Goal: Task Accomplishment & Management: Manage account settings

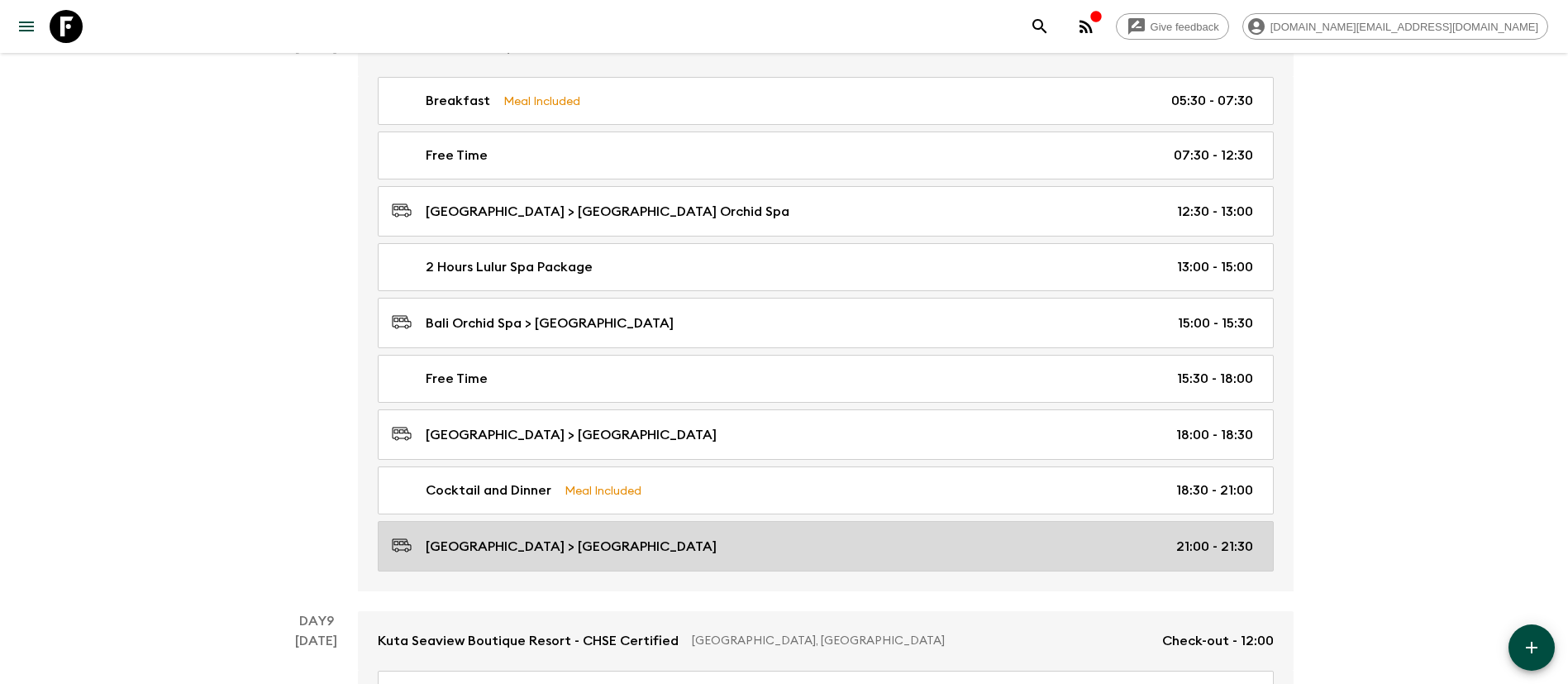
scroll to position [4163, 0]
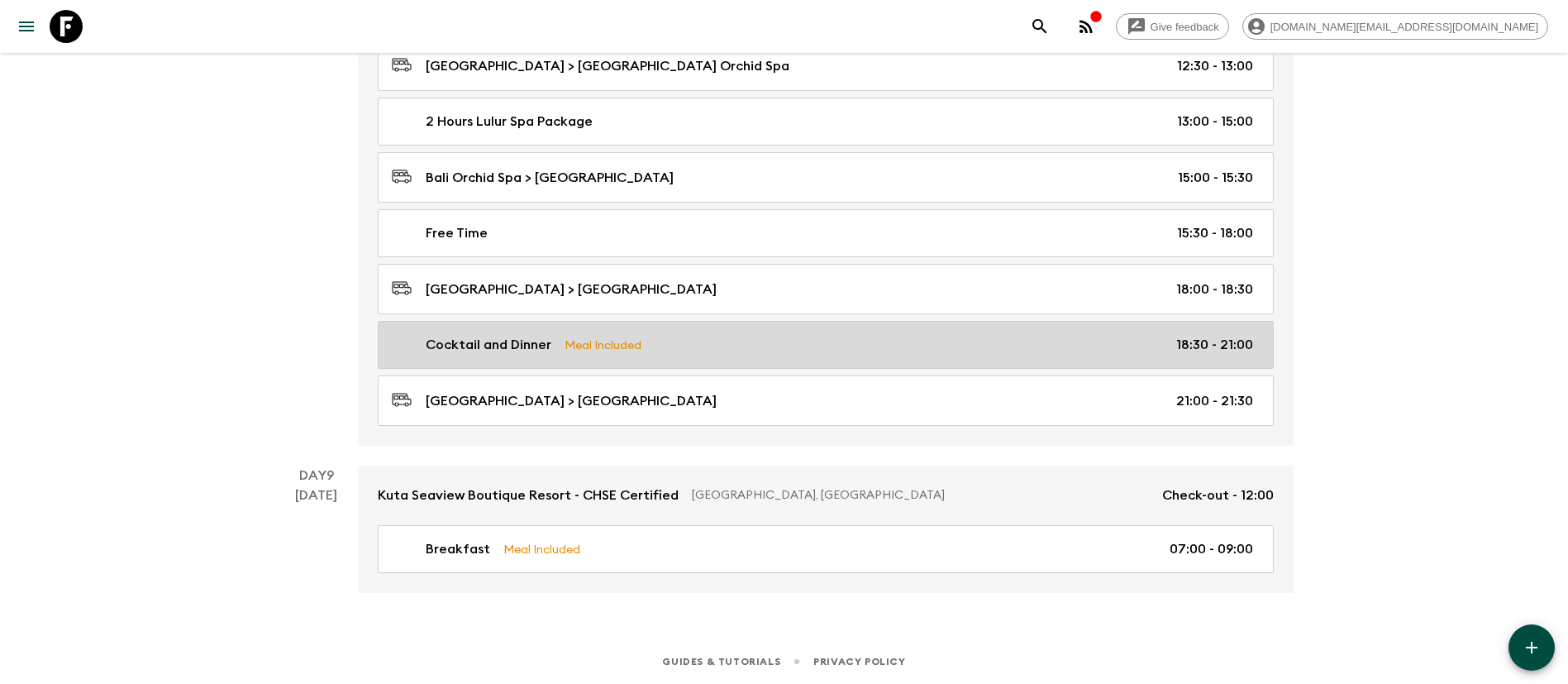
click at [607, 348] on p "Meal Included" at bounding box center [603, 344] width 77 height 18
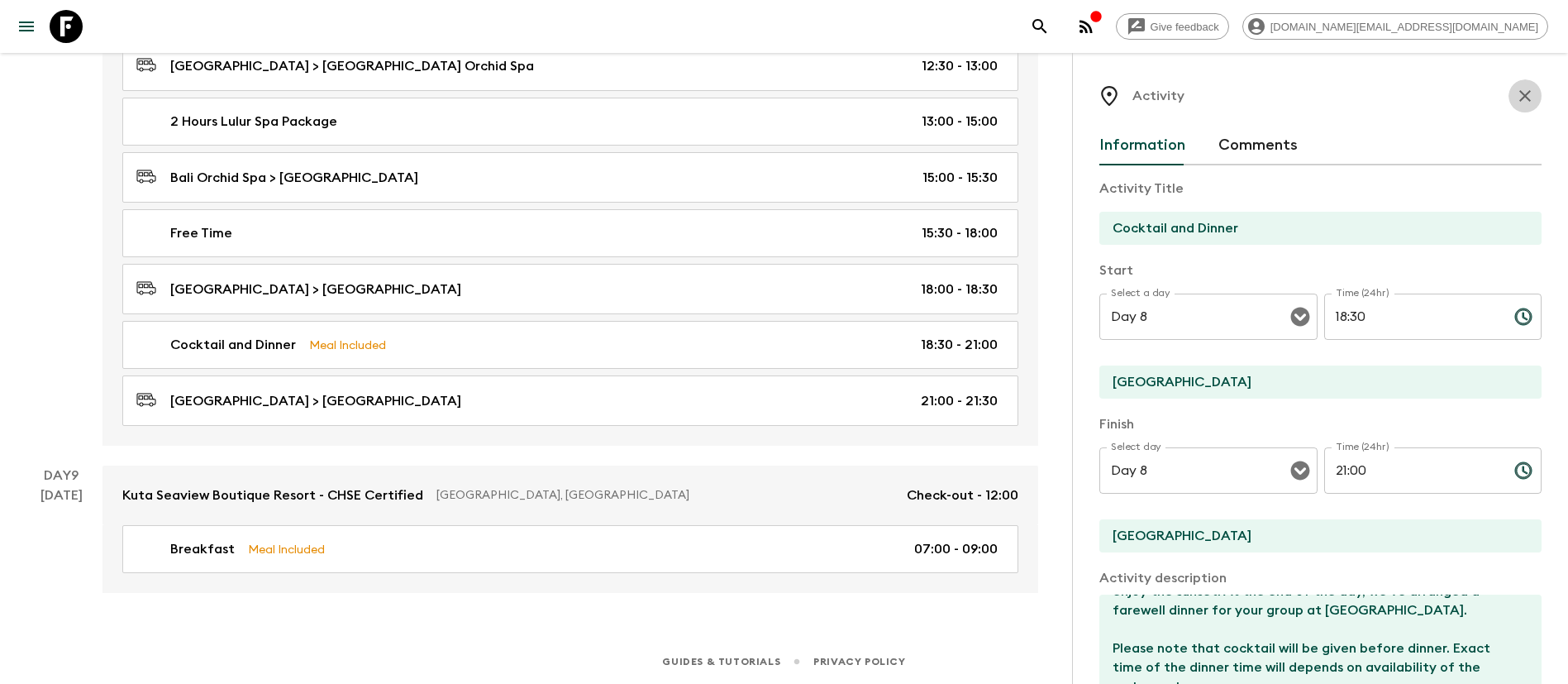
click at [1515, 97] on icon "button" at bounding box center [1525, 95] width 20 height 20
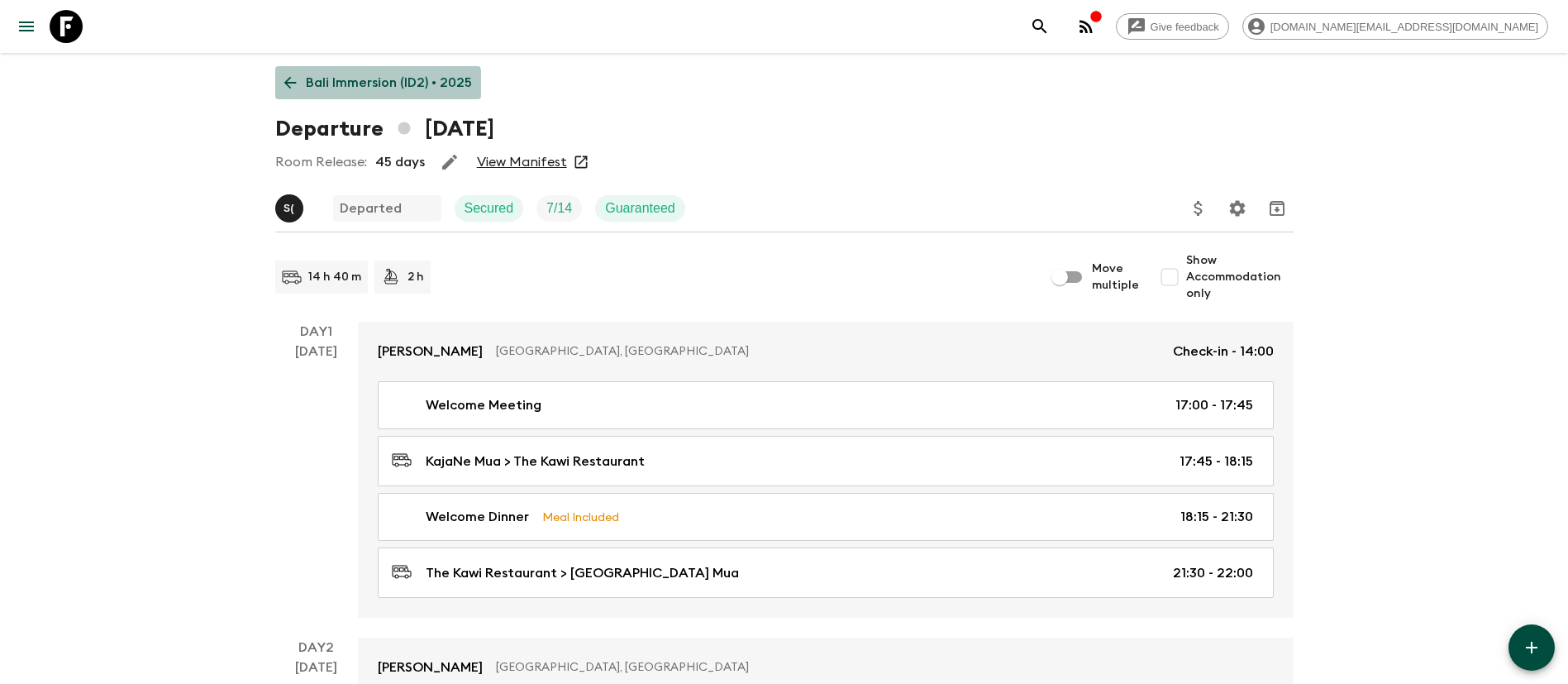
click at [368, 94] on link "Bali Immersion (ID2) • 2025" at bounding box center [378, 83] width 206 height 33
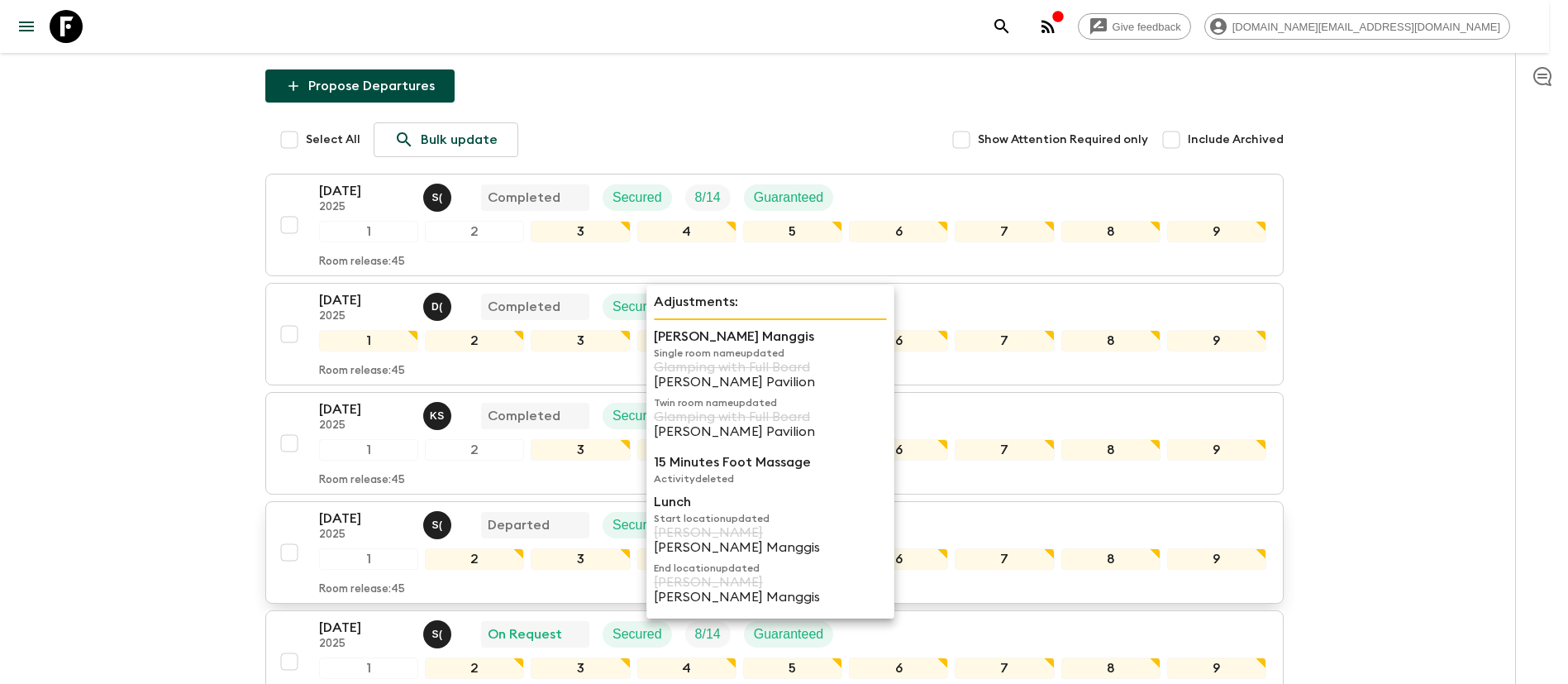
scroll to position [372, 0]
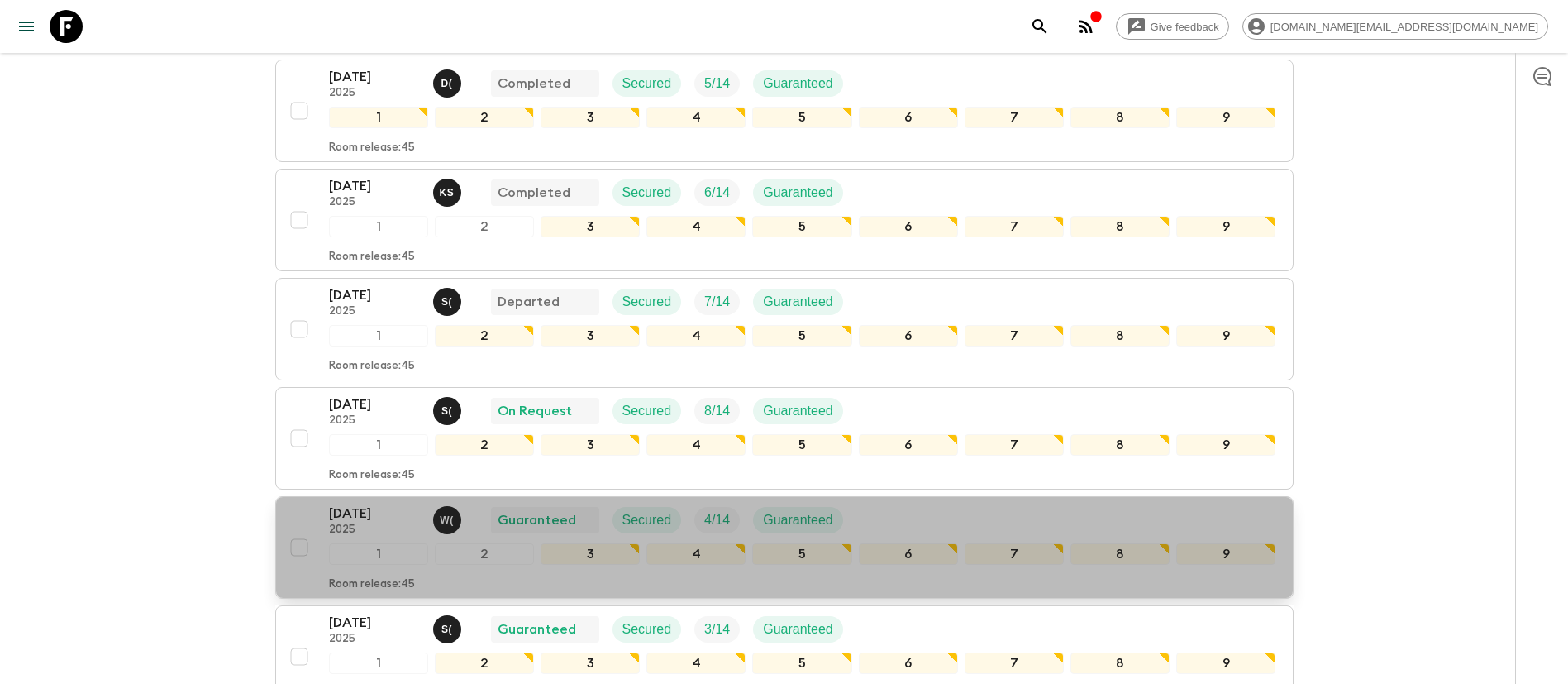
click at [334, 511] on p "[DATE]" at bounding box center [374, 514] width 90 height 20
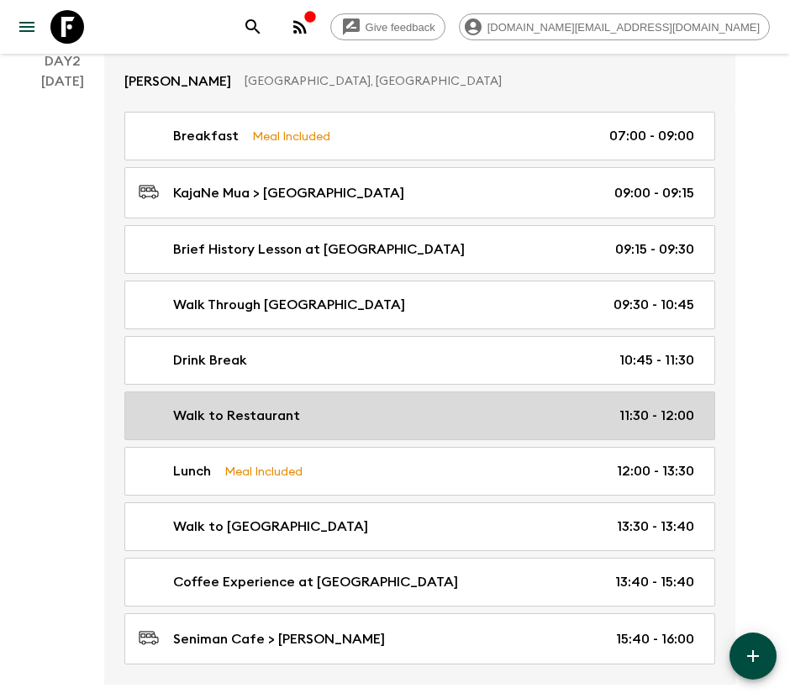
scroll to position [630, 0]
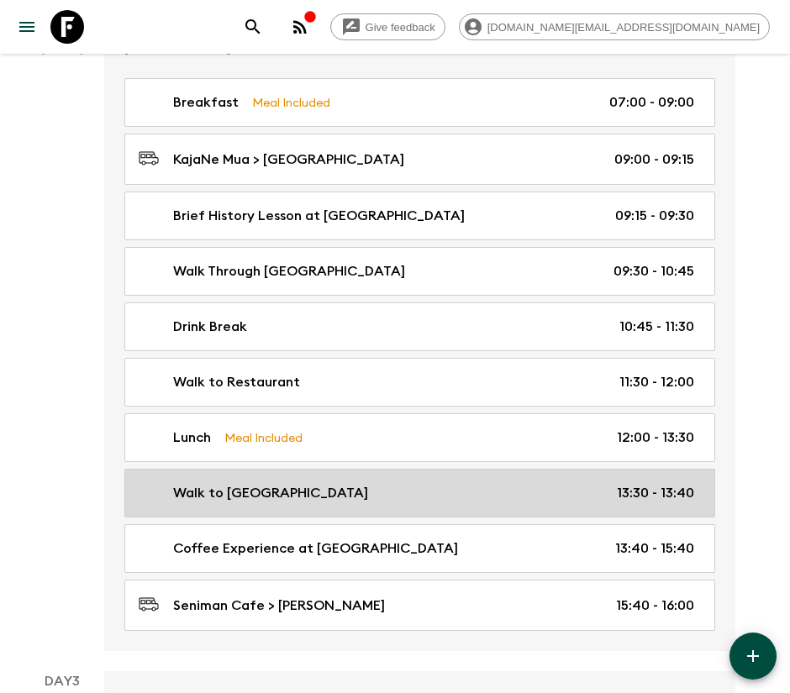
click at [288, 497] on p "Walk to [GEOGRAPHIC_DATA]" at bounding box center [270, 493] width 195 height 20
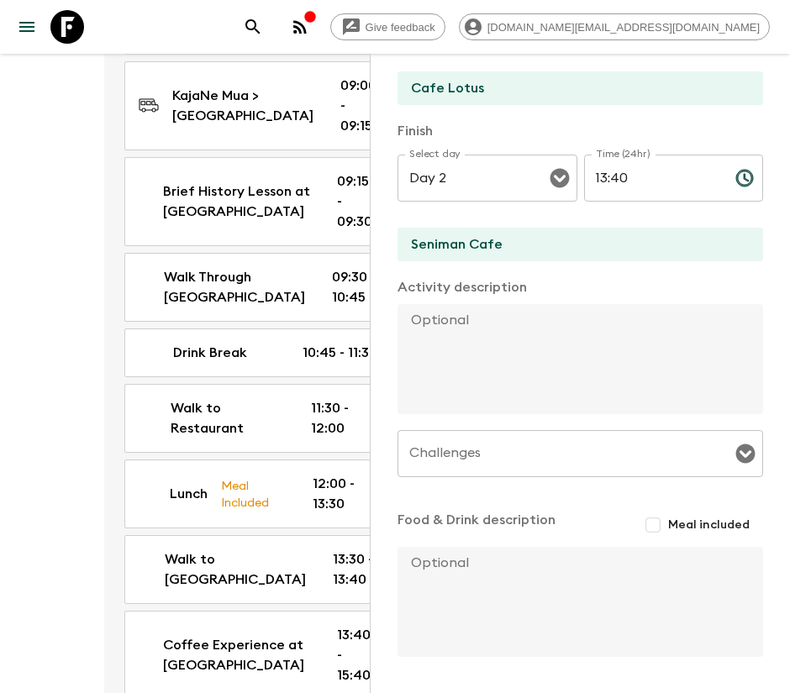
scroll to position [355, 0]
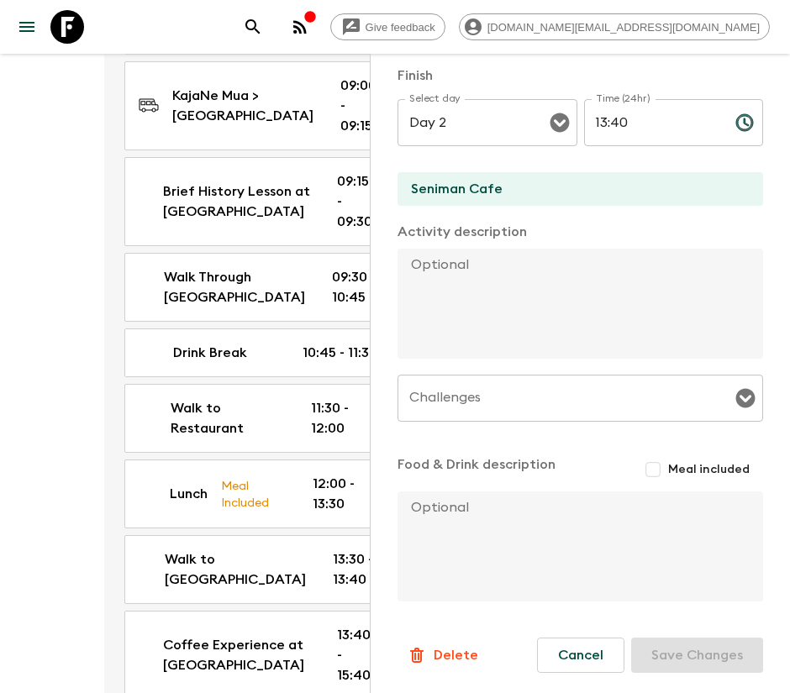
click at [459, 654] on p "Delete" at bounding box center [455, 655] width 45 height 20
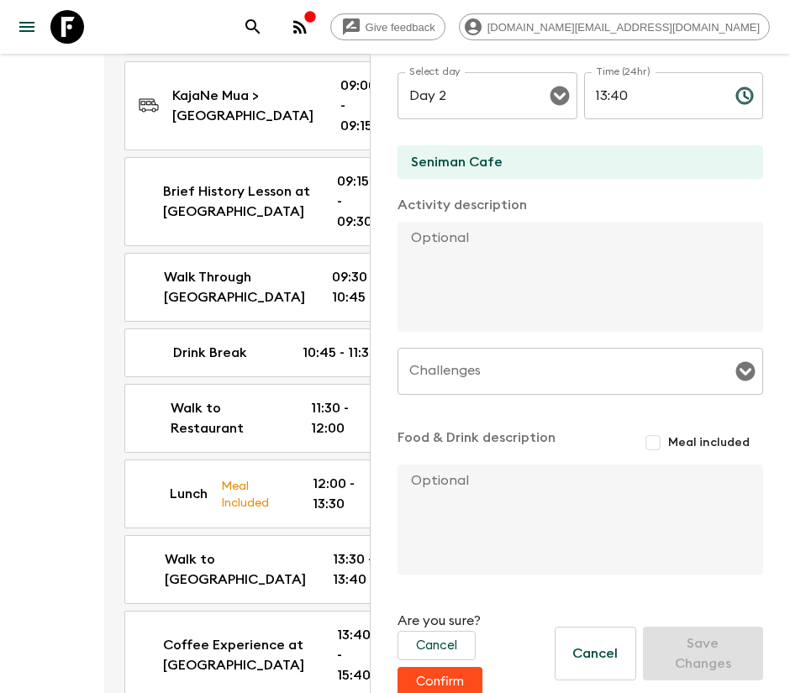
scroll to position [406, 0]
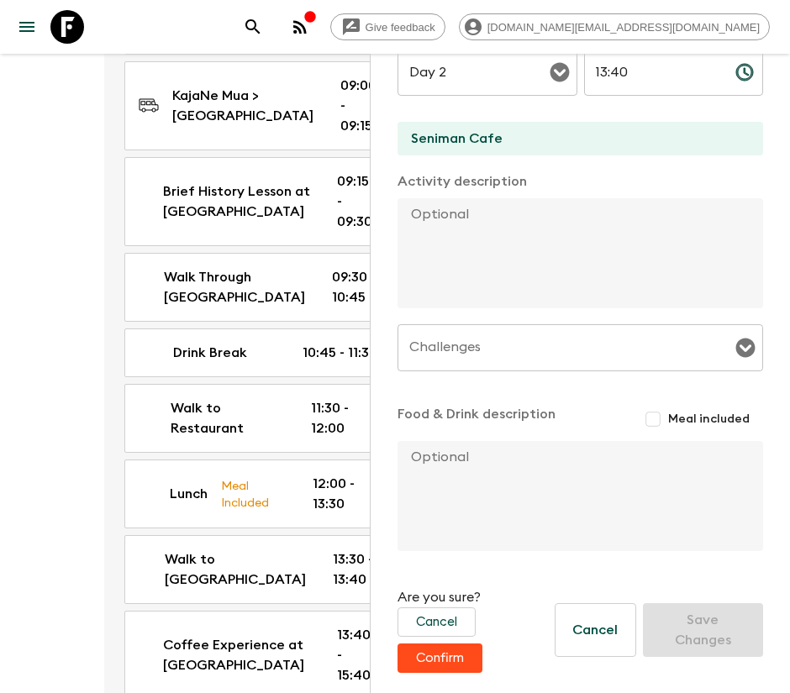
click at [437, 655] on button "Confirm" at bounding box center [439, 657] width 85 height 29
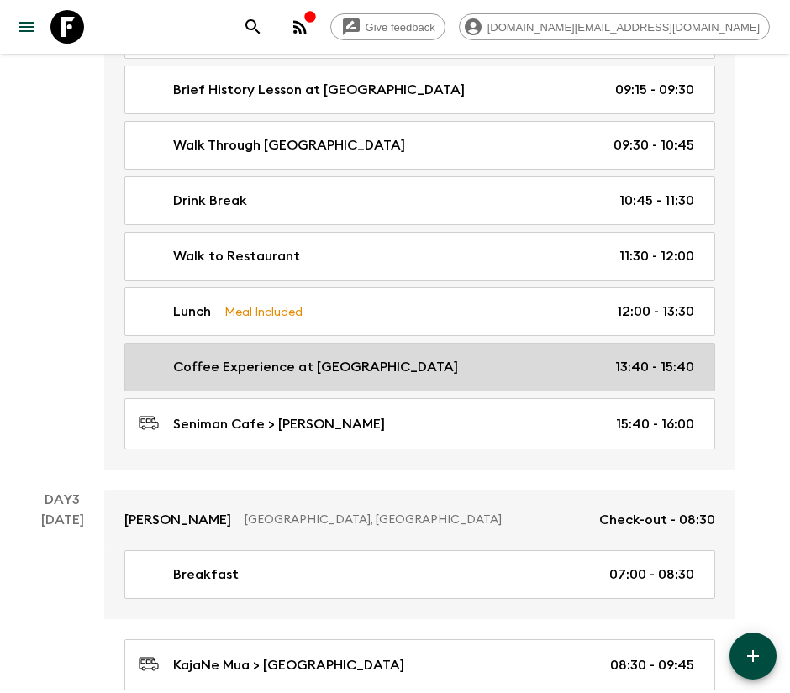
scroll to position [630, 0]
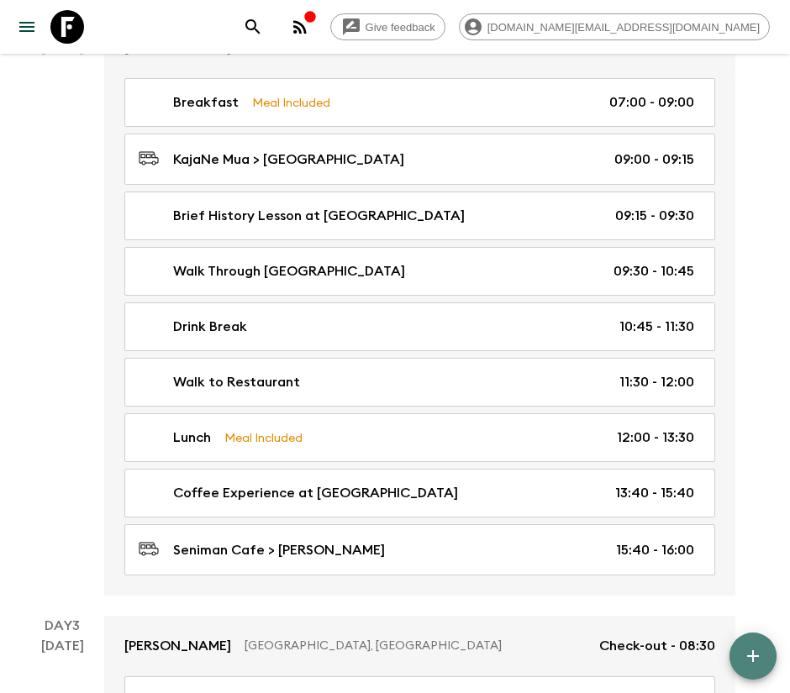
click at [750, 653] on icon "button" at bounding box center [753, 656] width 20 height 20
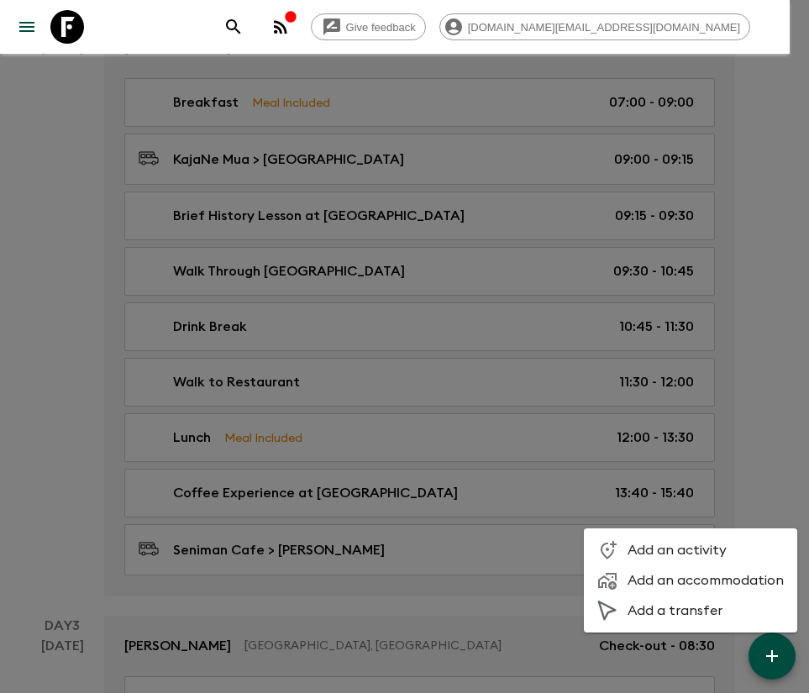
click at [736, 450] on div at bounding box center [404, 346] width 809 height 693
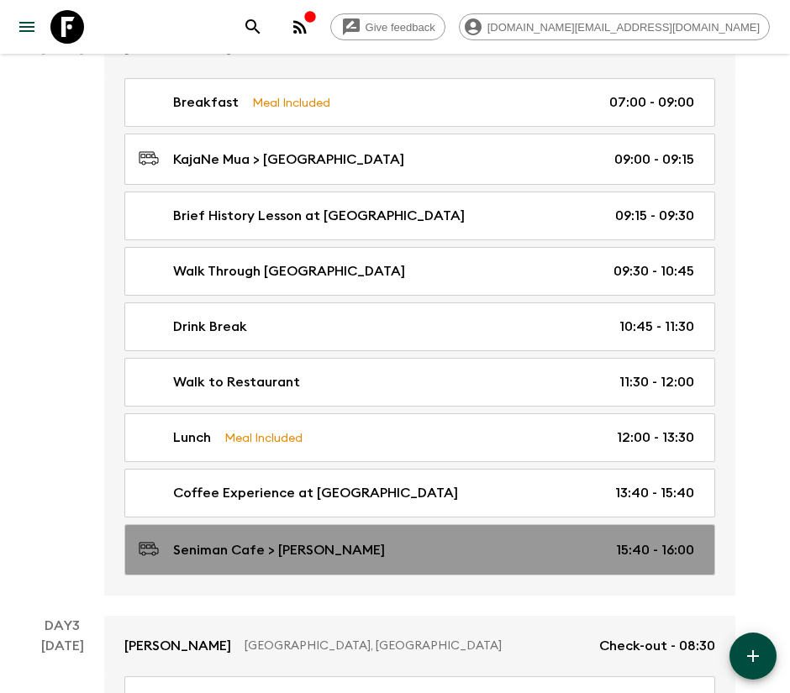
click at [437, 547] on div "Seniman Cafe > [PERSON_NAME] 15:40 - 16:00" at bounding box center [416, 549] width 555 height 23
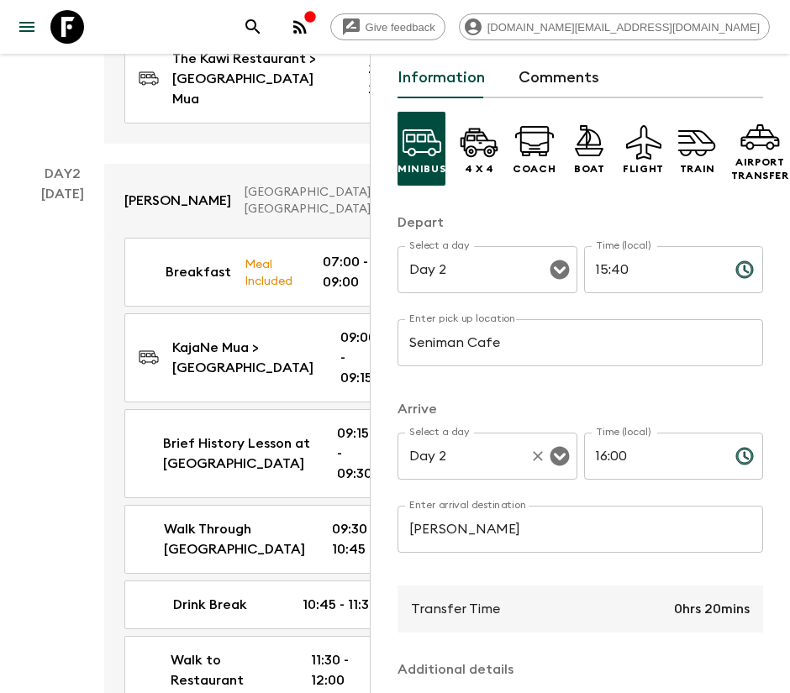
scroll to position [126, 0]
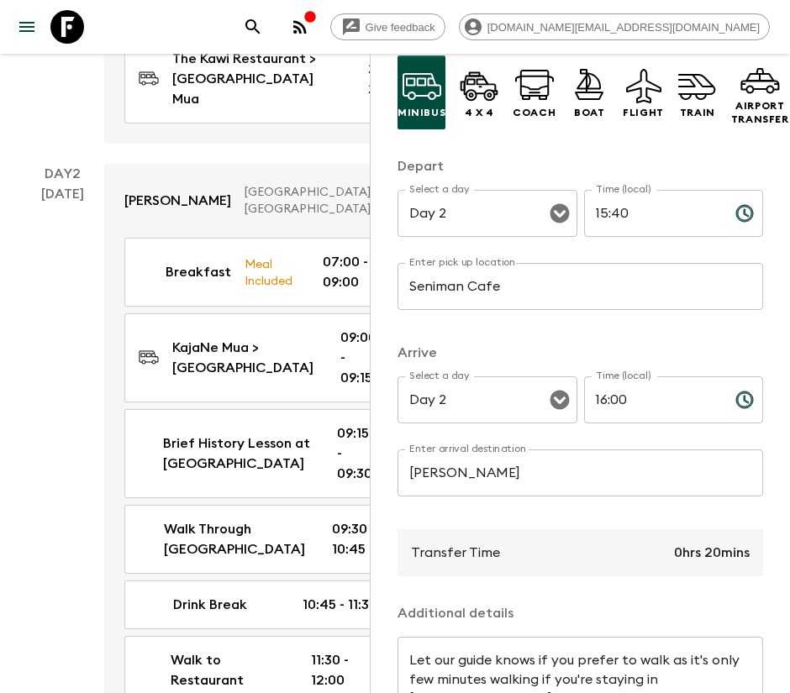
click at [480, 276] on input "Seniman Cafe" at bounding box center [579, 286] width 365 height 47
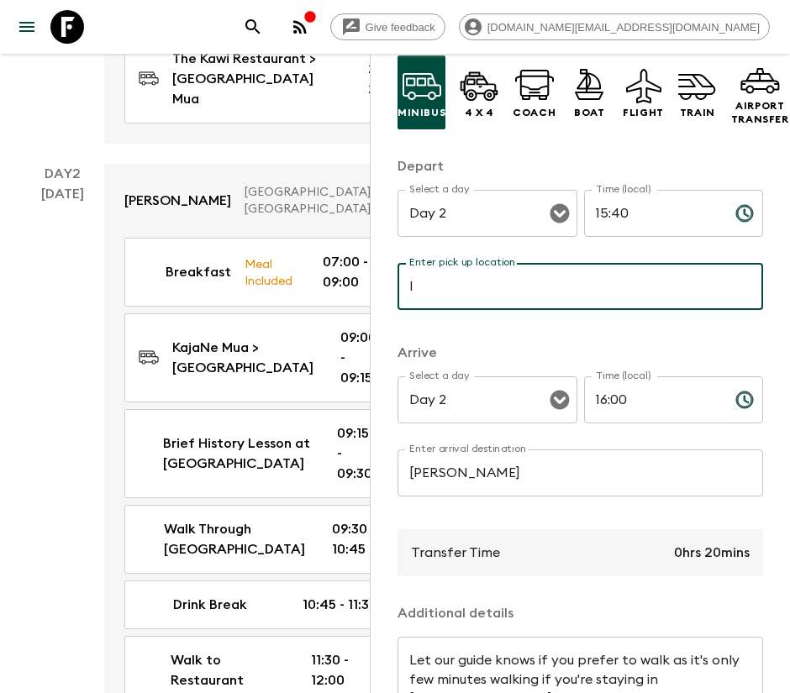
type input "I Wayan Muka MASK PRODUCT"
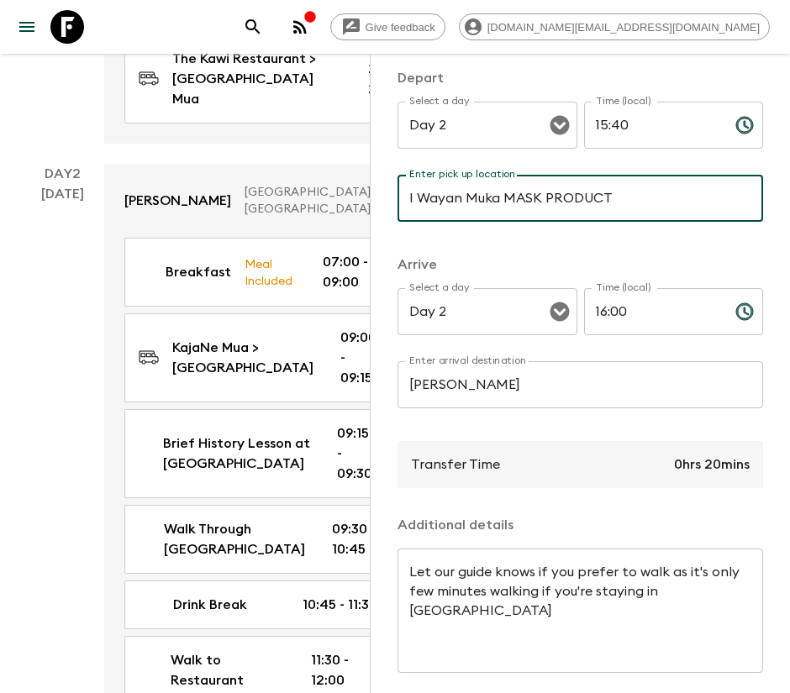
scroll to position [296, 0]
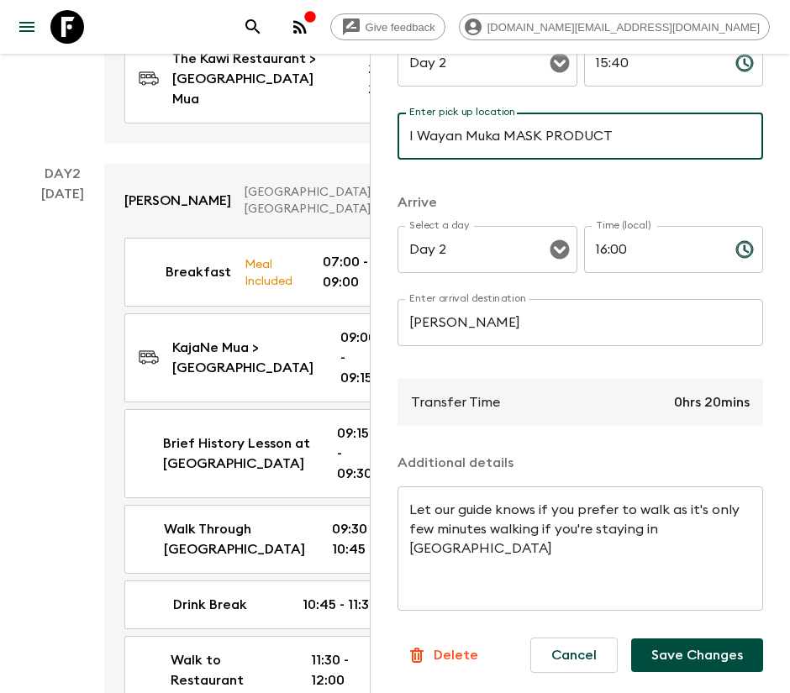
click at [566, 501] on textarea "Let our guide knows if you prefer to walk as it's only few minutes walking if y…" at bounding box center [580, 549] width 342 height 97
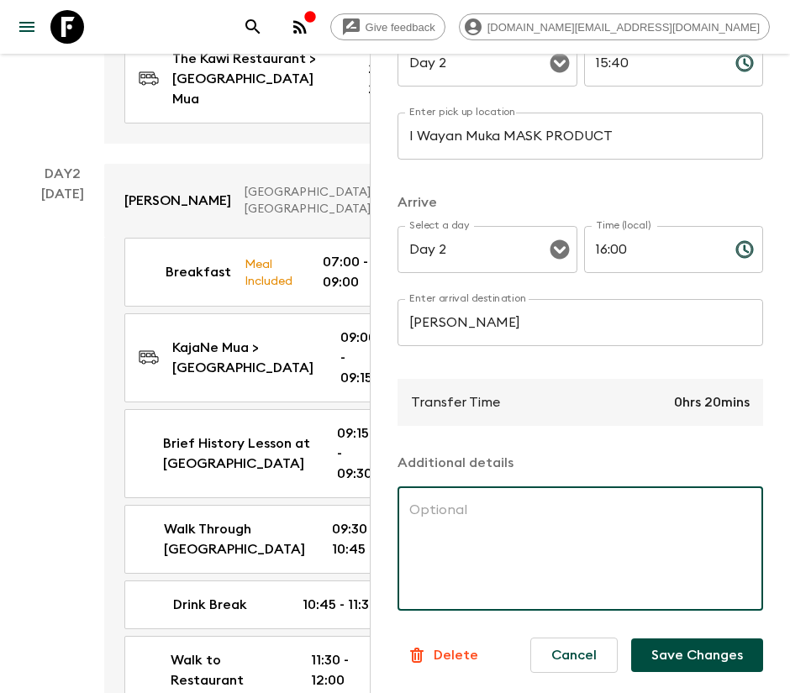
click at [637, 228] on input "16:00" at bounding box center [653, 249] width 138 height 47
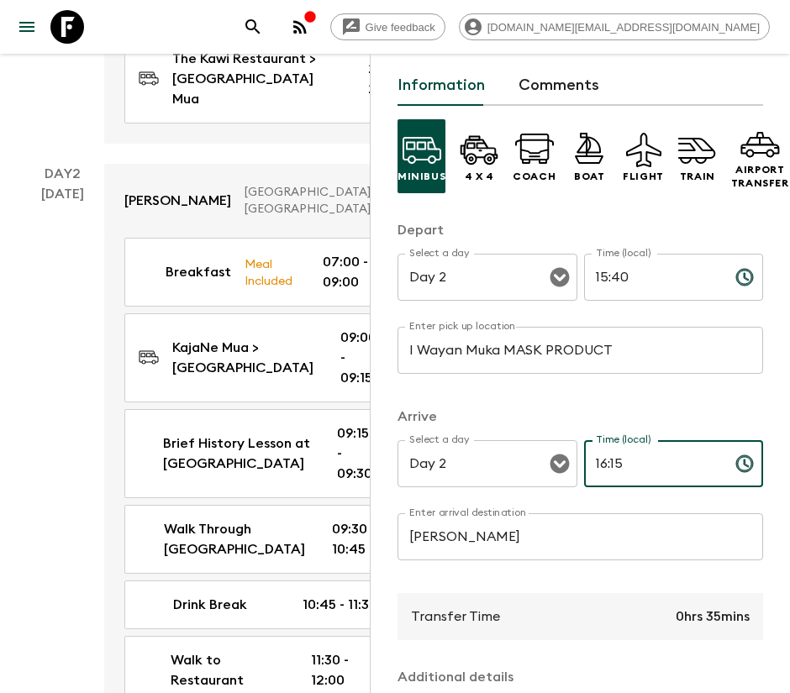
scroll to position [44, 0]
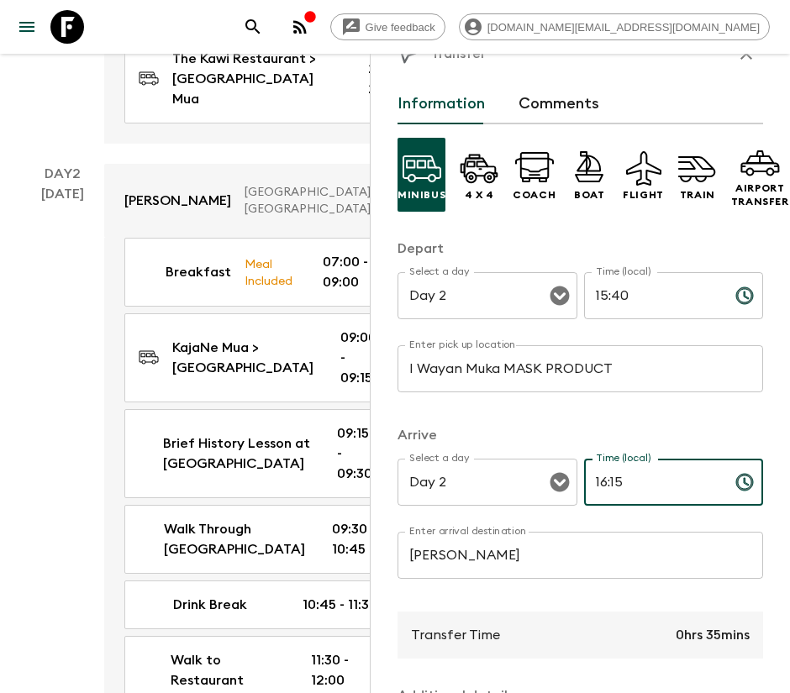
type input "16:15"
click at [608, 289] on input "15:40" at bounding box center [653, 295] width 138 height 47
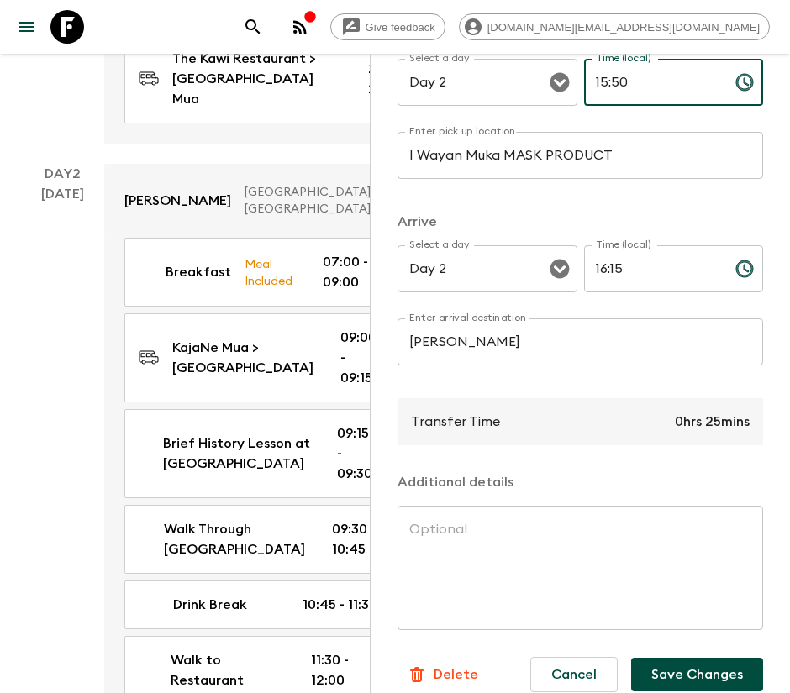
scroll to position [296, 0]
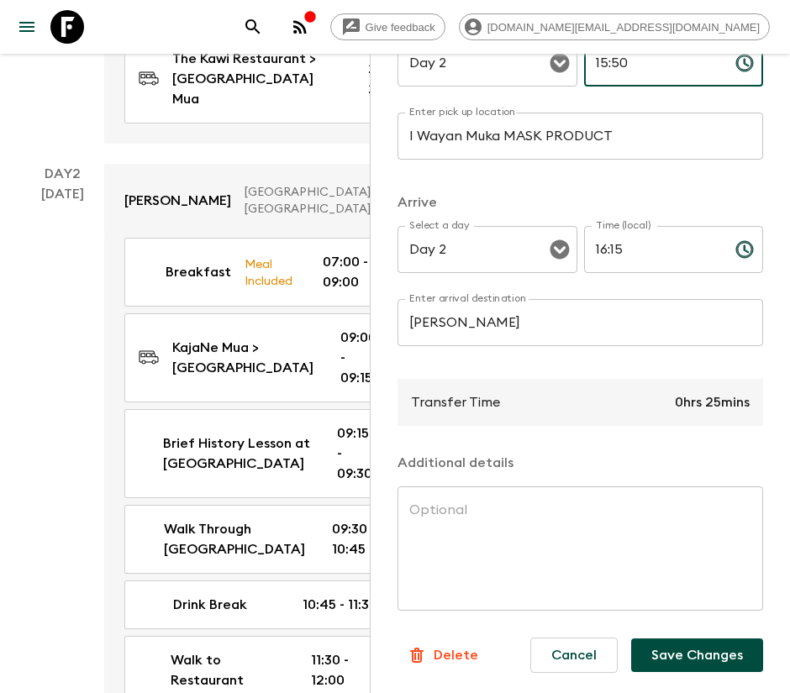
type input "15:50"
click at [680, 638] on button "Save Changes" at bounding box center [697, 655] width 132 height 34
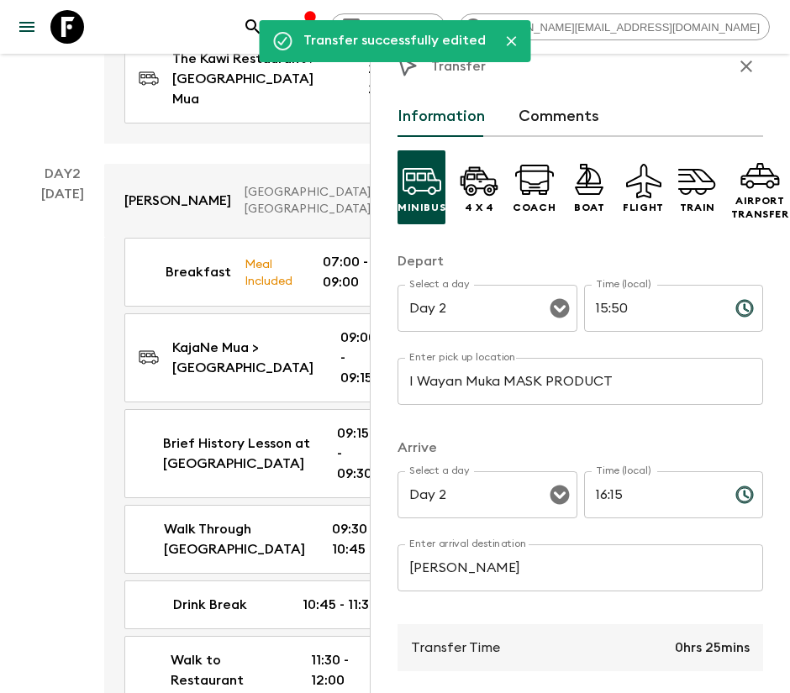
scroll to position [0, 0]
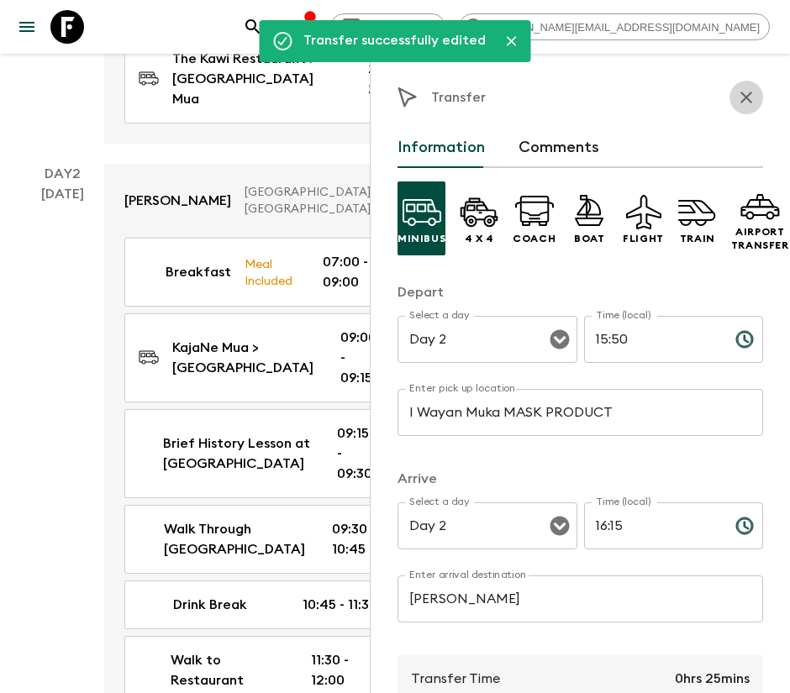
click at [736, 98] on icon "button" at bounding box center [746, 97] width 20 height 20
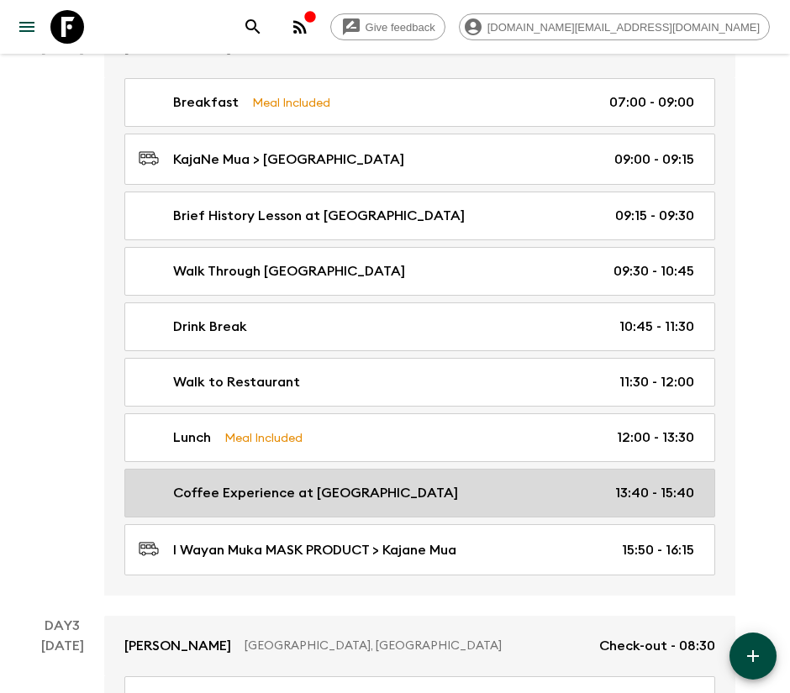
click at [355, 495] on p "Coffee Experience at [GEOGRAPHIC_DATA]" at bounding box center [315, 493] width 285 height 20
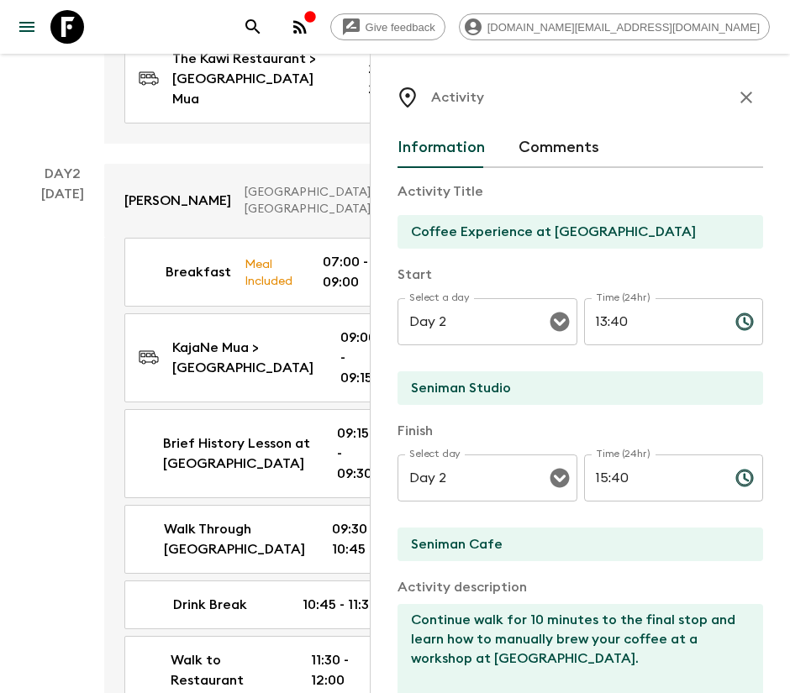
click at [512, 255] on div "Activity Title Coffee Experience at [GEOGRAPHIC_DATA] Start Select a day Day 2 …" at bounding box center [579, 563] width 365 height 791
click at [508, 237] on input "Coffee Experience at [GEOGRAPHIC_DATA]" at bounding box center [573, 232] width 352 height 34
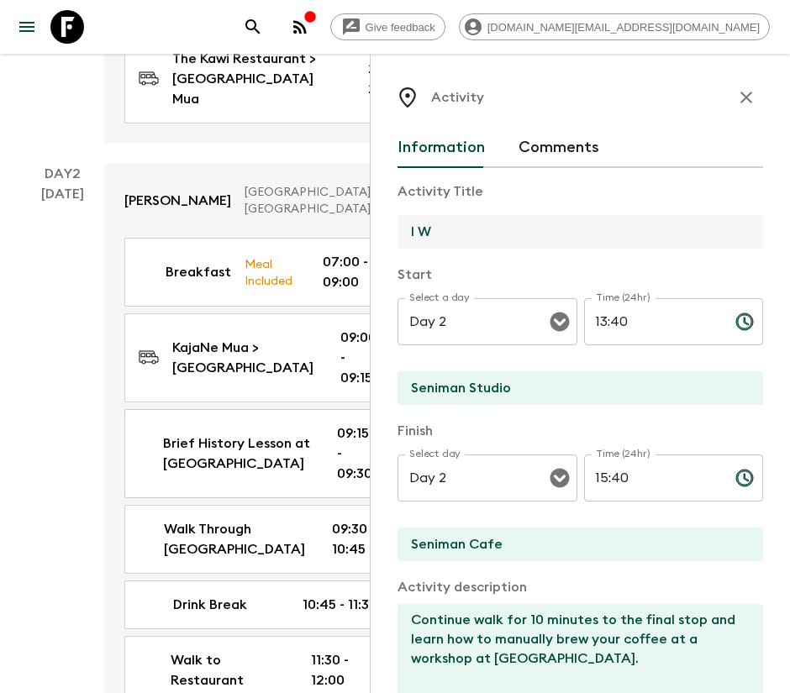
type input "I W"
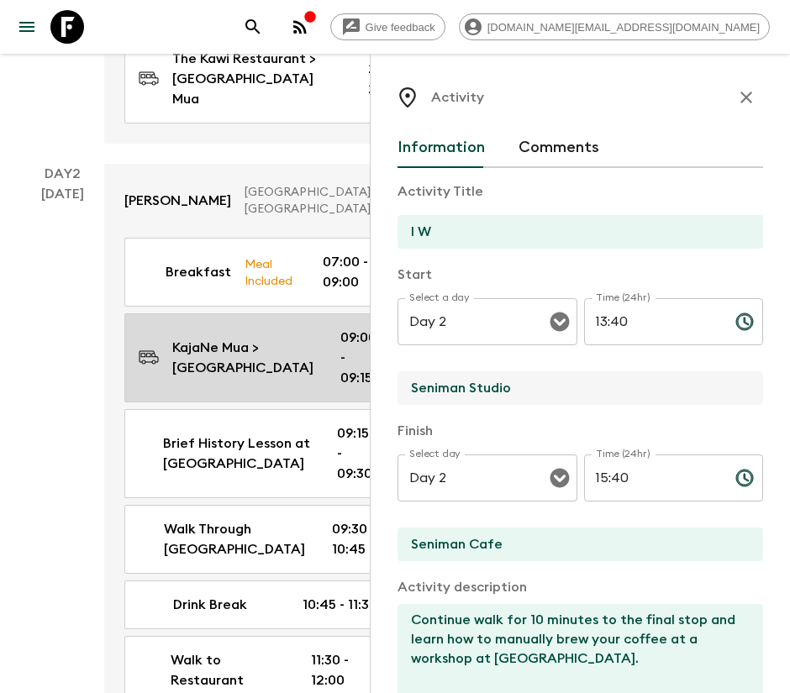
drag, startPoint x: 534, startPoint y: 384, endPoint x: 339, endPoint y: 385, distance: 194.9
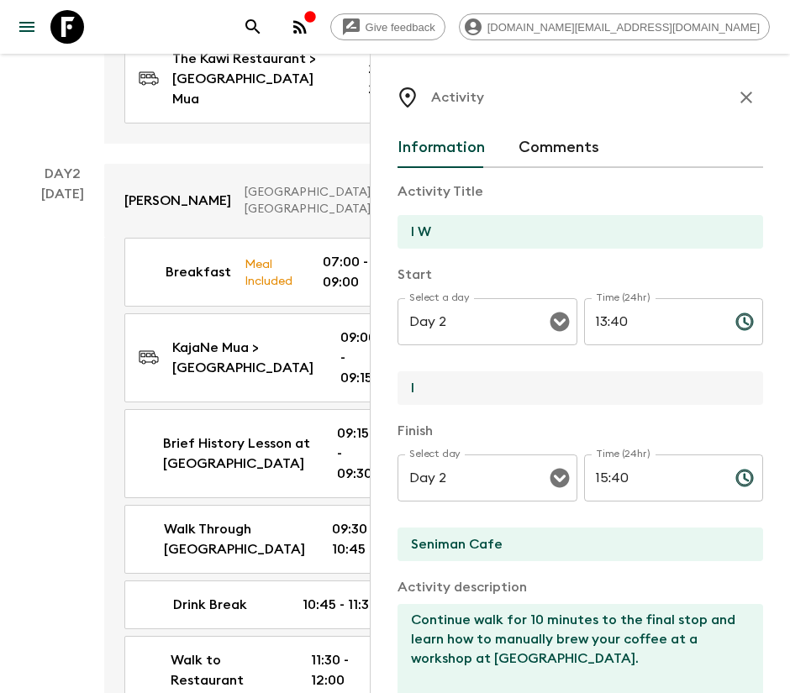
type input "I Wayan Muka MASK PRODUCT"
click at [544, 542] on input "Seniman Cafe" at bounding box center [573, 545] width 352 height 34
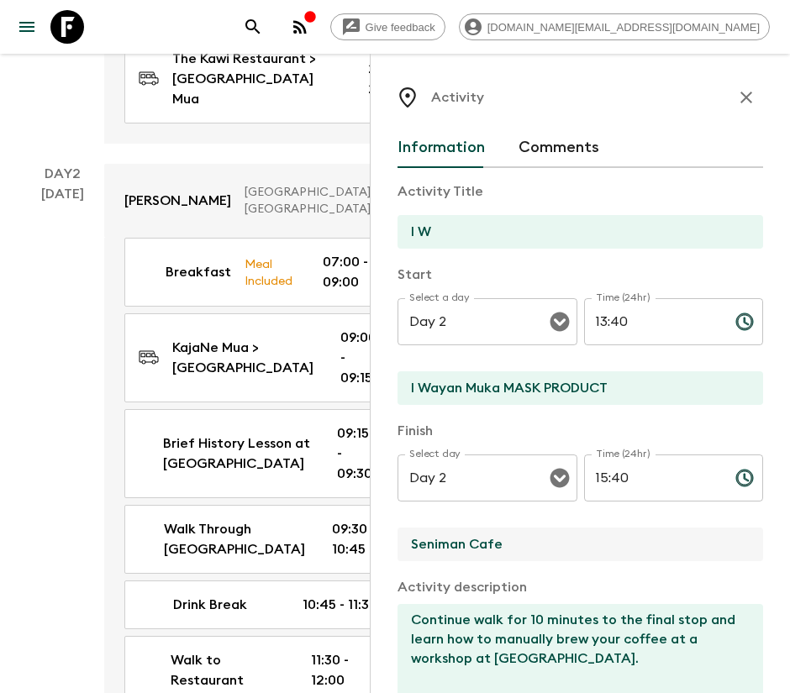
paste input "I Wayan Muka MASK PRODUCT"
type input "I Wayan Muka MASK PRODUCT"
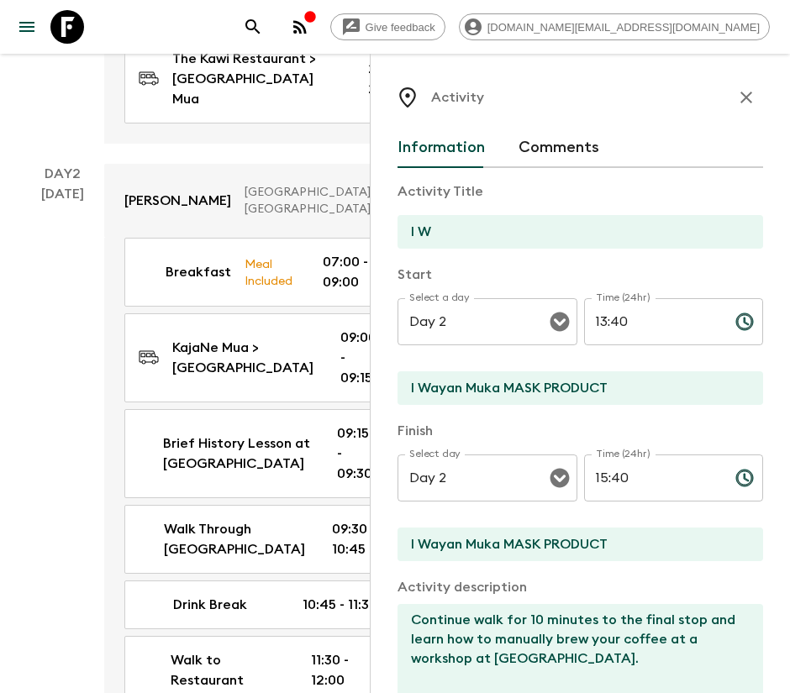
drag, startPoint x: 525, startPoint y: 213, endPoint x: 419, endPoint y: 219, distance: 106.1
click at [419, 219] on div "Activity Title I W" at bounding box center [579, 216] width 365 height 70
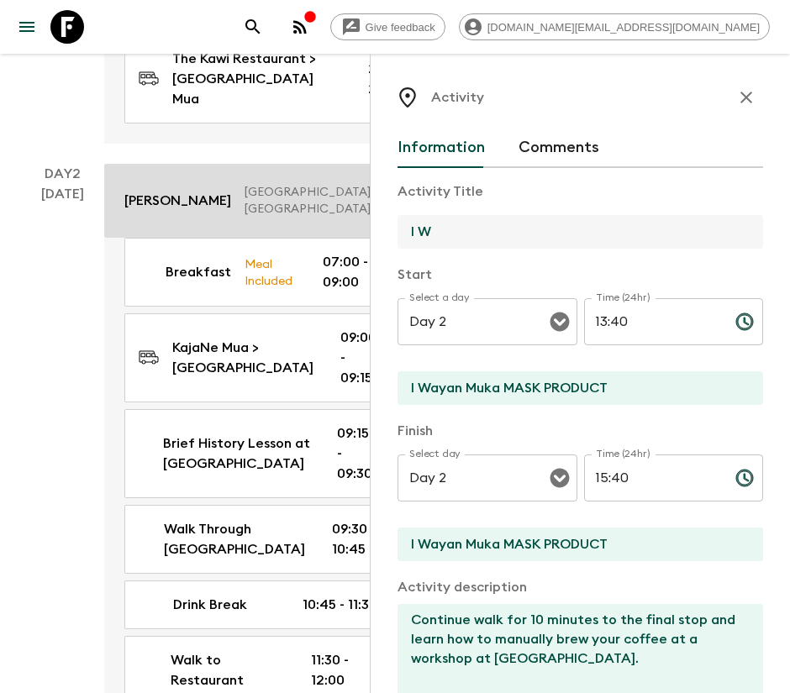
drag, startPoint x: 486, startPoint y: 242, endPoint x: 338, endPoint y: 242, distance: 147.8
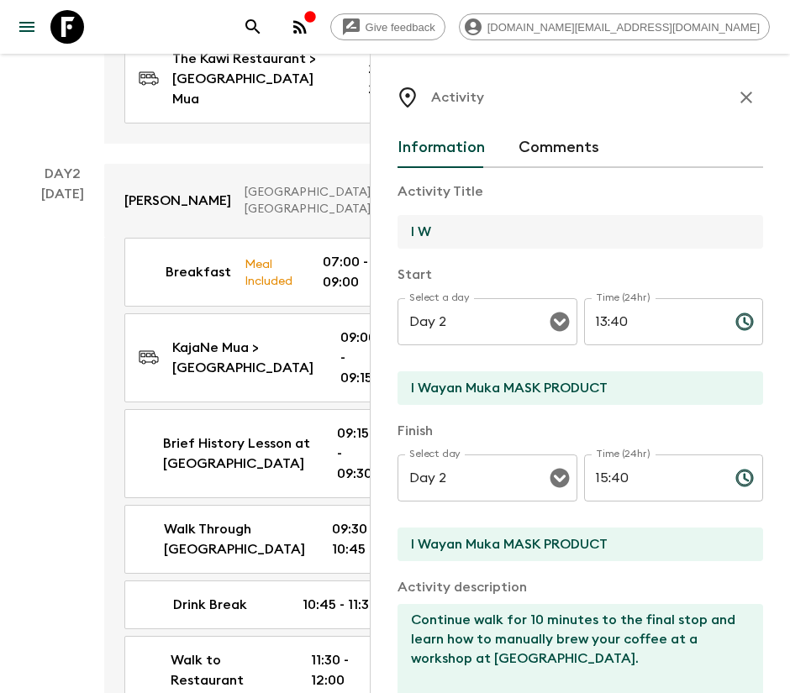
paste input "[PERSON_NAME] MASK PRODUCT"
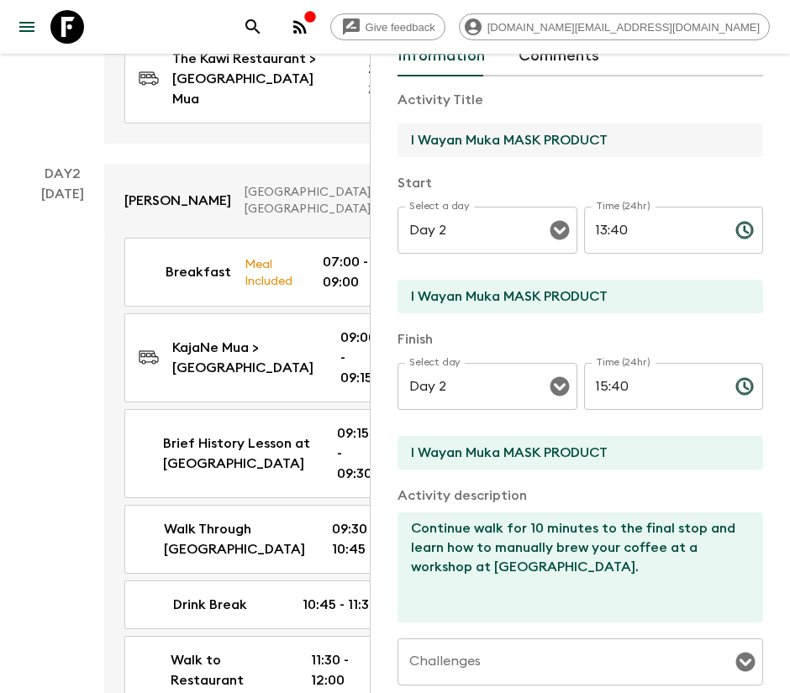
scroll to position [126, 0]
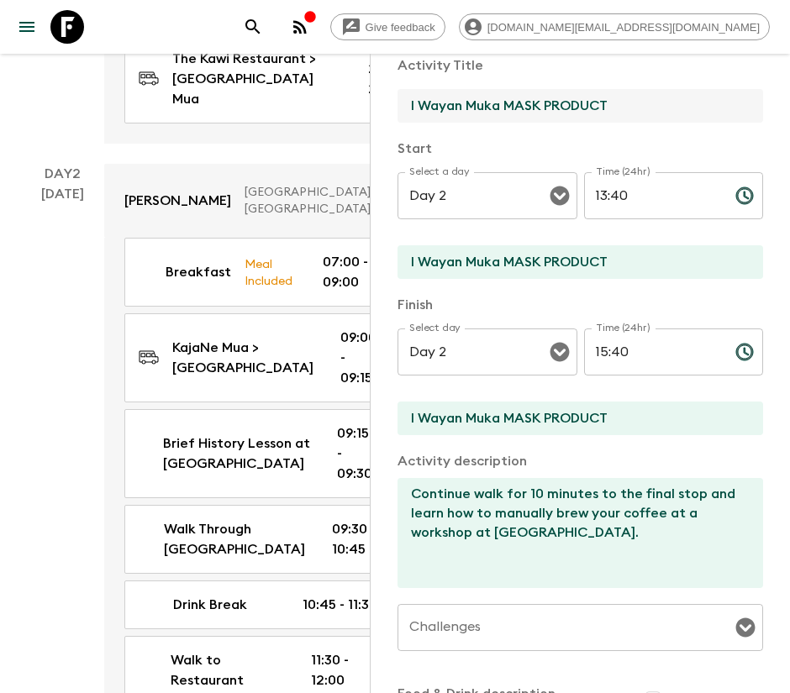
type input "I Wayan Muka MASK PRODUCT"
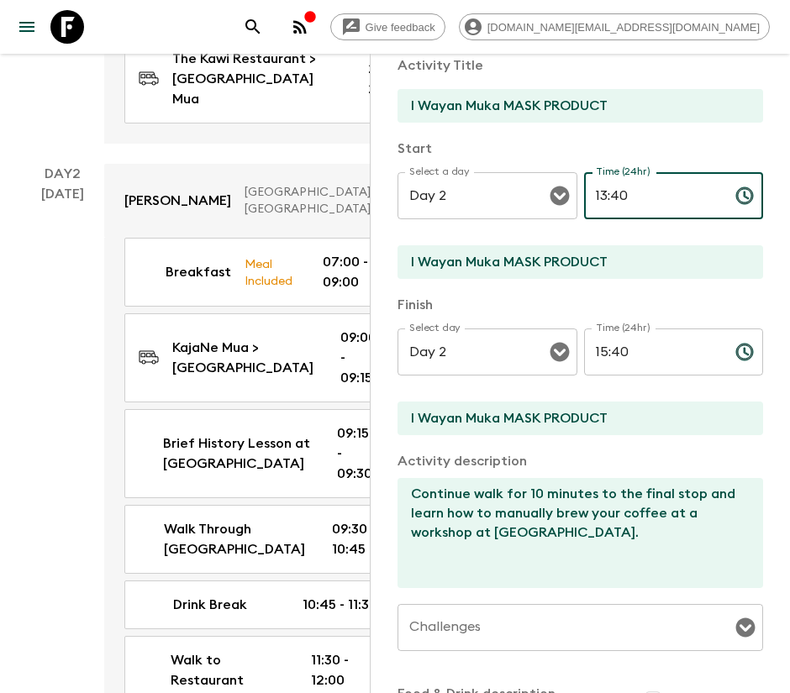
click at [606, 190] on input "13:40" at bounding box center [653, 195] width 138 height 47
type input "13:50"
click at [609, 354] on input "15:40" at bounding box center [653, 351] width 138 height 47
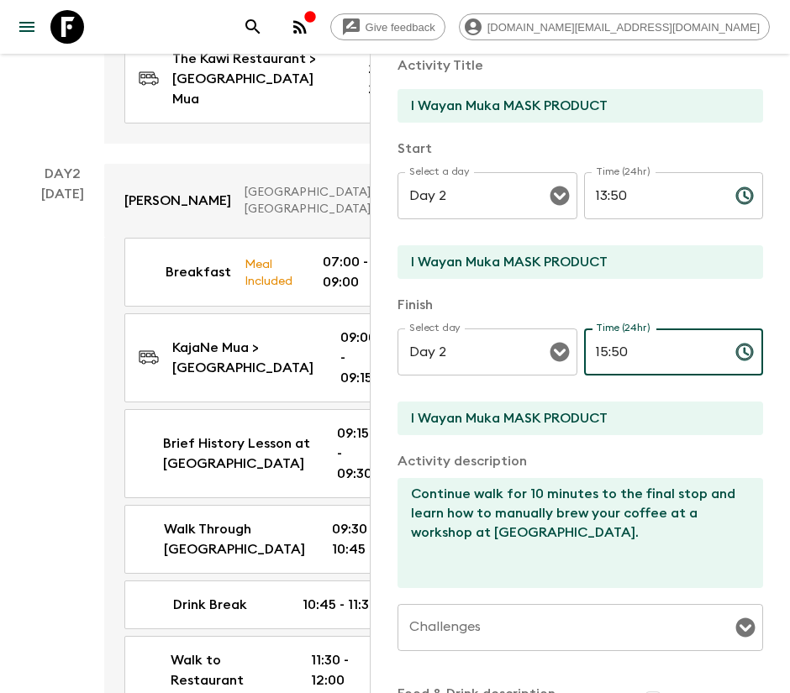
type input "15:50"
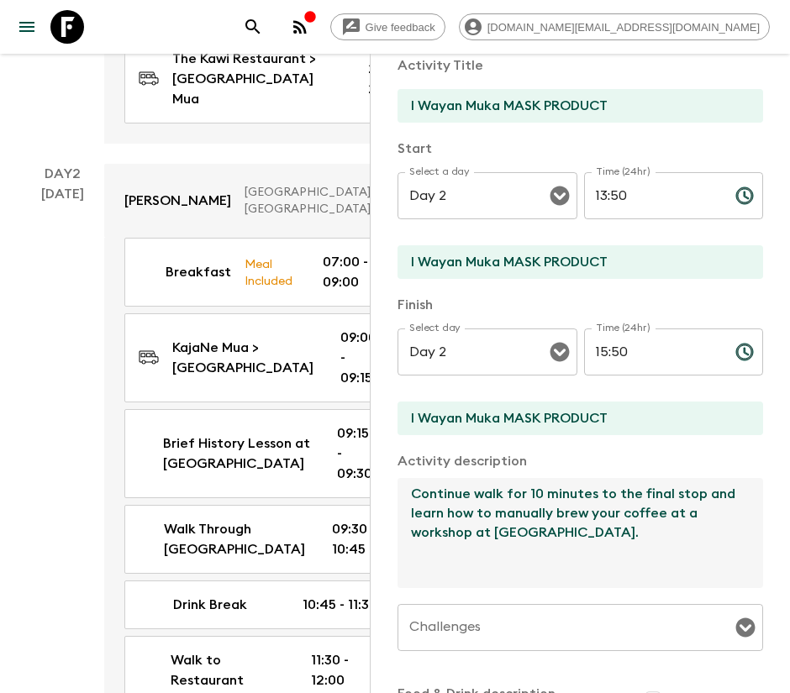
click at [528, 496] on textarea "Continue walk for 10 minutes to the final stop and learn how to manually brew y…" at bounding box center [573, 533] width 352 height 110
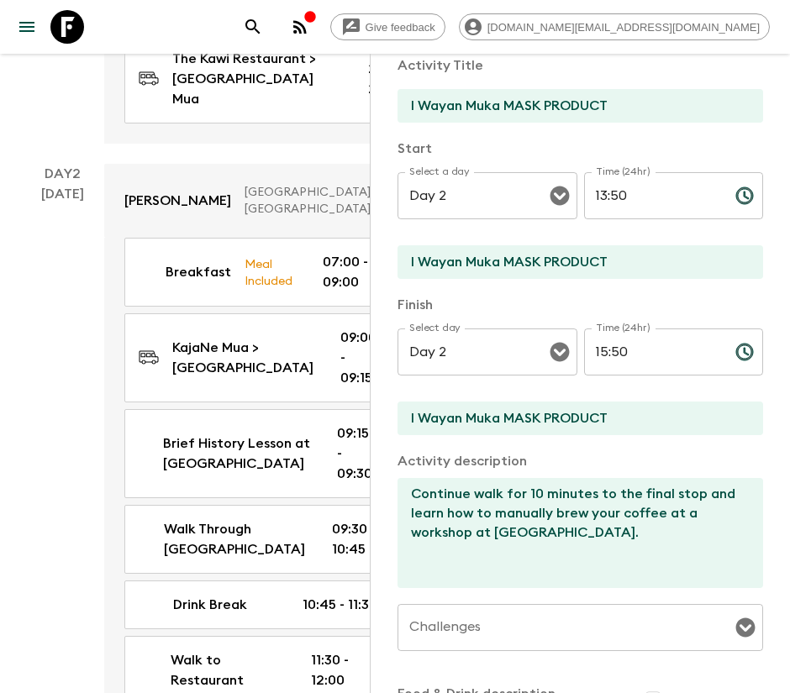
click at [489, 547] on textarea "Continue walk for 10 minutes to the final stop and learn how to manually brew y…" at bounding box center [573, 533] width 352 height 110
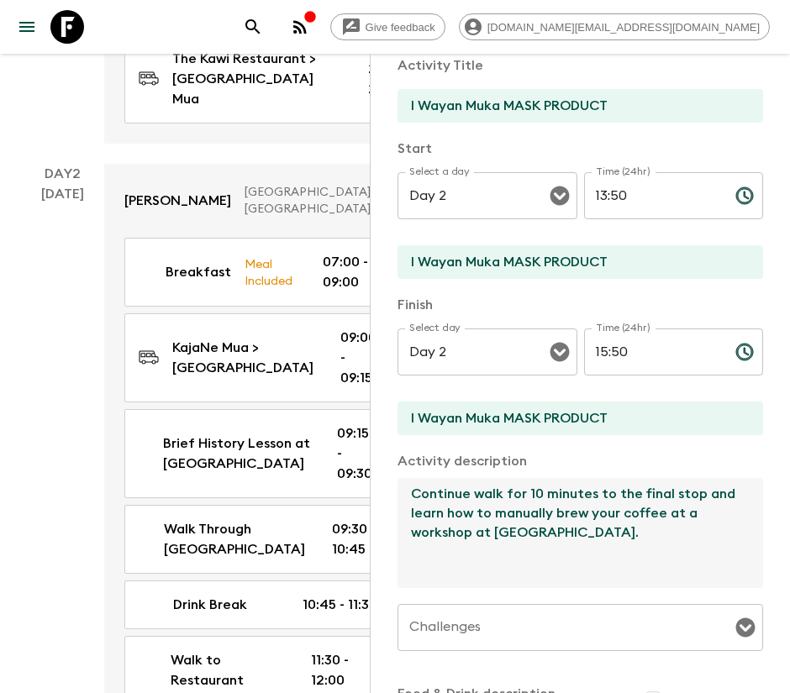
paste textarea "Step into the world of one of Bali's traditional mask-makers, where each hand-c…"
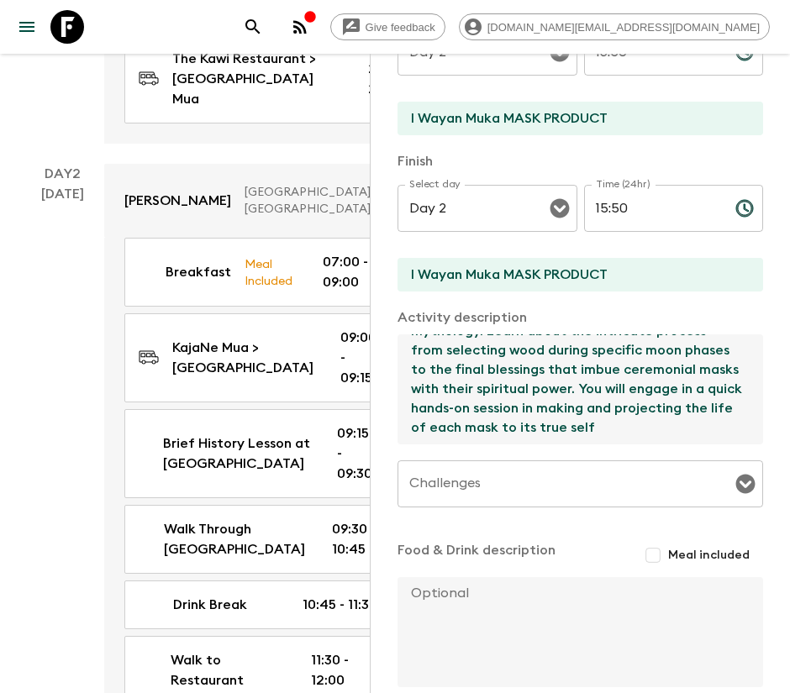
scroll to position [355, 0]
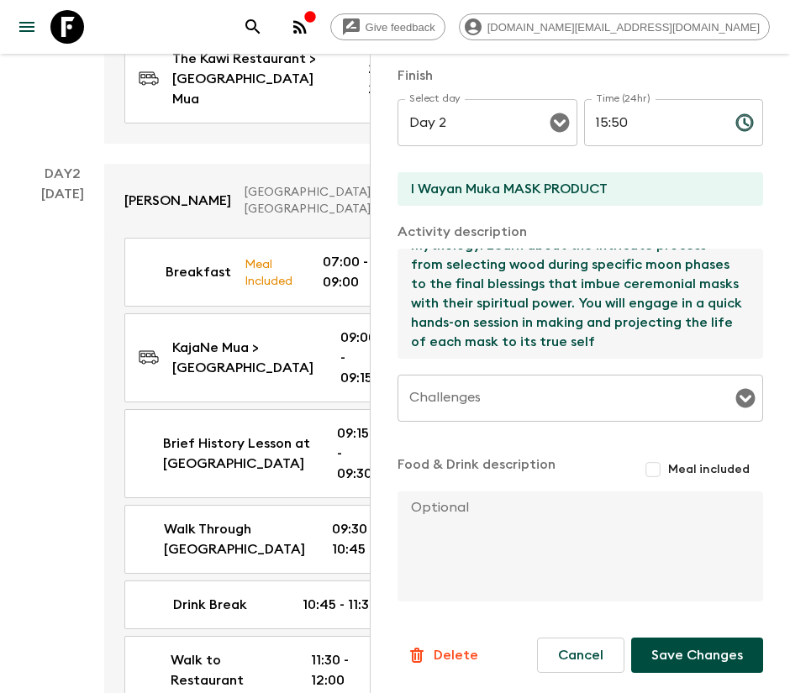
type textarea "Step into the world of one of Bali's traditional mask-makers, where each hand-c…"
click at [670, 657] on button "Save Changes" at bounding box center [697, 655] width 132 height 35
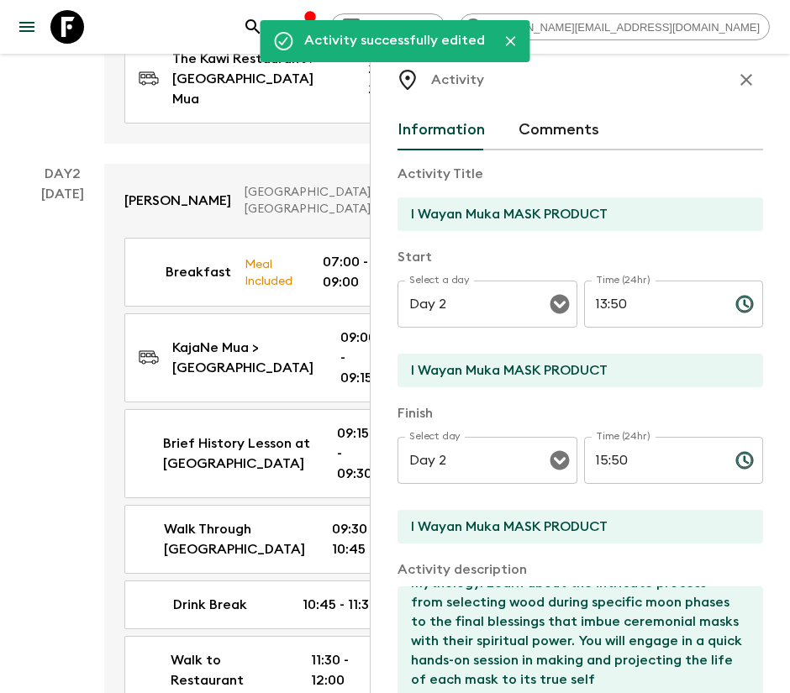
scroll to position [0, 0]
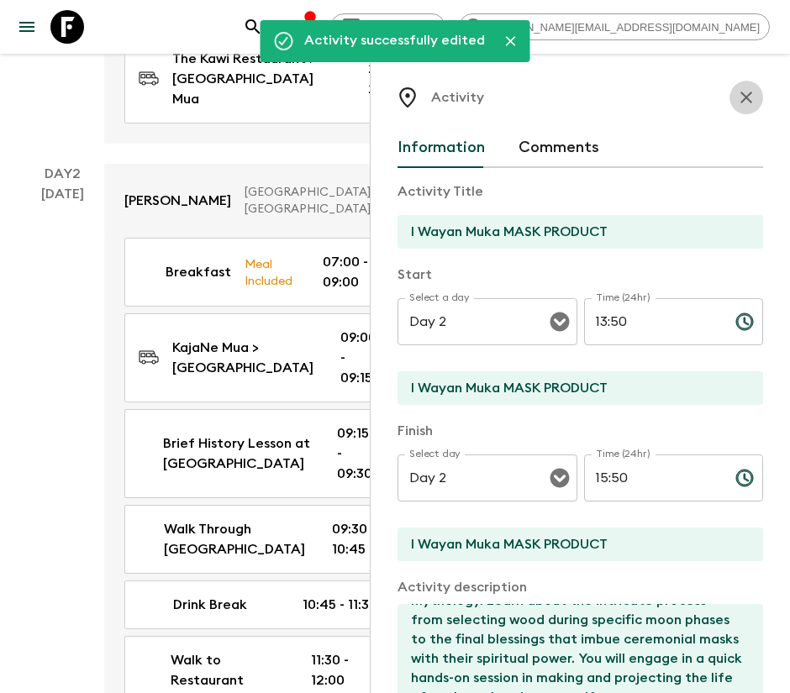
click at [736, 93] on icon "button" at bounding box center [746, 97] width 20 height 20
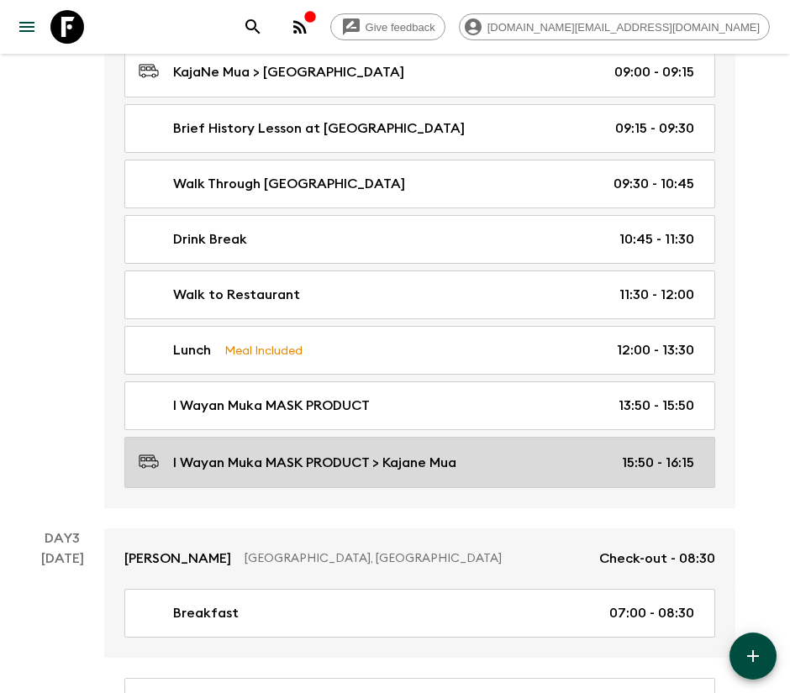
scroll to position [756, 0]
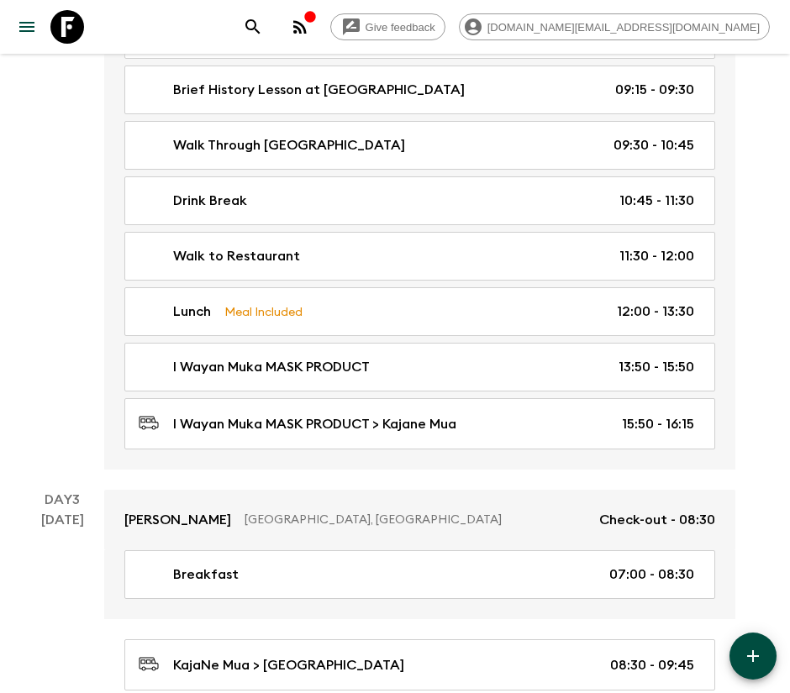
click at [753, 649] on icon "button" at bounding box center [753, 656] width 20 height 20
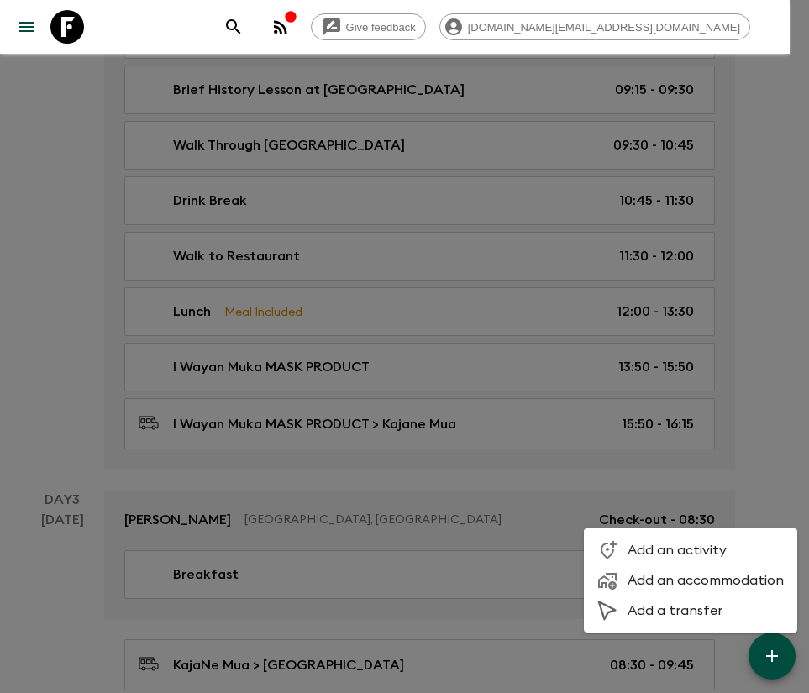
click at [680, 612] on span "Add a transfer" at bounding box center [706, 610] width 156 height 17
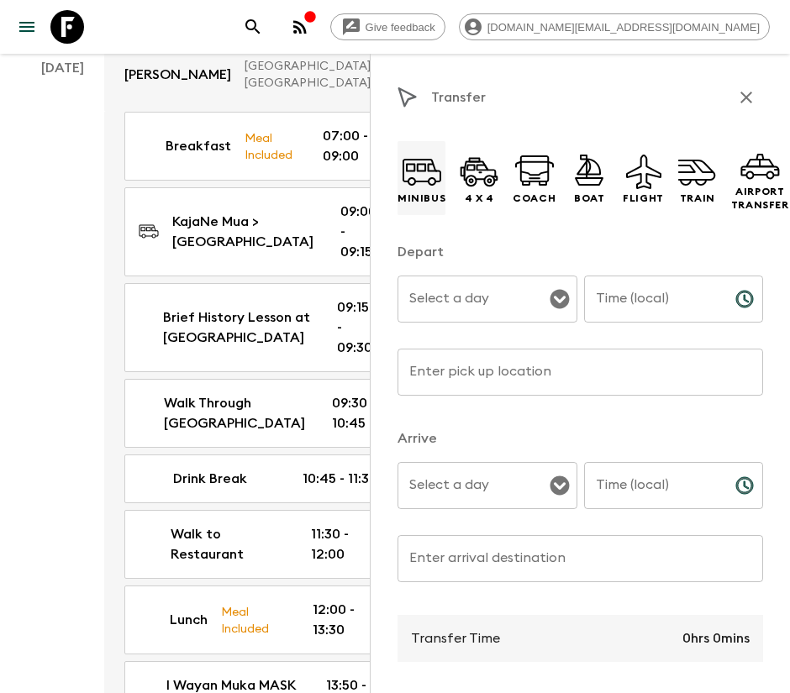
click at [428, 173] on icon at bounding box center [422, 171] width 40 height 40
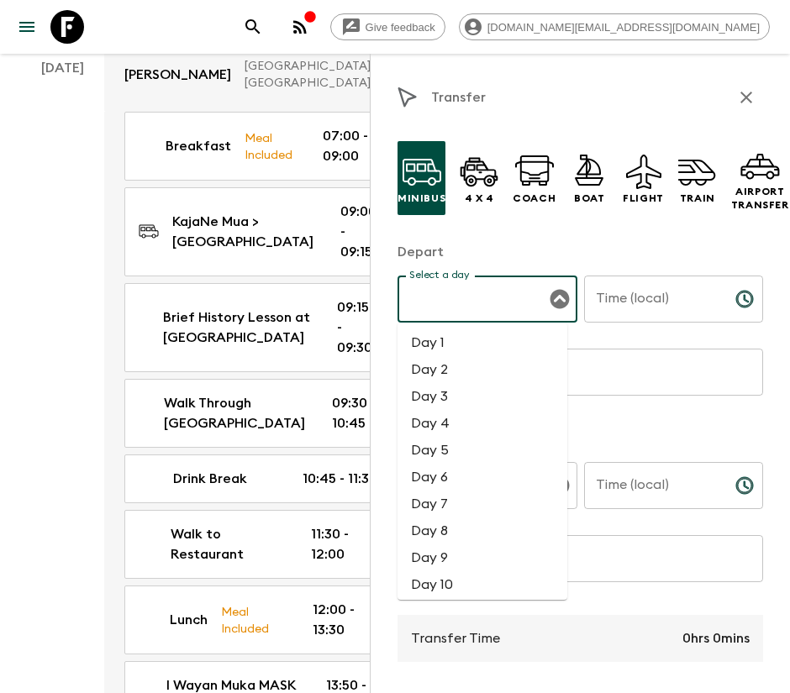
click at [467, 295] on input "Select a day" at bounding box center [474, 299] width 139 height 32
click at [469, 371] on li "Day 2" at bounding box center [482, 369] width 170 height 27
type input "Day 2"
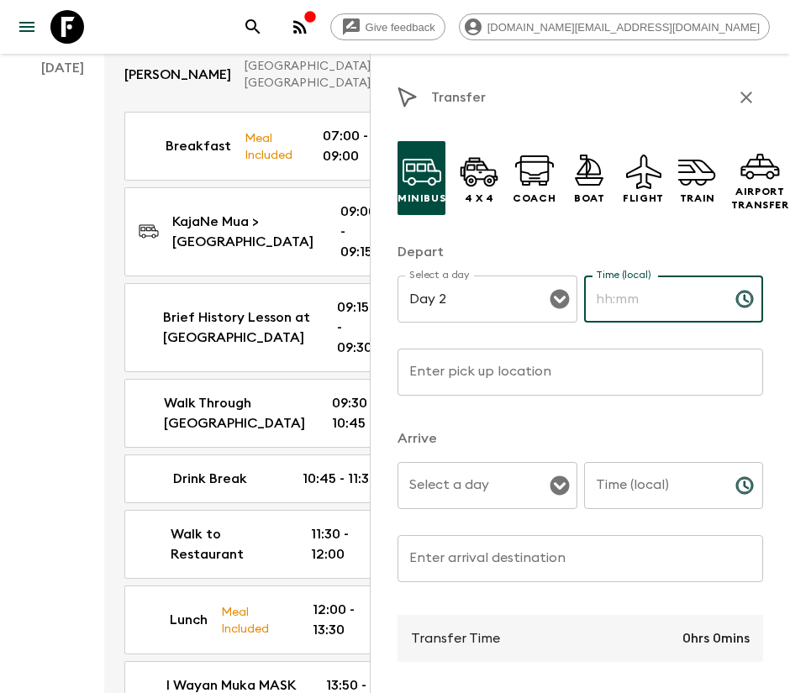
click at [640, 286] on input "Time (local)" at bounding box center [653, 299] width 138 height 47
type input "13:30"
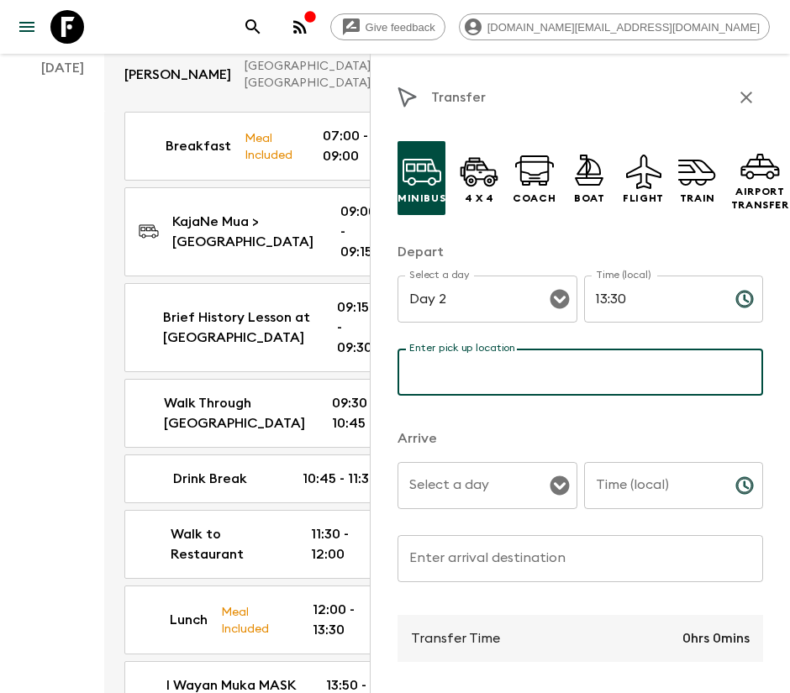
click at [481, 374] on input "Enter pick up location" at bounding box center [579, 372] width 365 height 47
type input "Cafe Lotus"
click at [477, 465] on div "Select a day" at bounding box center [487, 485] width 180 height 47
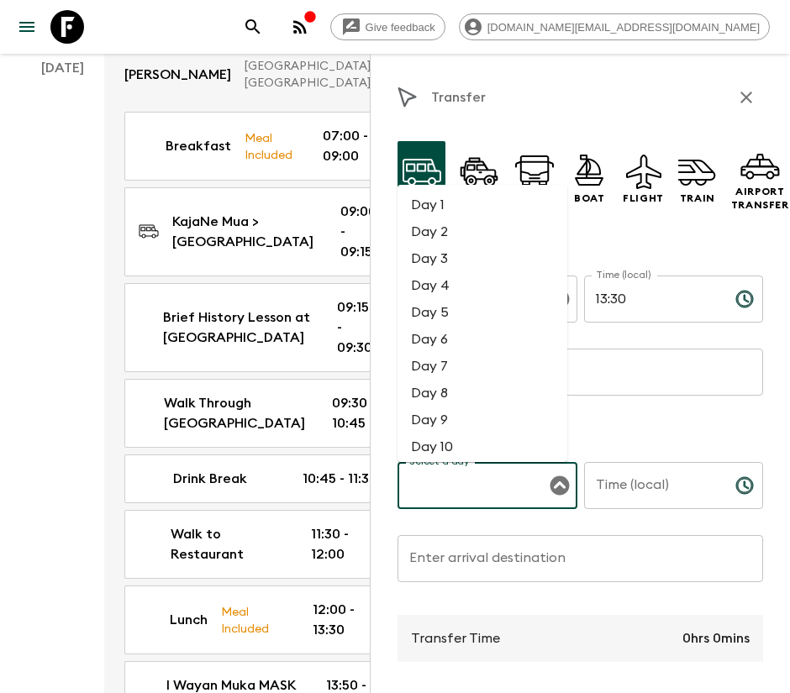
click at [423, 231] on li "Day 2" at bounding box center [482, 231] width 170 height 27
type input "Day 2"
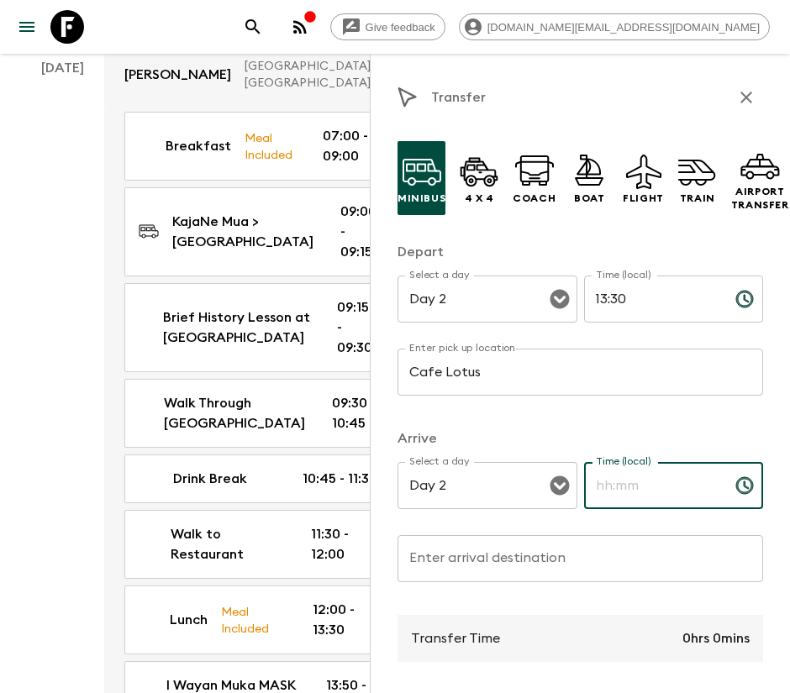
click at [626, 481] on input "Time (local)" at bounding box center [653, 485] width 138 height 47
type input "13:50"
click at [580, 559] on input "Enter arrival destination" at bounding box center [579, 558] width 365 height 47
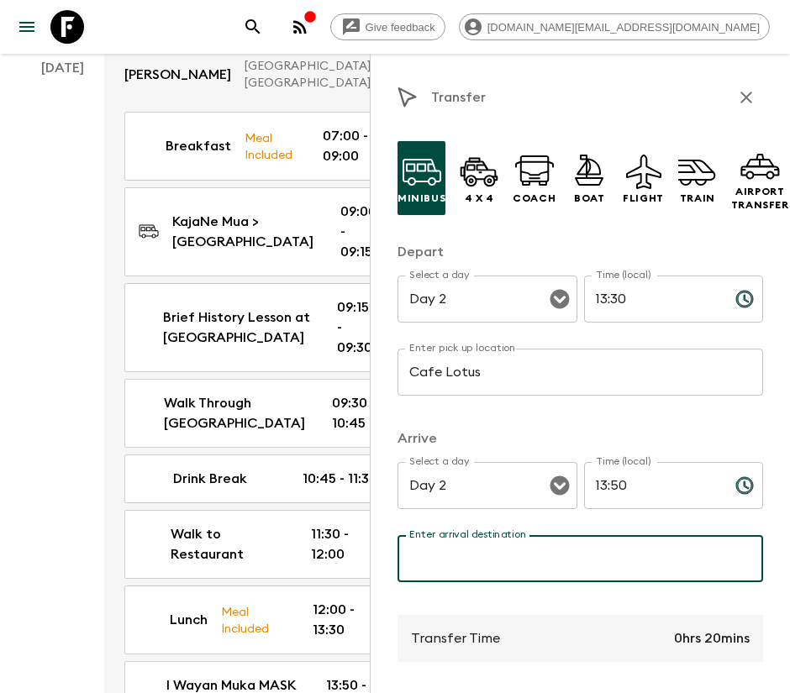
type input "O"
type input "I Wayan Muka MASK PRODUCT"
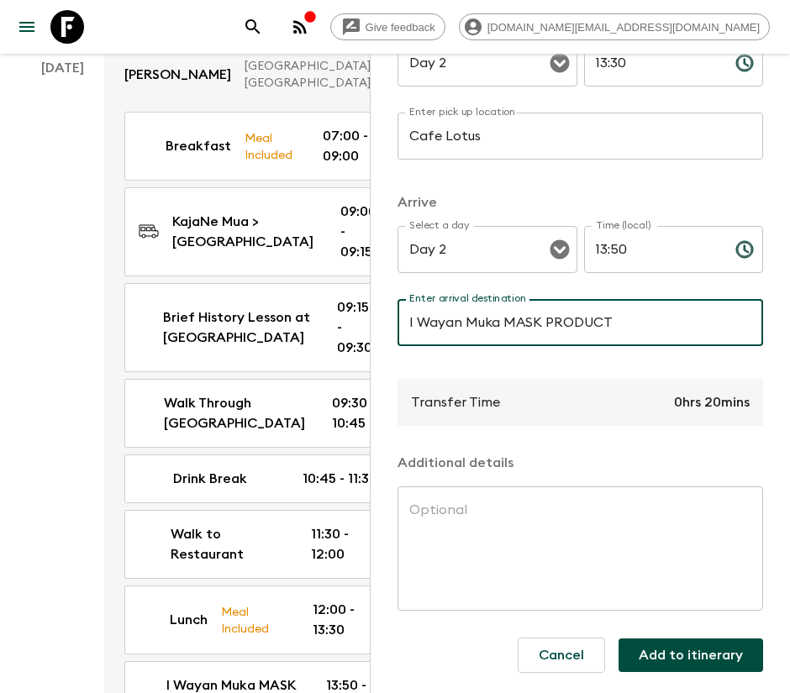
scroll to position [252, 0]
click at [679, 642] on button "Add to itinerary" at bounding box center [690, 655] width 144 height 34
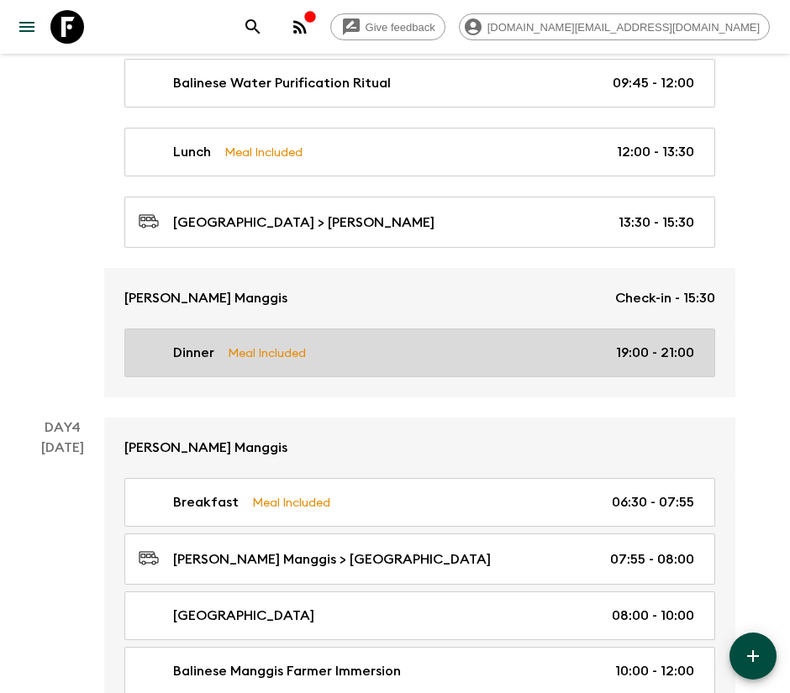
scroll to position [1512, 0]
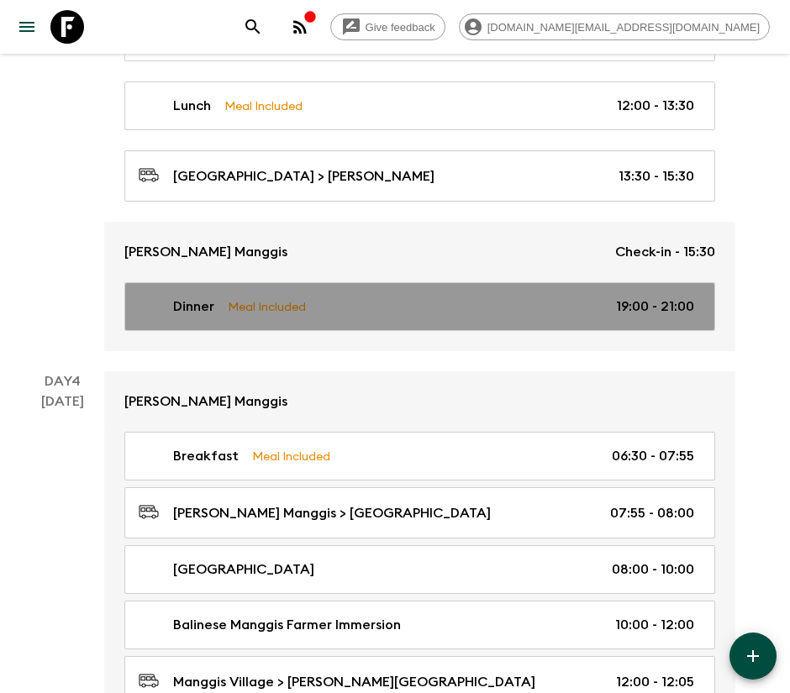
click at [297, 326] on link "Dinner Meal Included 19:00 - 21:00" at bounding box center [419, 306] width 591 height 49
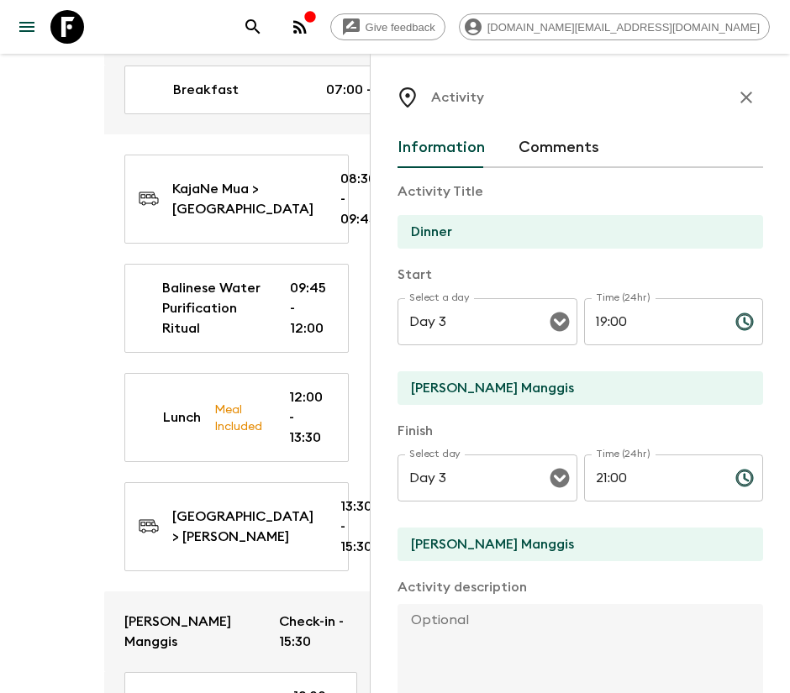
scroll to position [1764, 0]
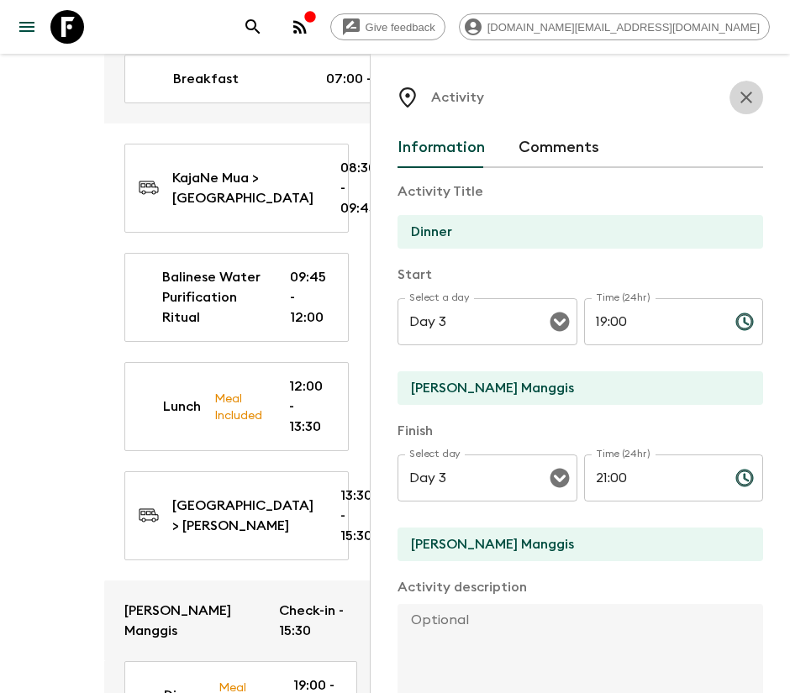
click at [737, 101] on button "button" at bounding box center [746, 98] width 34 height 34
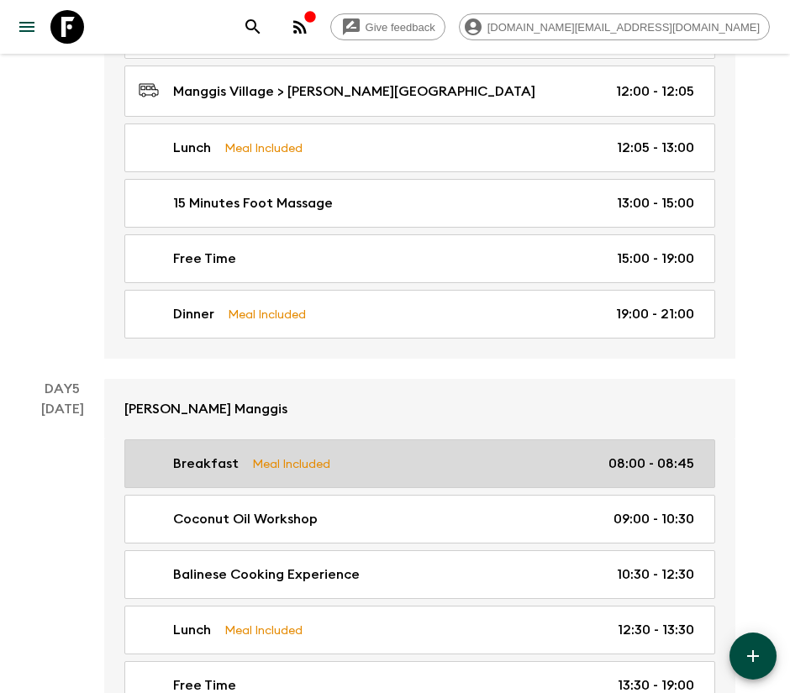
scroll to position [2142, 0]
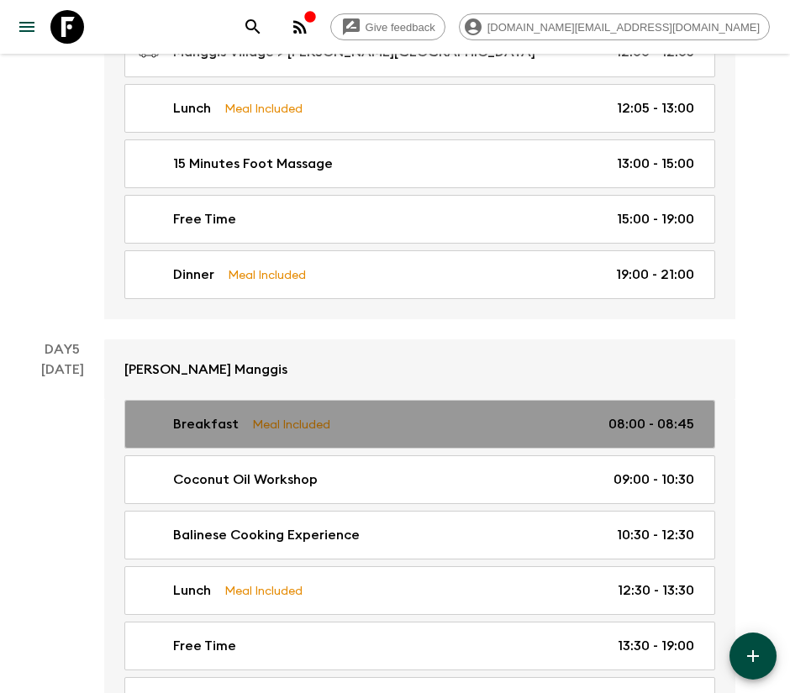
click at [285, 409] on link "Breakfast Meal Included 08:00 - 08:45" at bounding box center [419, 424] width 591 height 49
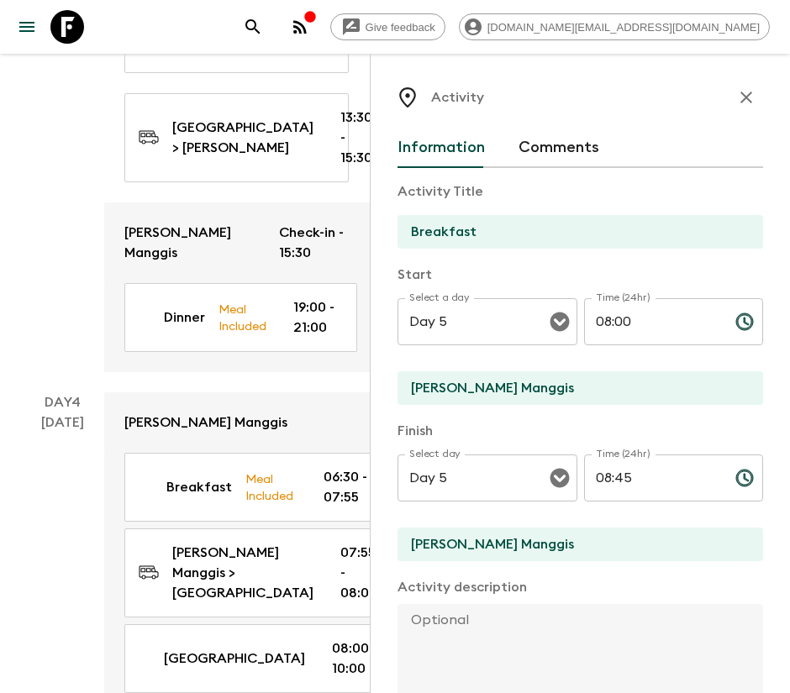
click at [736, 102] on icon "button" at bounding box center [746, 97] width 20 height 20
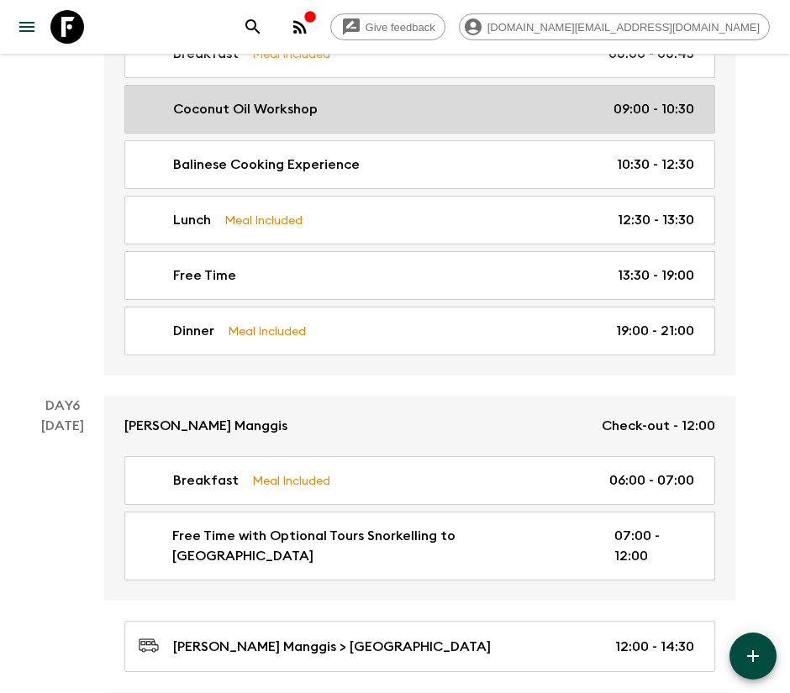
scroll to position [2520, 0]
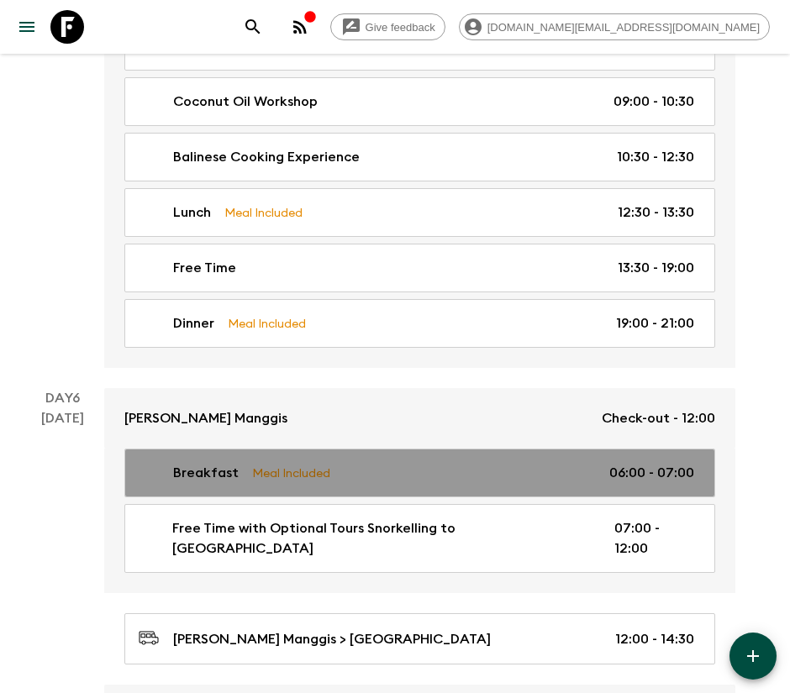
click at [281, 479] on p "Meal Included" at bounding box center [291, 473] width 78 height 18
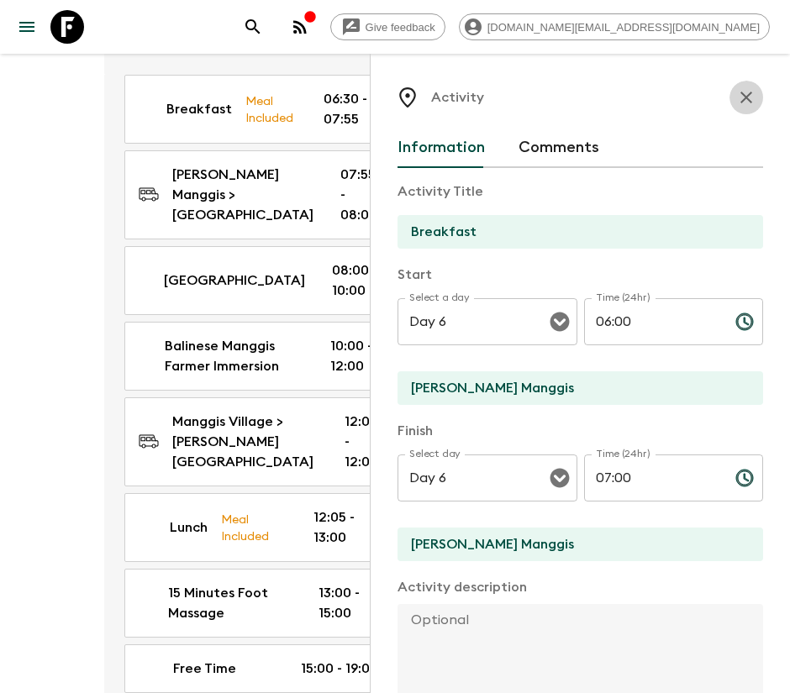
click at [736, 100] on icon "button" at bounding box center [746, 97] width 20 height 20
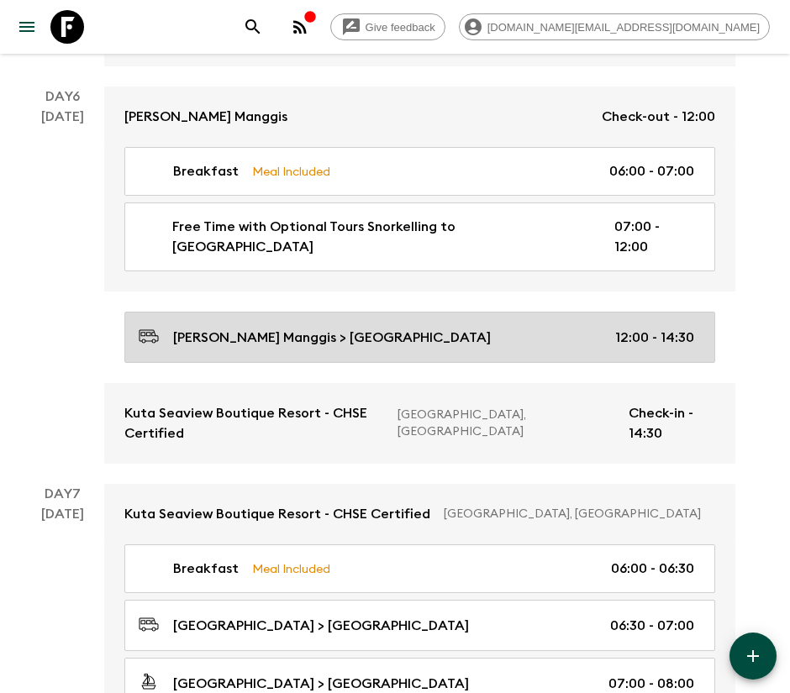
scroll to position [2898, 0]
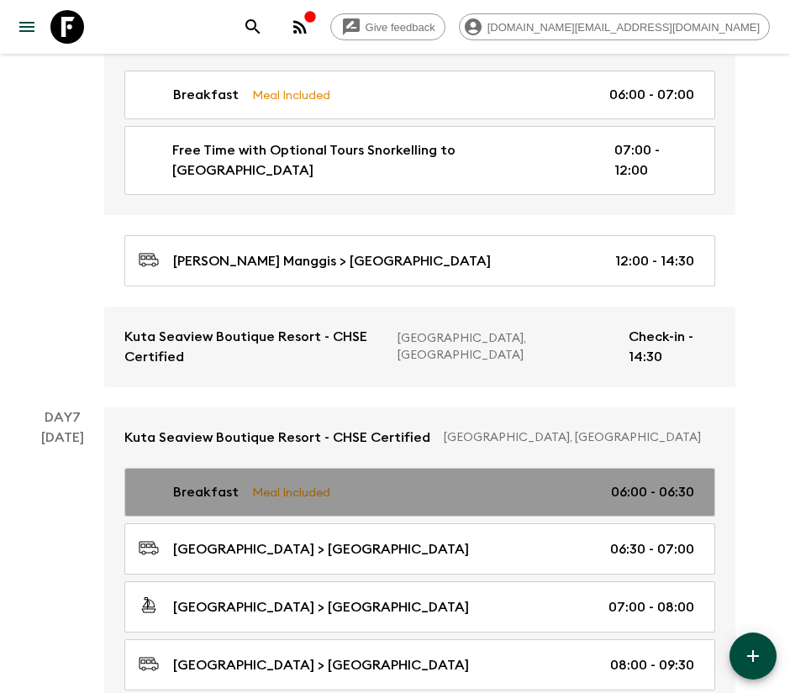
click at [318, 468] on link "Breakfast Meal Included 06:00 - 06:30" at bounding box center [419, 492] width 591 height 49
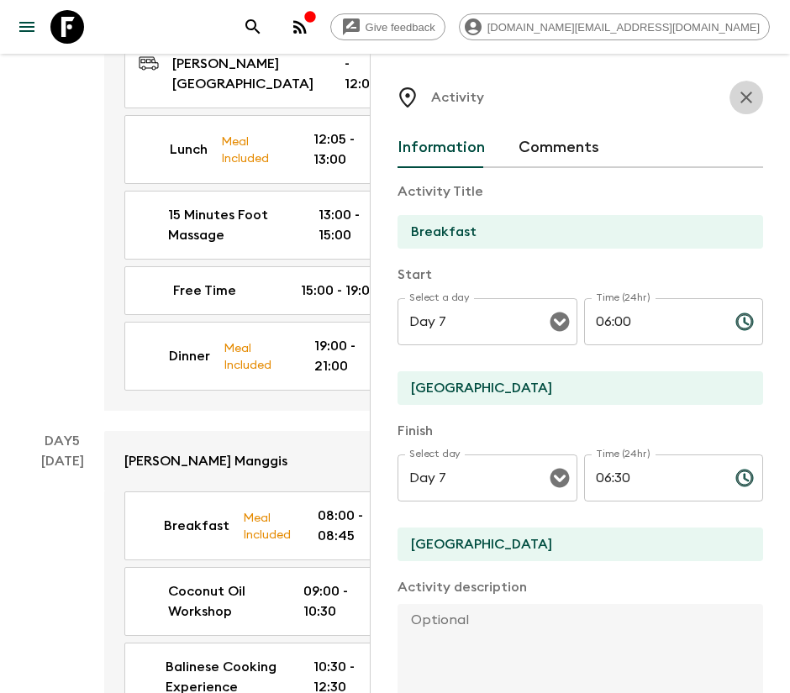
click at [736, 104] on icon "button" at bounding box center [746, 97] width 20 height 20
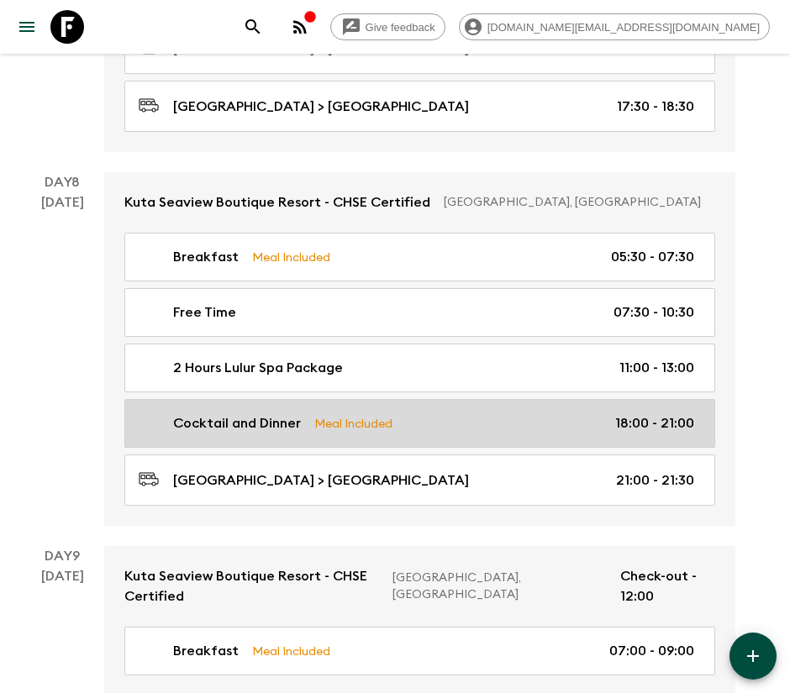
scroll to position [4003, 0]
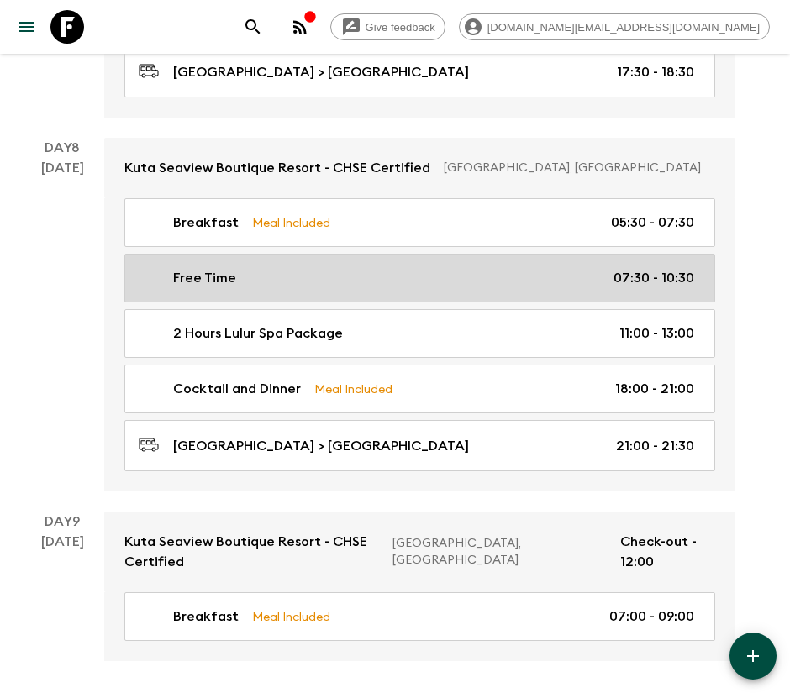
click at [668, 268] on p "07:30 - 10:30" at bounding box center [653, 278] width 81 height 20
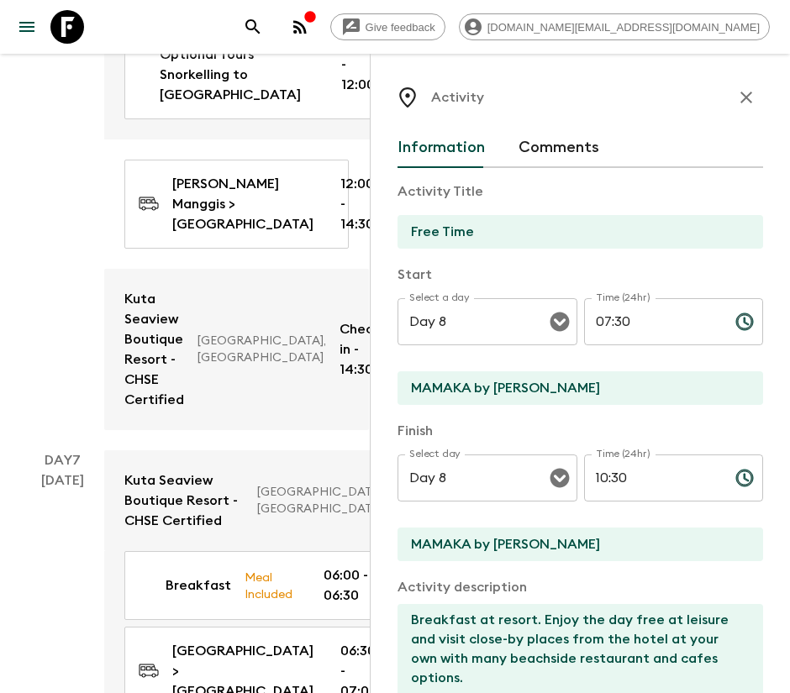
click at [622, 314] on input "07:30" at bounding box center [653, 321] width 138 height 47
type input "07:3"
click at [736, 98] on icon "button" at bounding box center [746, 97] width 20 height 20
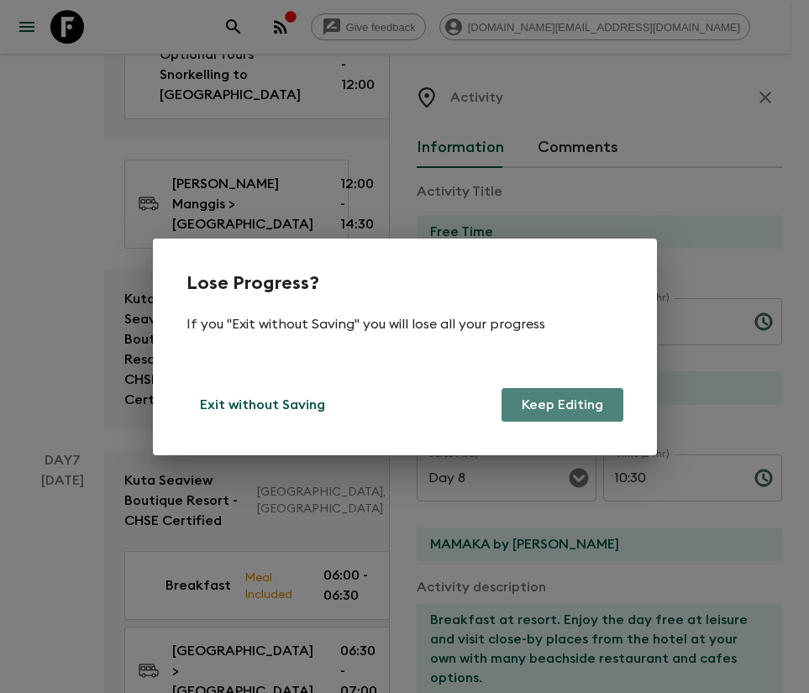
click at [525, 408] on button "Keep Editing" at bounding box center [562, 405] width 122 height 34
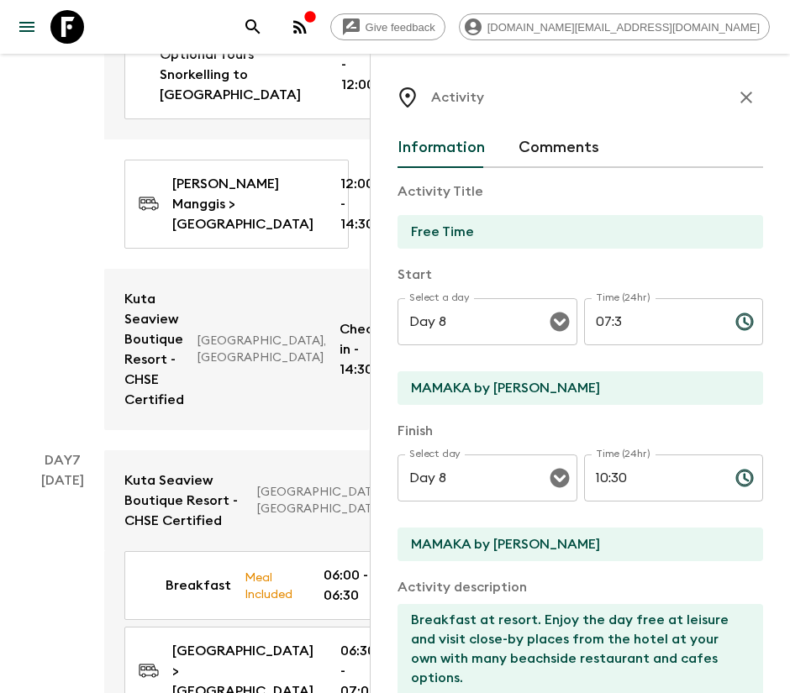
click at [551, 400] on input "MAMAKA by [PERSON_NAME]" at bounding box center [573, 388] width 352 height 34
click at [527, 385] on input "Kuta Seaview" at bounding box center [573, 388] width 352 height 34
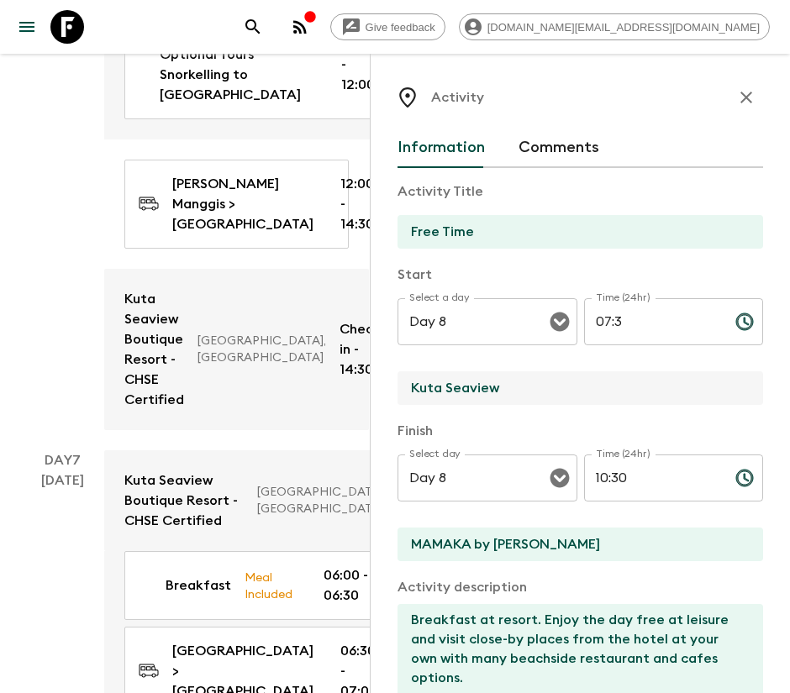
click at [475, 381] on input "Kuta Seaview" at bounding box center [573, 388] width 352 height 34
paste input "[GEOGRAPHIC_DATA]"
type input "[GEOGRAPHIC_DATA]"
click at [503, 535] on input "MAMAKA by [PERSON_NAME]" at bounding box center [573, 545] width 352 height 34
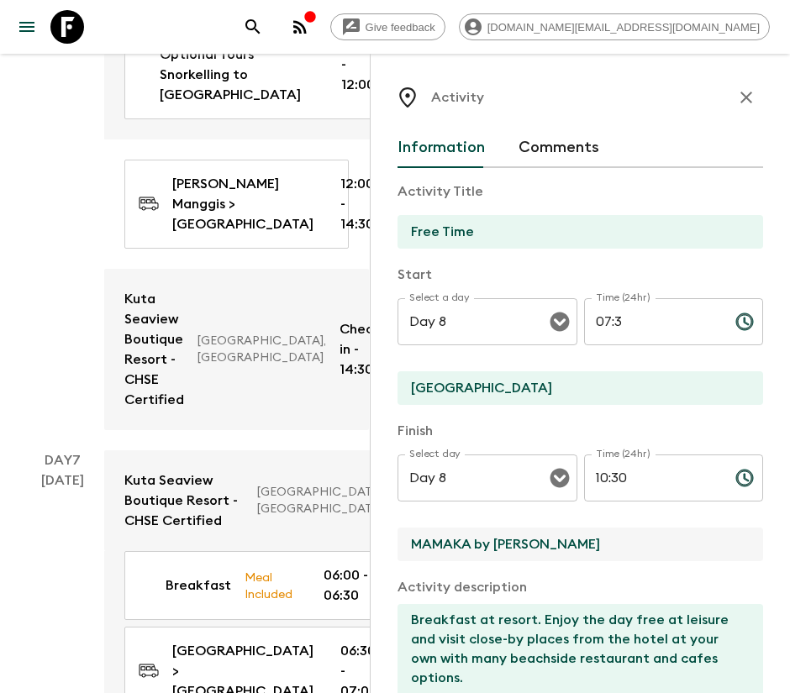
paste input "[GEOGRAPHIC_DATA]"
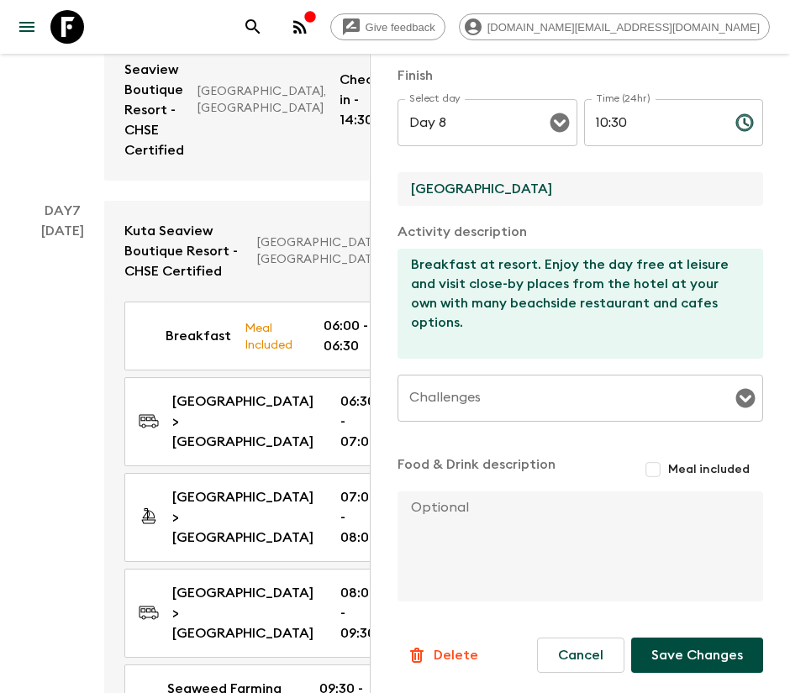
scroll to position [4255, 0]
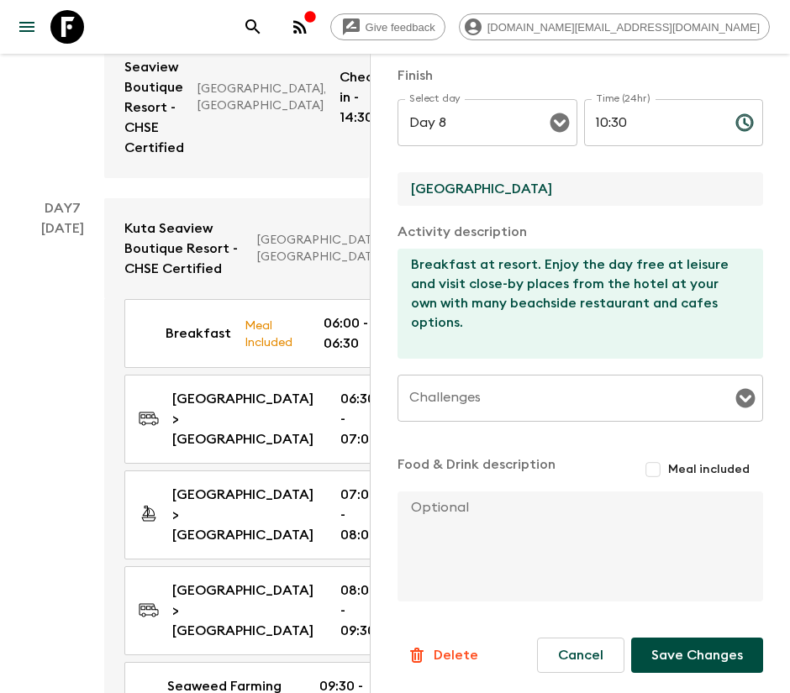
type input "[GEOGRAPHIC_DATA]"
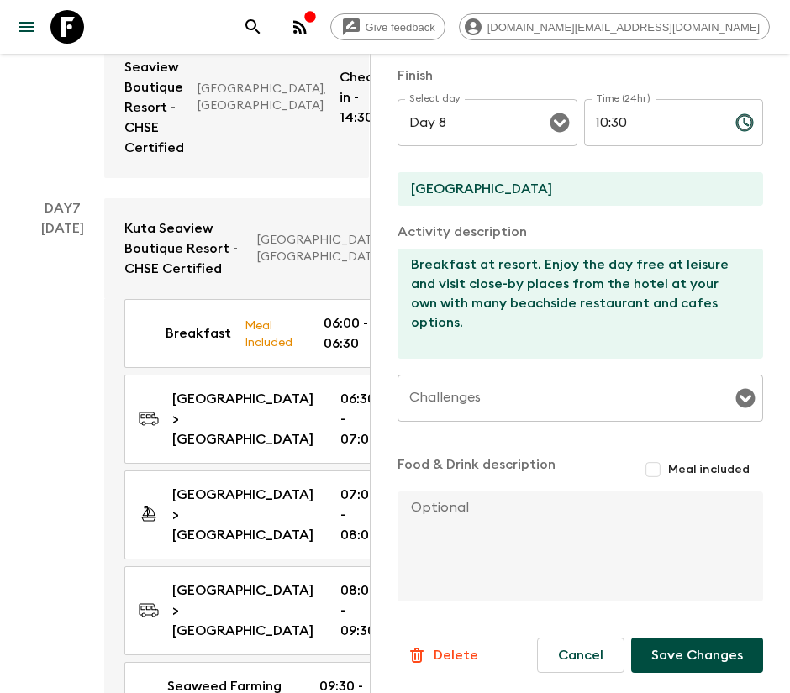
scroll to position [229, 0]
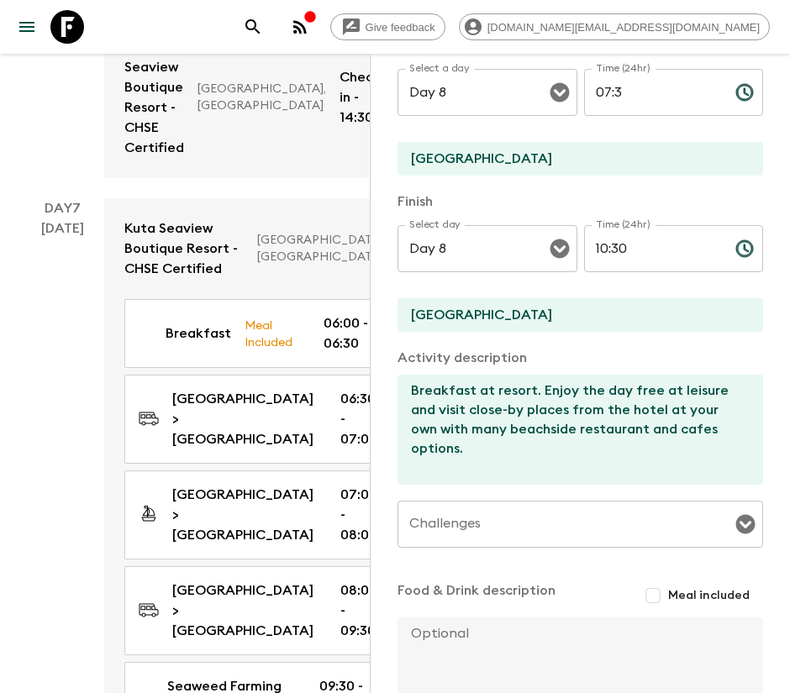
click at [598, 248] on input "10:30" at bounding box center [653, 248] width 138 height 47
click at [646, 96] on input "07:3" at bounding box center [653, 92] width 138 height 47
type input "07:30"
click at [594, 247] on input "10:30" at bounding box center [653, 248] width 138 height 47
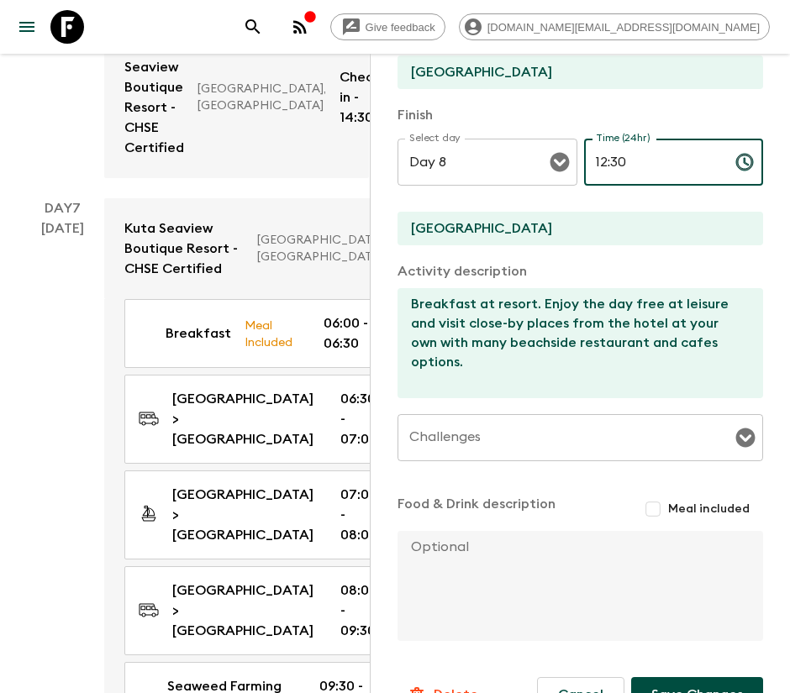
scroll to position [355, 0]
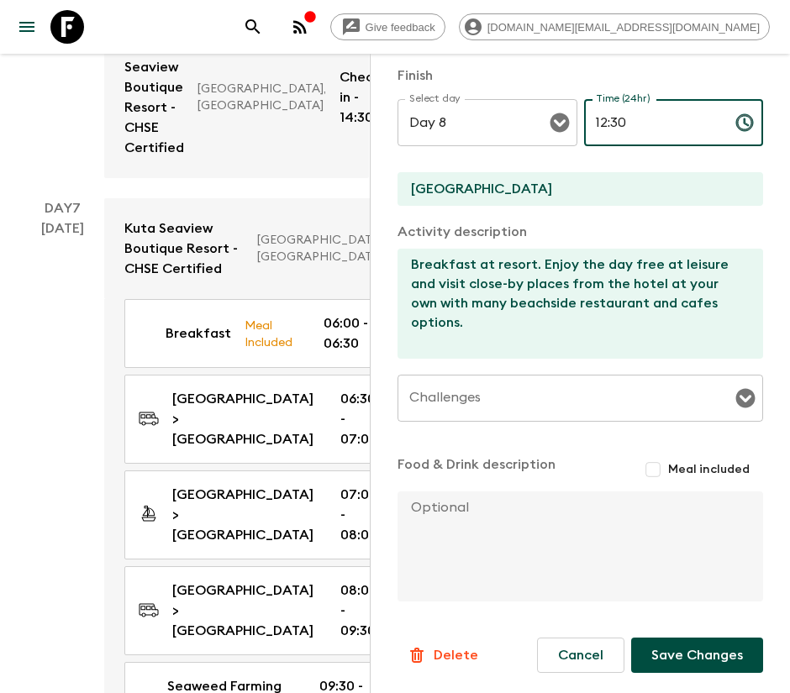
type input "12:30"
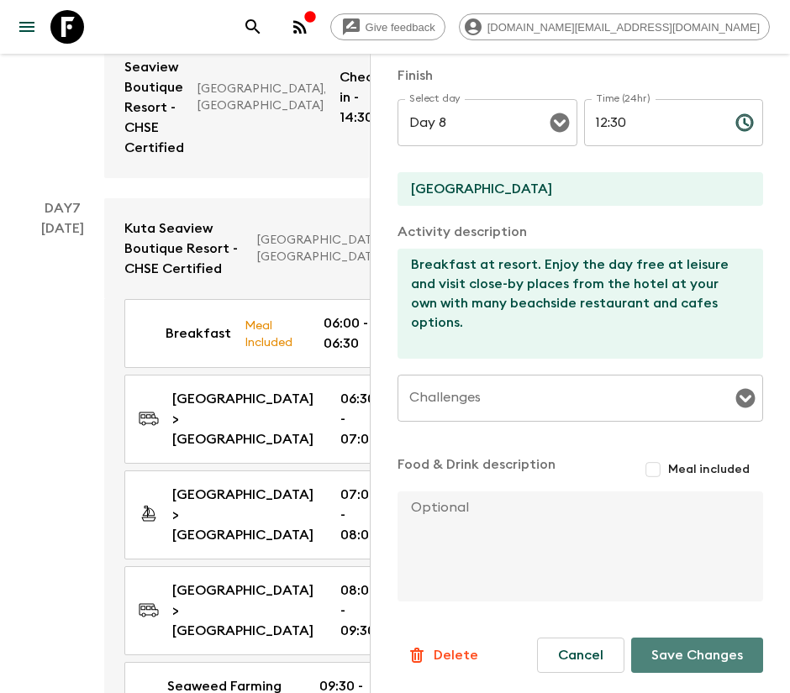
click at [662, 643] on button "Save Changes" at bounding box center [697, 655] width 132 height 35
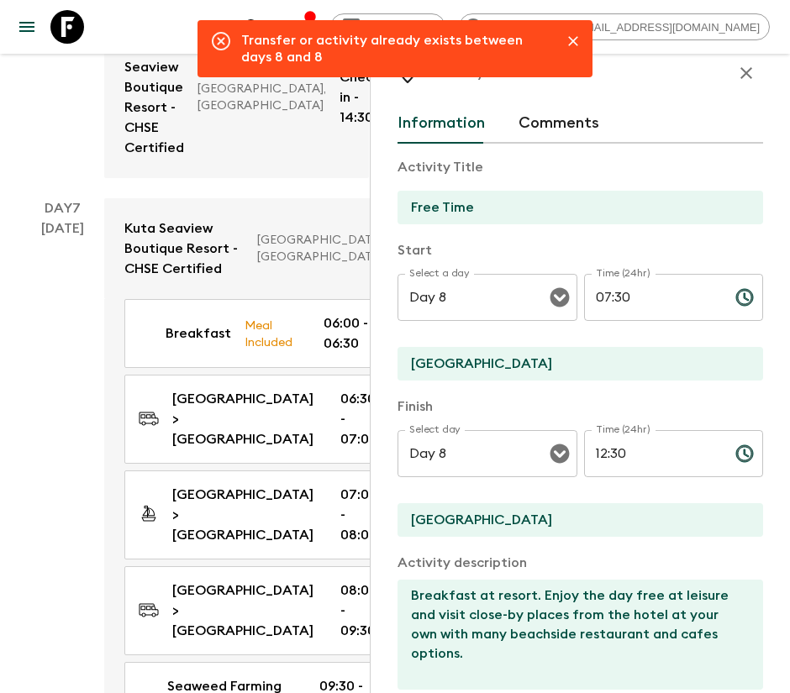
scroll to position [0, 0]
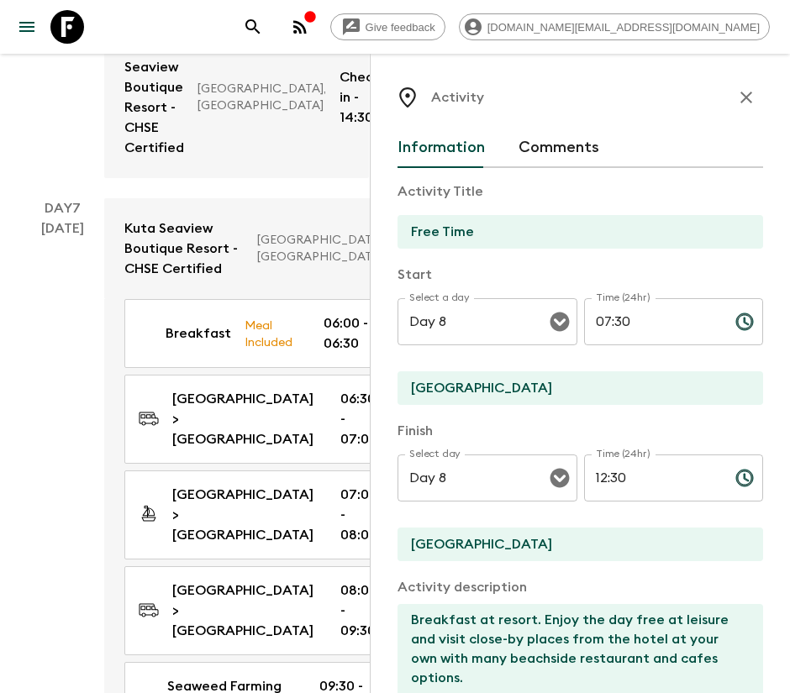
click at [738, 92] on button "button" at bounding box center [746, 98] width 34 height 34
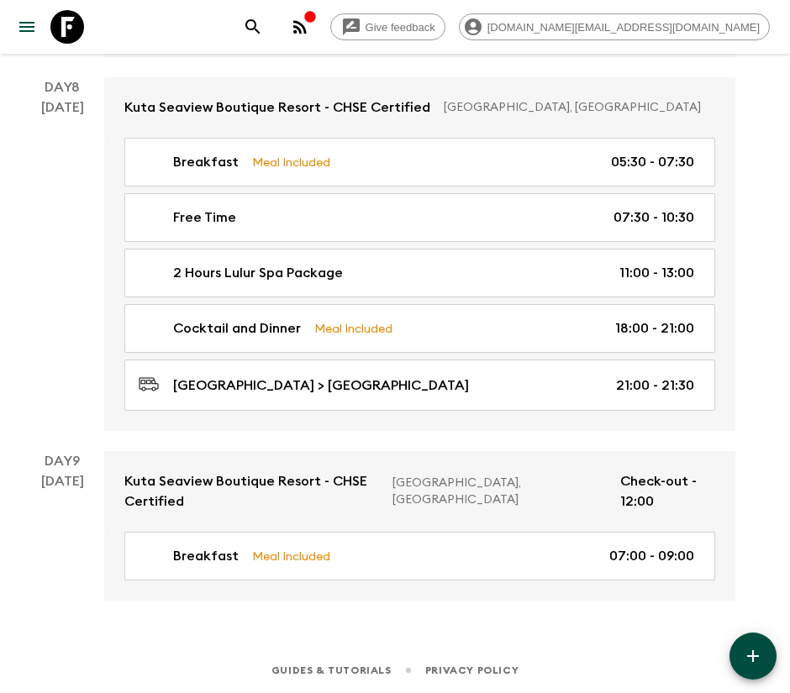
scroll to position [4003, 0]
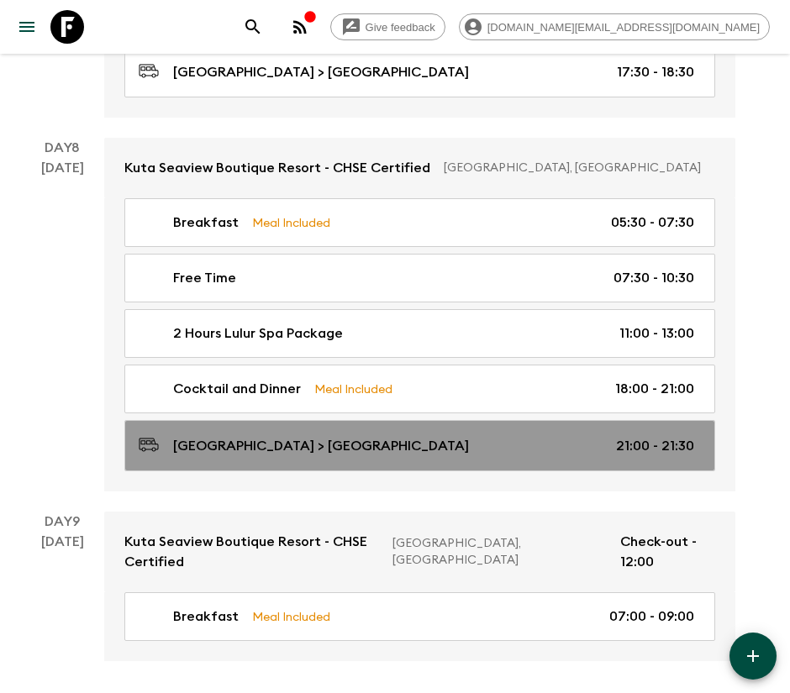
click at [399, 420] on link "[GEOGRAPHIC_DATA] > [GEOGRAPHIC_DATA] 21:00 - 21:30" at bounding box center [419, 445] width 591 height 51
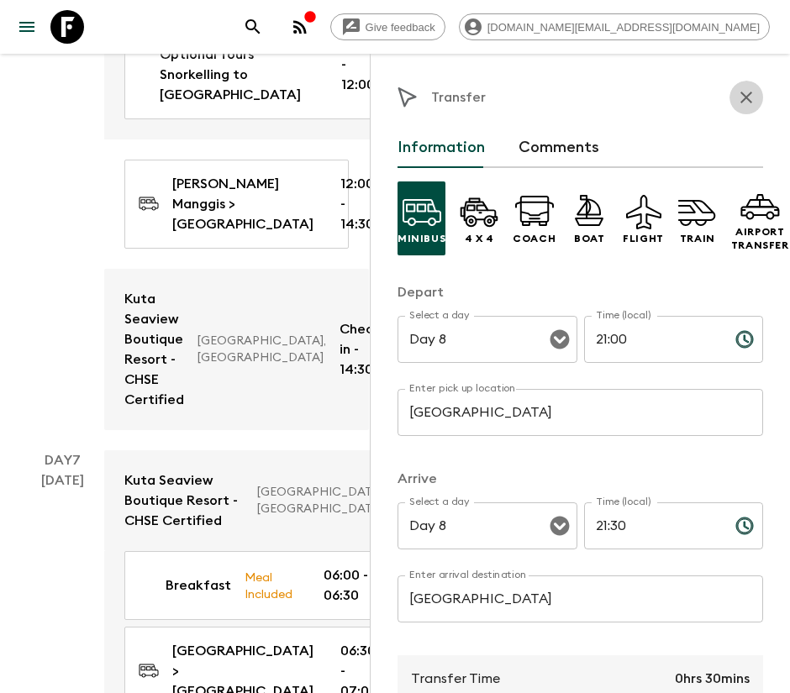
click at [736, 105] on icon "button" at bounding box center [746, 97] width 20 height 20
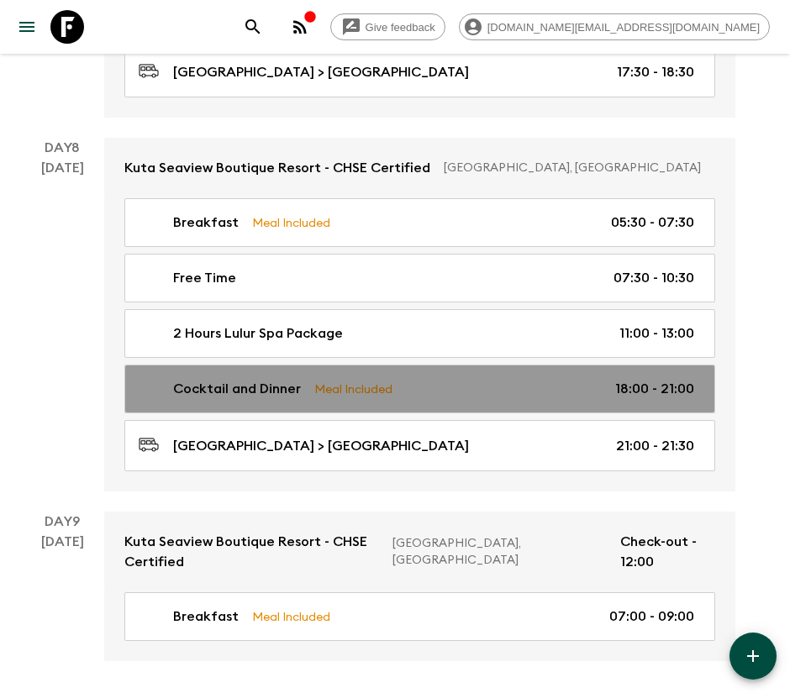
click at [273, 379] on p "Cocktail and Dinner" at bounding box center [237, 389] width 128 height 20
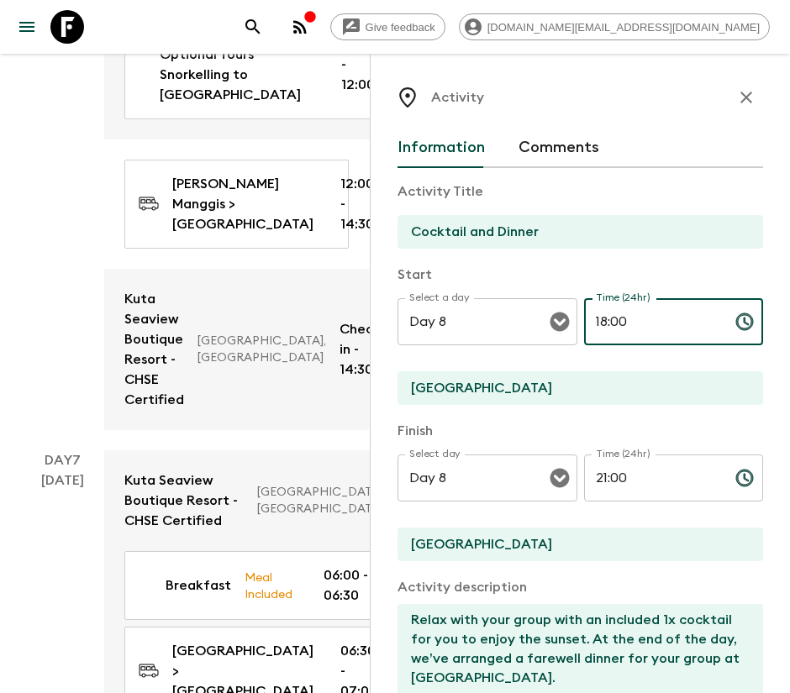
click at [632, 324] on input "18:00" at bounding box center [653, 321] width 138 height 47
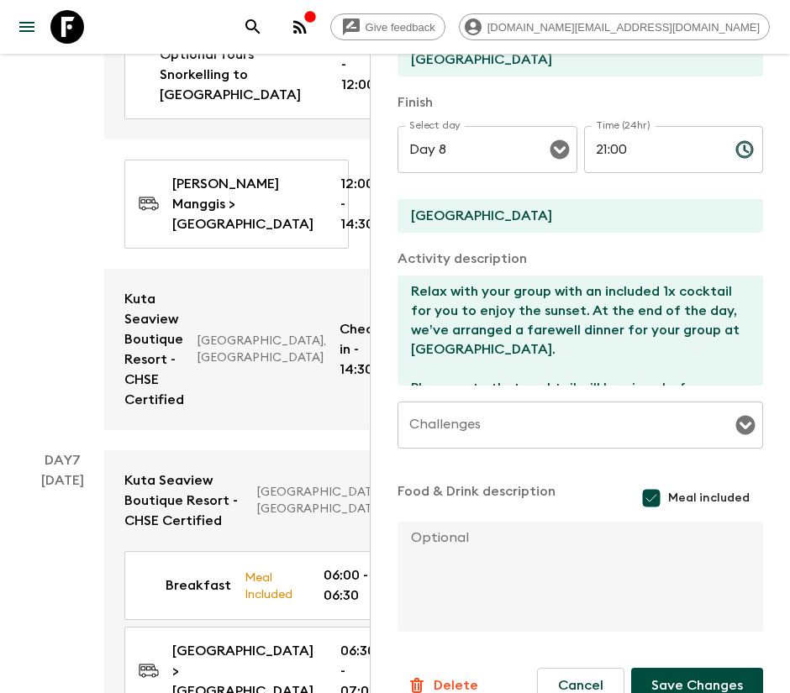
scroll to position [359, 0]
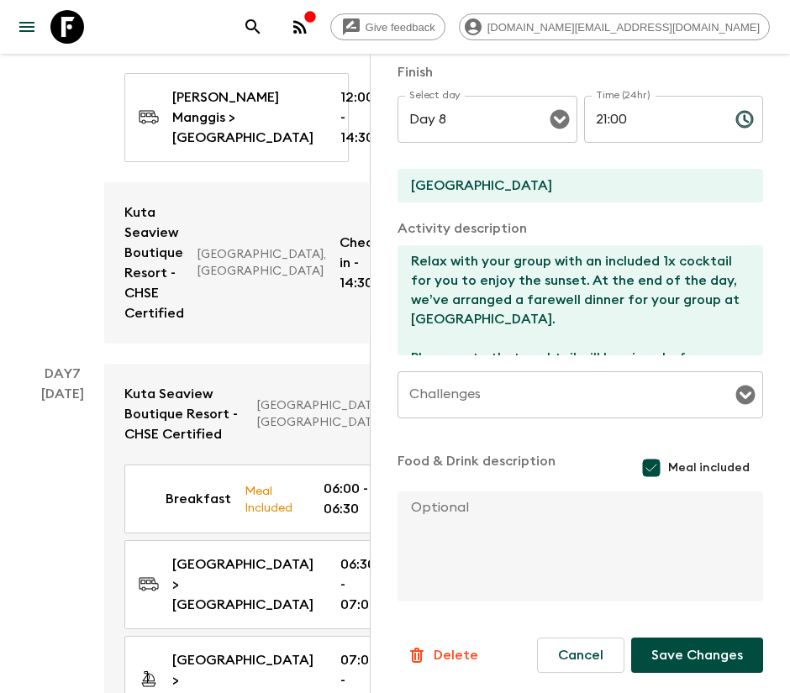
type input "18:30"
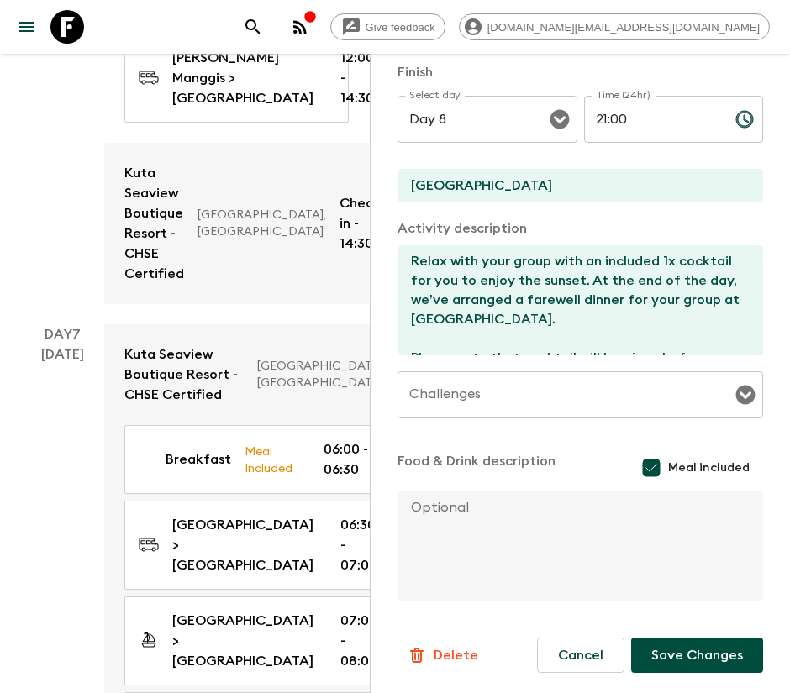
click at [647, 649] on button "Save Changes" at bounding box center [697, 655] width 132 height 35
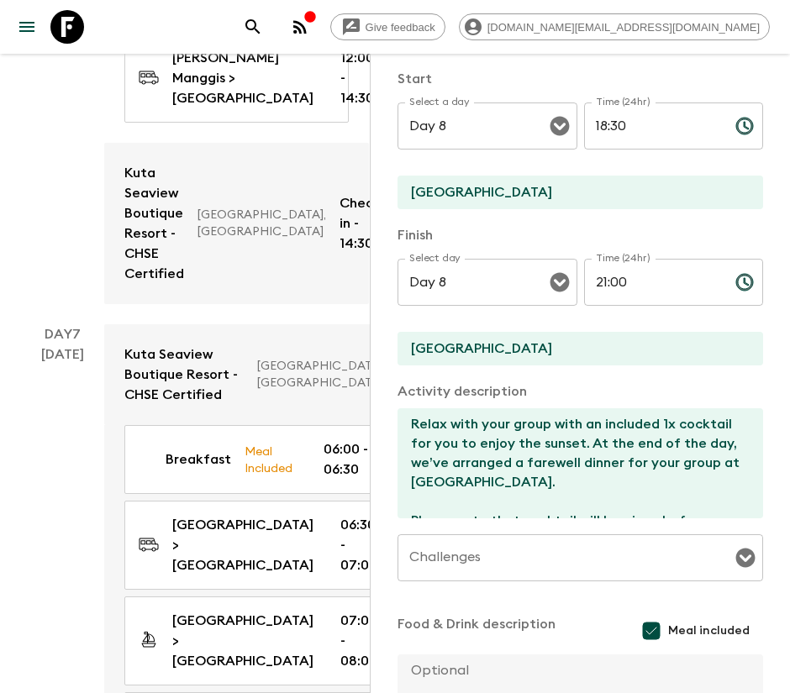
scroll to position [0, 0]
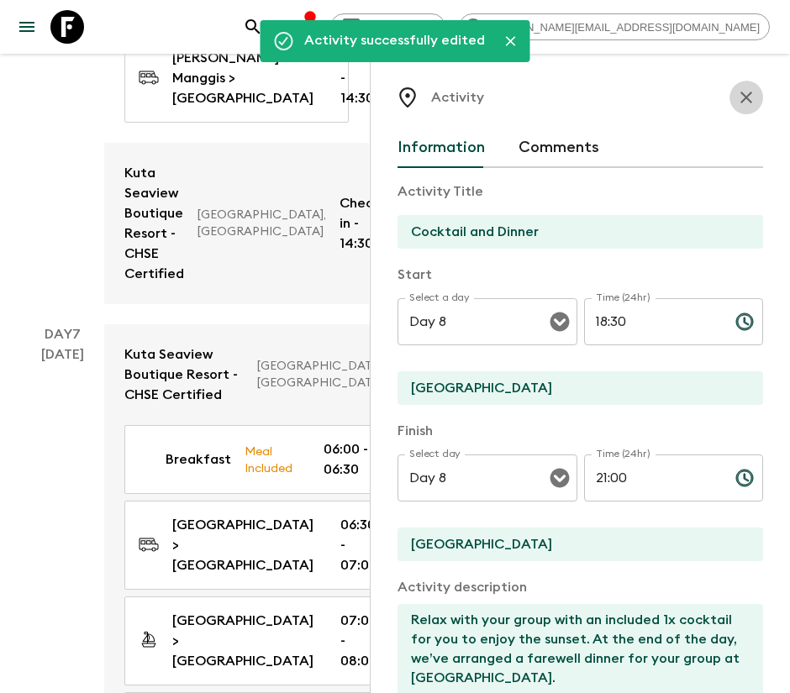
click at [736, 96] on icon "button" at bounding box center [746, 97] width 20 height 20
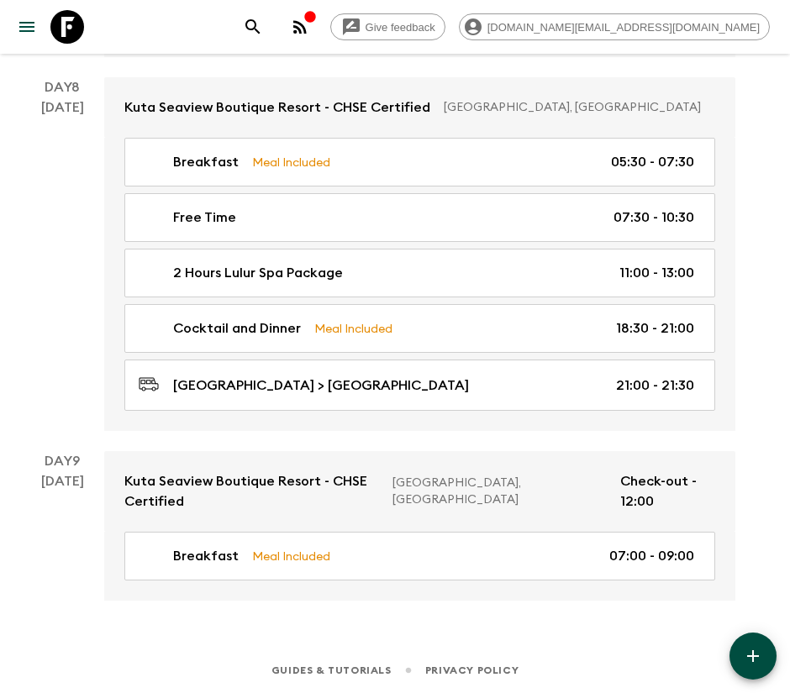
scroll to position [4003, 0]
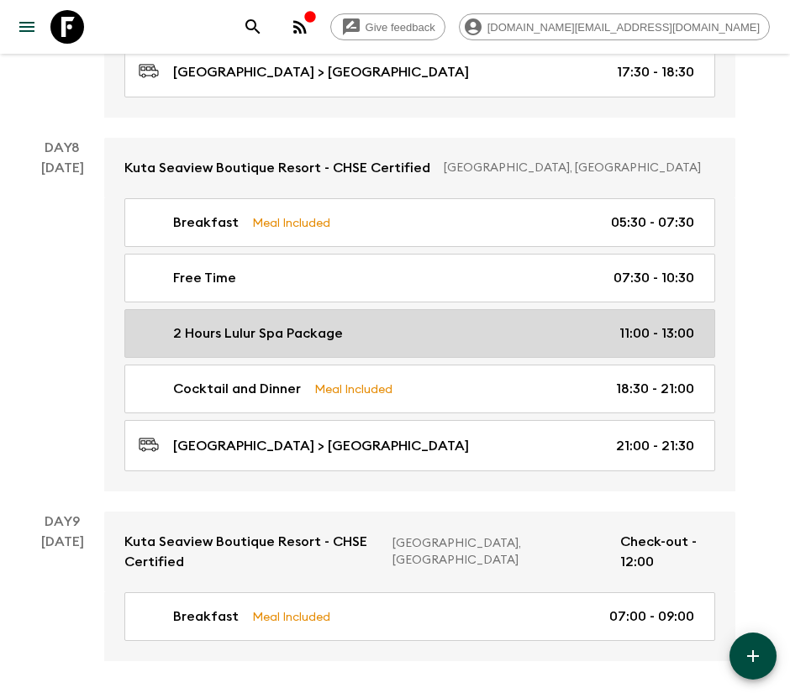
click at [512, 323] on div "2 Hours Lulur Spa Package 11:00 - 13:00" at bounding box center [416, 333] width 555 height 20
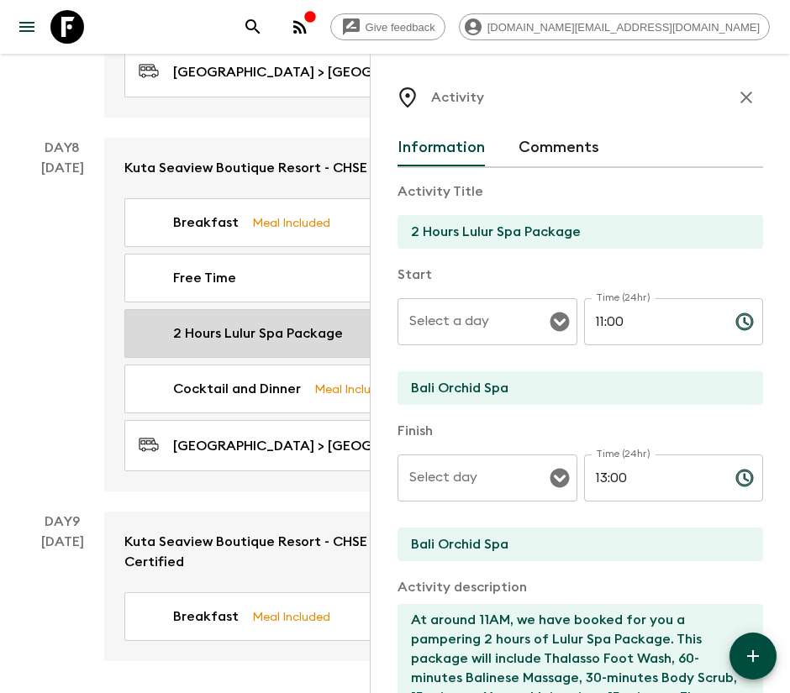
type input "Day 8"
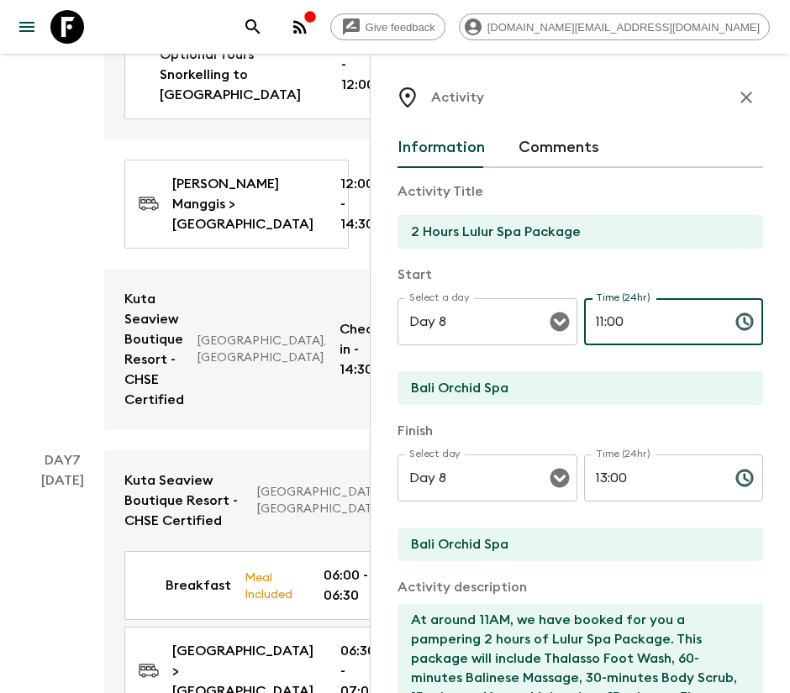
click at [612, 323] on input "11:00" at bounding box center [653, 321] width 138 height 47
type input "13:00"
click at [602, 480] on input "13:00" at bounding box center [653, 477] width 138 height 47
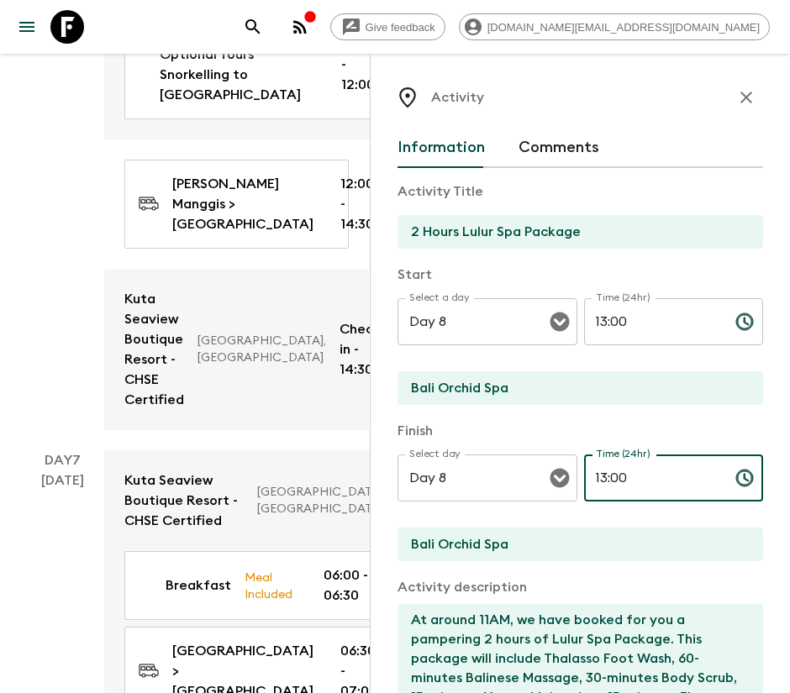
click at [597, 482] on input "13:00" at bounding box center [653, 477] width 138 height 47
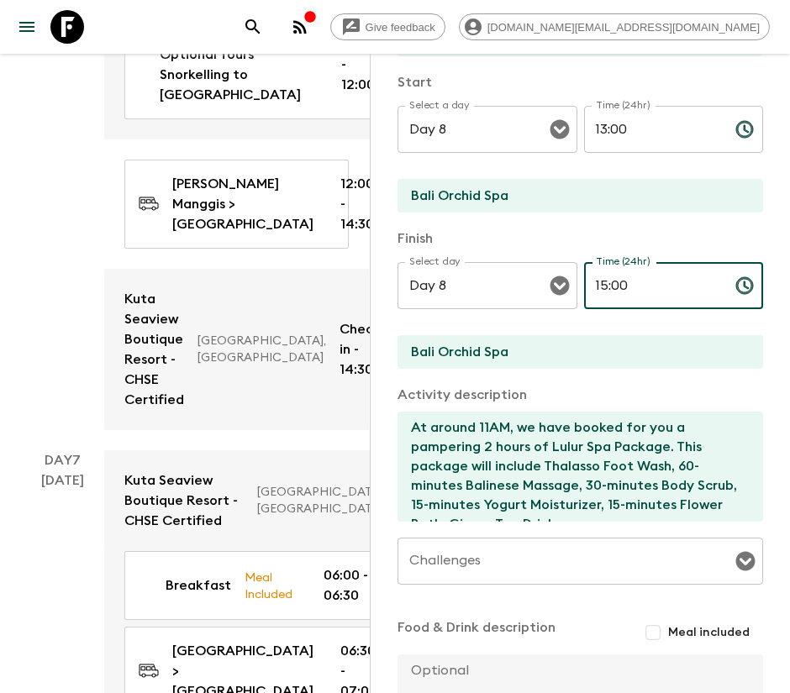
scroll to position [355, 0]
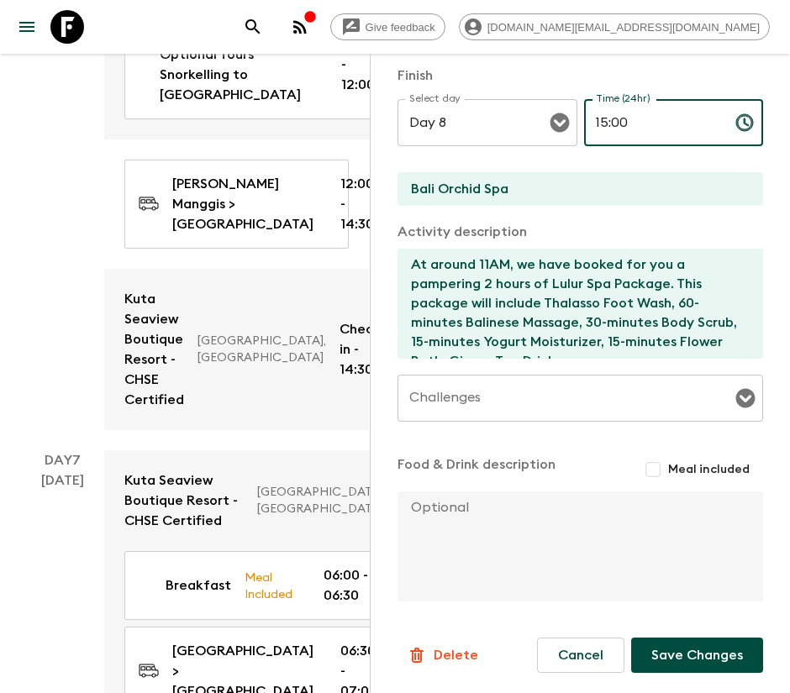
type input "15:00"
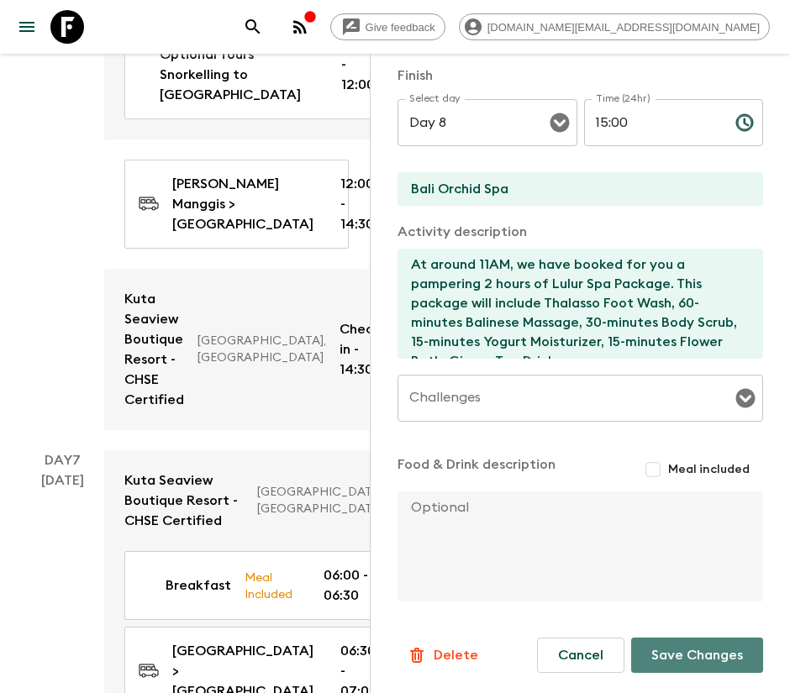
click at [685, 655] on button "Save Changes" at bounding box center [697, 655] width 132 height 35
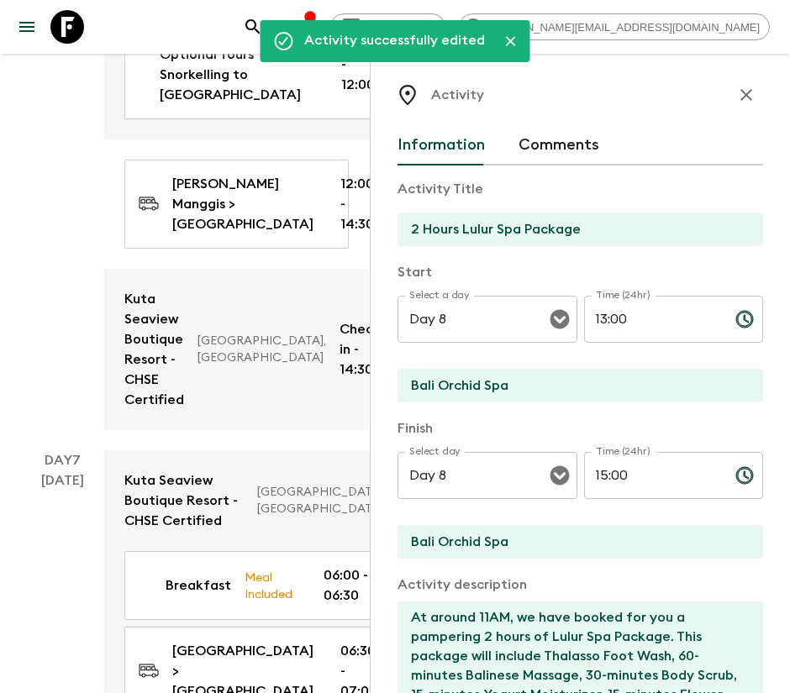
scroll to position [0, 0]
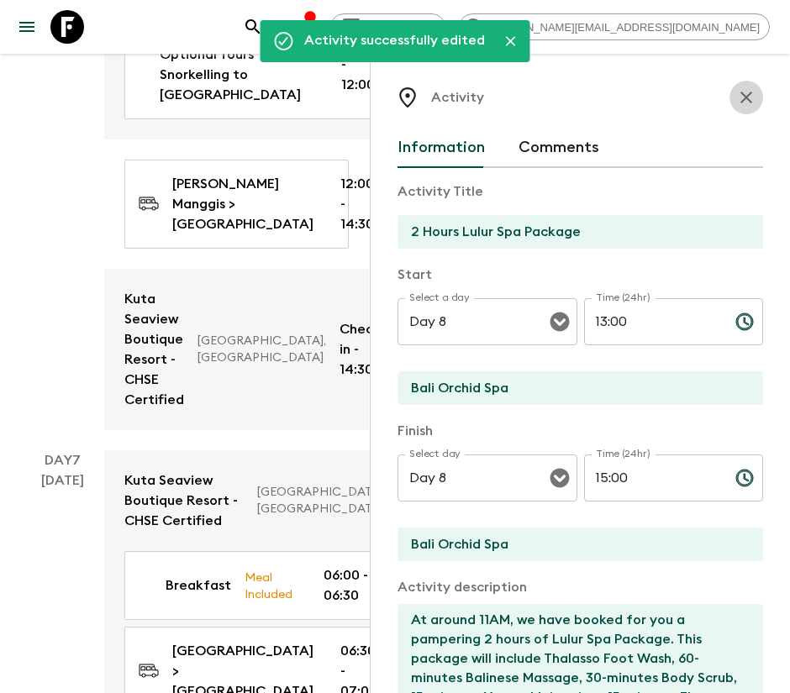
click at [739, 102] on button "button" at bounding box center [746, 98] width 34 height 34
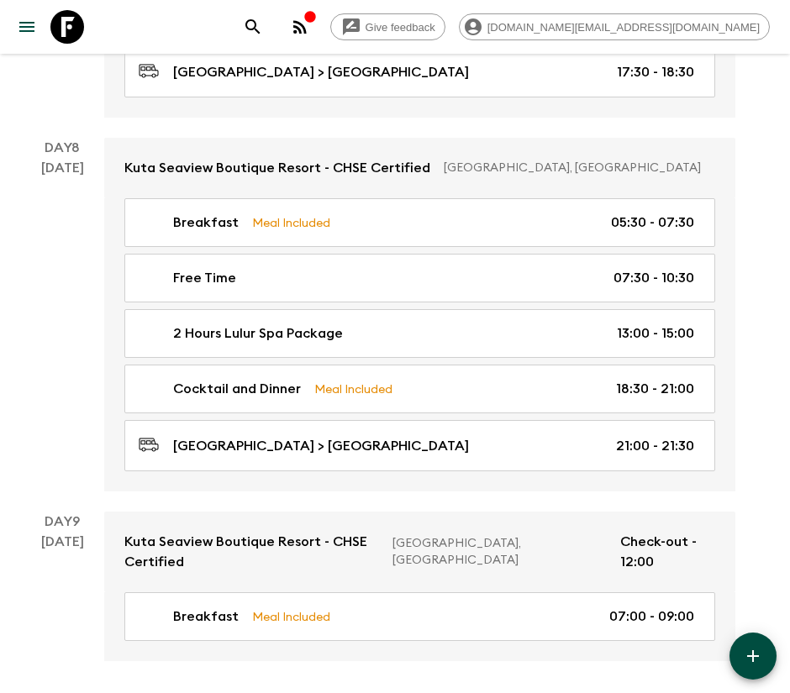
click at [739, 651] on button "button" at bounding box center [752, 656] width 47 height 47
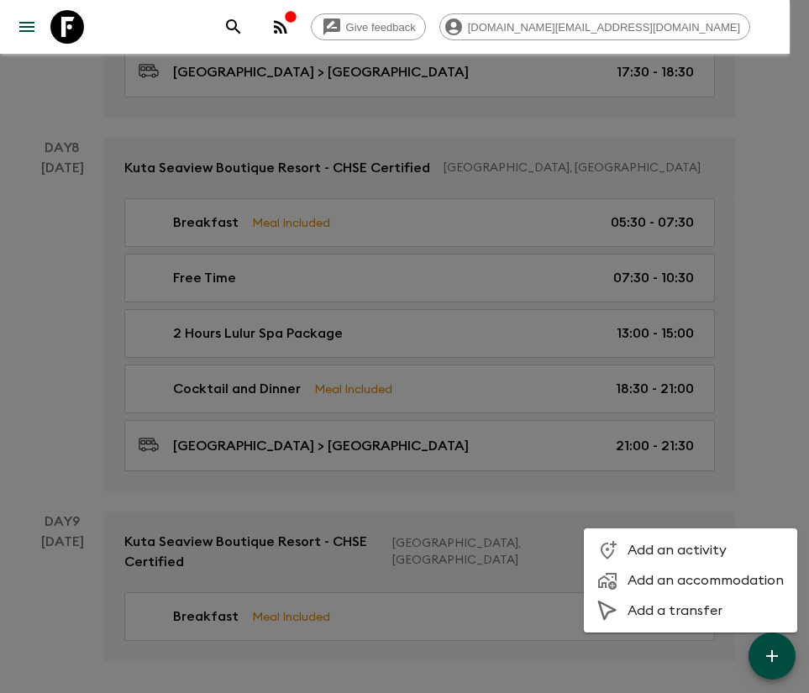
click at [667, 610] on span "Add a transfer" at bounding box center [706, 610] width 156 height 17
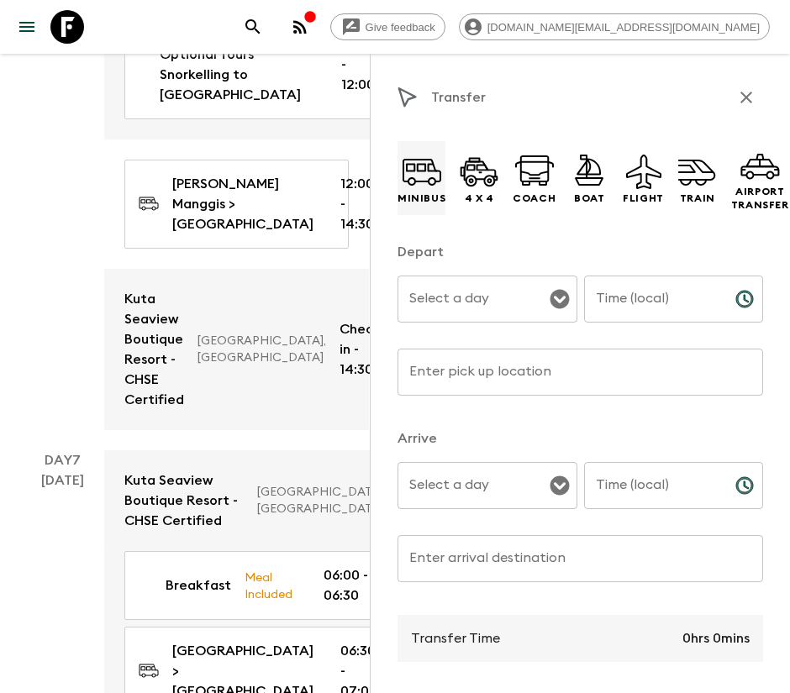
click at [407, 200] on p "Minibus" at bounding box center [421, 198] width 48 height 13
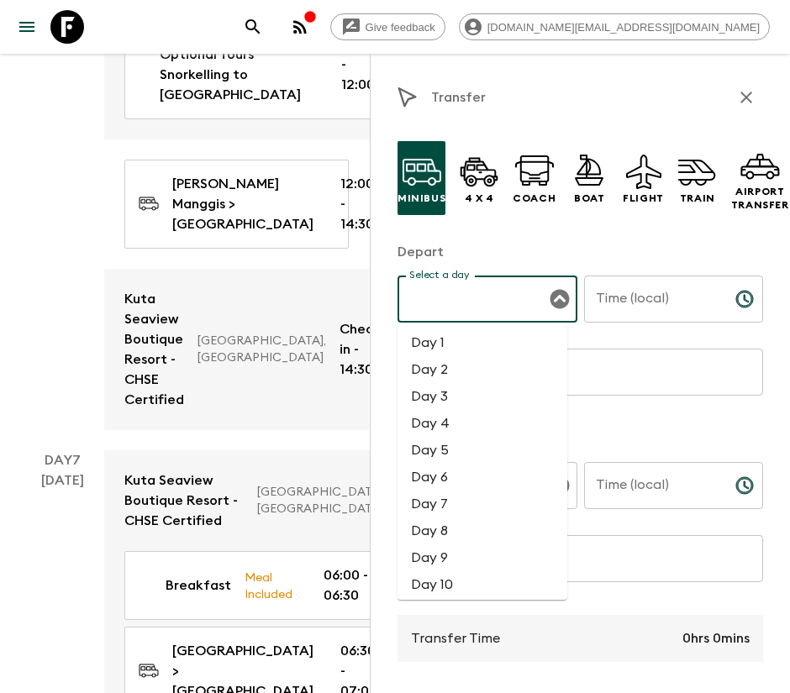
click at [478, 286] on input "Select a day" at bounding box center [474, 299] width 139 height 32
click at [453, 523] on li "Day 8" at bounding box center [482, 530] width 170 height 27
type input "Day 8"
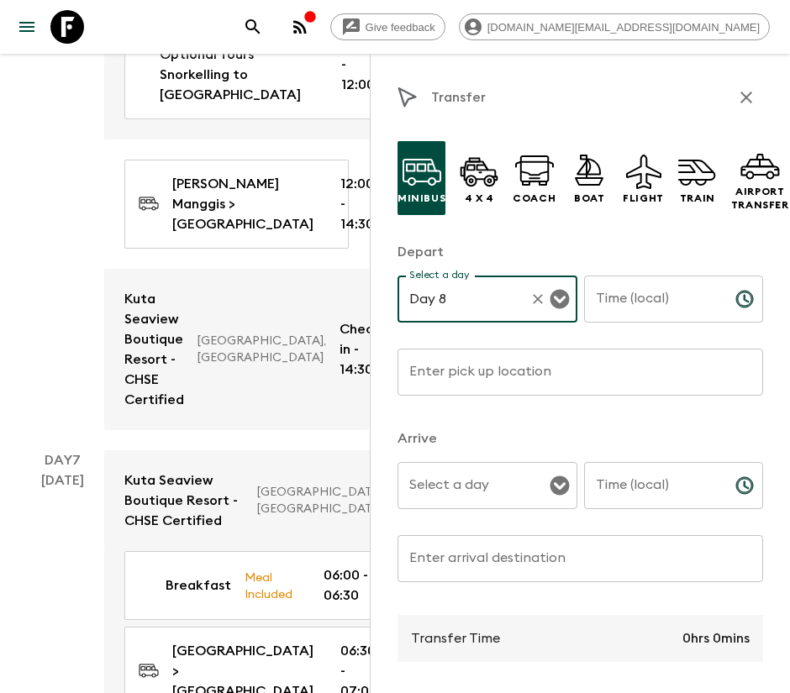
click at [644, 296] on input "Time (local)" at bounding box center [653, 299] width 138 height 47
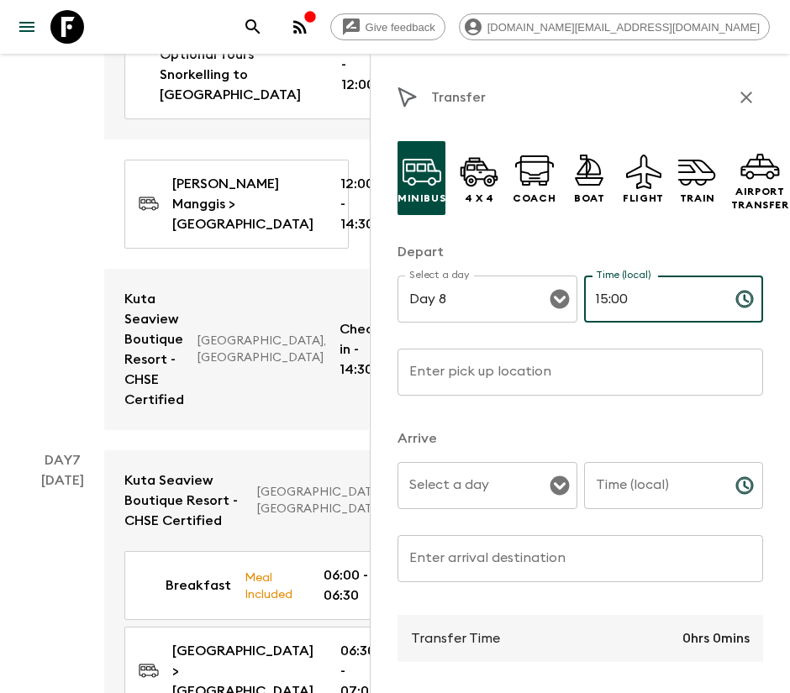
type input "15:00"
click at [555, 386] on input "Enter pick up location" at bounding box center [579, 372] width 365 height 47
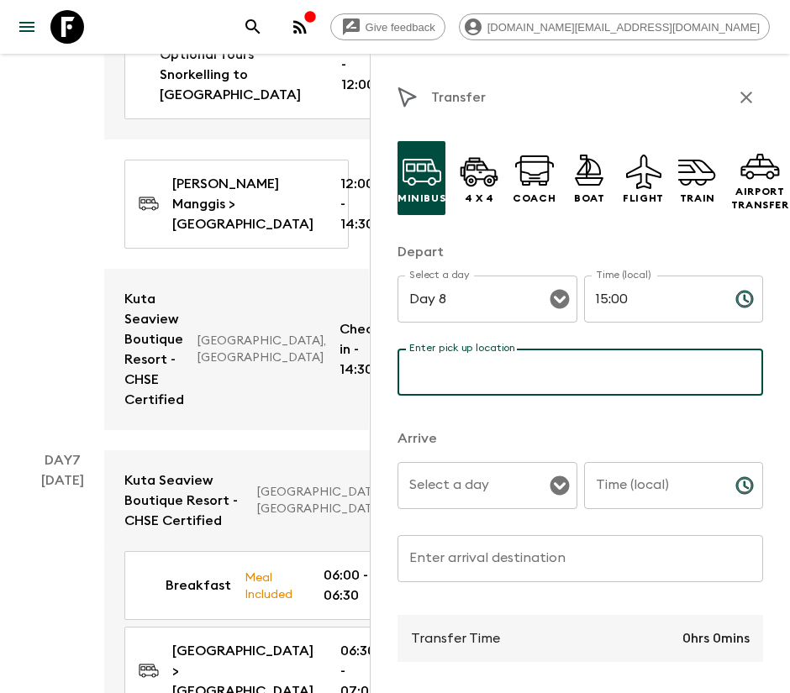
type input "Bali Orchid Spa"
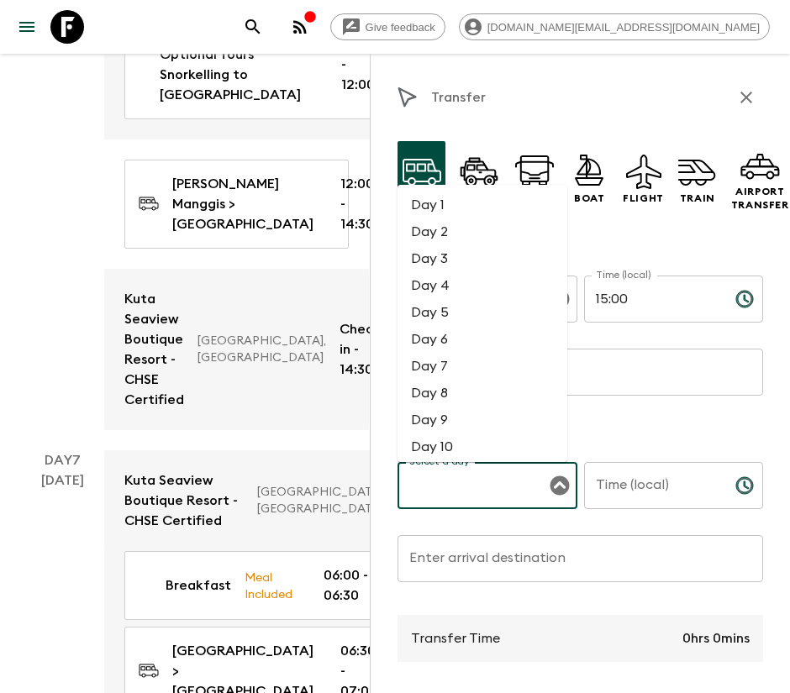
click at [471, 482] on input "Select a day" at bounding box center [474, 486] width 139 height 32
click at [475, 402] on li "Day 8" at bounding box center [482, 393] width 170 height 27
type input "Day 8"
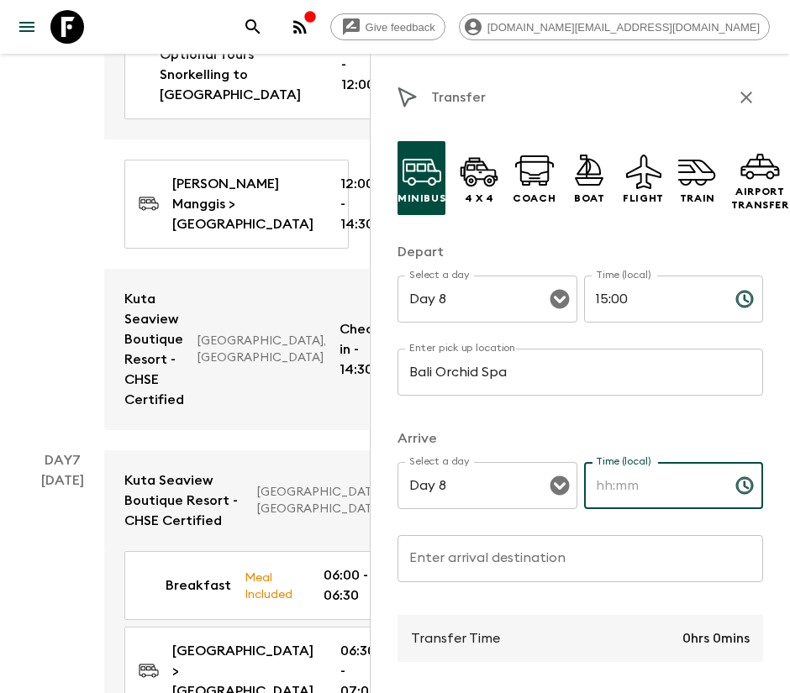
click at [628, 482] on input "Time (local)" at bounding box center [653, 485] width 138 height 47
type input "15:30"
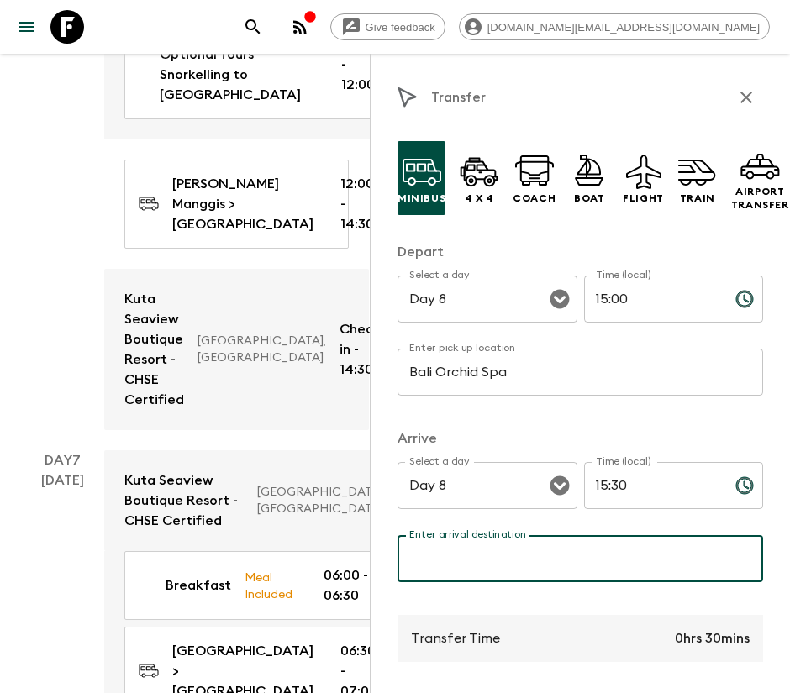
click at [489, 553] on input "Enter arrival destination" at bounding box center [579, 558] width 365 height 47
type input "[GEOGRAPHIC_DATA]"
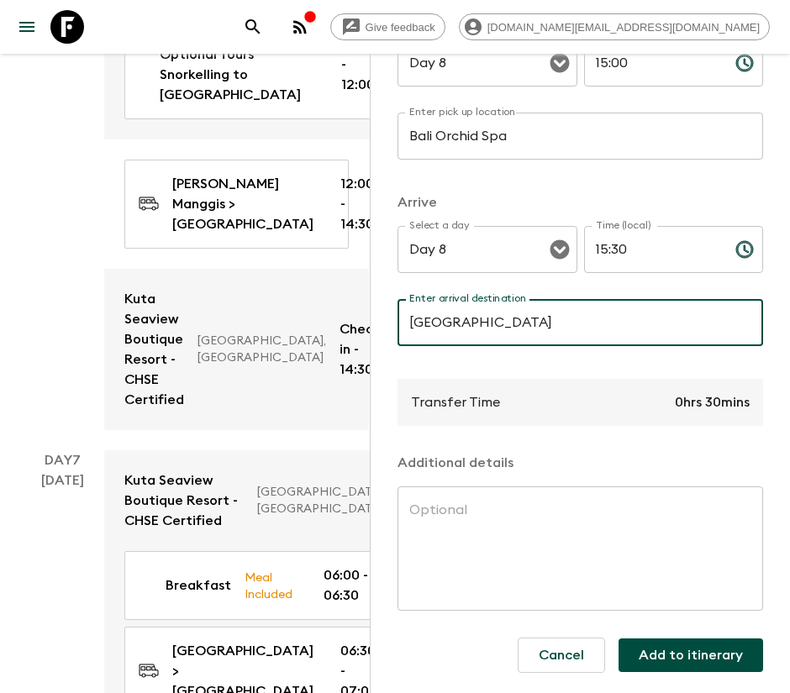
scroll to position [255, 0]
click at [667, 638] on button "Add to itinerary" at bounding box center [690, 655] width 144 height 34
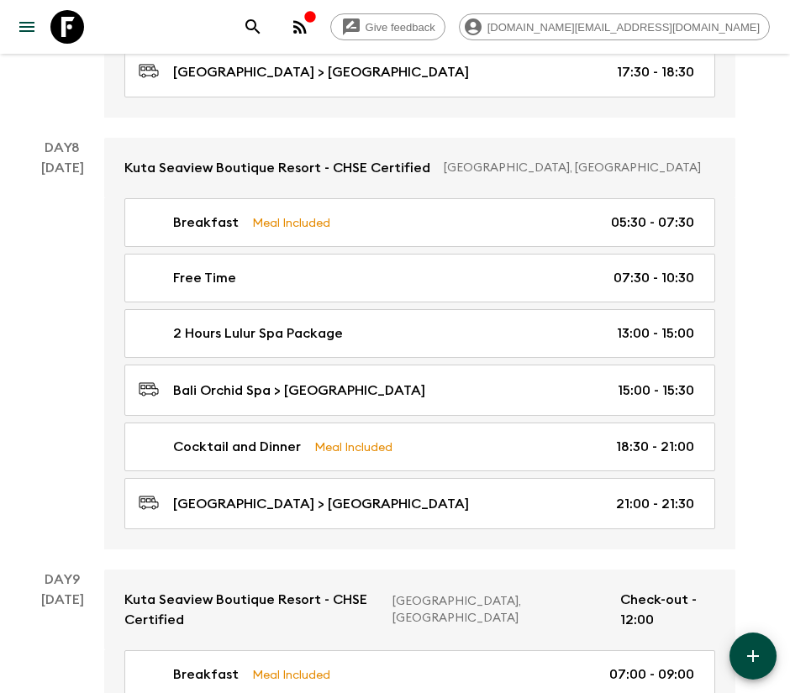
click at [754, 649] on icon "button" at bounding box center [753, 656] width 20 height 20
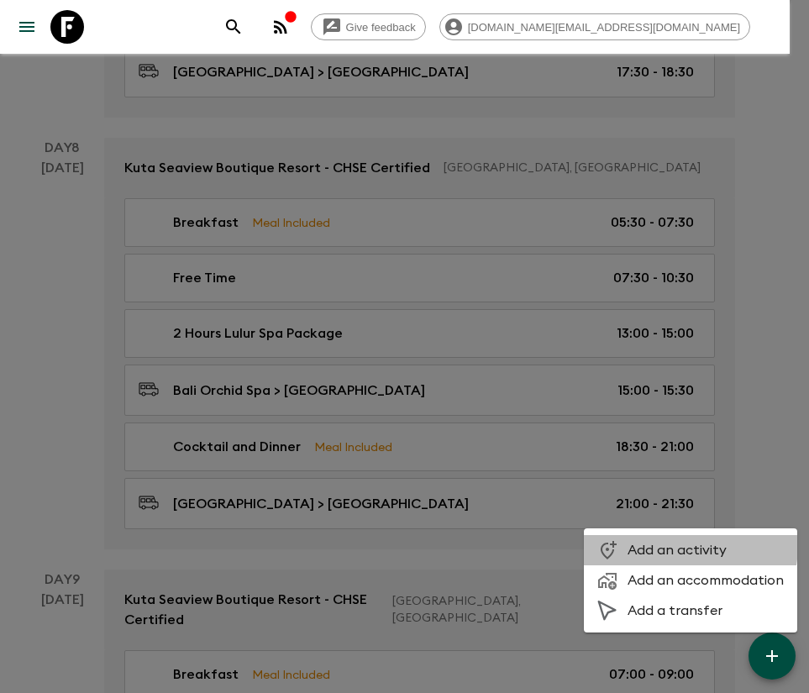
click at [661, 544] on span "Add an activity" at bounding box center [706, 550] width 156 height 17
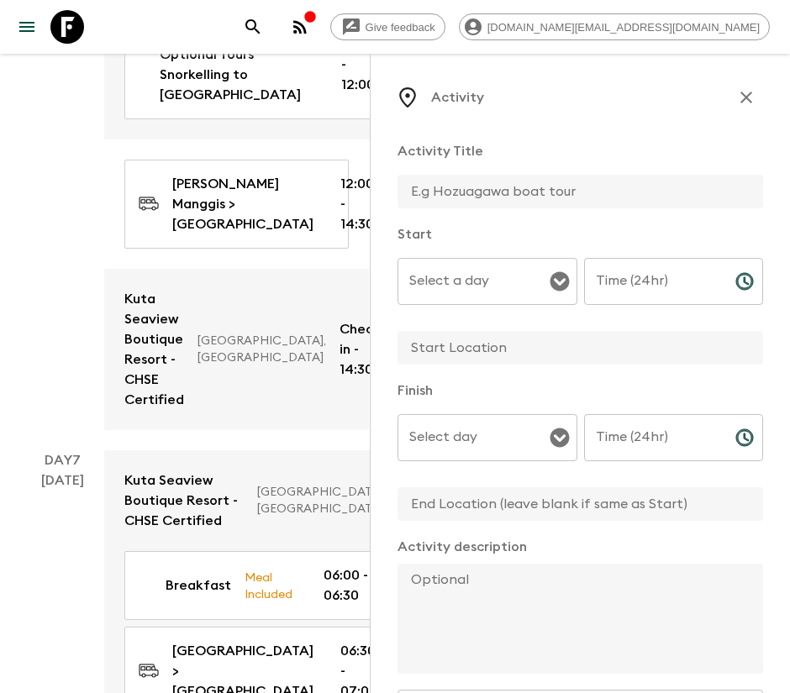
click at [443, 204] on input "text" at bounding box center [573, 192] width 352 height 34
type input "Free Time"
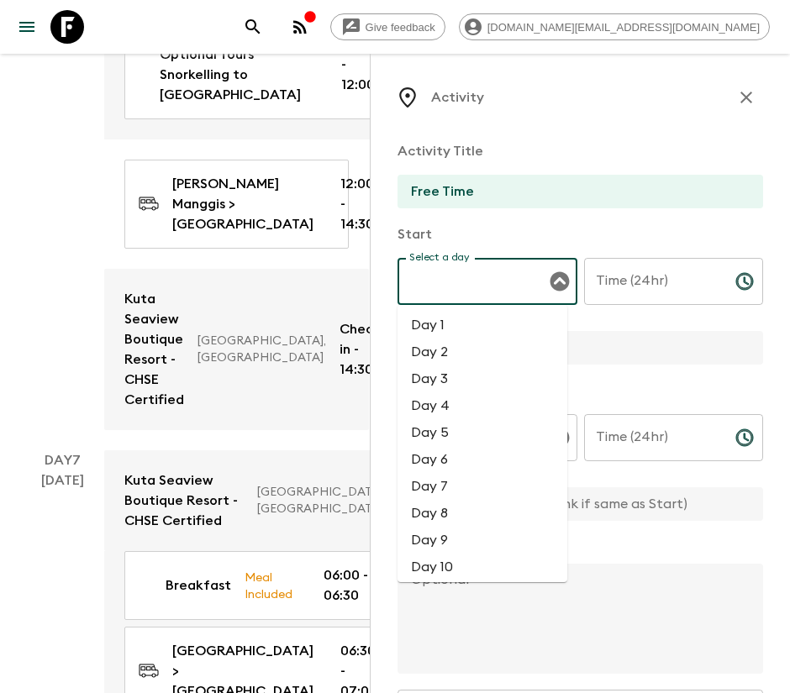
click at [531, 295] on input "Select a day" at bounding box center [474, 281] width 139 height 32
click at [454, 512] on li "Day 8" at bounding box center [482, 513] width 170 height 27
type input "Day 8"
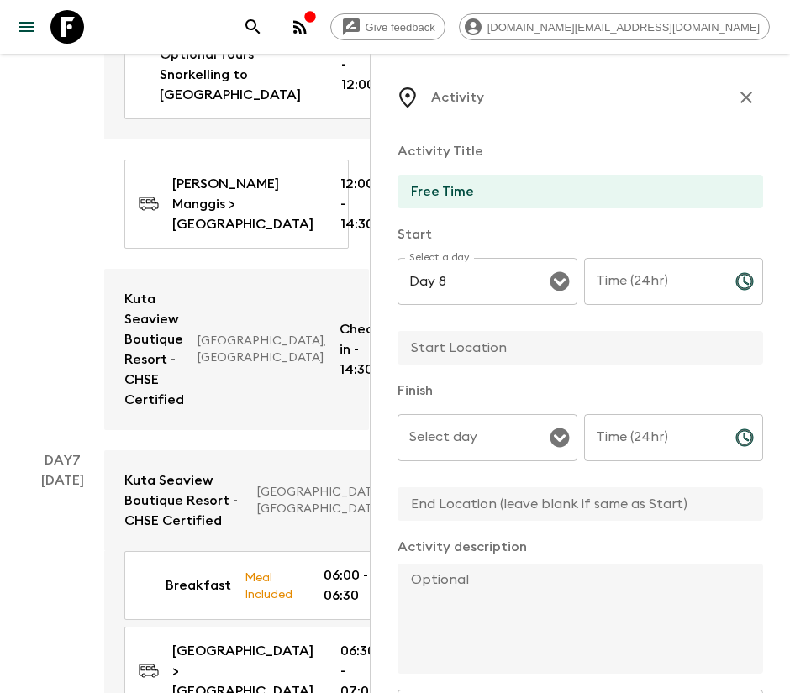
click at [654, 307] on p "​" at bounding box center [674, 315] width 156 height 17
click at [650, 297] on input "Time (24hr)" at bounding box center [653, 281] width 138 height 47
type input "15:30"
click at [517, 361] on input "text" at bounding box center [573, 348] width 352 height 34
type input "[GEOGRAPHIC_DATA]"
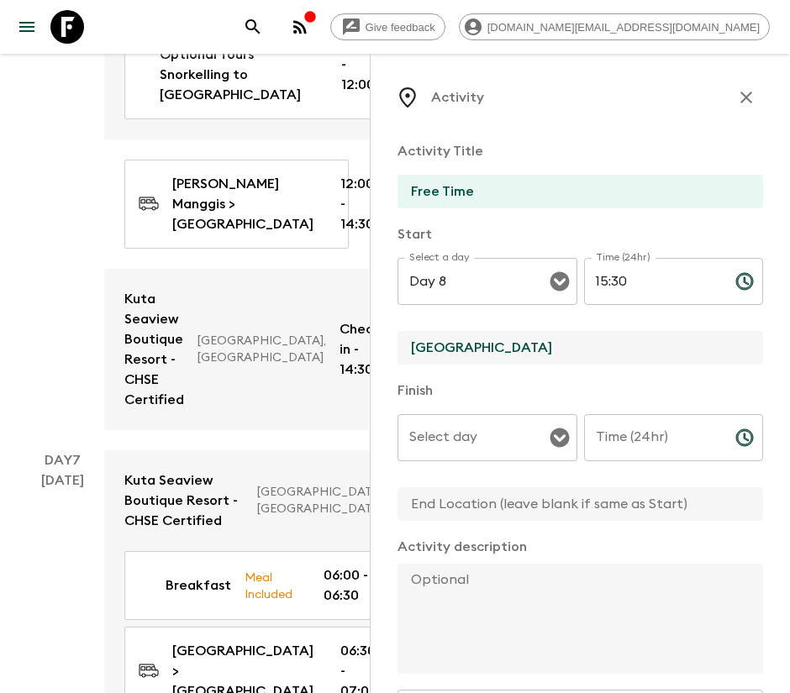
click at [504, 444] on input "Select day" at bounding box center [474, 438] width 139 height 32
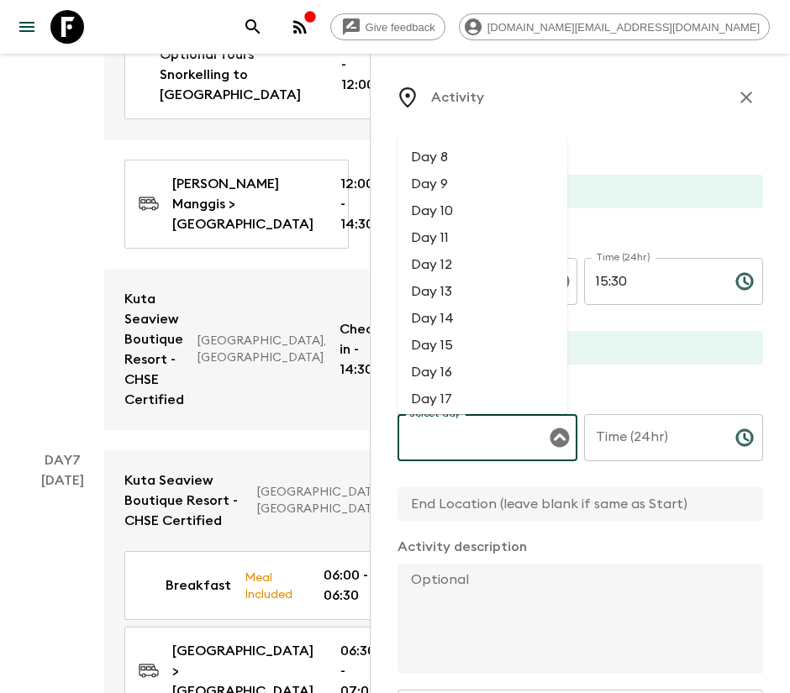
click at [439, 155] on li "Day 8" at bounding box center [482, 157] width 170 height 27
type input "Day 8"
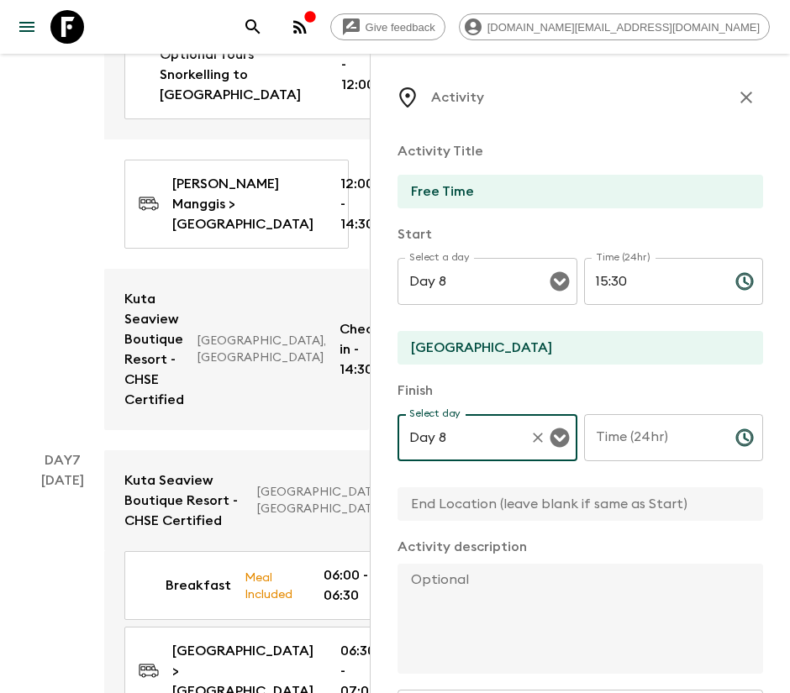
click at [662, 427] on input "Time (24hr)" at bounding box center [653, 437] width 138 height 47
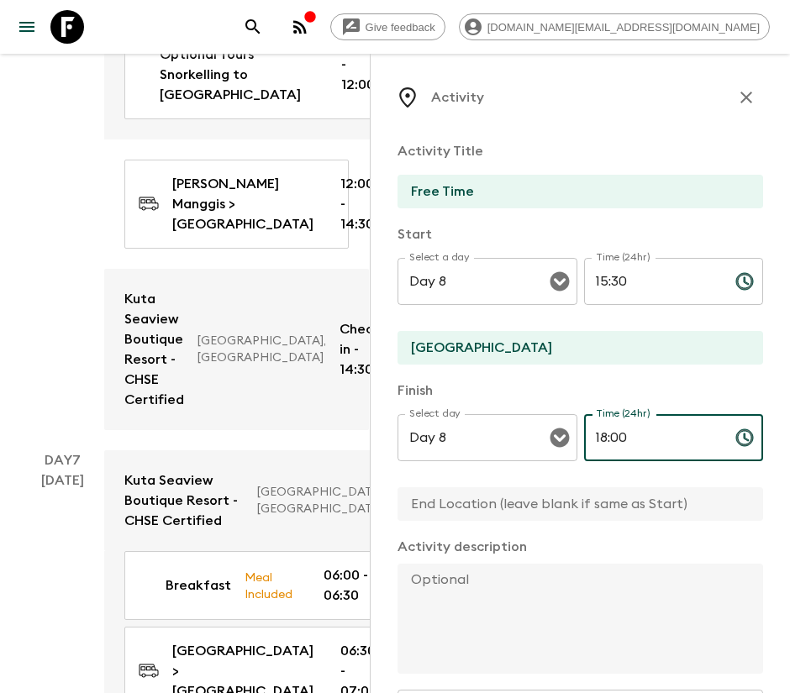
type input "18:00"
click at [583, 492] on input "text" at bounding box center [573, 504] width 352 height 34
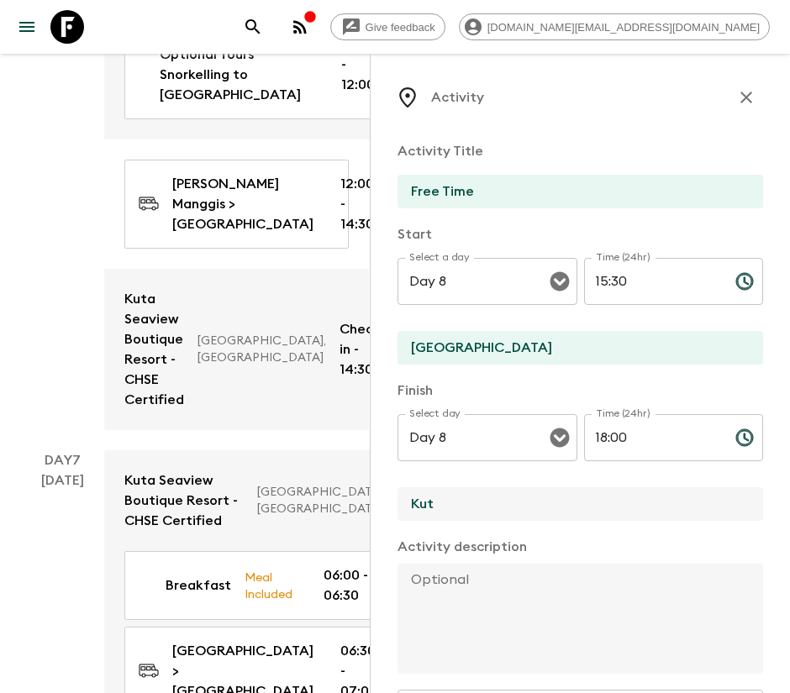
type input "[GEOGRAPHIC_DATA]"
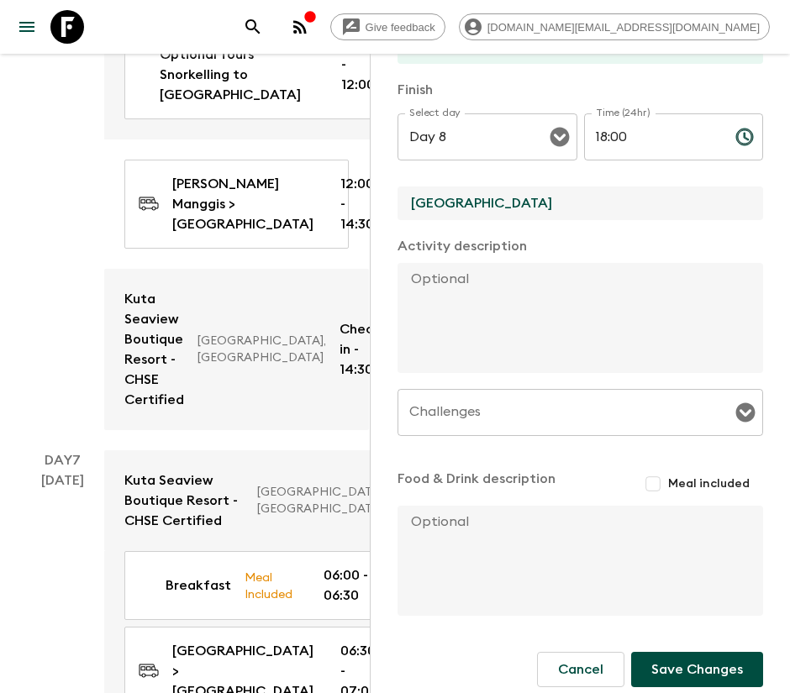
scroll to position [315, 0]
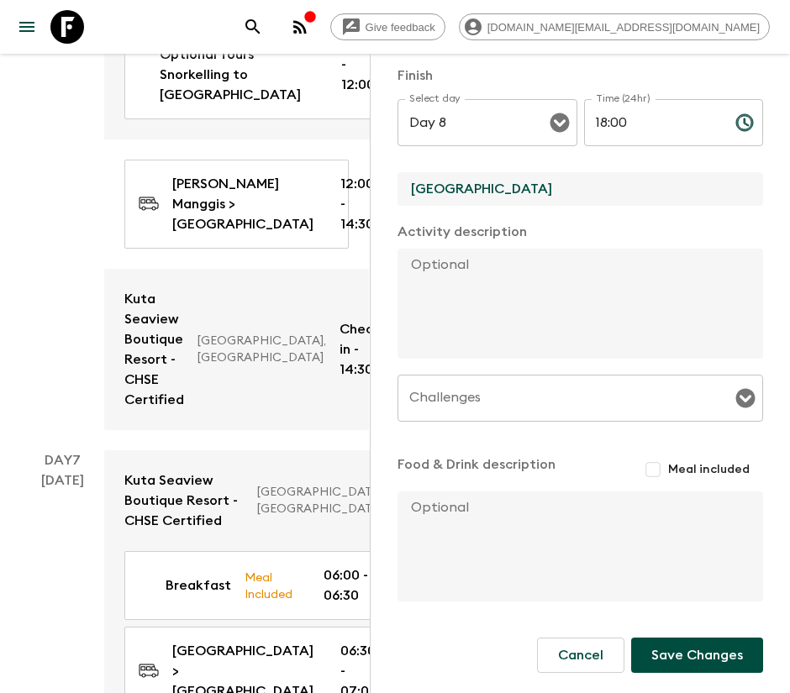
click at [669, 652] on button "Save Changes" at bounding box center [697, 655] width 132 height 35
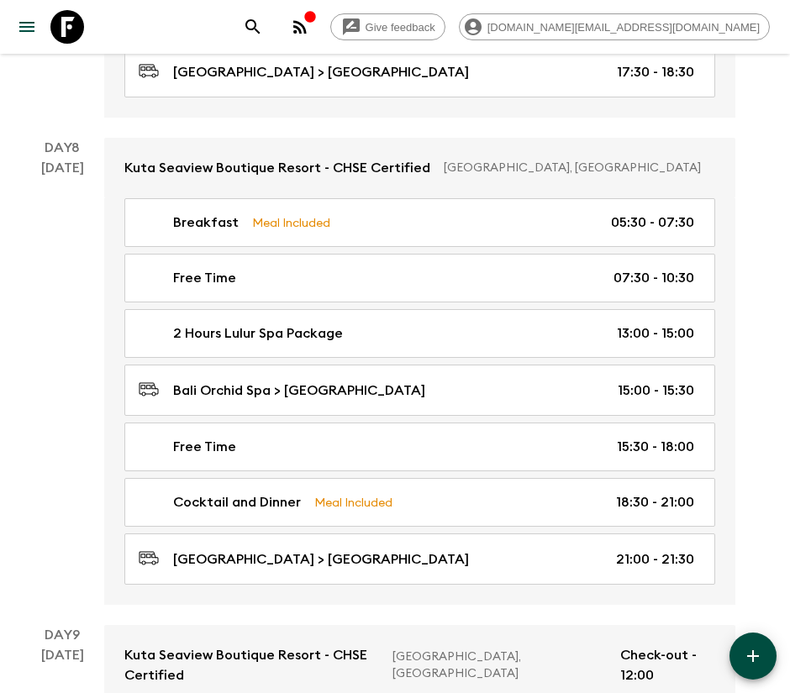
click at [757, 657] on icon "button" at bounding box center [753, 656] width 20 height 20
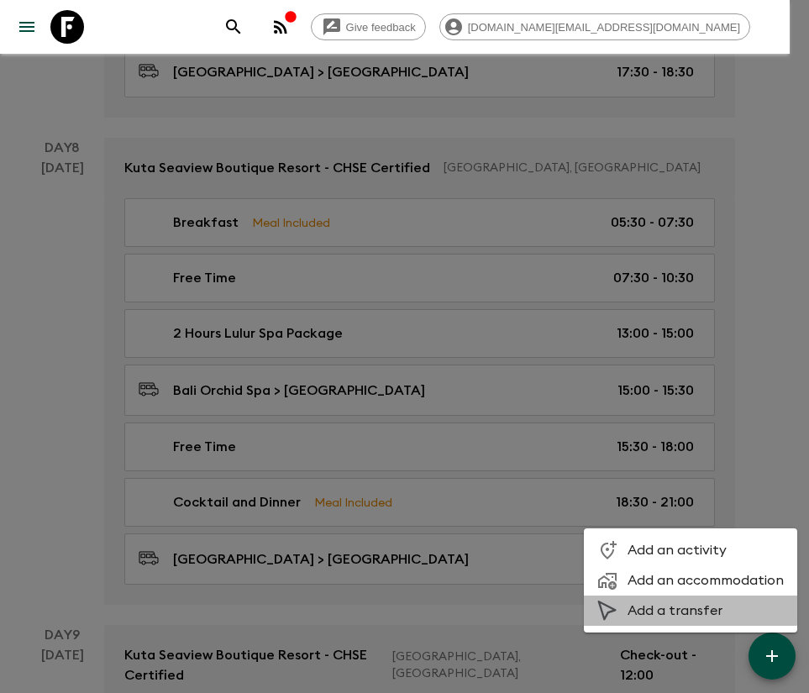
click at [651, 602] on span "Add a transfer" at bounding box center [706, 610] width 156 height 17
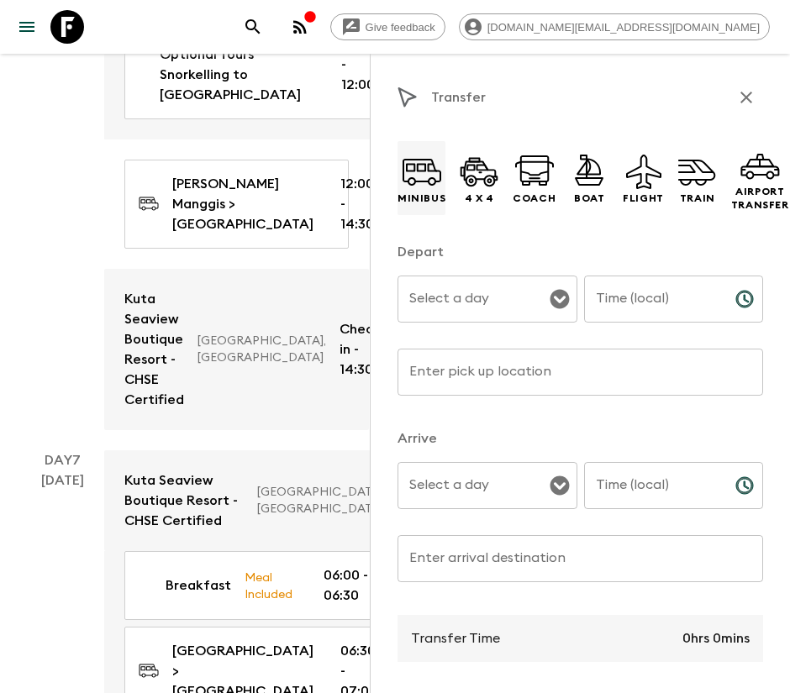
click at [423, 166] on icon at bounding box center [422, 171] width 40 height 40
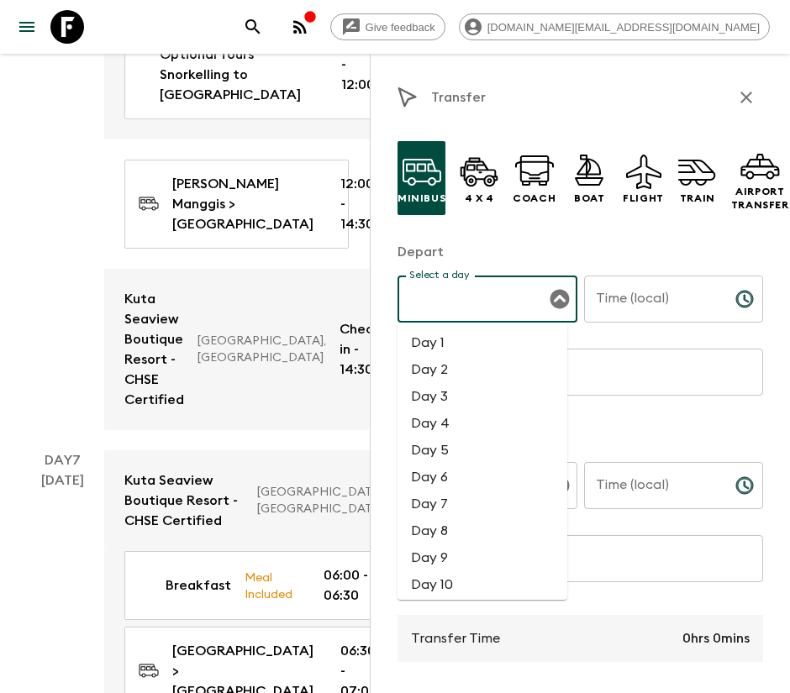
click at [494, 308] on input "Select a day" at bounding box center [474, 299] width 139 height 32
click at [454, 527] on li "Day 8" at bounding box center [482, 530] width 170 height 27
type input "Day 8"
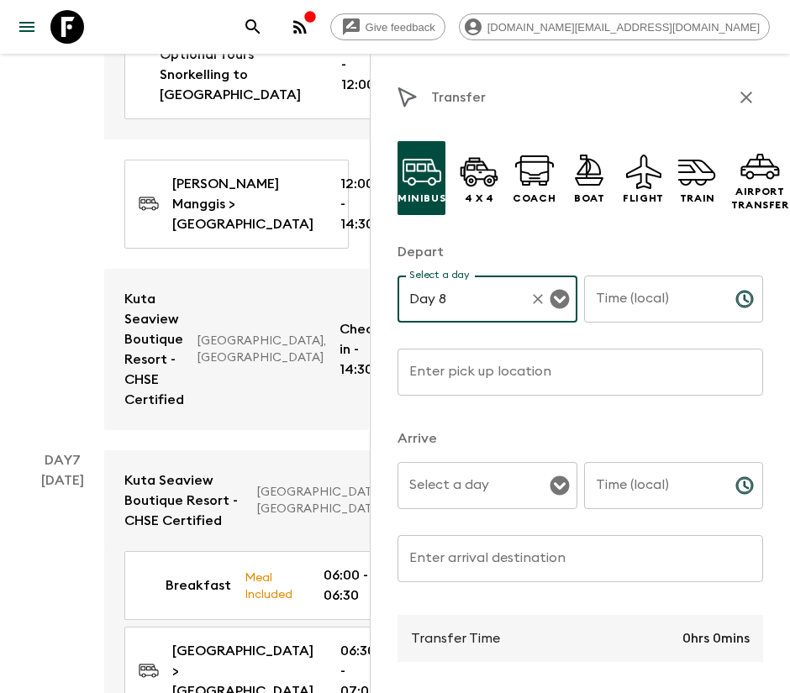
click at [638, 307] on input "Time (local)" at bounding box center [653, 299] width 138 height 47
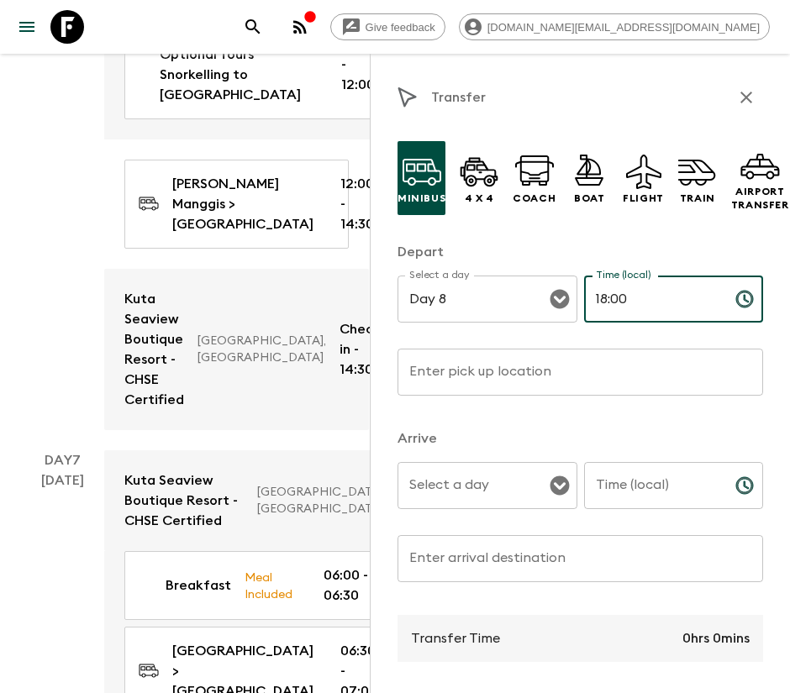
type input "18:00"
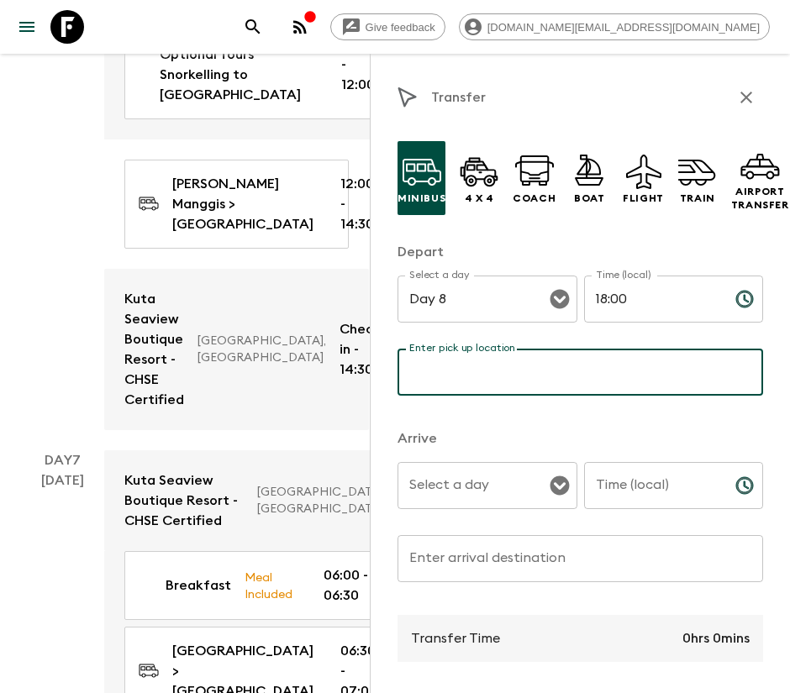
click at [566, 368] on input "Enter pick up location" at bounding box center [579, 372] width 365 height 47
type input "[GEOGRAPHIC_DATA]"
click at [496, 475] on input "Select a day" at bounding box center [474, 486] width 139 height 32
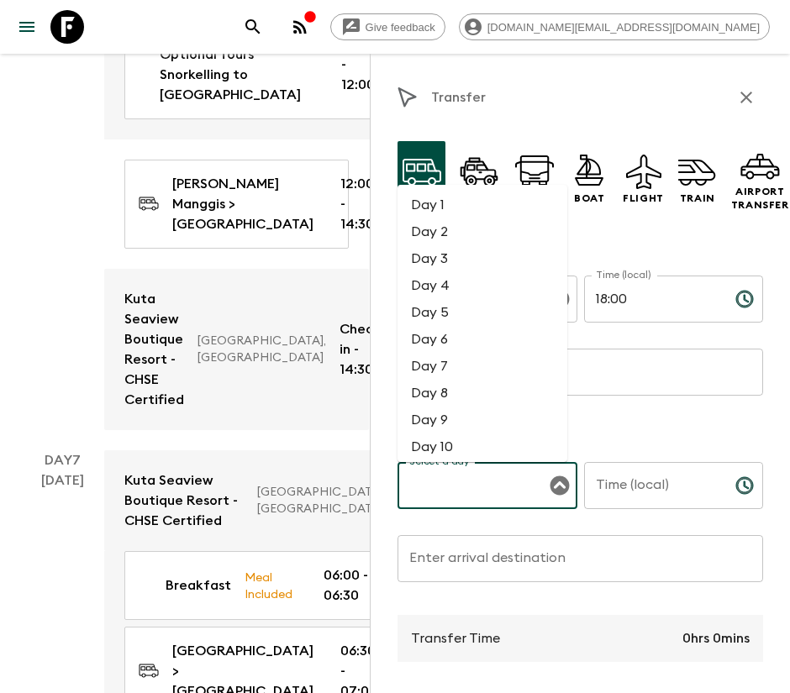
click at [464, 385] on li "Day 8" at bounding box center [482, 393] width 170 height 27
type input "Day 8"
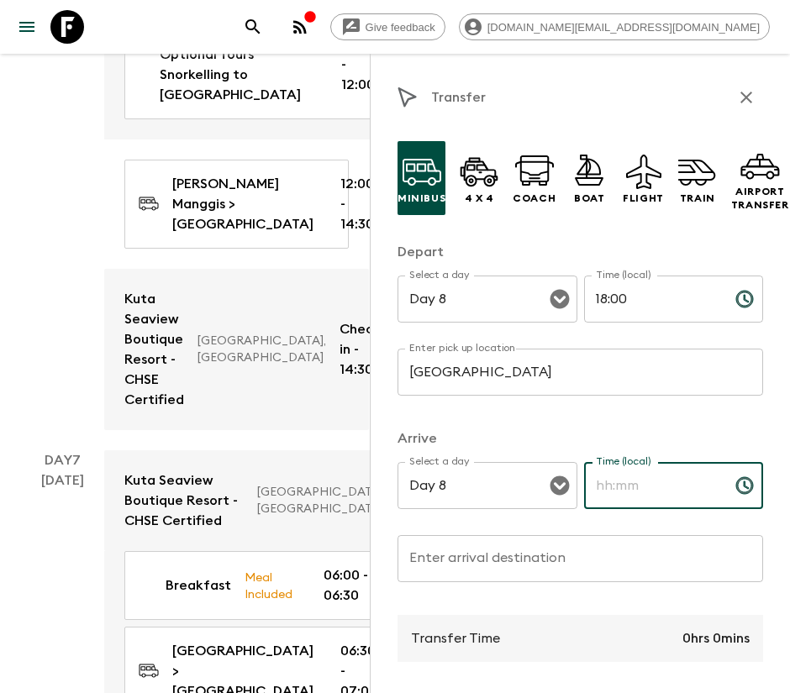
click at [642, 465] on div "Time (local) Time (local) ​" at bounding box center [674, 495] width 180 height 66
type input "18:30"
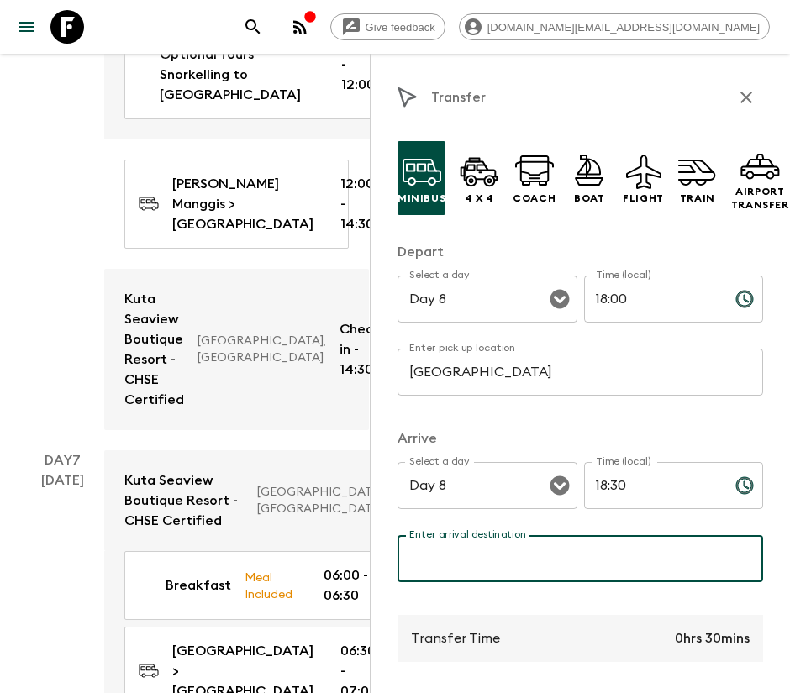
click at [523, 556] on input "Enter arrival destination" at bounding box center [579, 558] width 365 height 47
type input "[GEOGRAPHIC_DATA]"
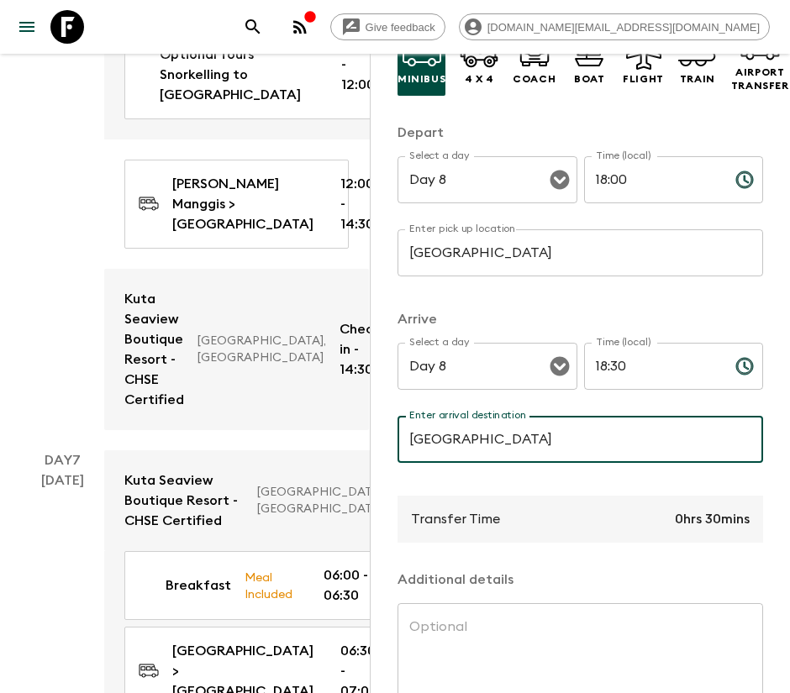
scroll to position [252, 0]
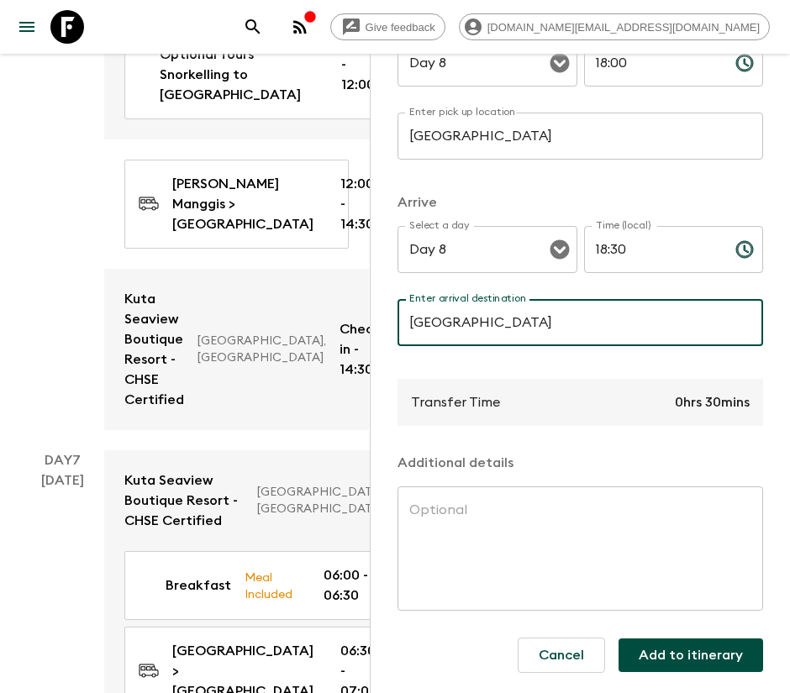
click at [672, 639] on button "Add to itinerary" at bounding box center [690, 655] width 144 height 34
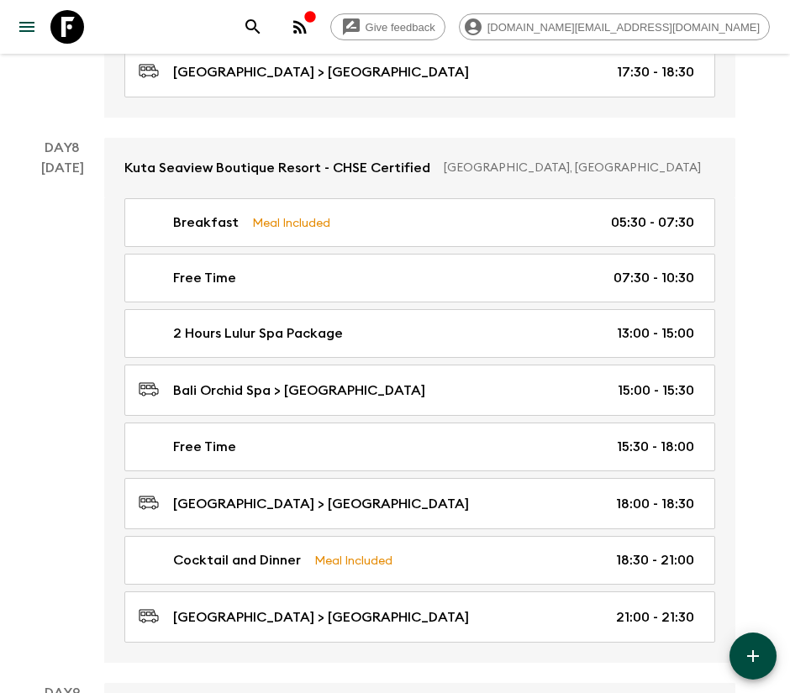
click at [766, 648] on button "button" at bounding box center [752, 656] width 47 height 47
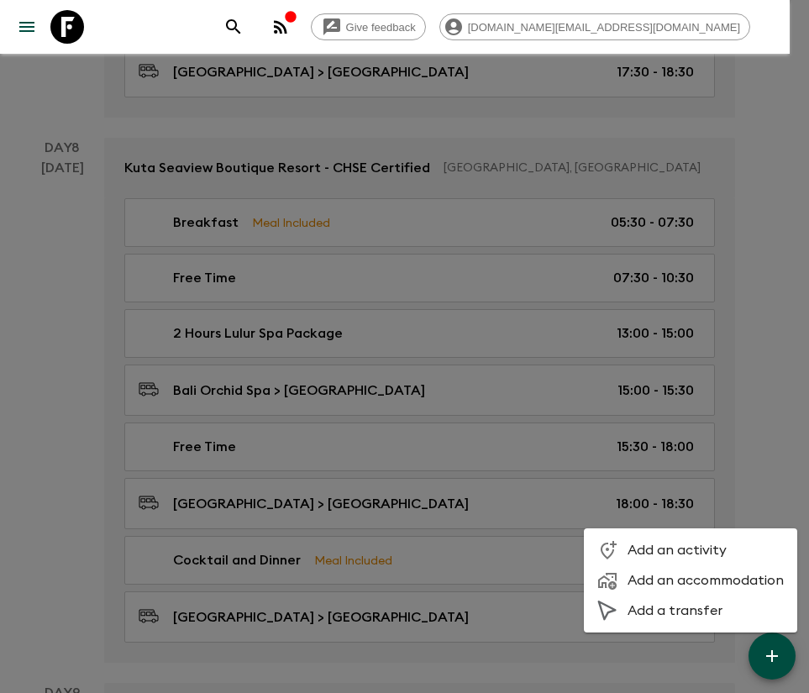
click at [669, 614] on span "Add a transfer" at bounding box center [706, 610] width 156 height 17
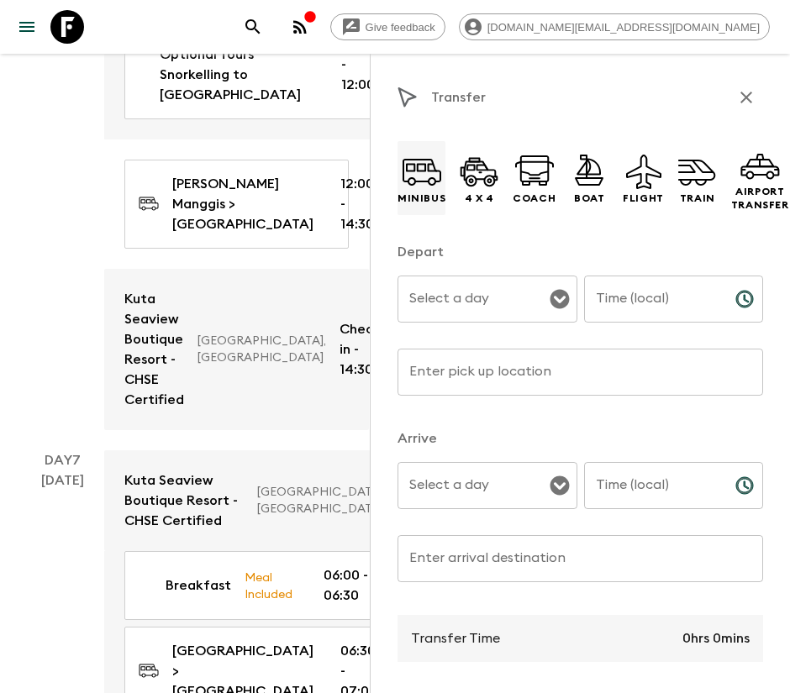
click at [427, 168] on icon at bounding box center [421, 168] width 31 height 8
click at [482, 283] on input "Select a day" at bounding box center [474, 299] width 139 height 32
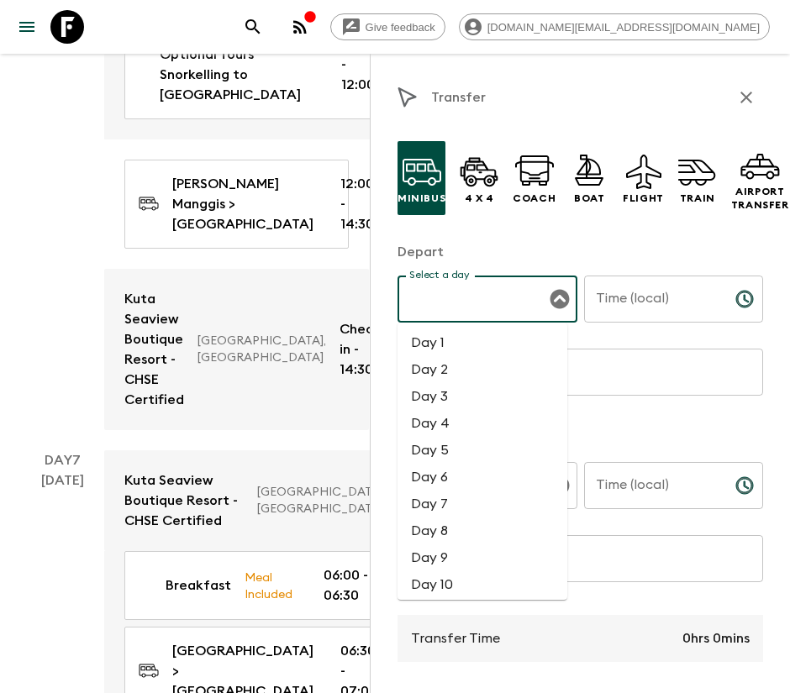
click at [463, 521] on li "Day 8" at bounding box center [482, 530] width 170 height 27
type input "Day 8"
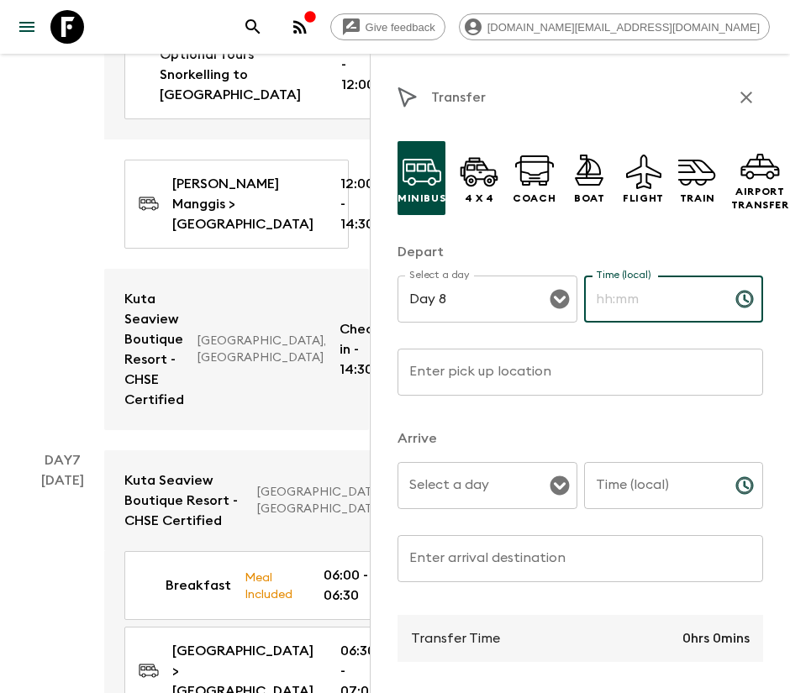
click at [619, 318] on input "Time (local)" at bounding box center [653, 299] width 138 height 47
type input "12:30"
click at [552, 372] on input "Enter pick up location" at bounding box center [579, 372] width 365 height 47
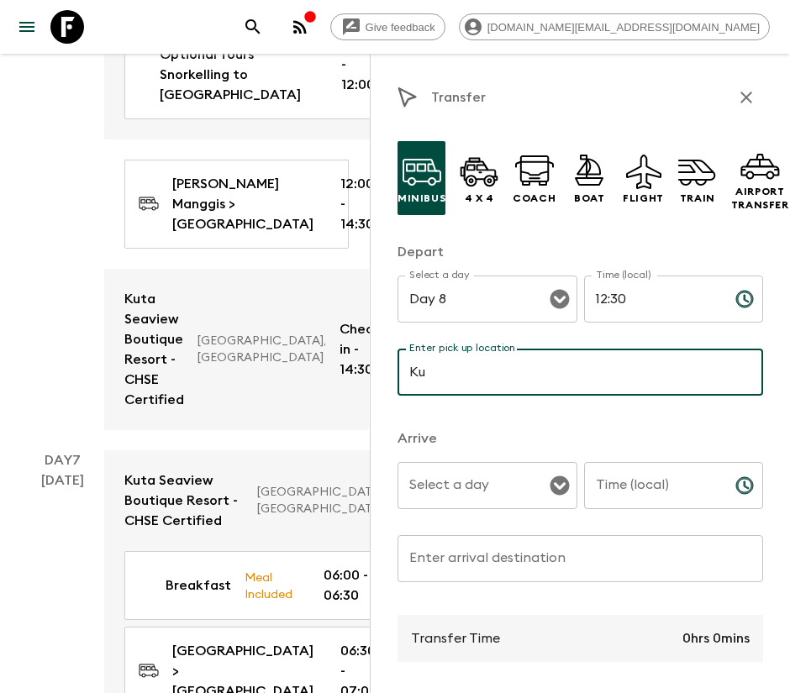
type input "[GEOGRAPHIC_DATA]"
click at [517, 486] on input "Select a day" at bounding box center [474, 486] width 139 height 32
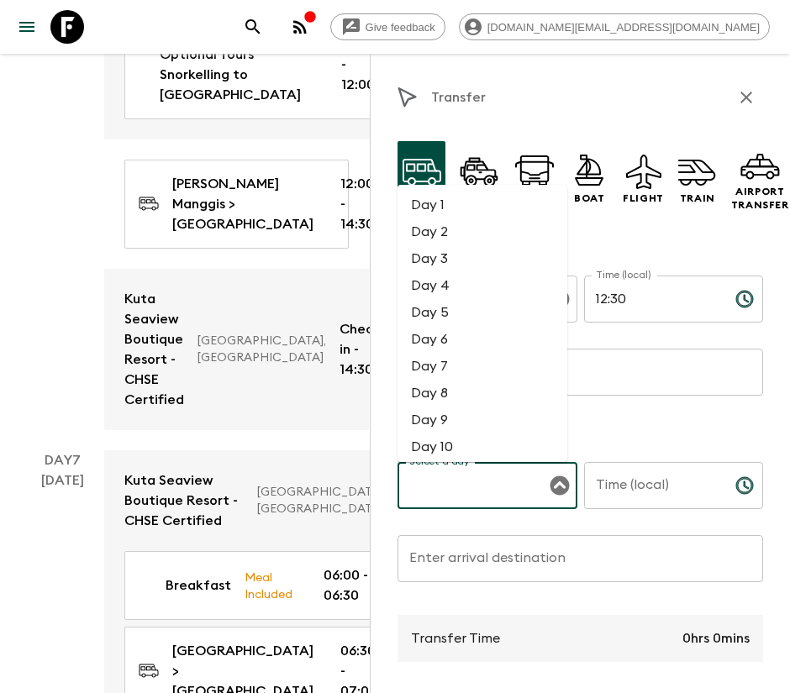
click at [491, 386] on li "Day 8" at bounding box center [482, 393] width 170 height 27
type input "Day 8"
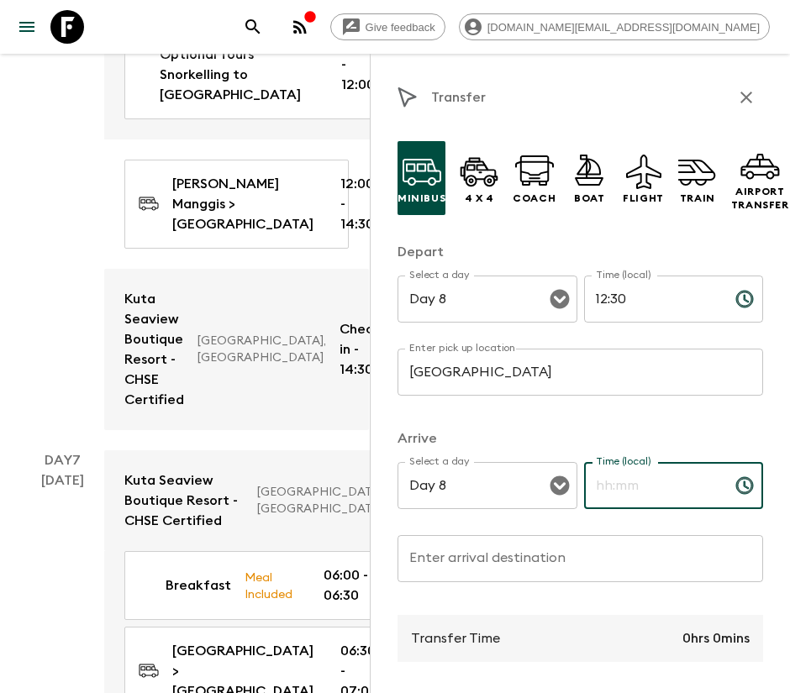
click at [634, 476] on input "Time (local)" at bounding box center [653, 485] width 138 height 47
type input "13:00"
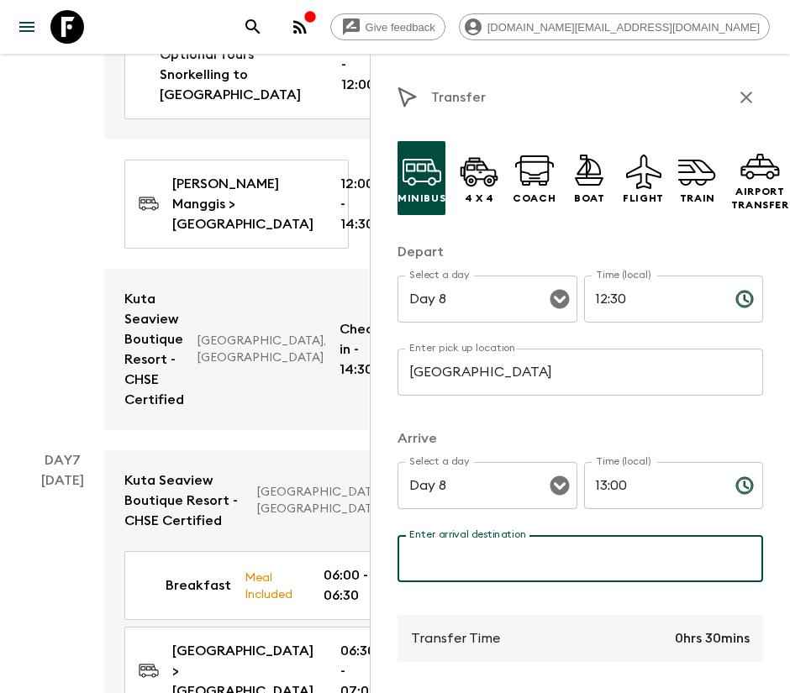
click at [547, 552] on input "Enter arrival destination" at bounding box center [579, 558] width 365 height 47
type input "[GEOGRAPHIC_DATA]"
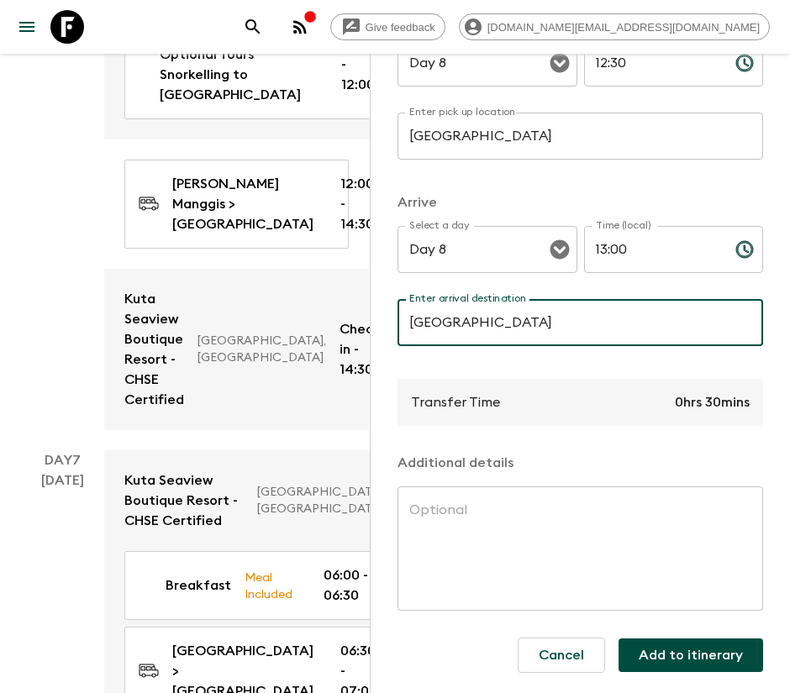
scroll to position [255, 0]
click at [671, 645] on button "Add to itinerary" at bounding box center [690, 655] width 144 height 34
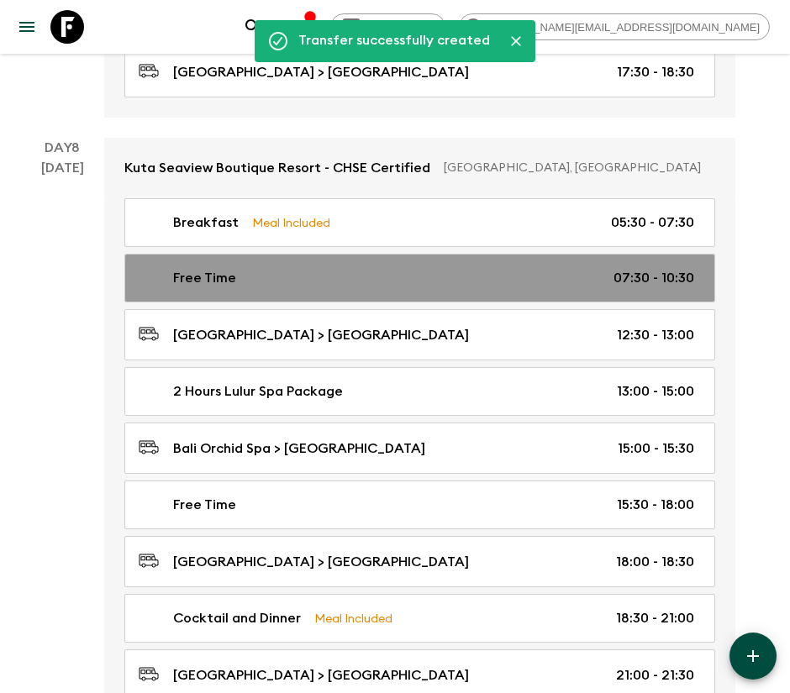
click at [447, 268] on div "Free Time 07:30 - 10:30" at bounding box center [416, 278] width 555 height 20
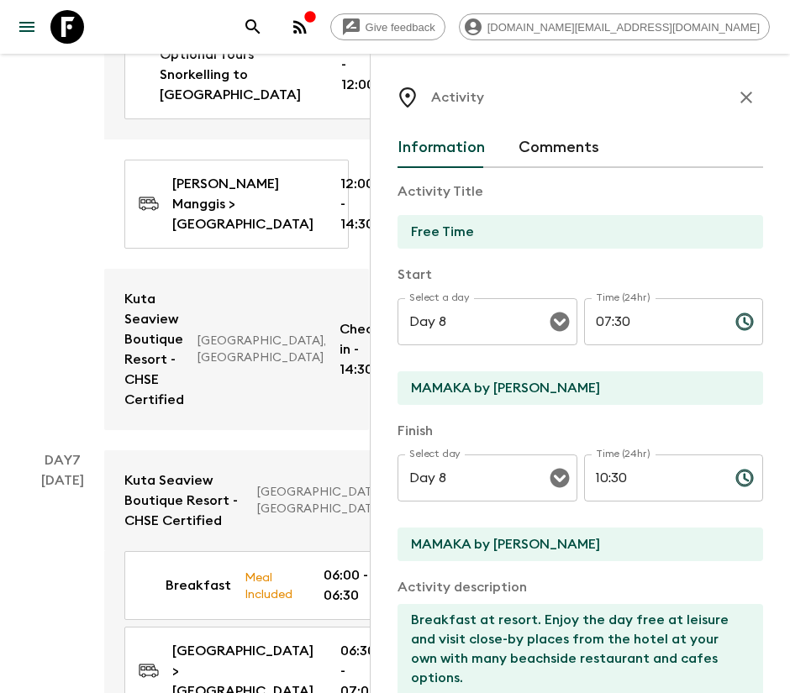
click at [561, 376] on input "MAMAKA by [PERSON_NAME]" at bounding box center [573, 388] width 352 height 34
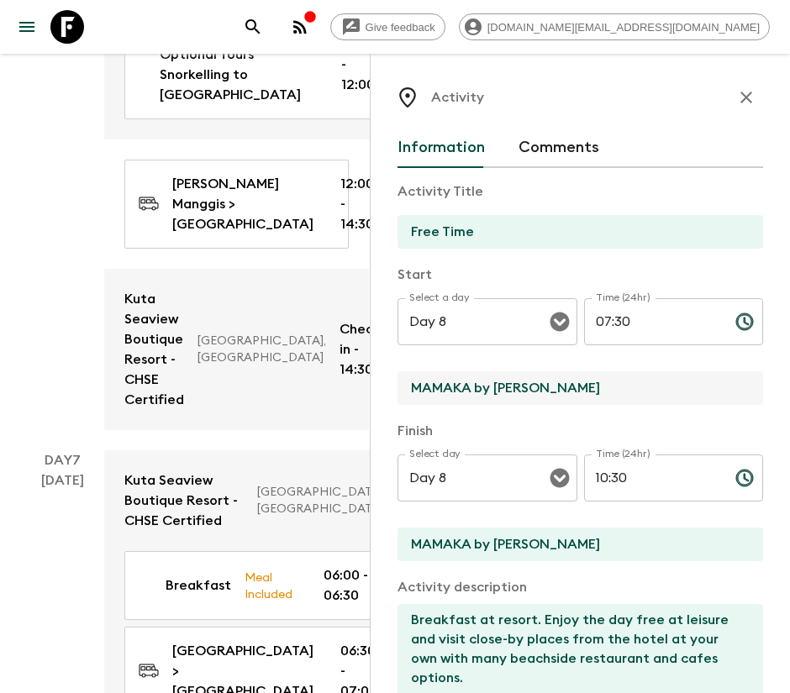
paste input "[GEOGRAPHIC_DATA]"
type input "[GEOGRAPHIC_DATA]"
click at [500, 534] on input "MAMAKA by [PERSON_NAME]" at bounding box center [573, 545] width 352 height 34
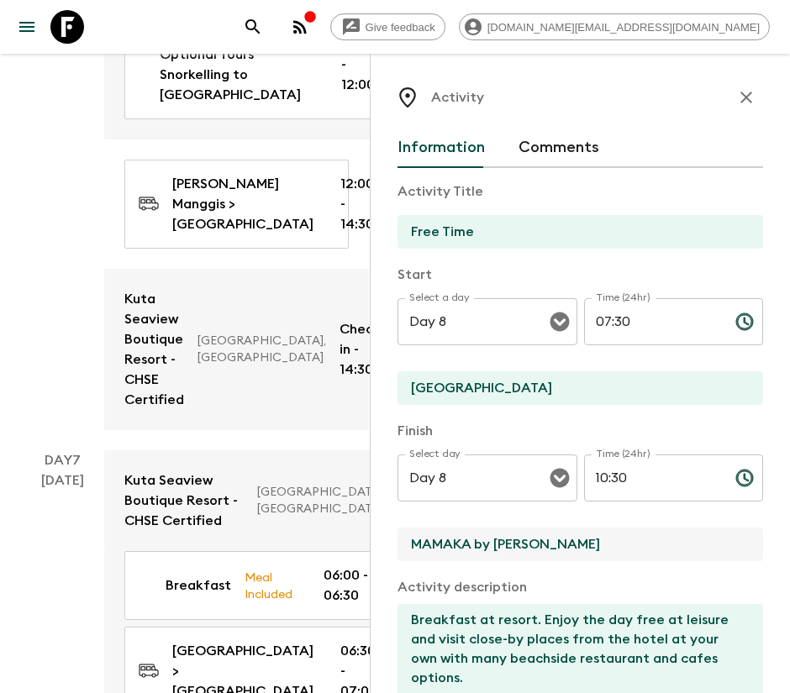
paste input "[GEOGRAPHIC_DATA]"
type input "[GEOGRAPHIC_DATA]"
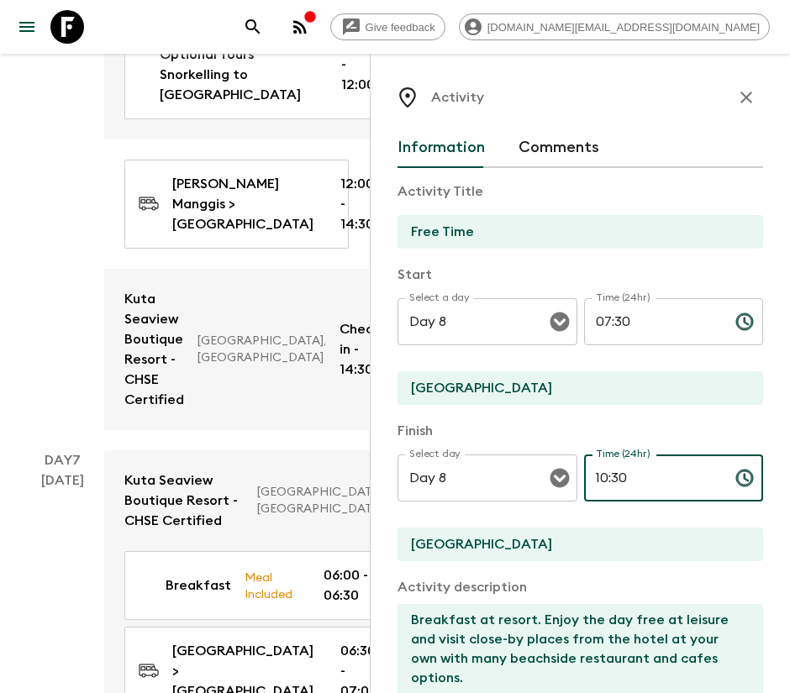
click at [603, 477] on input "10:30" at bounding box center [653, 477] width 138 height 47
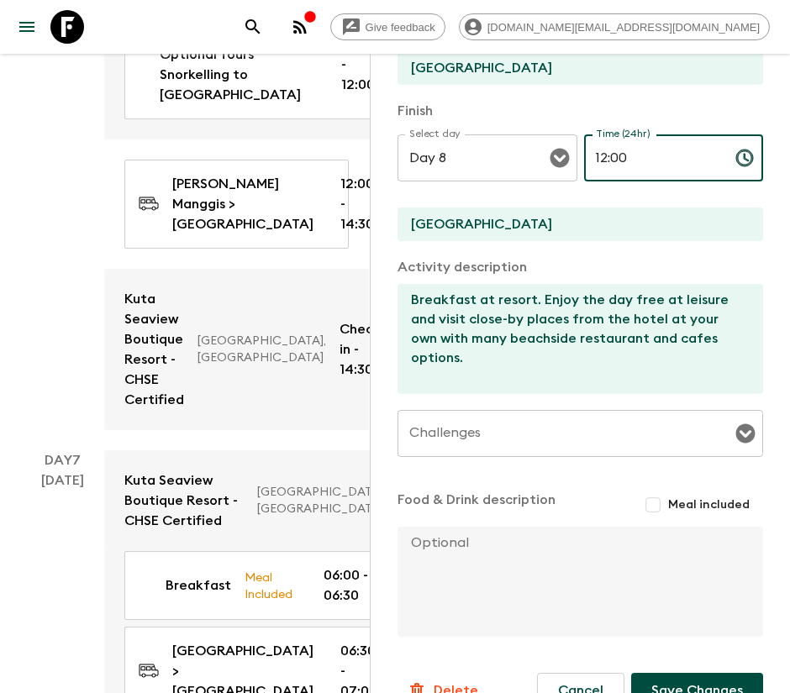
scroll to position [355, 0]
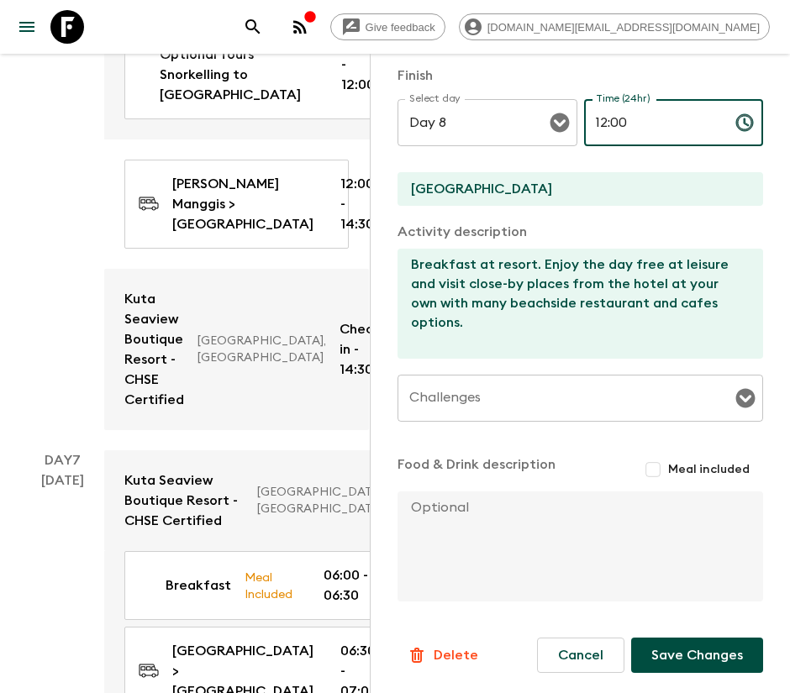
type input "12:00"
click at [692, 643] on button "Save Changes" at bounding box center [697, 655] width 132 height 35
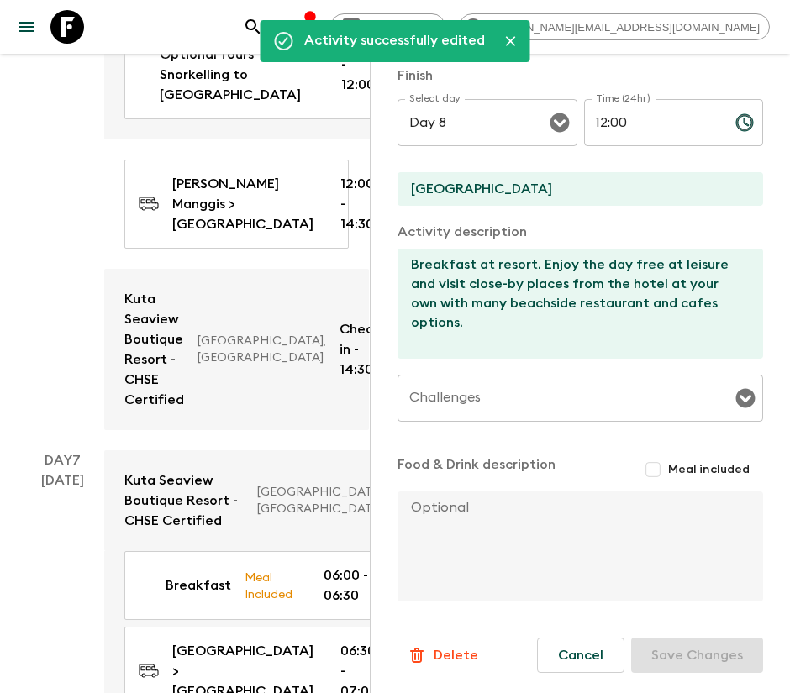
scroll to position [0, 0]
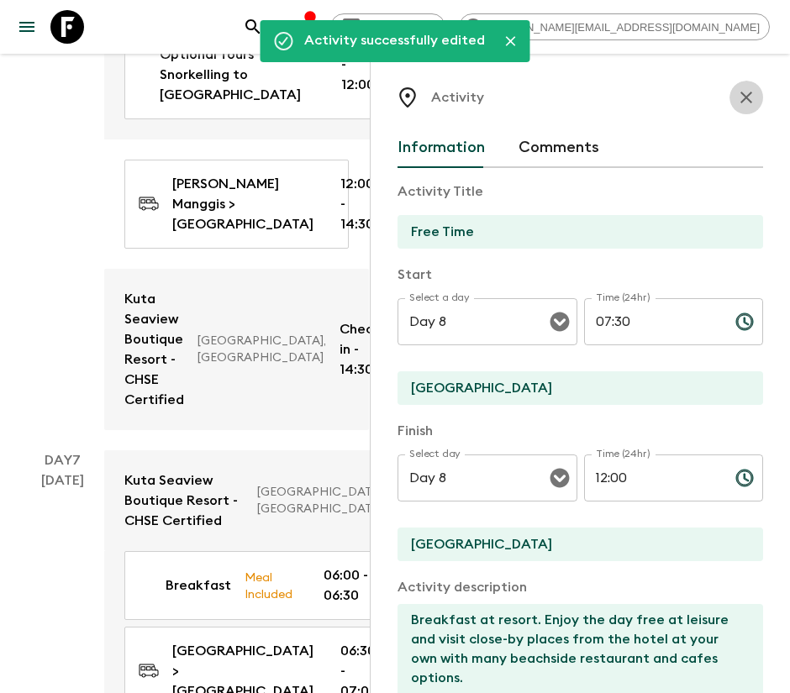
click at [738, 99] on button "button" at bounding box center [746, 98] width 34 height 34
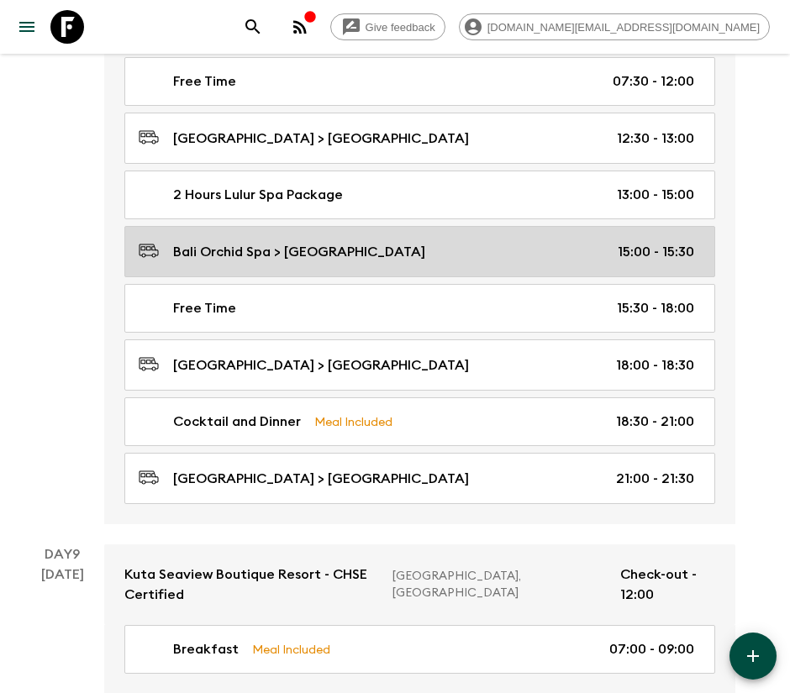
scroll to position [4232, 0]
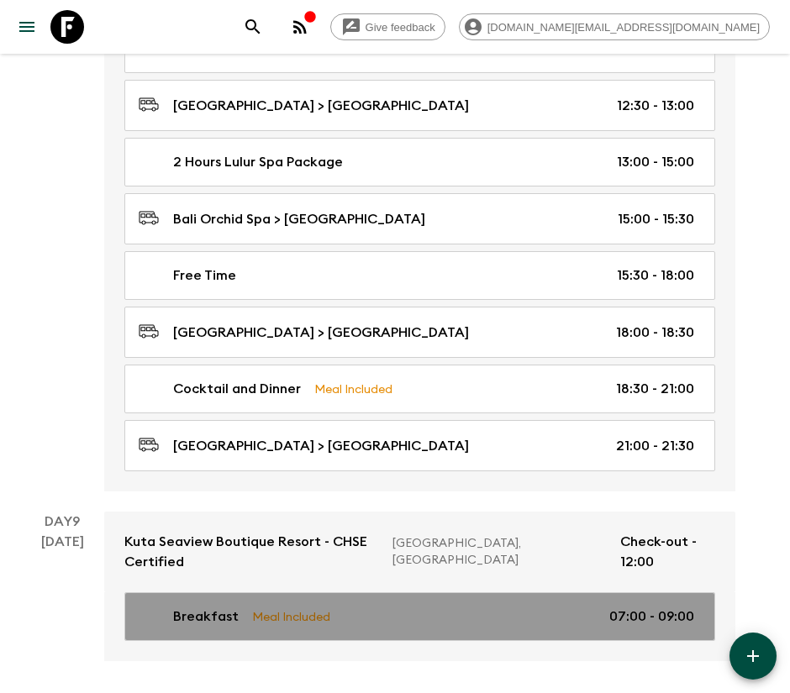
click at [384, 592] on link "Breakfast Meal Included 07:00 - 09:00" at bounding box center [419, 616] width 591 height 49
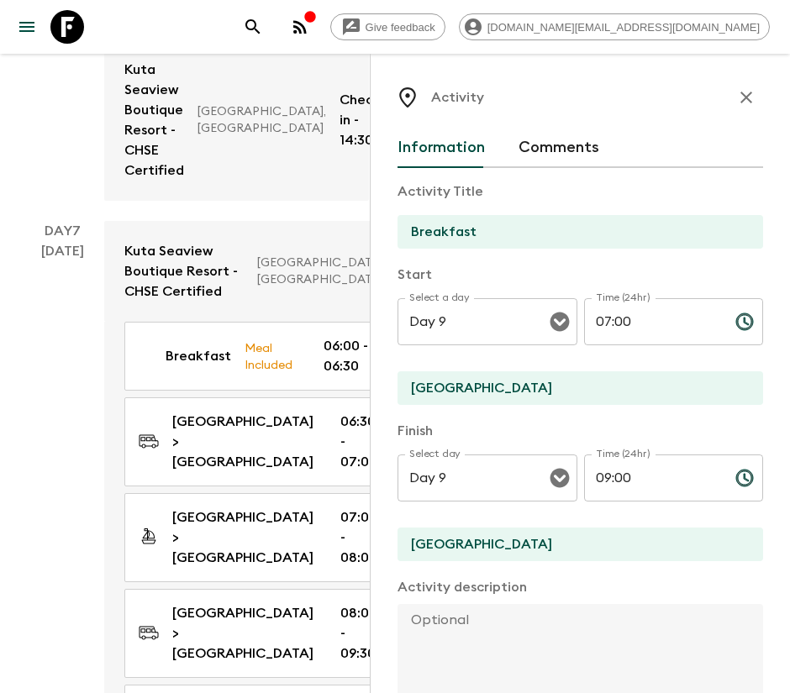
click at [736, 100] on icon "button" at bounding box center [746, 97] width 20 height 20
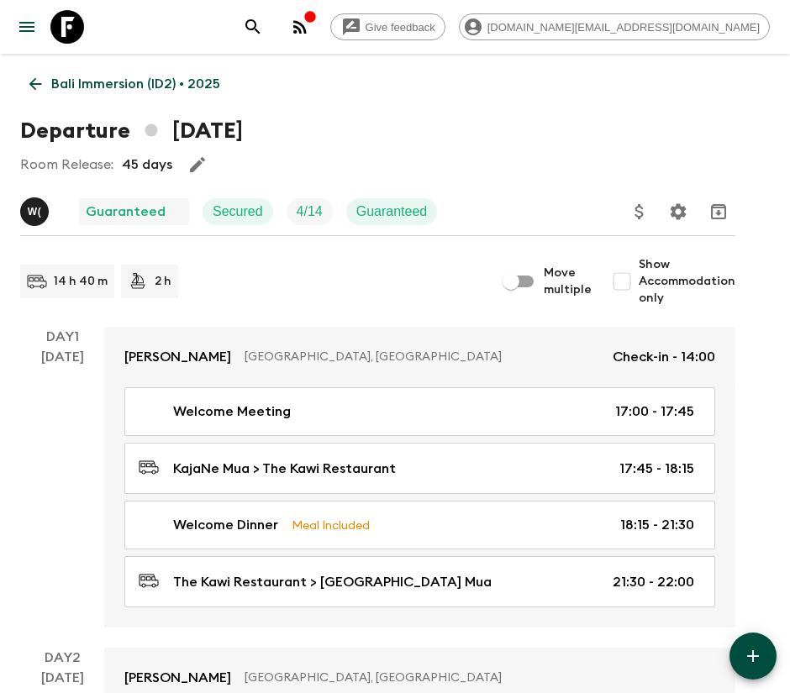
click at [105, 83] on p "Bali Immersion (ID2) • 2025" at bounding box center [135, 84] width 169 height 20
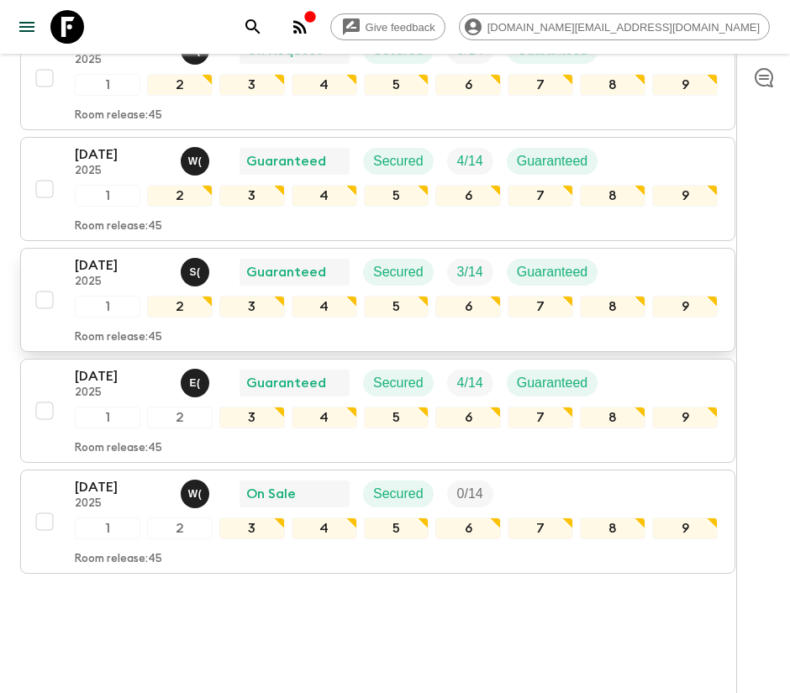
scroll to position [653, 0]
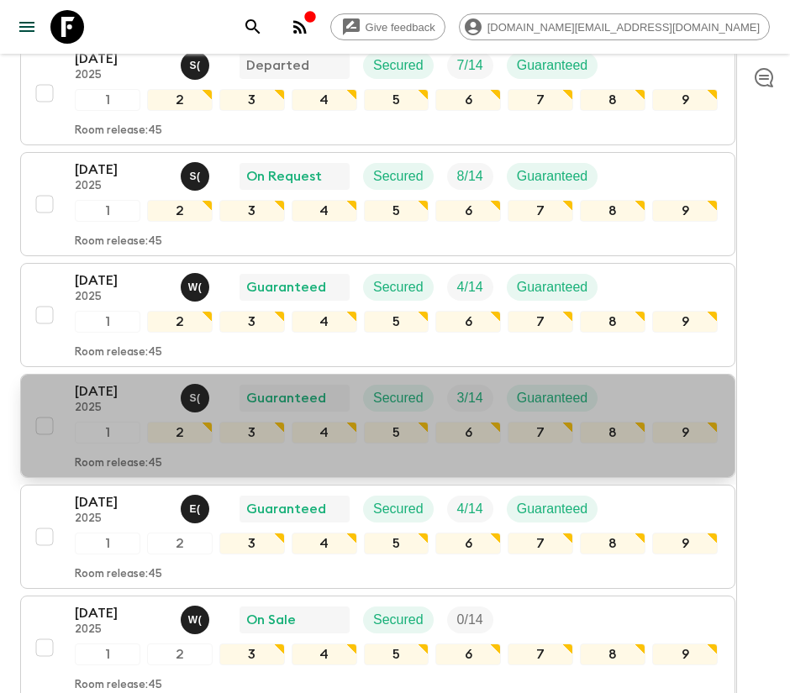
click at [100, 381] on p "[DATE]" at bounding box center [121, 391] width 92 height 20
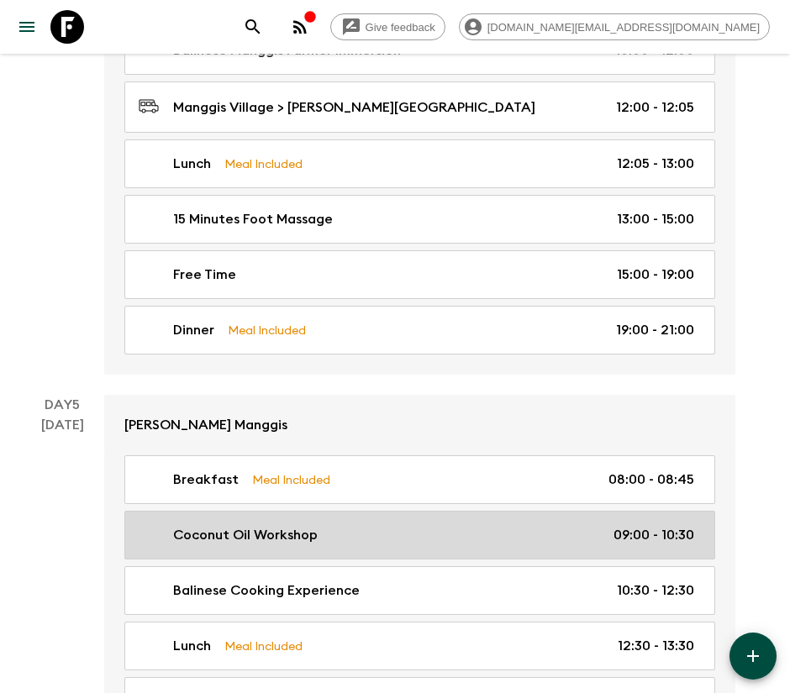
scroll to position [2142, 0]
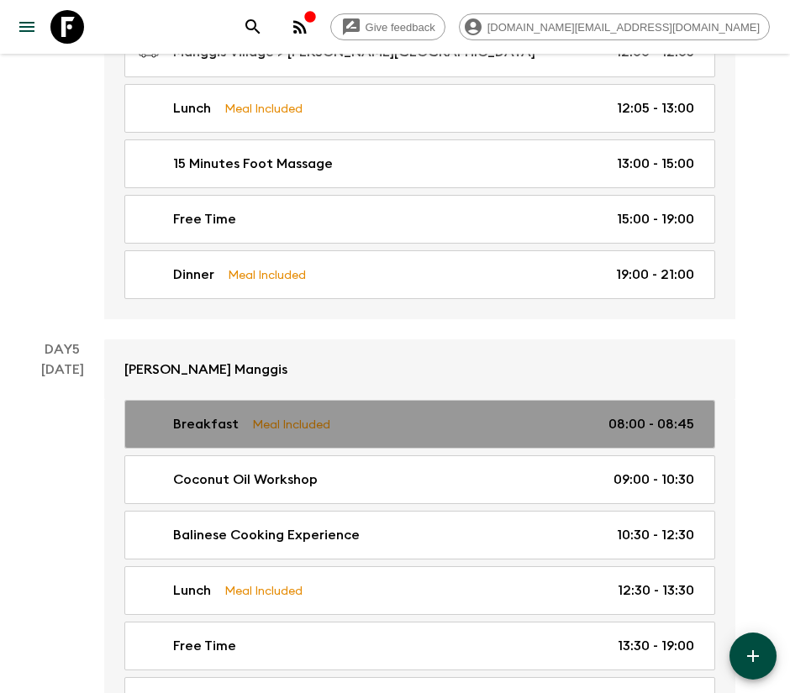
click at [299, 435] on link "Breakfast Meal Included 08:00 - 08:45" at bounding box center [419, 424] width 591 height 49
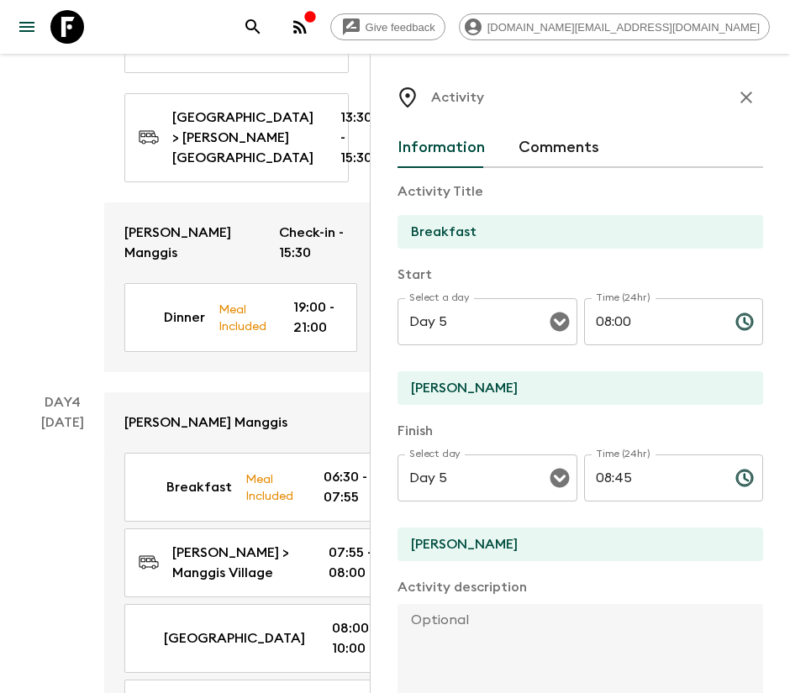
click at [736, 92] on icon "button" at bounding box center [746, 97] width 20 height 20
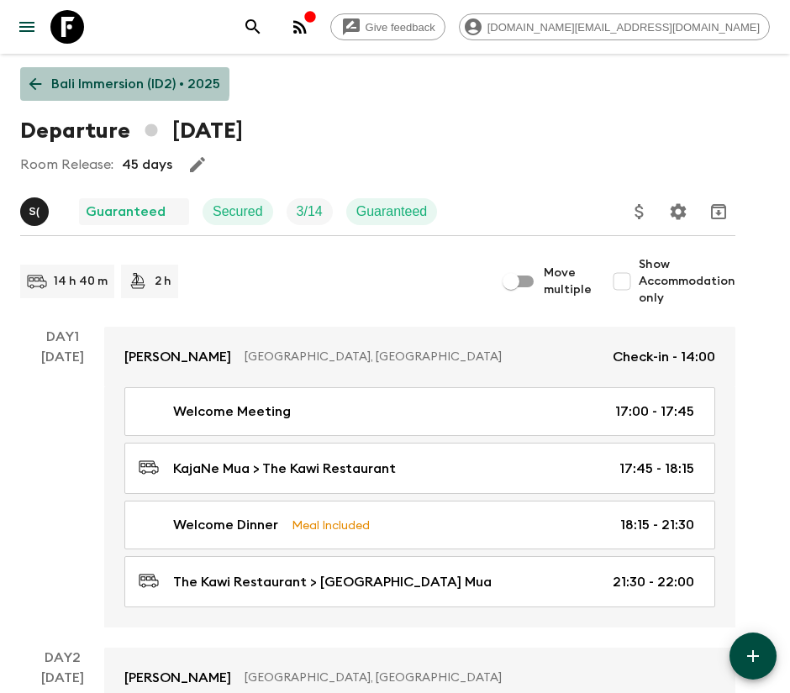
click at [103, 81] on p "Bali Immersion (ID2) • 2025" at bounding box center [135, 84] width 169 height 20
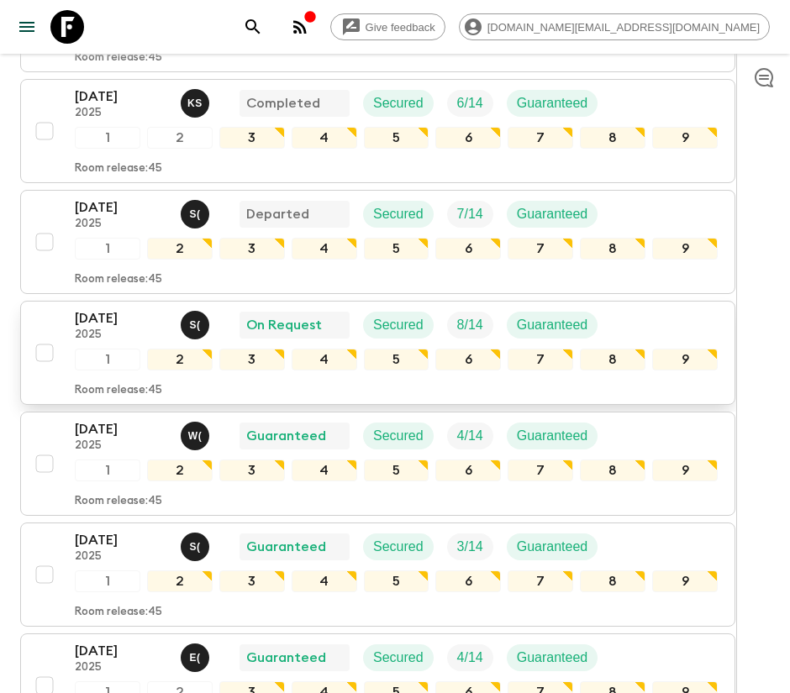
scroll to position [779, 0]
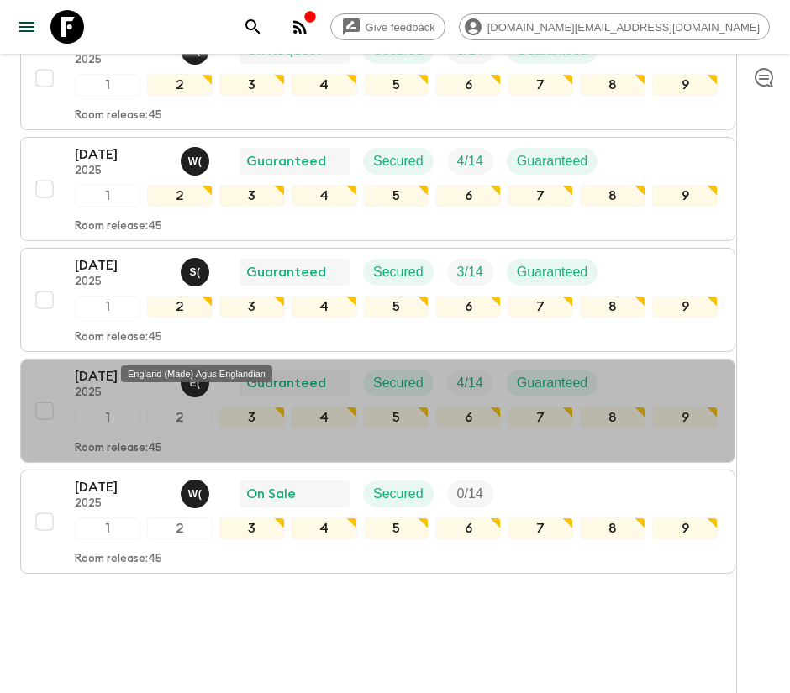
click at [163, 354] on div "England (Made) Agus Englandian" at bounding box center [196, 369] width 155 height 30
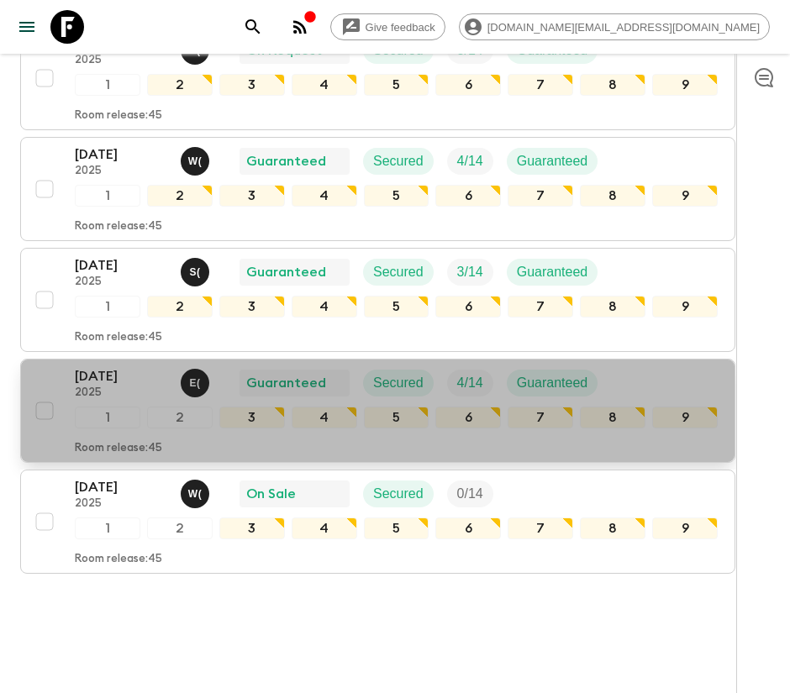
click at [129, 366] on p "[DATE]" at bounding box center [121, 376] width 92 height 20
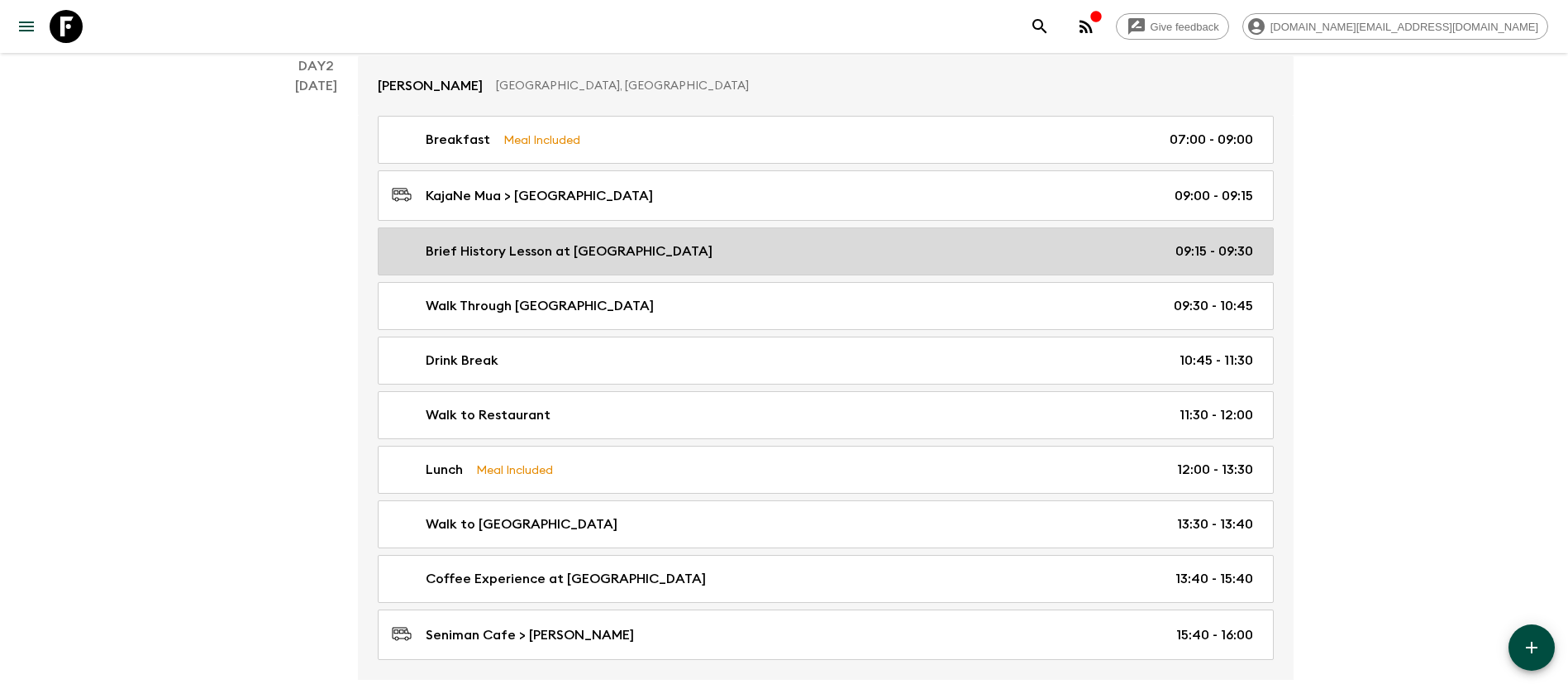
scroll to position [620, 0]
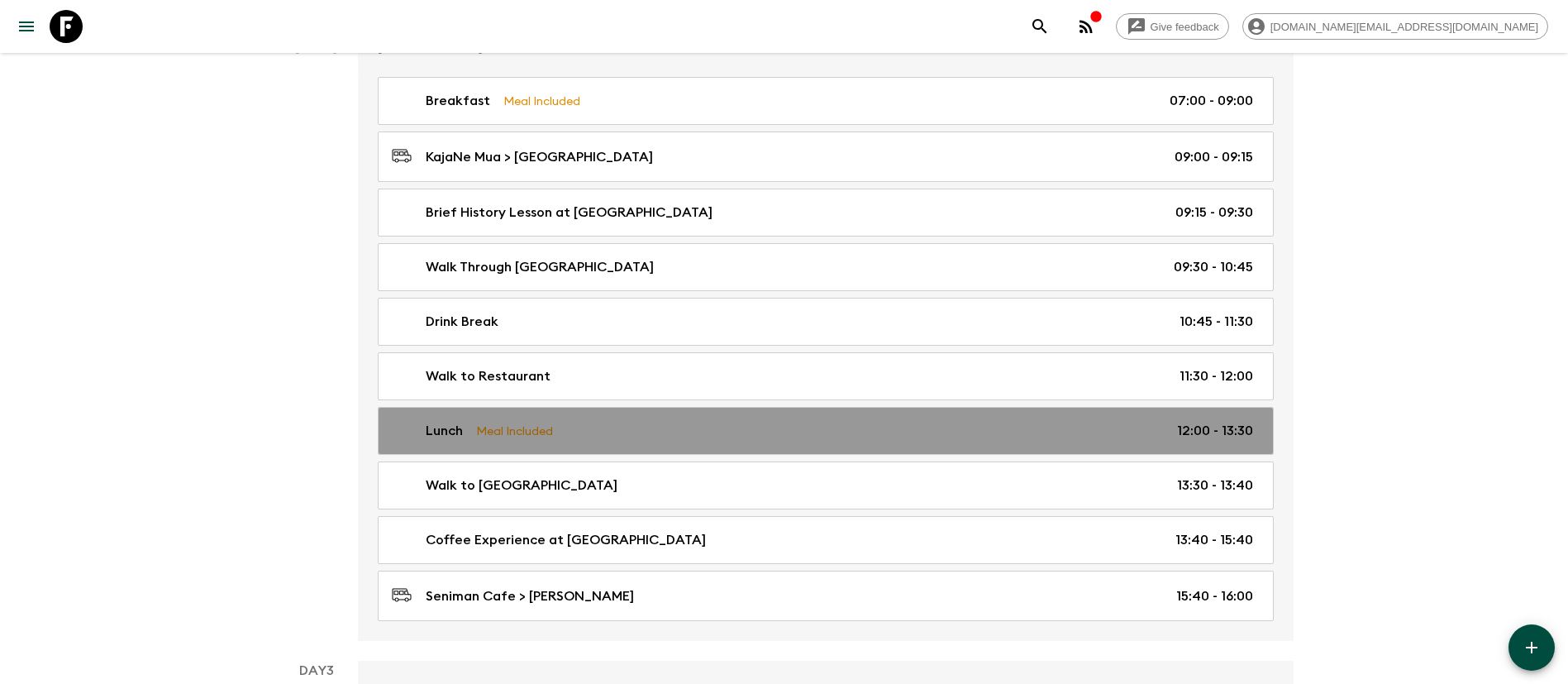
click at [537, 425] on p "Meal Included" at bounding box center [514, 430] width 77 height 18
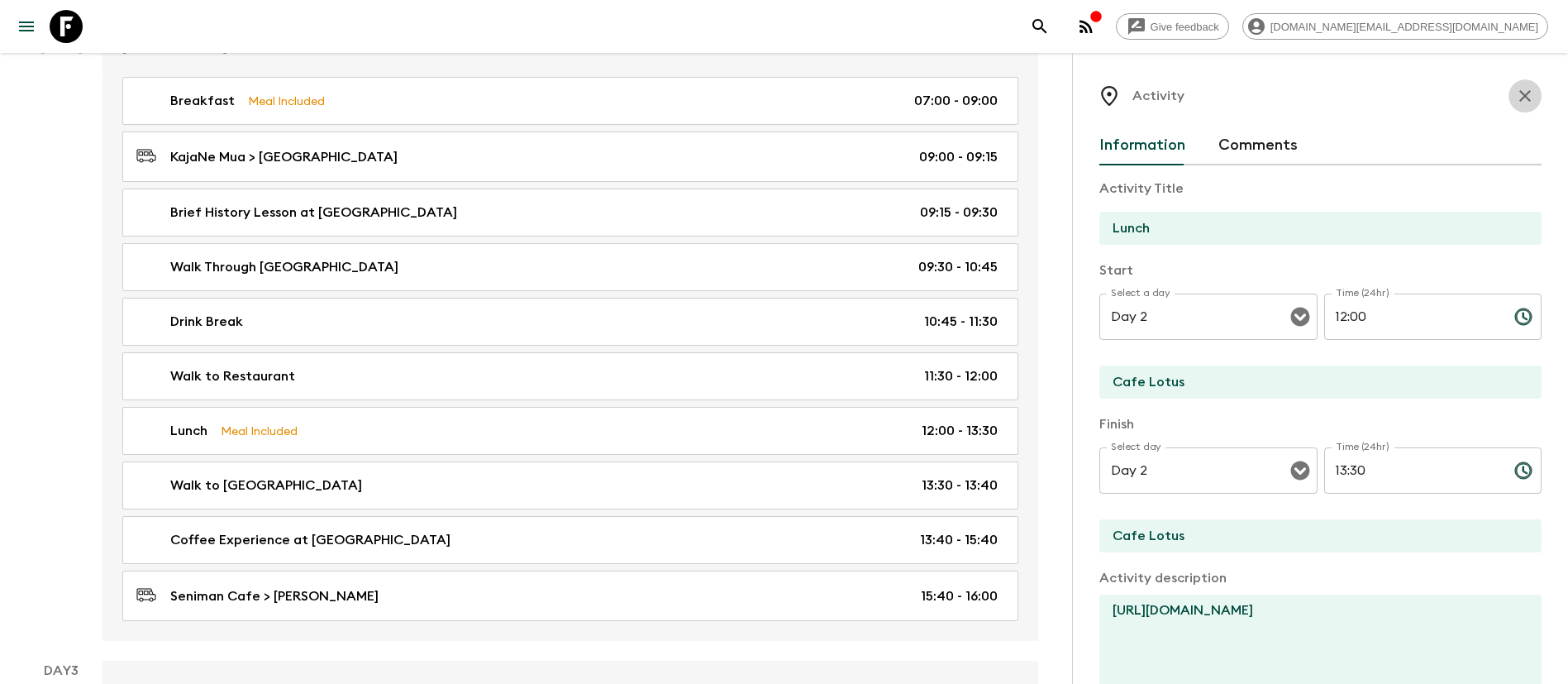
click at [1515, 105] on icon "button" at bounding box center [1525, 95] width 20 height 20
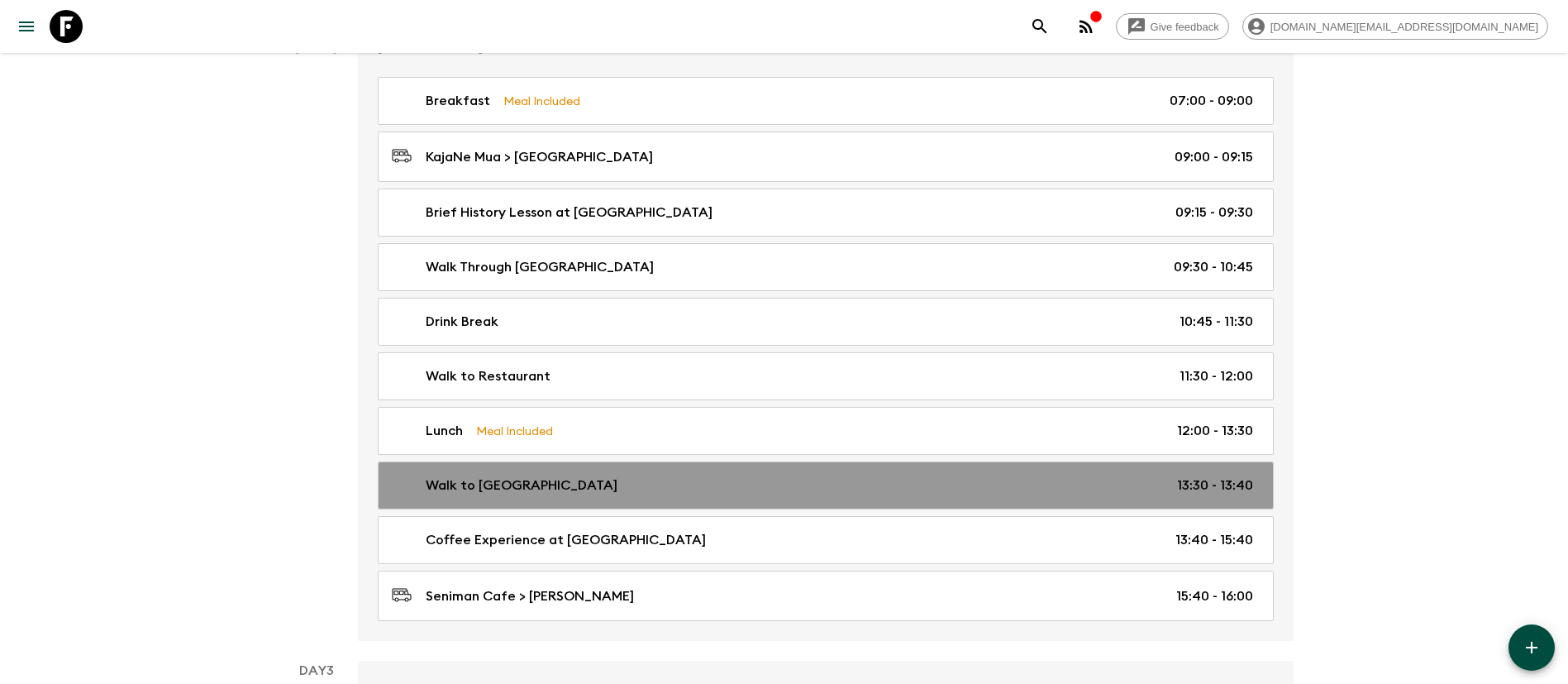
click at [570, 476] on div "Walk to Seniman Cafe 13:30 - 13:40" at bounding box center [821, 485] width 861 height 20
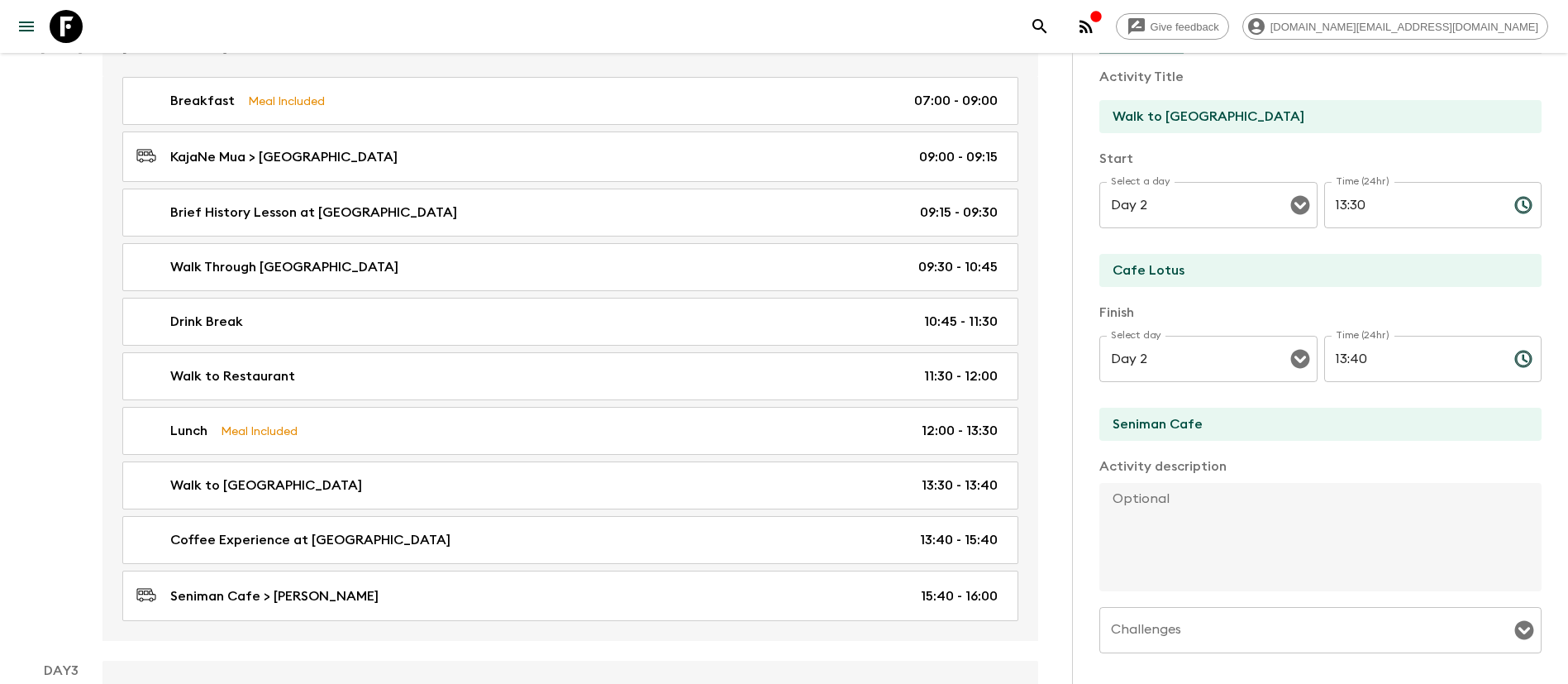
scroll to position [348, 0]
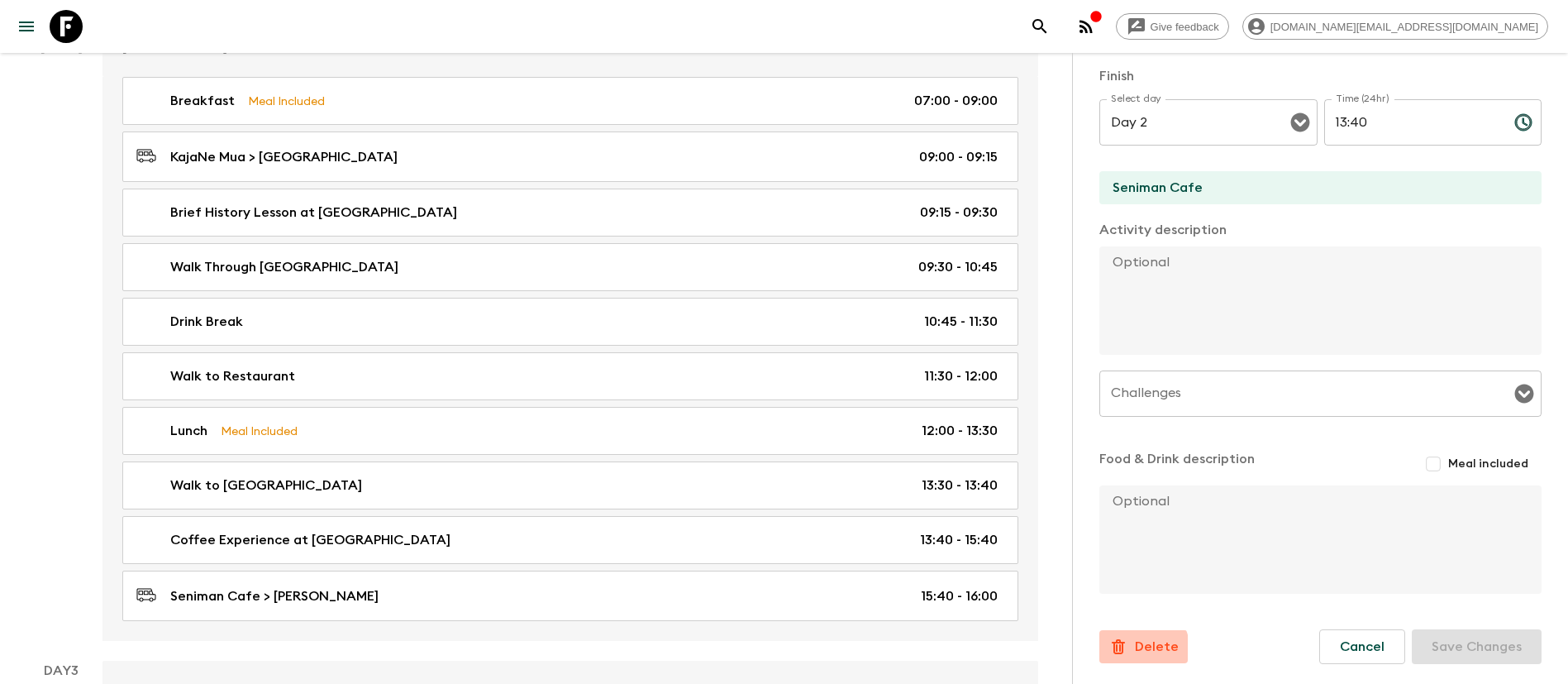
click at [1131, 652] on div "Delete" at bounding box center [1142, 647] width 70 height 20
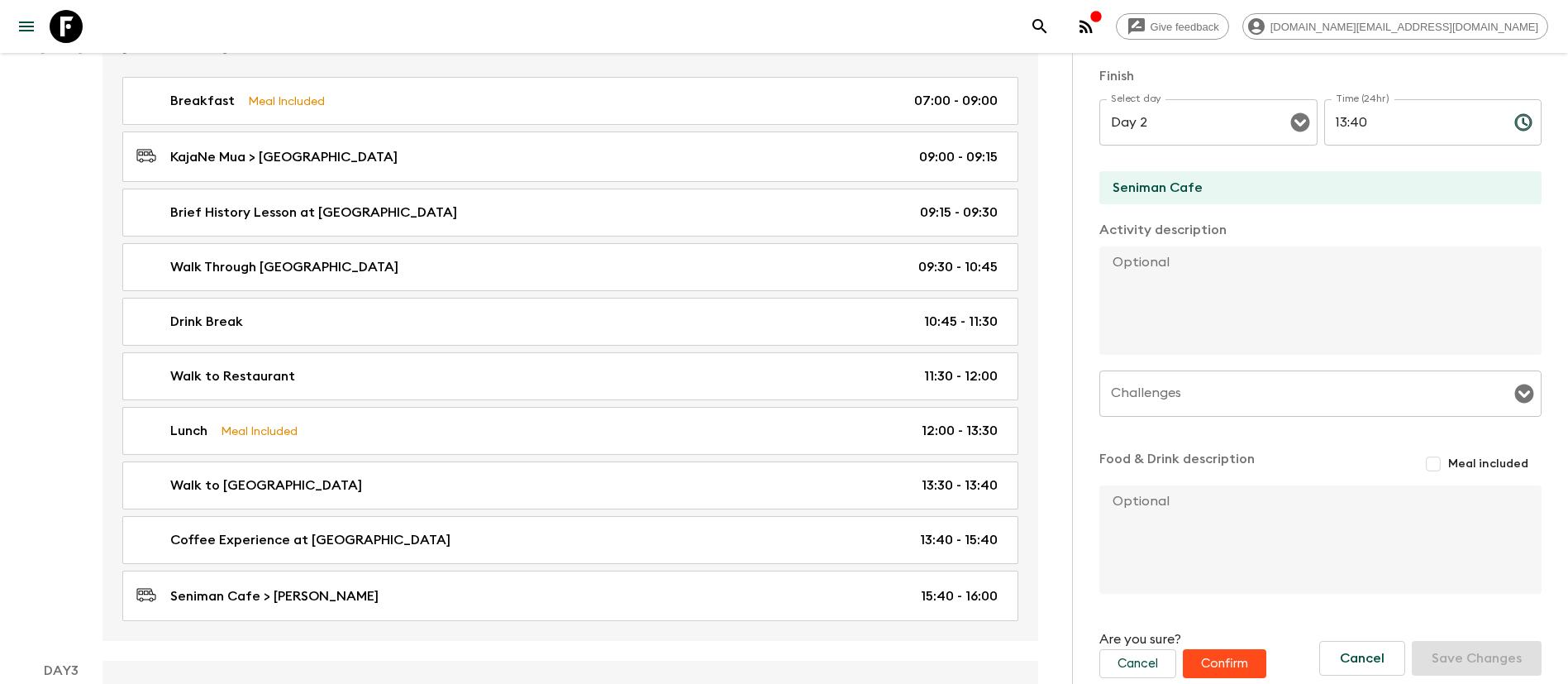
click at [1224, 667] on button "Confirm" at bounding box center [1224, 662] width 84 height 29
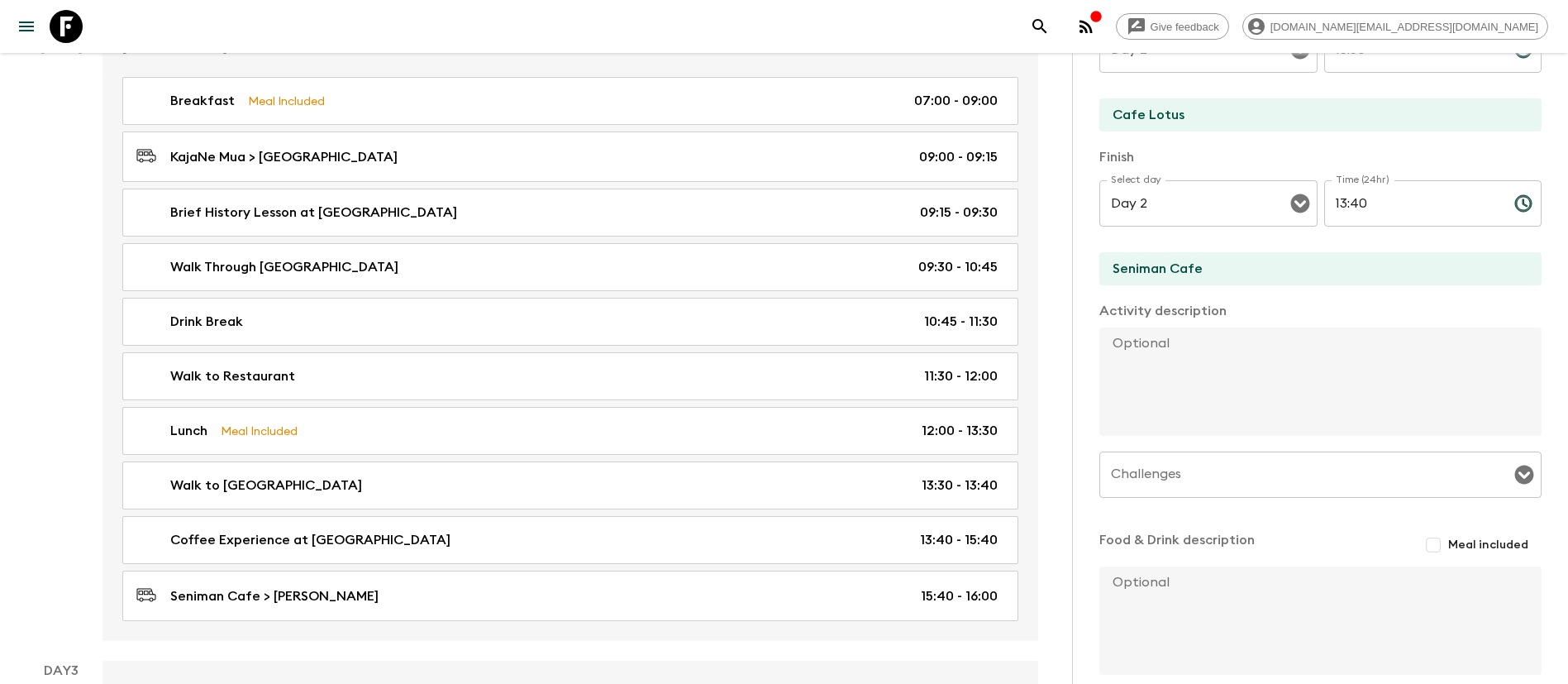
scroll to position [371, 0]
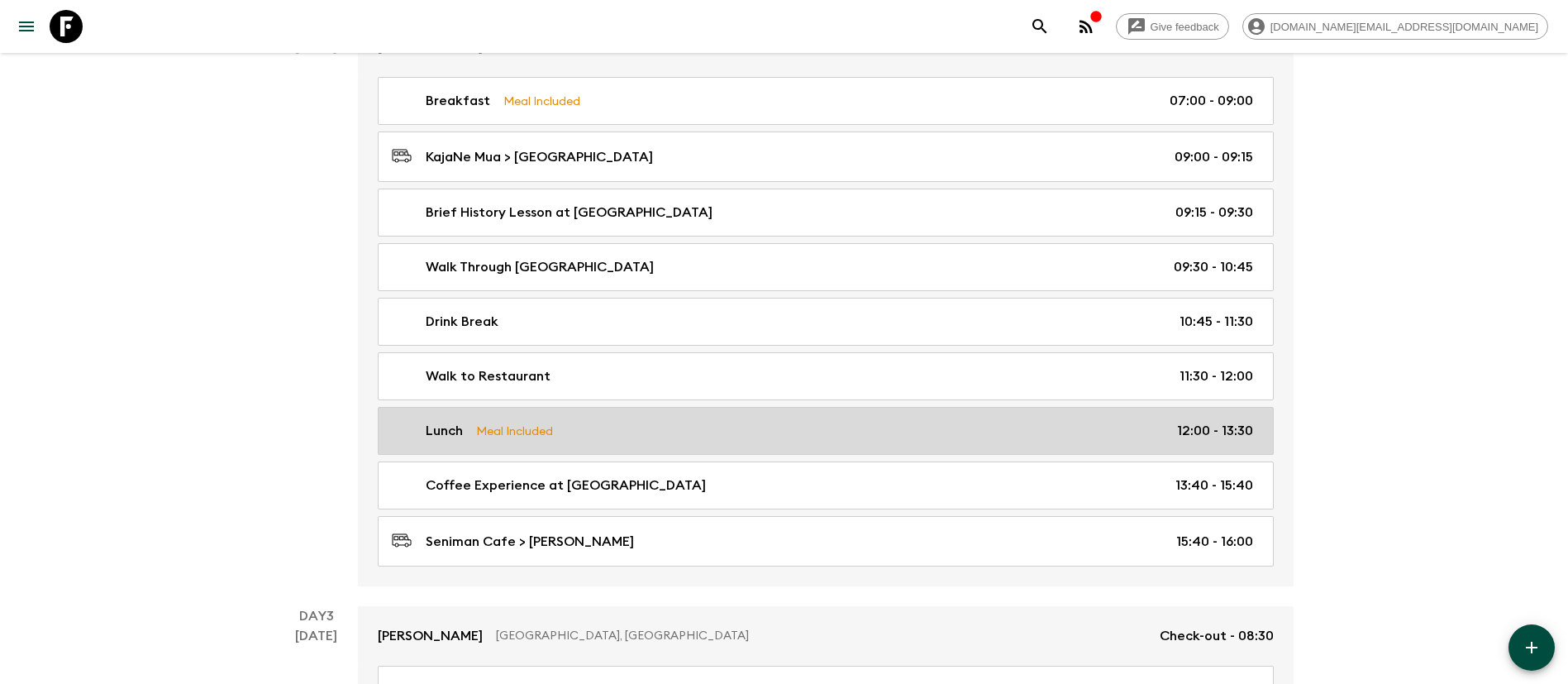
click at [536, 431] on p "Meal Included" at bounding box center [514, 430] width 77 height 18
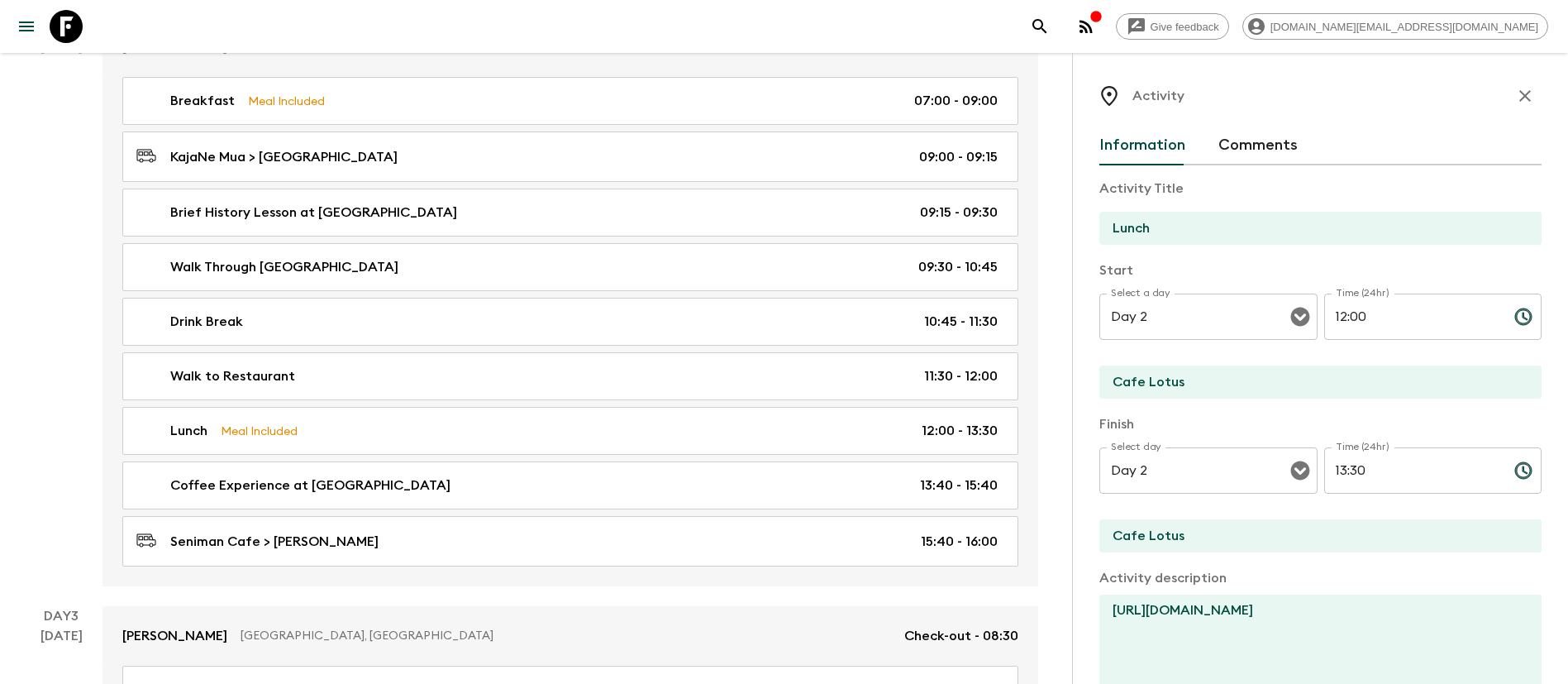
click at [1508, 110] on button "button" at bounding box center [1525, 96] width 33 height 33
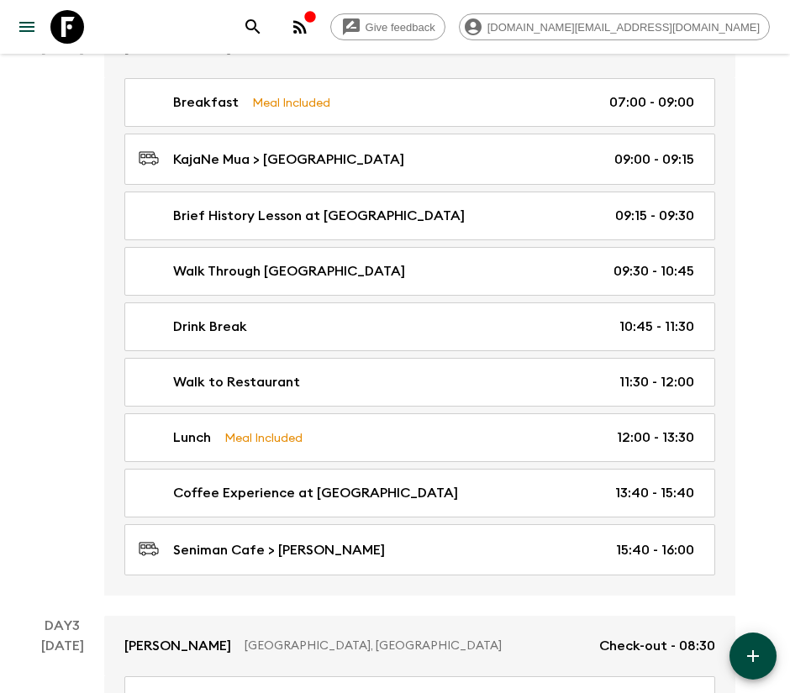
scroll to position [756, 0]
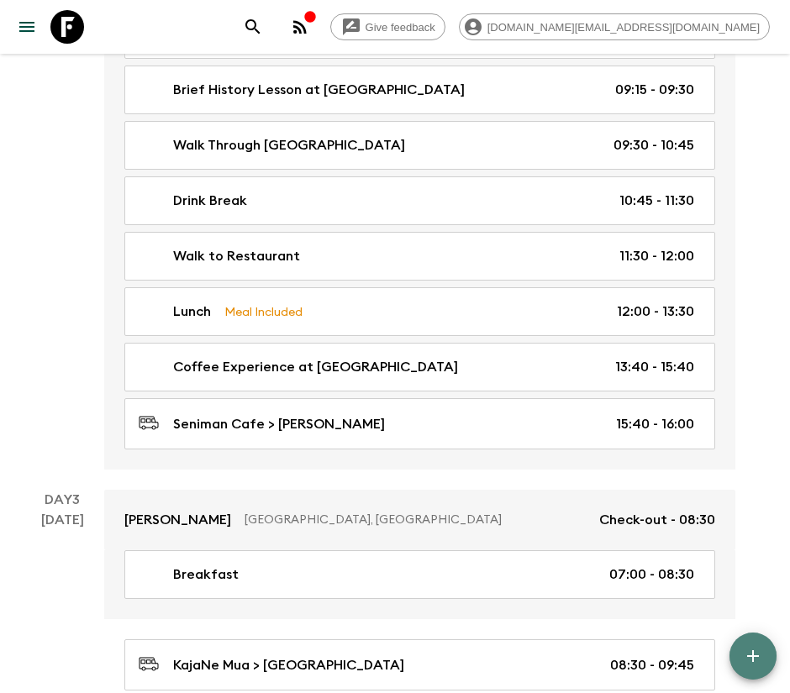
click at [745, 654] on icon "button" at bounding box center [753, 656] width 20 height 20
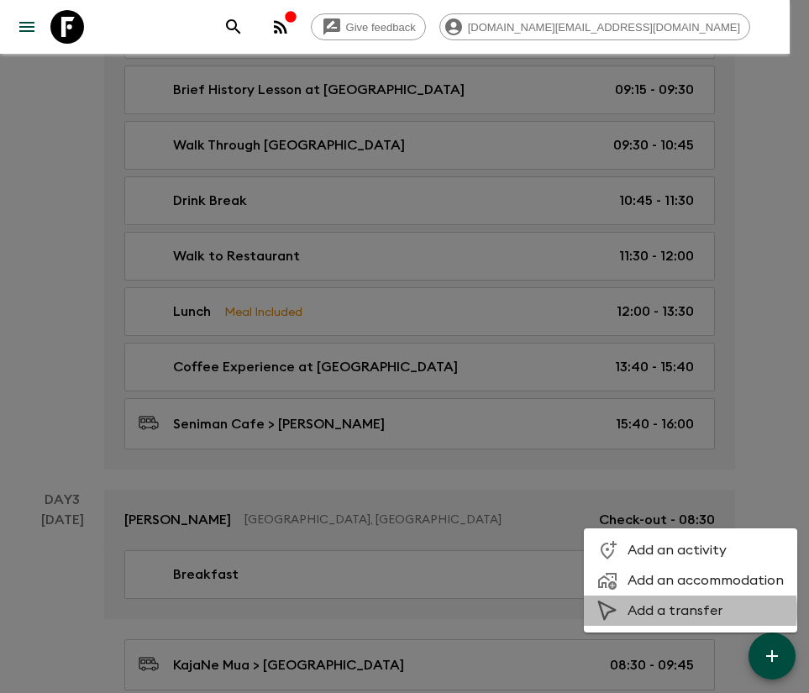
click at [660, 612] on span "Add a transfer" at bounding box center [706, 610] width 156 height 17
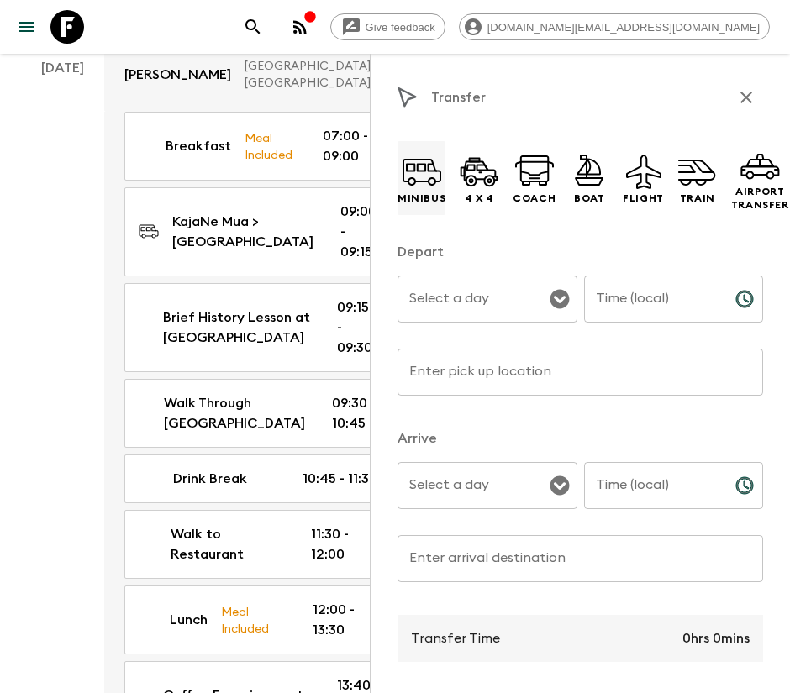
click at [431, 184] on icon at bounding box center [432, 181] width 8 height 8
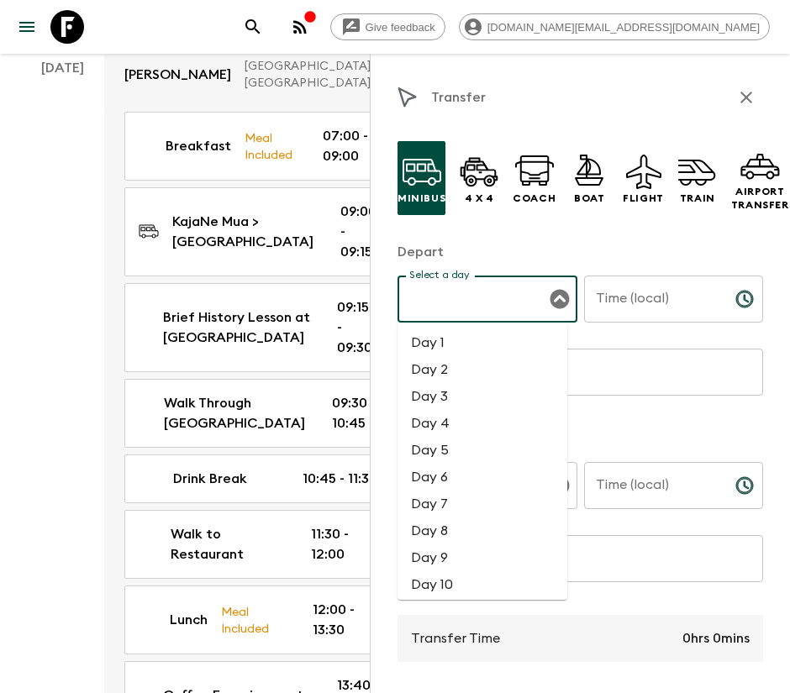
click at [487, 283] on input "Select a day" at bounding box center [474, 299] width 139 height 32
click at [482, 364] on li "Day 2" at bounding box center [482, 369] width 170 height 27
type input "Day 2"
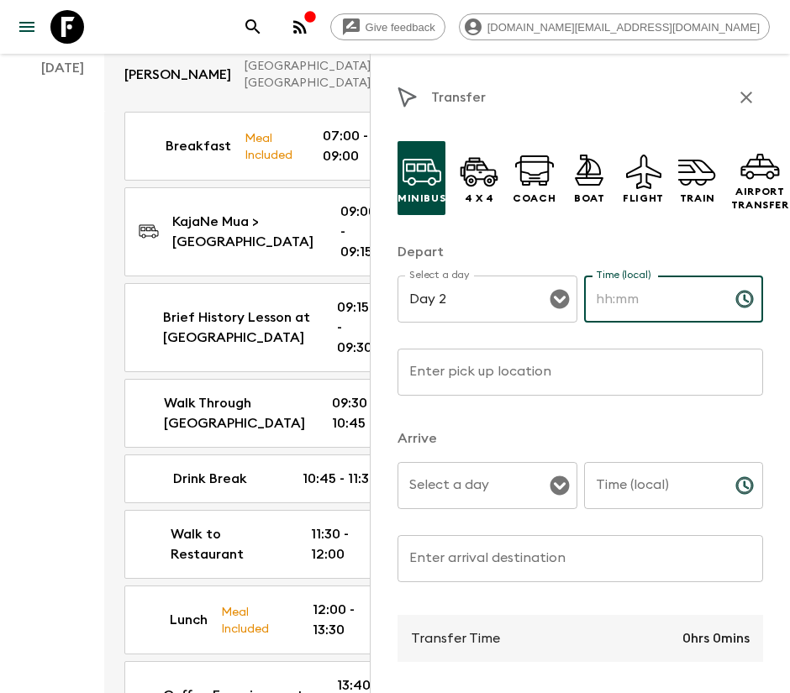
click at [609, 298] on input "Time (local)" at bounding box center [653, 299] width 138 height 47
click at [736, 95] on icon "button" at bounding box center [746, 97] width 20 height 20
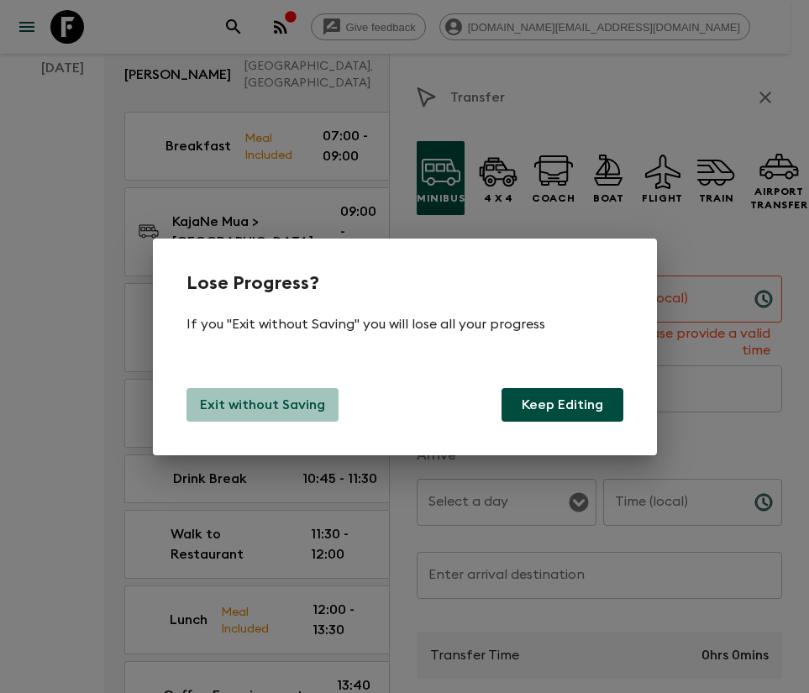
click at [271, 403] on p "Exit without Saving" at bounding box center [262, 405] width 125 height 20
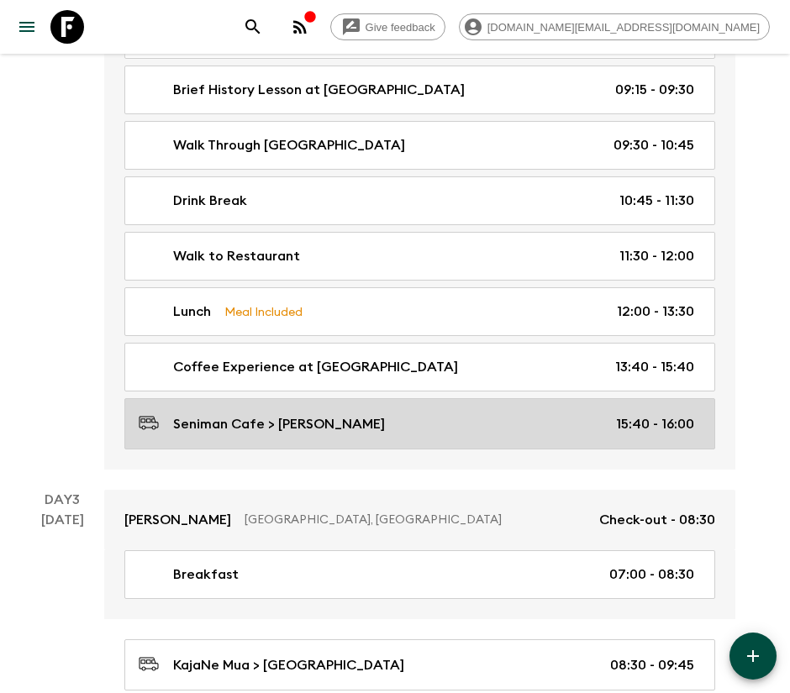
click at [273, 428] on p "Seniman Cafe > [PERSON_NAME]" at bounding box center [279, 424] width 212 height 20
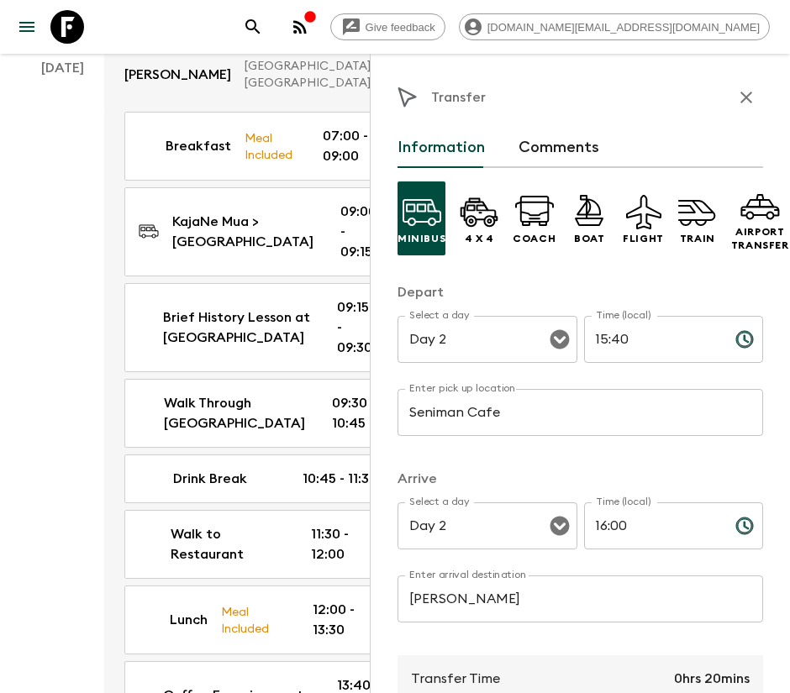
click at [617, 527] on input "16:00" at bounding box center [653, 525] width 138 height 47
type input "16:15"
click at [614, 340] on input "15:40" at bounding box center [653, 339] width 138 height 47
type input "15:50"
click at [497, 455] on div "Minibus 4 x 4 Coach Boat Flight Train Airport Transfer Depart Select a day Day …" at bounding box center [579, 582] width 365 height 828
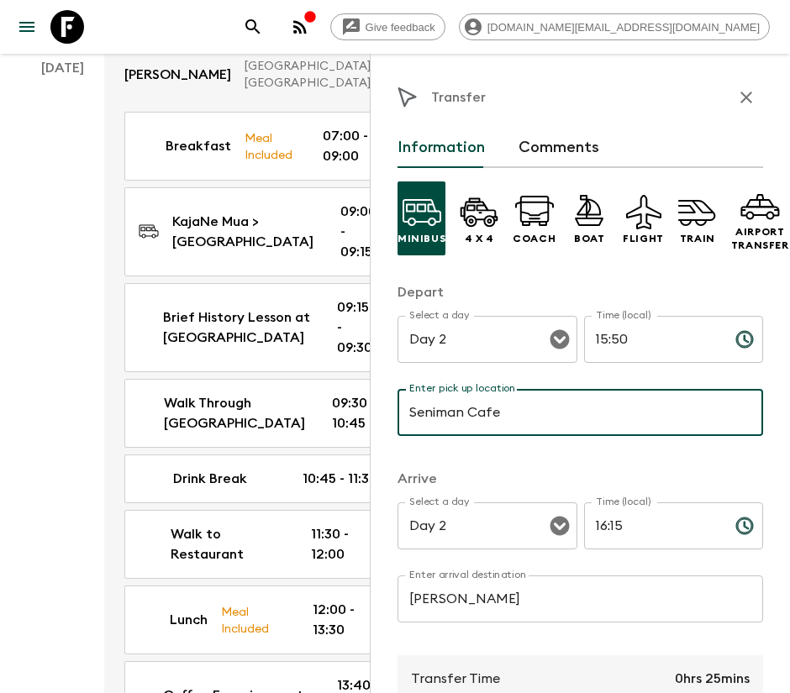
click at [528, 399] on input "Seniman Cafe" at bounding box center [579, 412] width 365 height 47
click at [509, 428] on input "I w" at bounding box center [579, 412] width 365 height 47
type input "I Wayan Muka MASK PRODUCT"
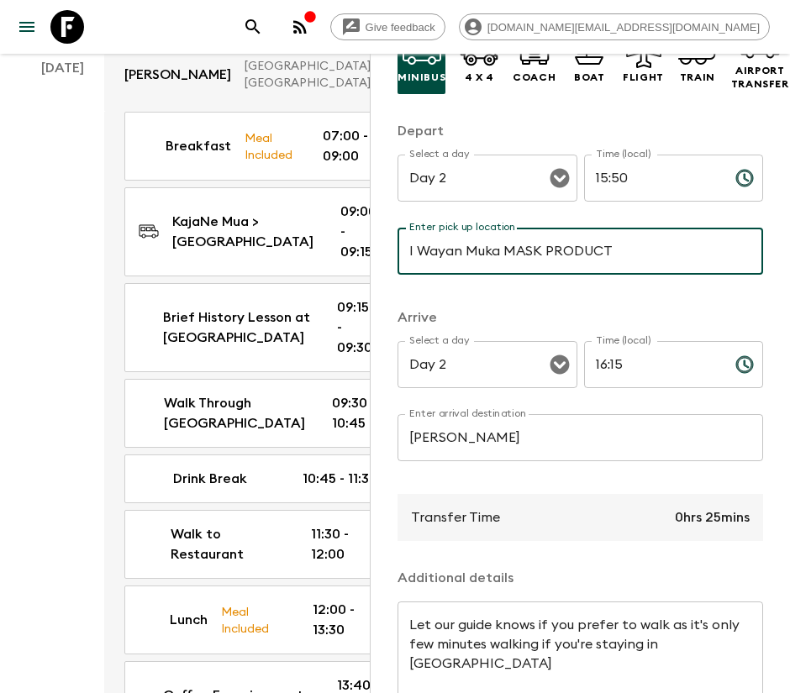
scroll to position [252, 0]
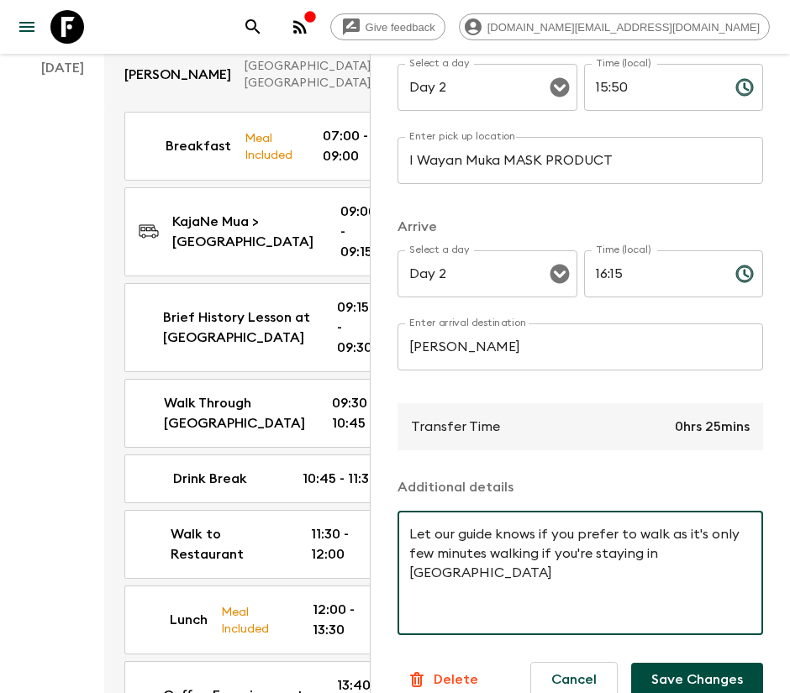
click at [542, 554] on textarea "Let our guide knows if you prefer to walk as it's only few minutes walking if y…" at bounding box center [580, 573] width 342 height 97
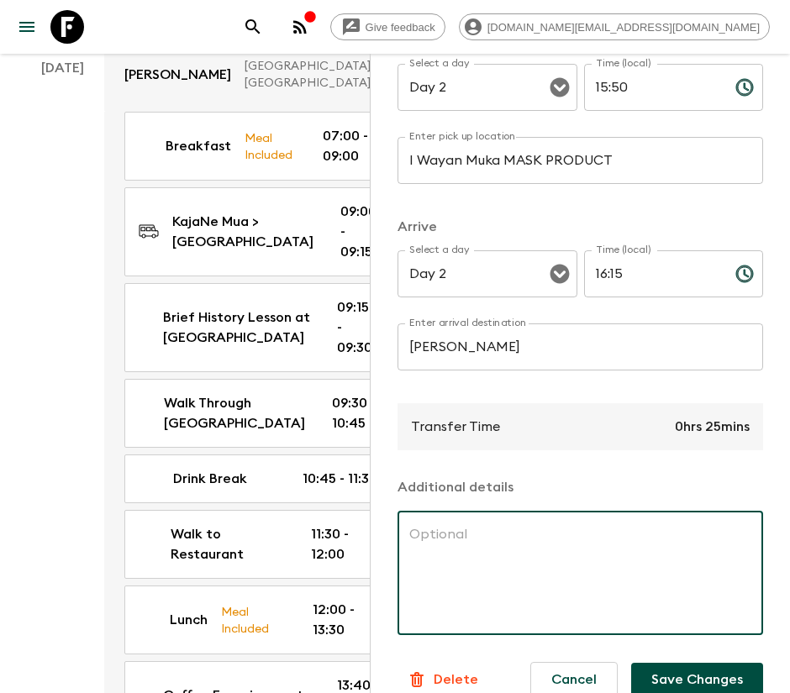
click at [702, 680] on button "Save Changes" at bounding box center [697, 680] width 132 height 34
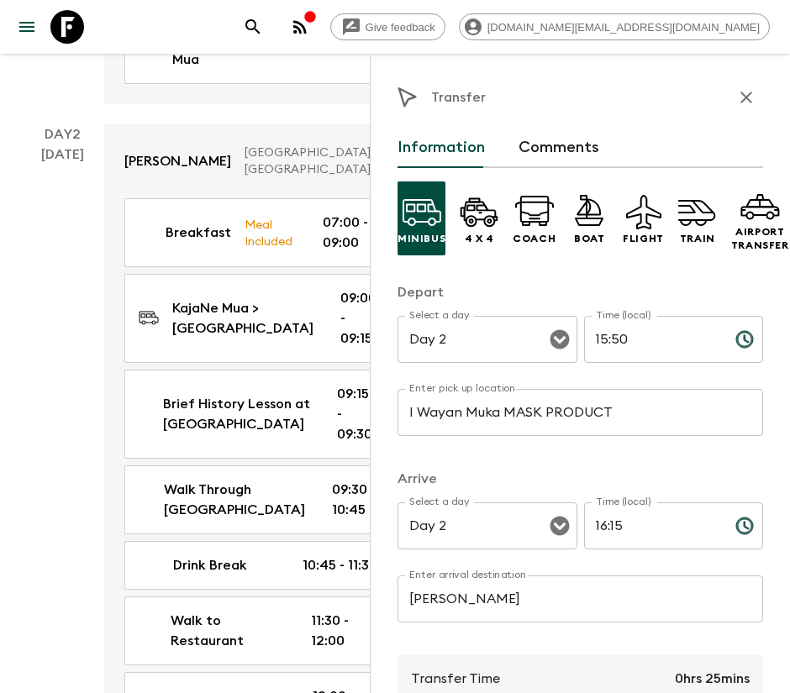
scroll to position [630, 0]
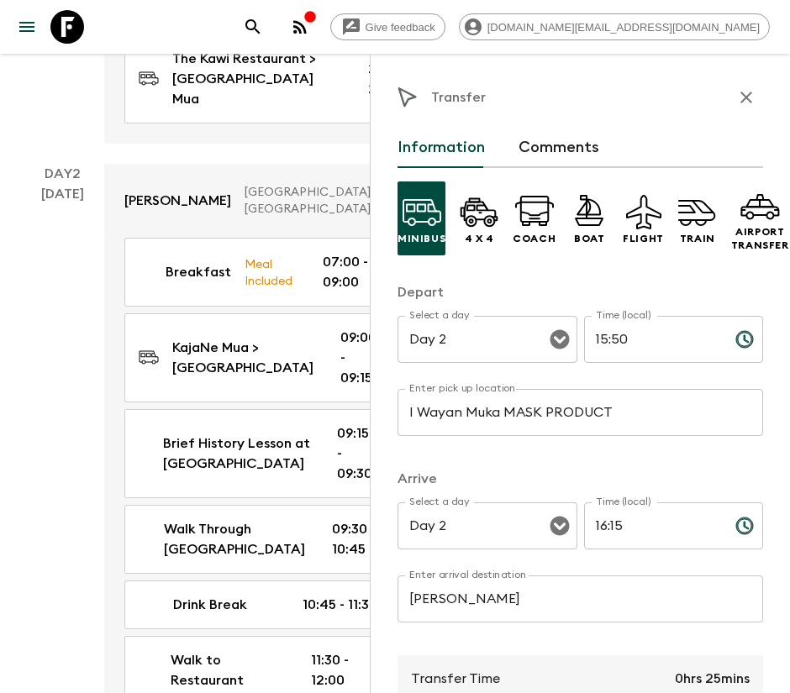
click at [738, 94] on button "button" at bounding box center [746, 98] width 34 height 34
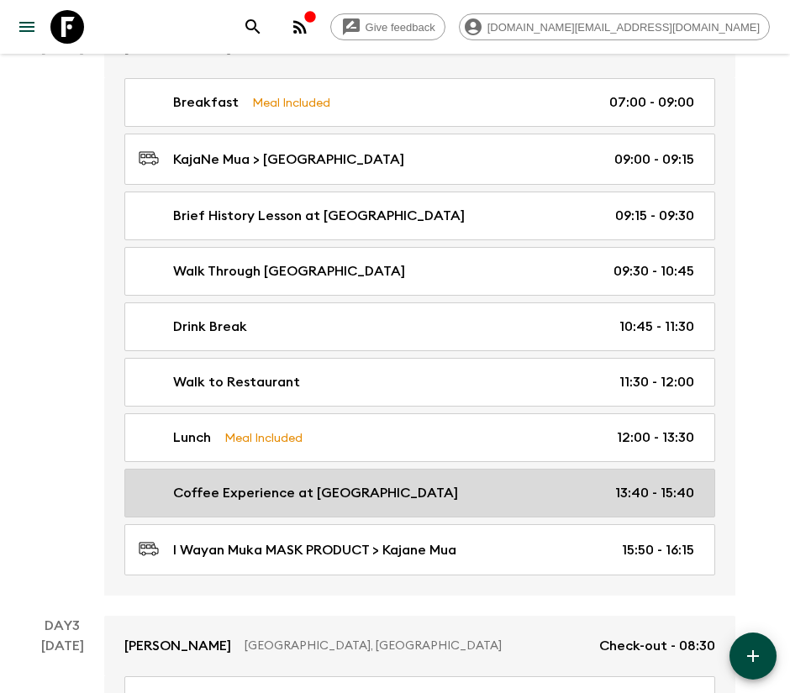
click at [342, 501] on p "Coffee Experience at [GEOGRAPHIC_DATA]" at bounding box center [315, 493] width 285 height 20
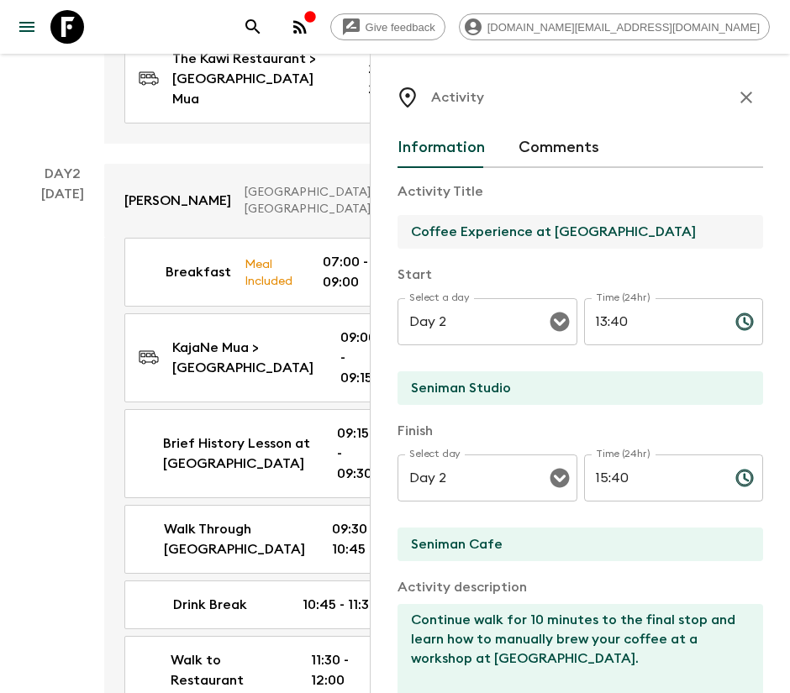
click at [559, 232] on input "Coffee Experience at [GEOGRAPHIC_DATA]" at bounding box center [573, 232] width 352 height 34
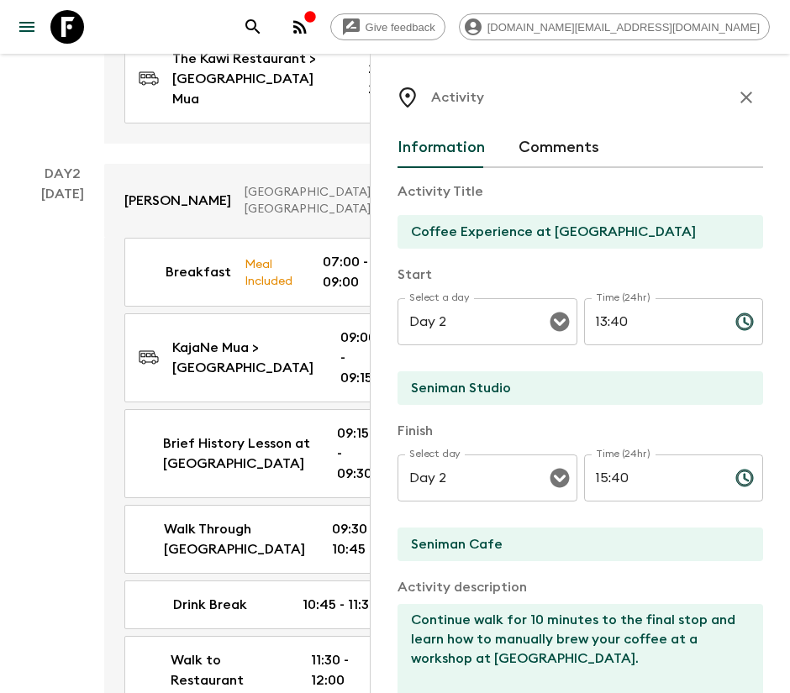
click at [496, 228] on input "Coffee Experience at [GEOGRAPHIC_DATA]" at bounding box center [573, 232] width 352 height 34
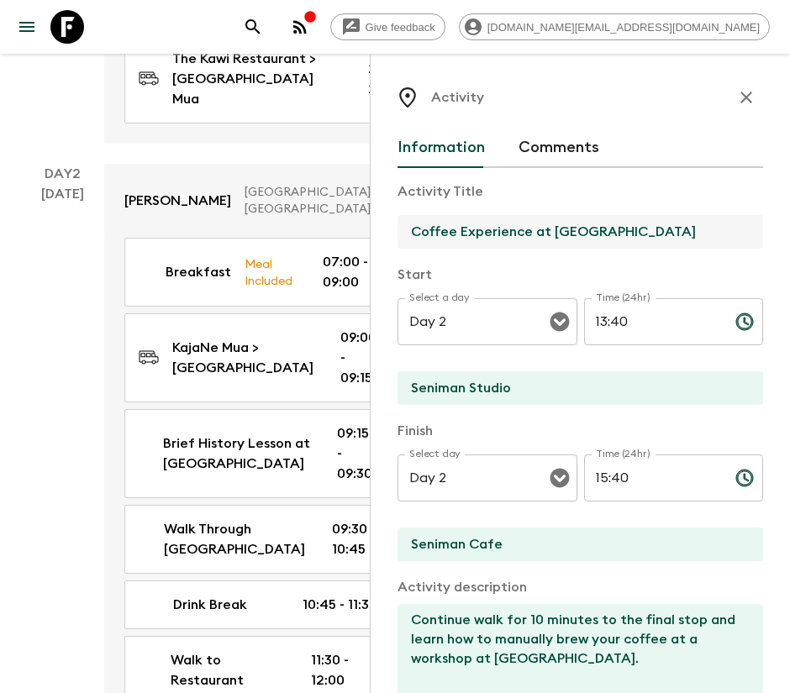
paste input "I Wayan Muka MASK PRODUCT"
type input "I Wayan Muka MASK PRODUCT"
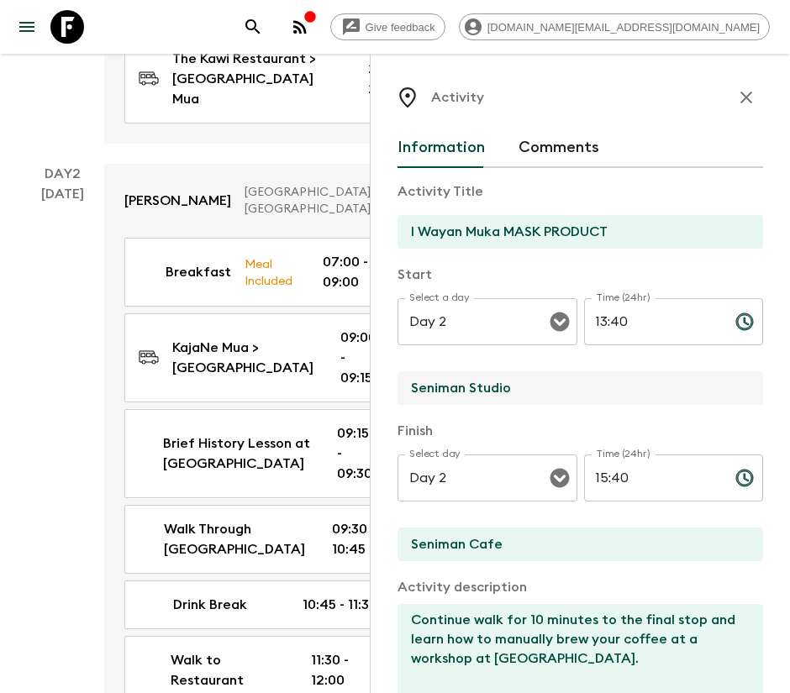
click at [471, 389] on input "Seniman Studio" at bounding box center [573, 388] width 352 height 34
paste input "I Wayan Muka MASK PRODUCT"
type input "I Wayan Muka MASK PRODUCT"
click at [470, 524] on div "Finish Select day Day 2 Select day ​ Time (24hr) 15:40 Time (24hr) ​ Seniman Ca…" at bounding box center [579, 492] width 365 height 143
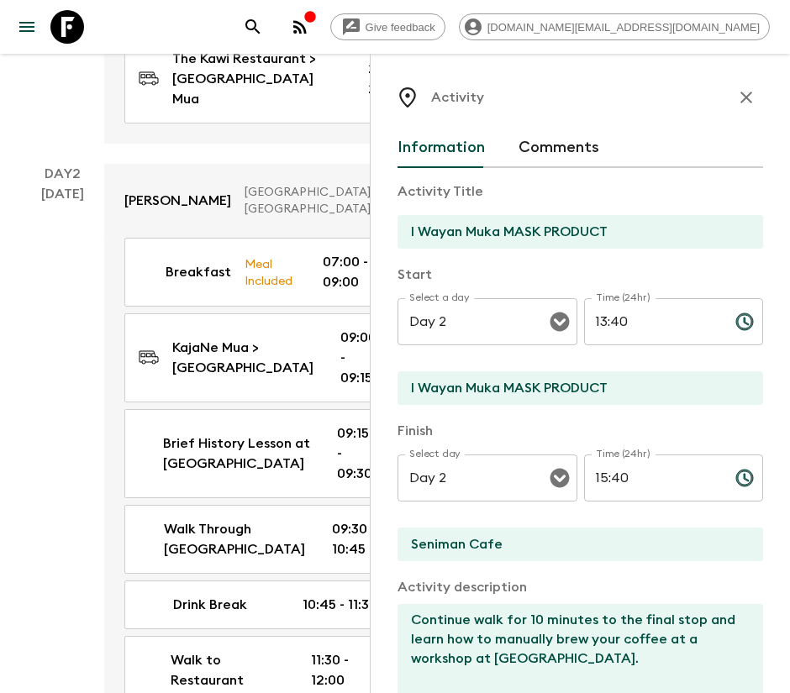
click at [470, 542] on input "Seniman Cafe" at bounding box center [573, 545] width 352 height 34
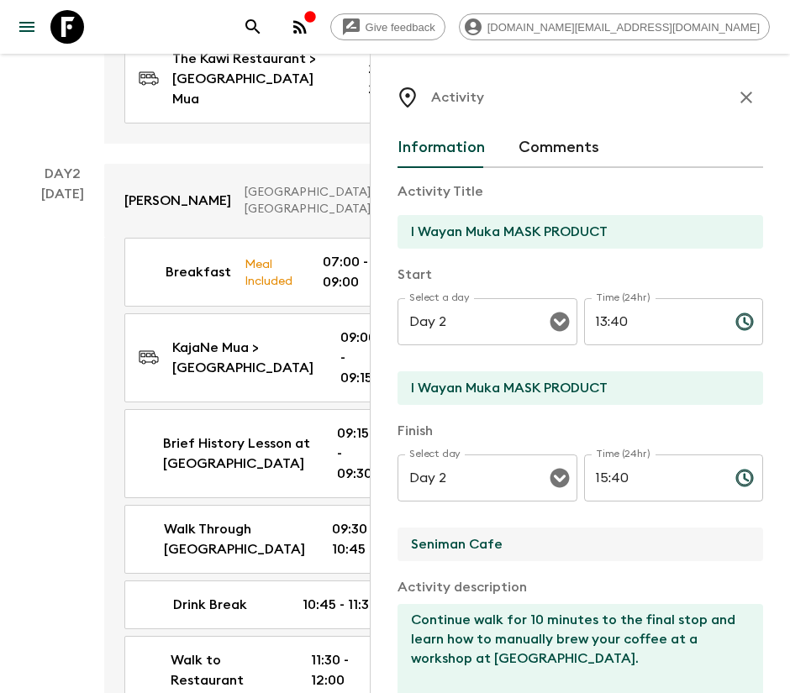
paste input "I Wayan Muka MASK PRODUCT"
type input "I Wayan Muka MASK PRODUCT"
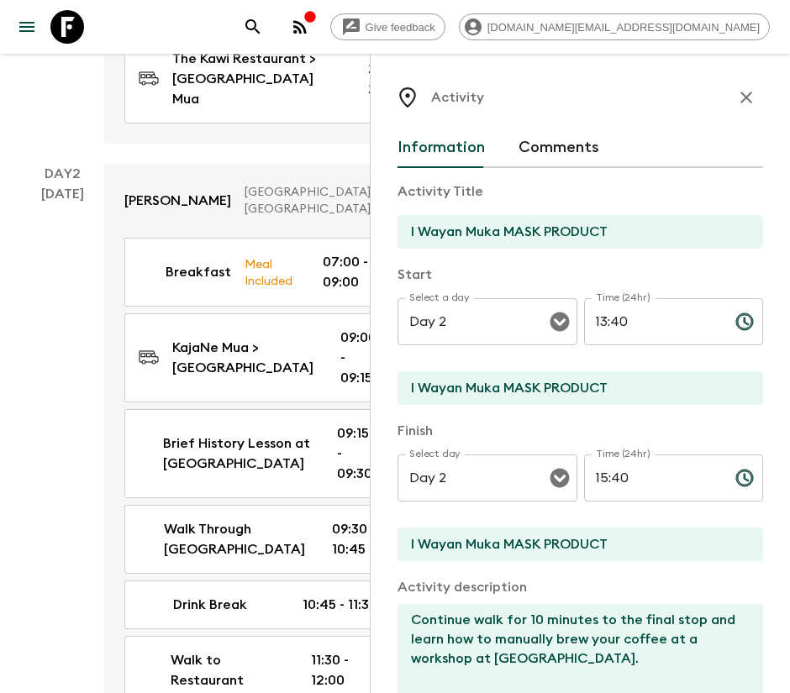
click at [494, 648] on textarea "Continue walk for 10 minutes to the final stop and learn how to manually brew y…" at bounding box center [573, 659] width 352 height 110
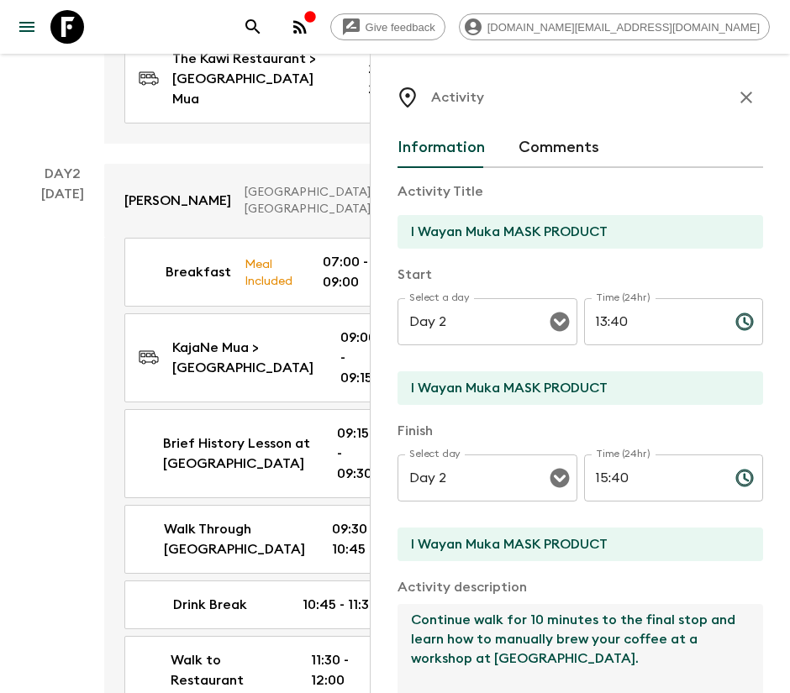
paste textarea "Step into the world of one of Bali's traditional mask-makers, where each hand-c…"
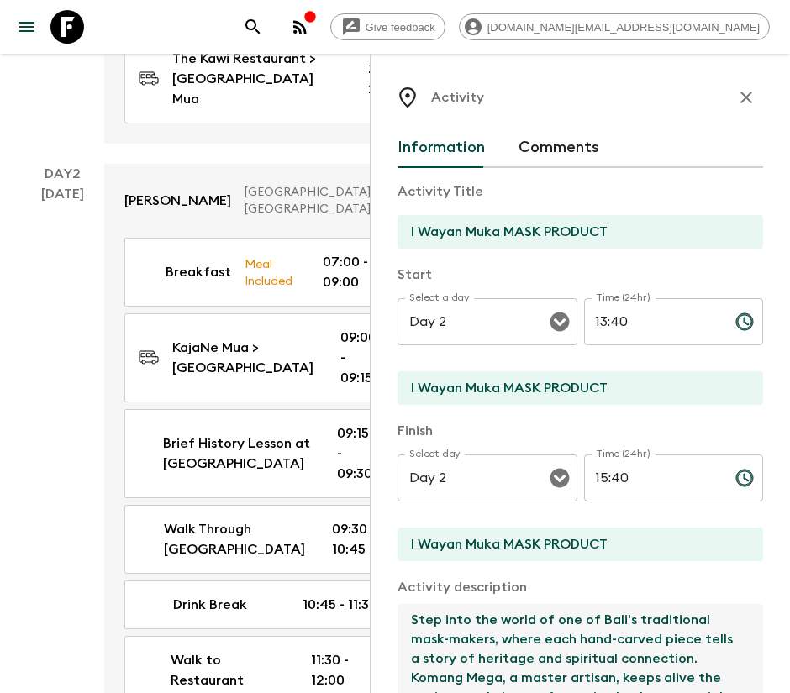
scroll to position [241, 0]
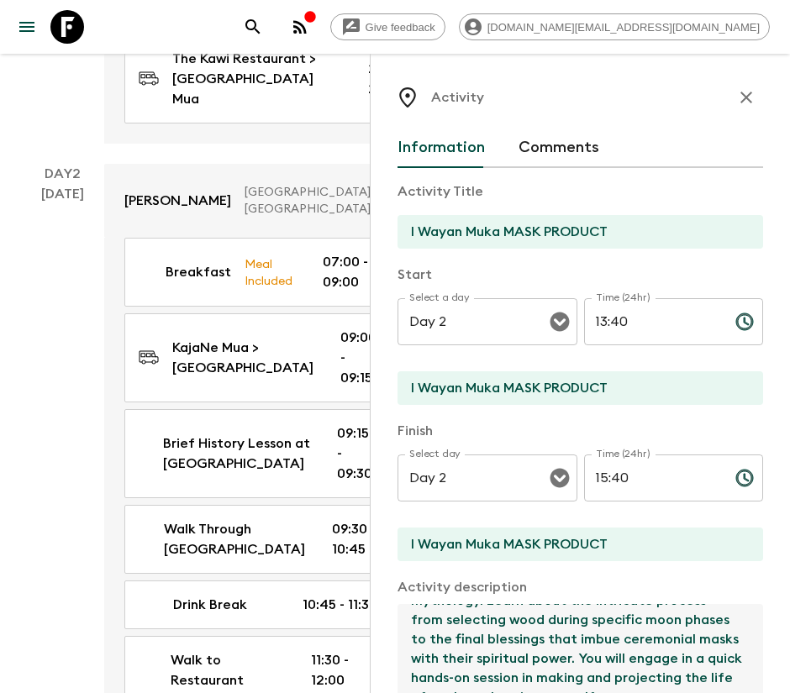
type textarea "Step into the world of one of Bali's traditional mask-makers, where each hand-c…"
click at [608, 324] on input "13:40" at bounding box center [653, 321] width 138 height 47
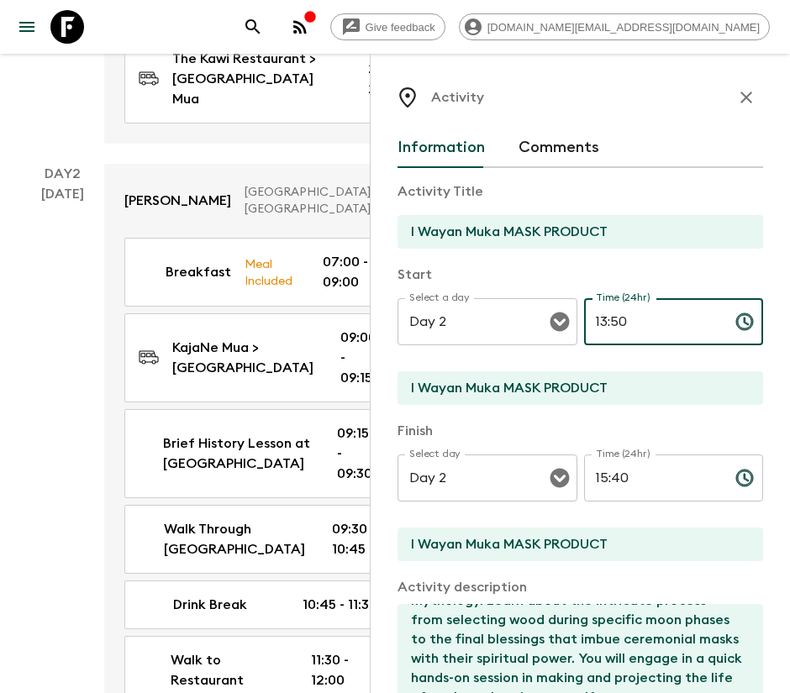
type input "13:50"
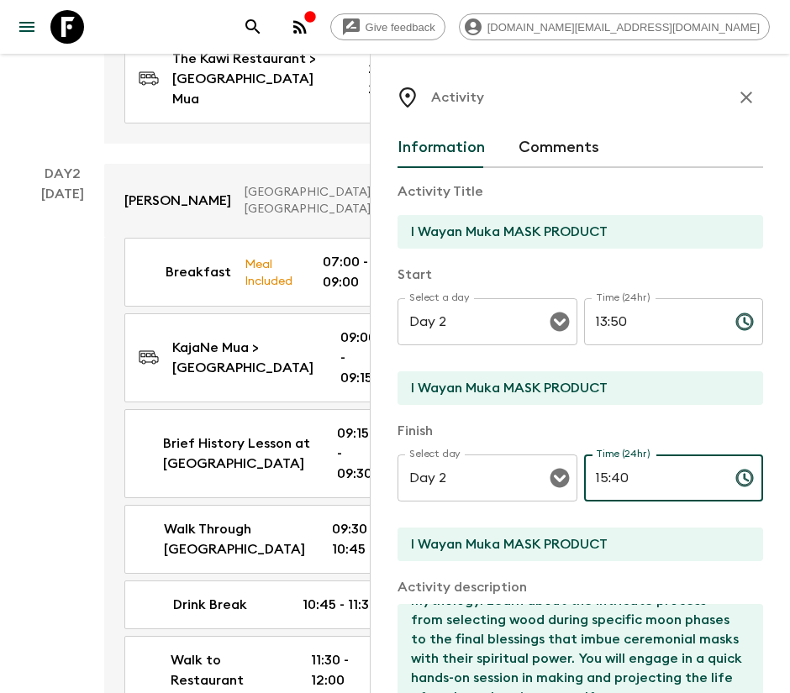
click at [609, 478] on input "15:40" at bounding box center [653, 477] width 138 height 47
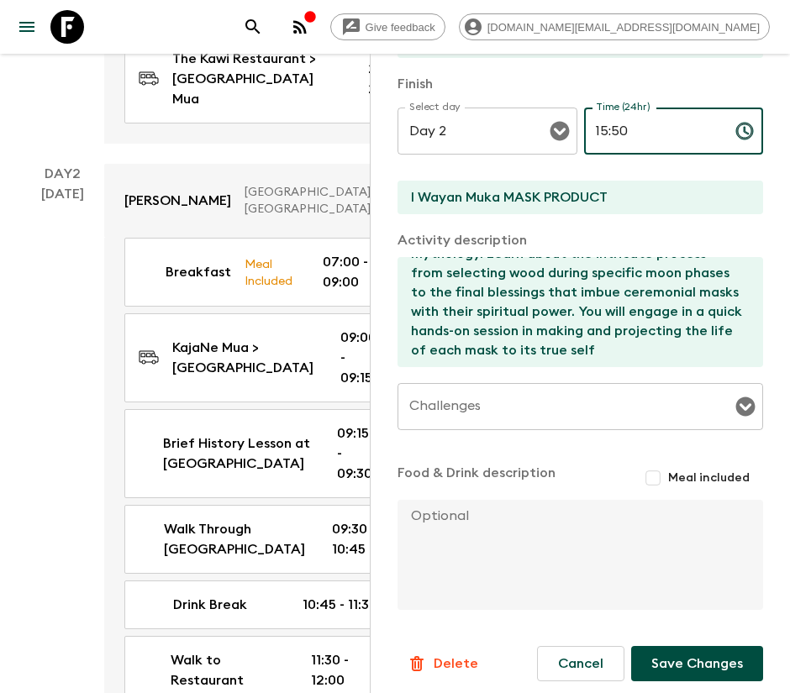
scroll to position [355, 0]
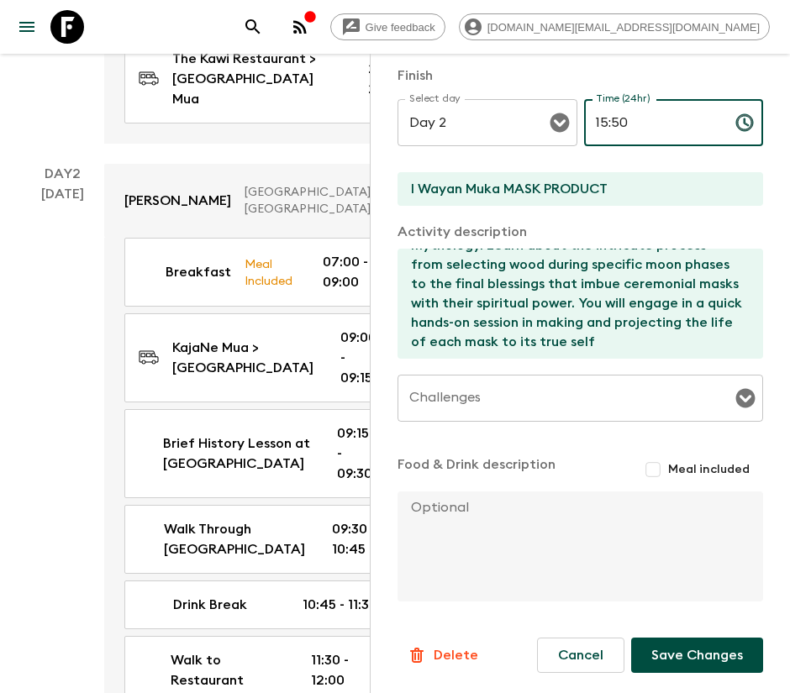
type input "15:50"
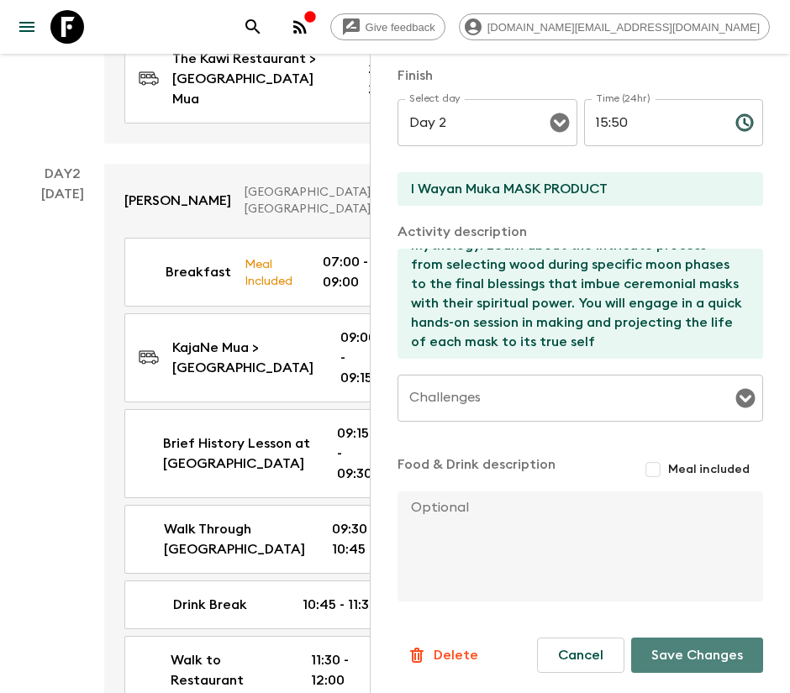
click at [686, 663] on button "Save Changes" at bounding box center [697, 655] width 132 height 35
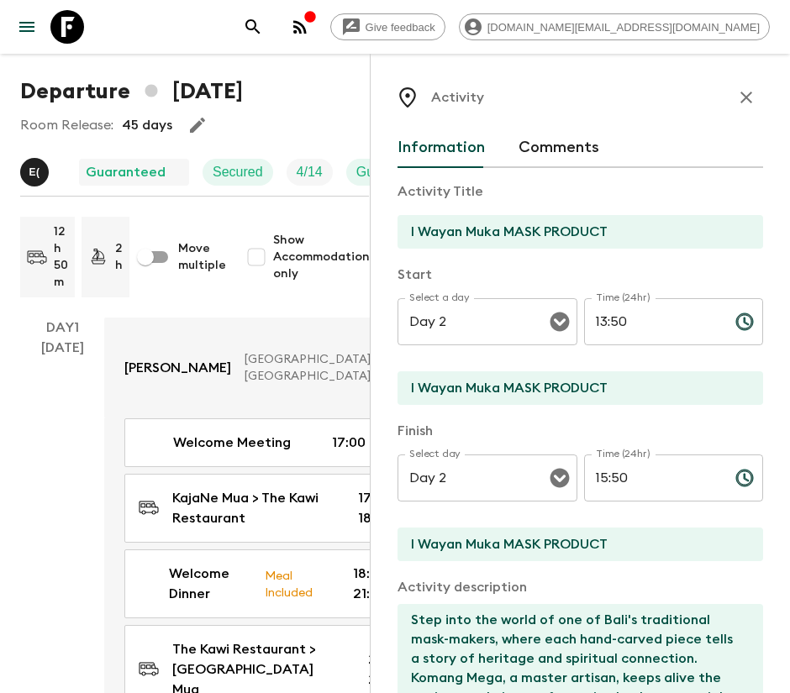
scroll to position [0, 0]
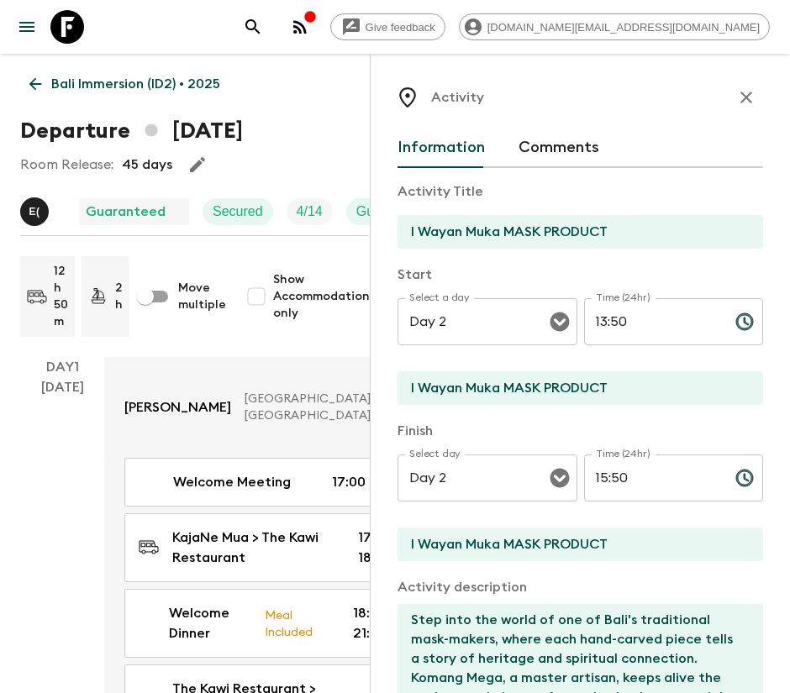
click at [740, 96] on icon "button" at bounding box center [746, 98] width 12 height 12
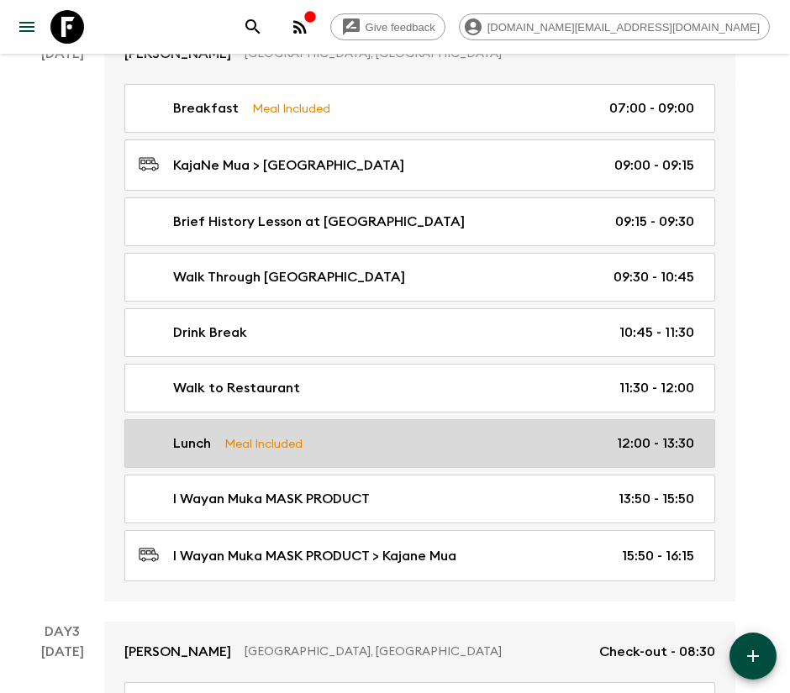
scroll to position [630, 0]
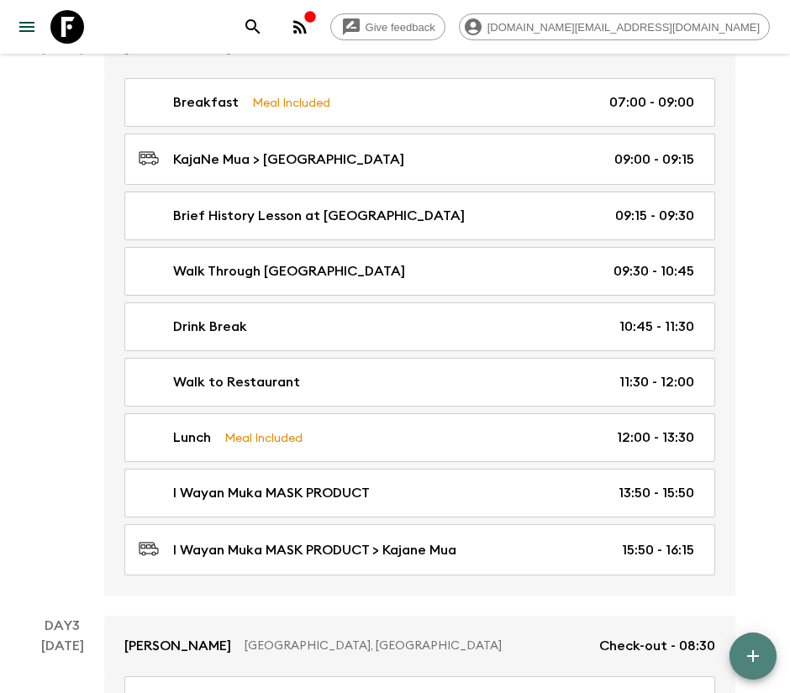
click at [750, 649] on icon "button" at bounding box center [753, 656] width 20 height 20
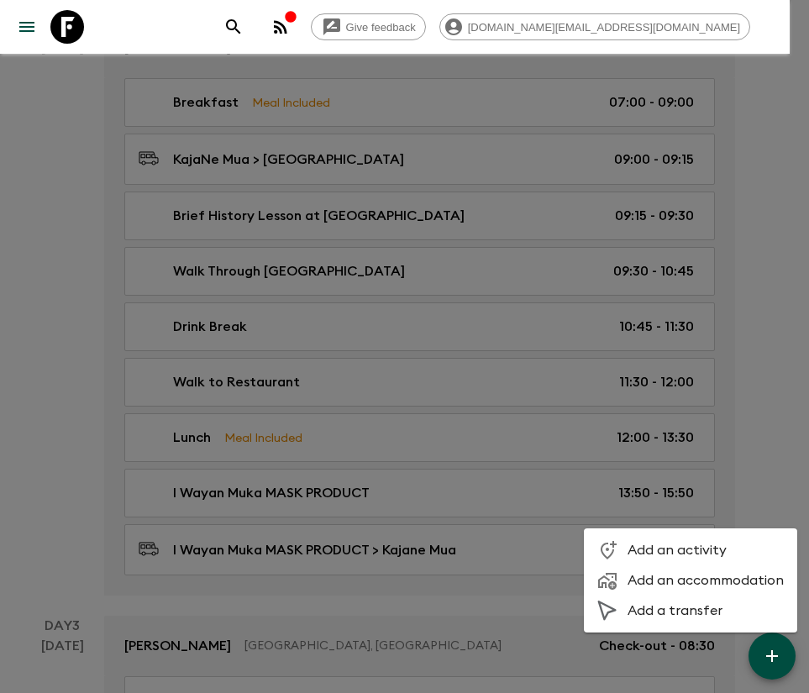
click at [668, 610] on span "Add a transfer" at bounding box center [706, 610] width 156 height 17
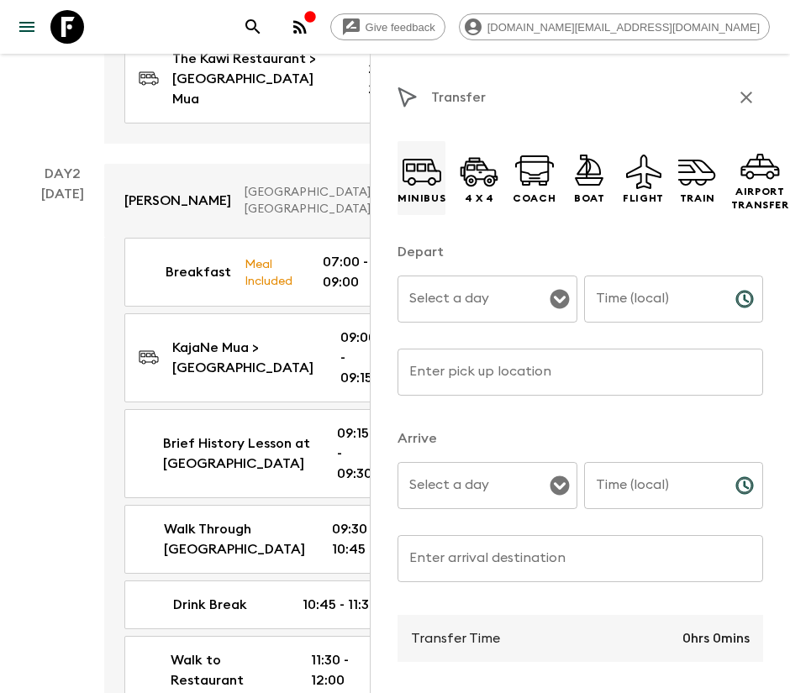
click at [423, 188] on icon at bounding box center [422, 171] width 40 height 40
click at [478, 297] on input "Select a day" at bounding box center [474, 299] width 139 height 32
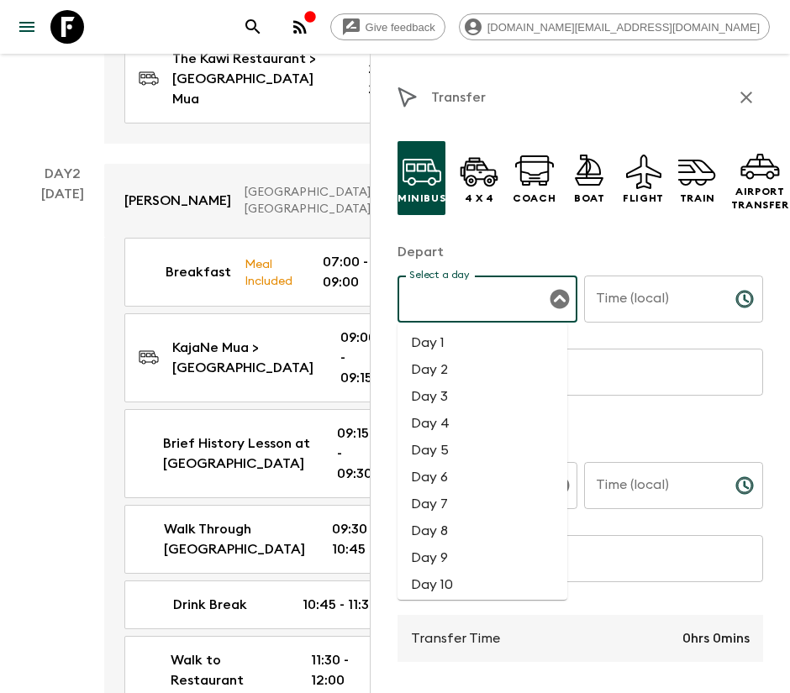
click at [446, 534] on li "Day 8" at bounding box center [482, 530] width 170 height 27
type input "Day 8"
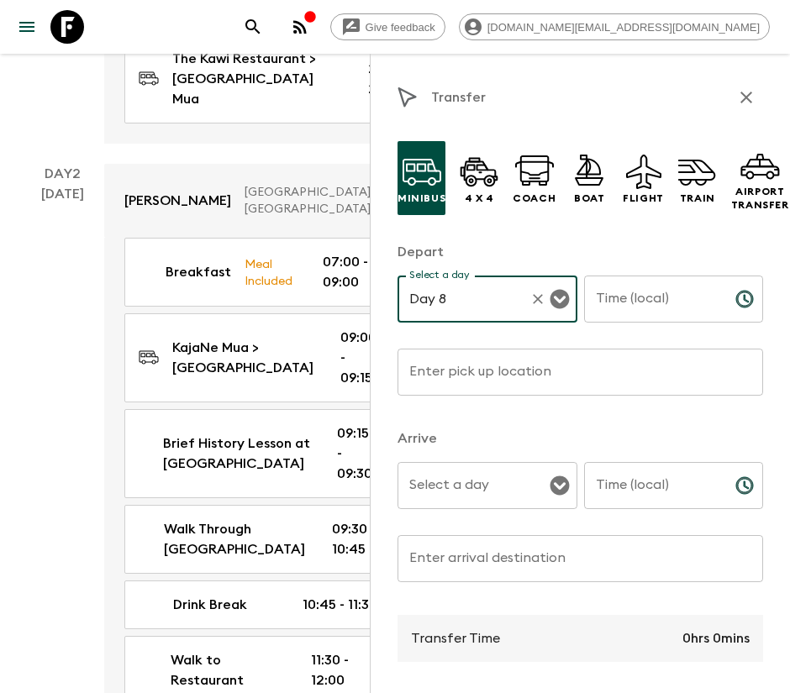
click at [639, 301] on input "Time (local)" at bounding box center [653, 299] width 138 height 47
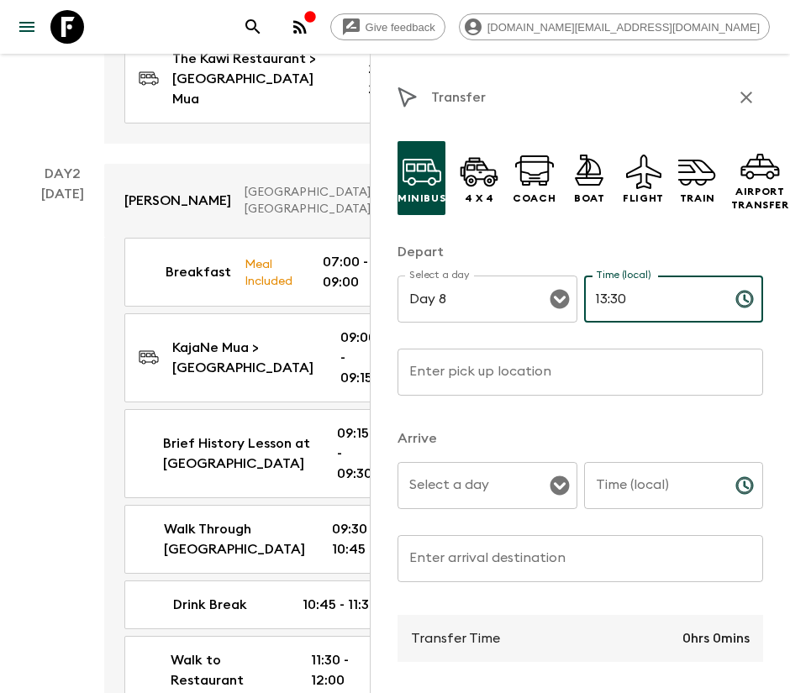
type input "13:30"
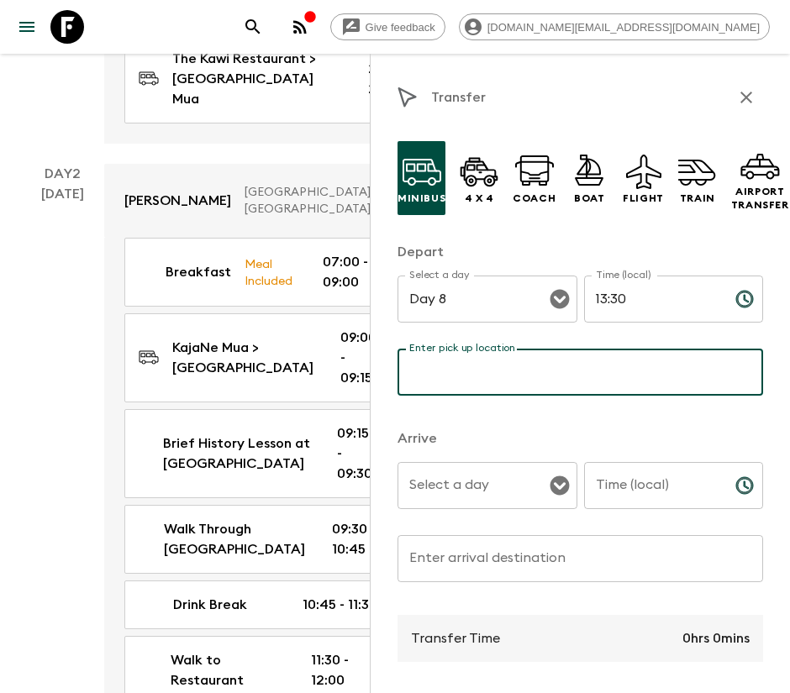
click at [564, 378] on input "Enter pick up location" at bounding box center [579, 372] width 365 height 47
type input "Cafe Lotus"
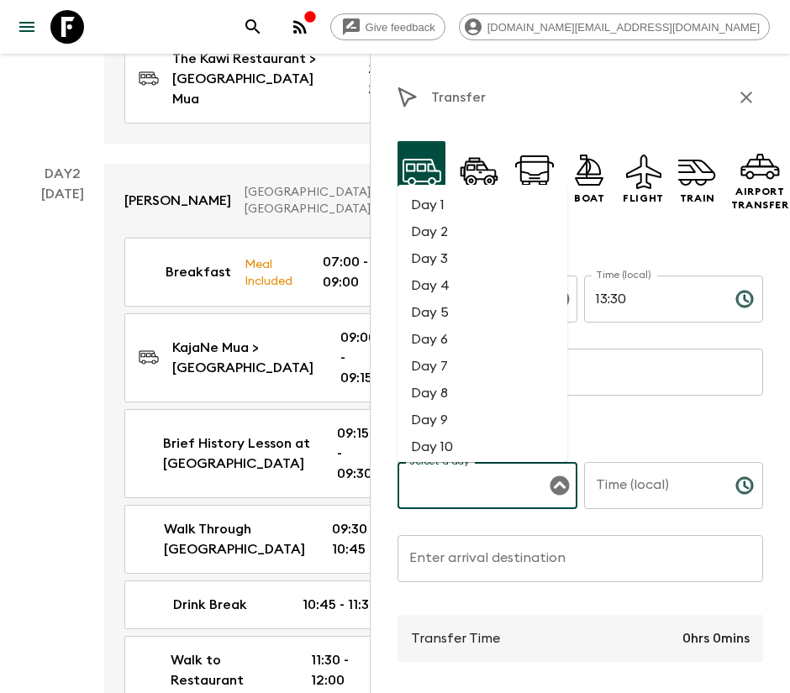
click at [470, 470] on div "Select a day Select a day ​" at bounding box center [487, 495] width 180 height 66
click at [451, 227] on li "Day 2" at bounding box center [482, 231] width 170 height 27
type input "Day 2"
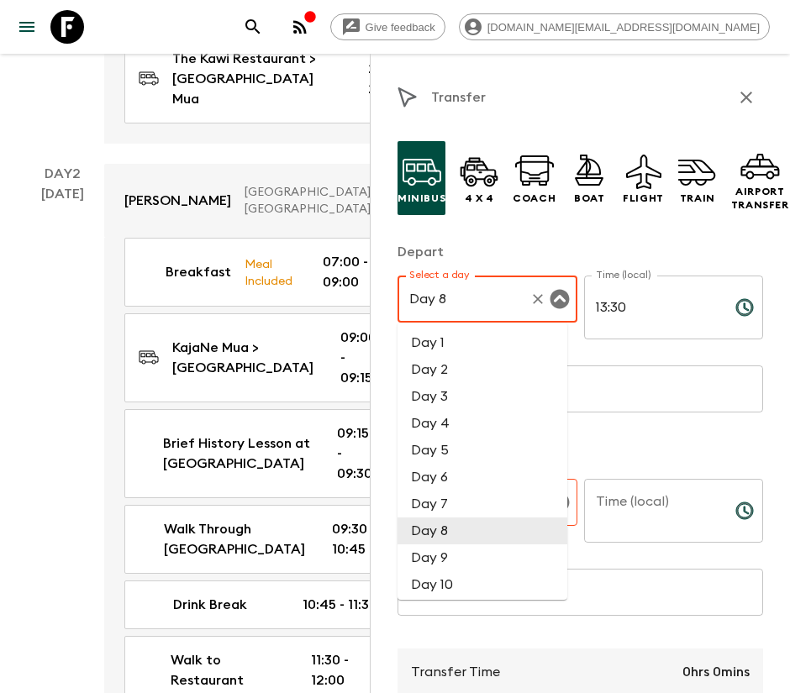
click at [512, 302] on input "Day 8" at bounding box center [464, 299] width 118 height 32
click at [472, 374] on li "Day 2" at bounding box center [482, 369] width 170 height 27
type input "Day 2"
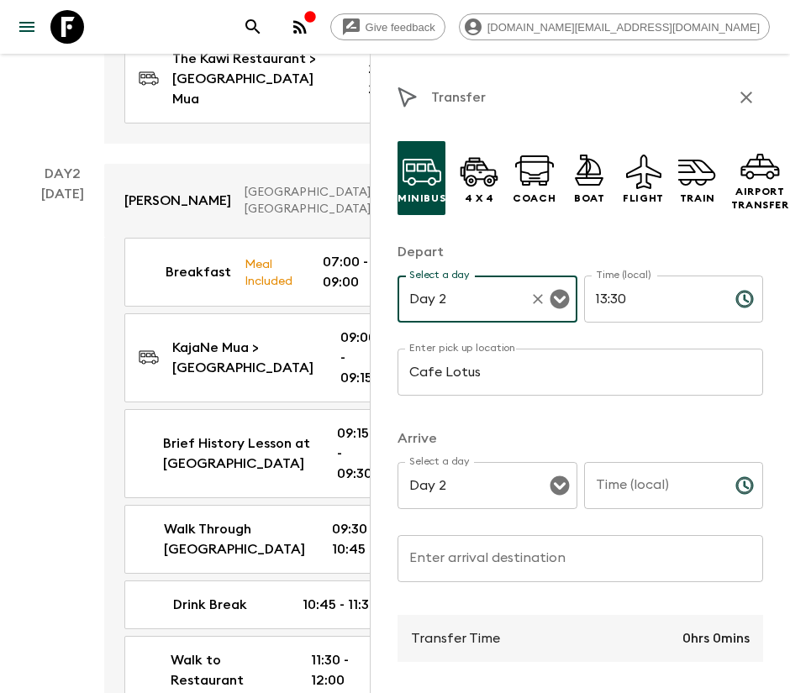
click at [626, 493] on input "Time (local)" at bounding box center [653, 485] width 138 height 47
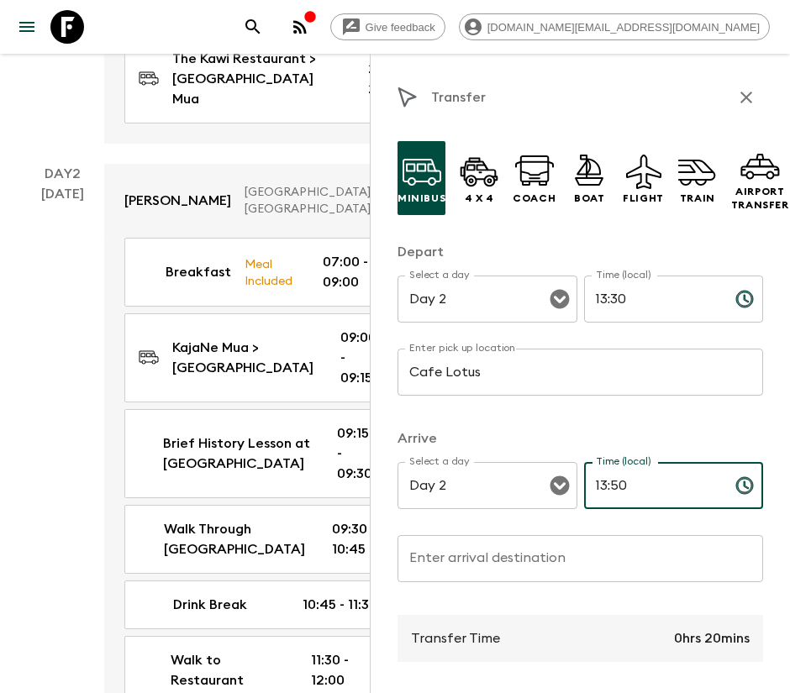
type input "13:50"
click at [508, 548] on div "Enter arrival destination Enter arrival destination ​" at bounding box center [579, 568] width 365 height 66
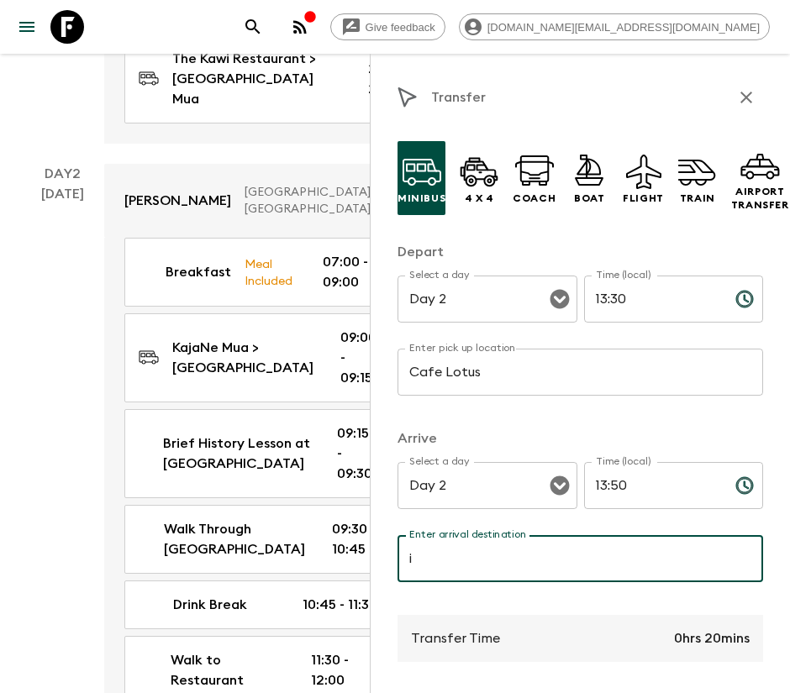
type input "I Wayan Muka MASK PRODUCT"
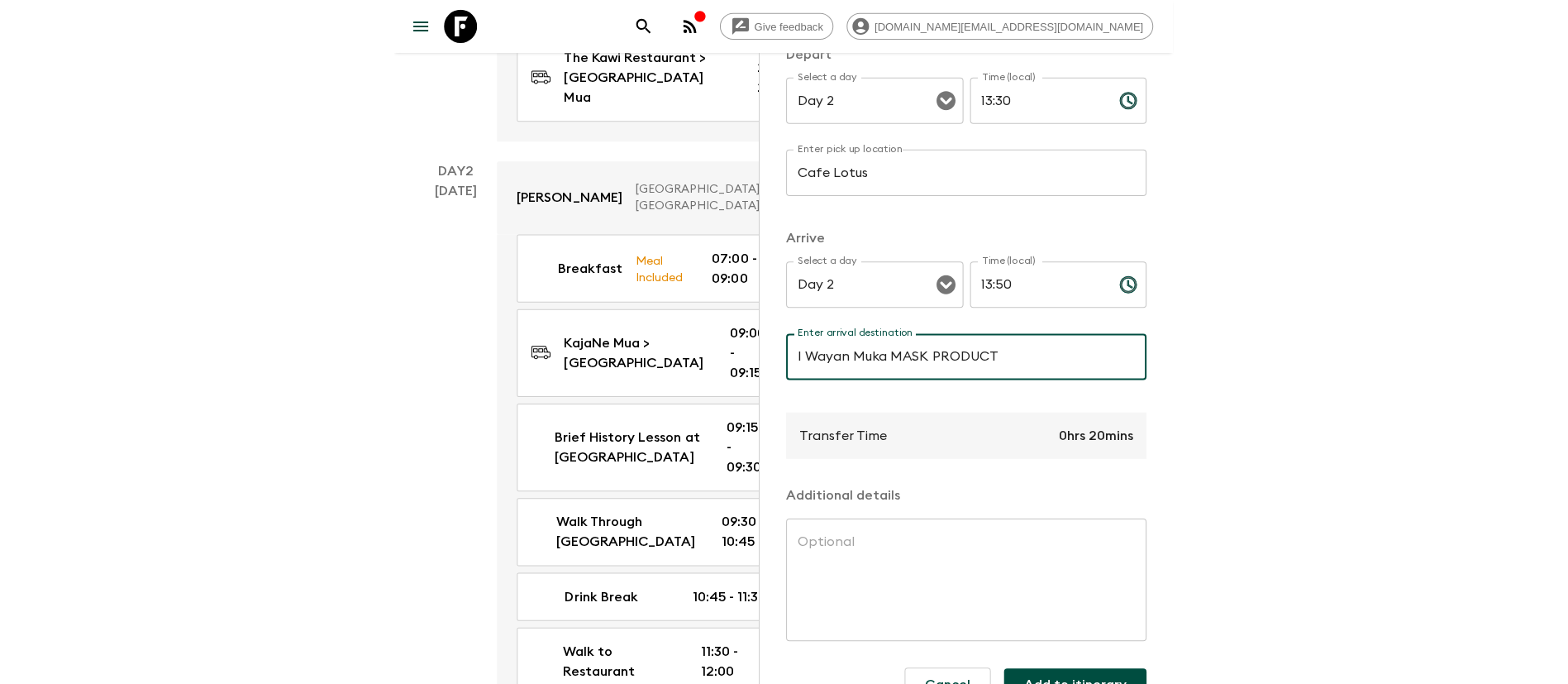
scroll to position [251, 0]
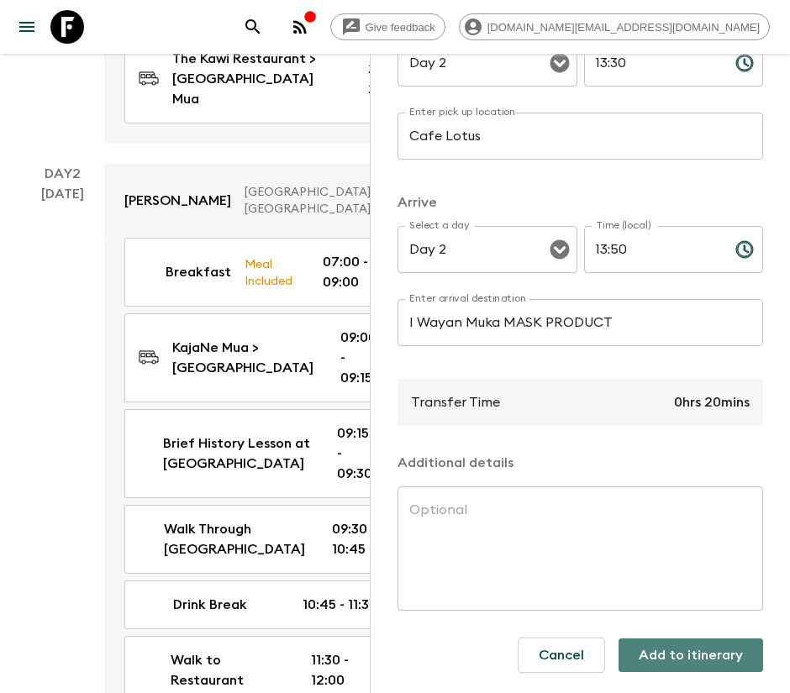
click at [675, 638] on button "Add to itinerary" at bounding box center [690, 655] width 144 height 34
